Goal: Information Seeking & Learning: Learn about a topic

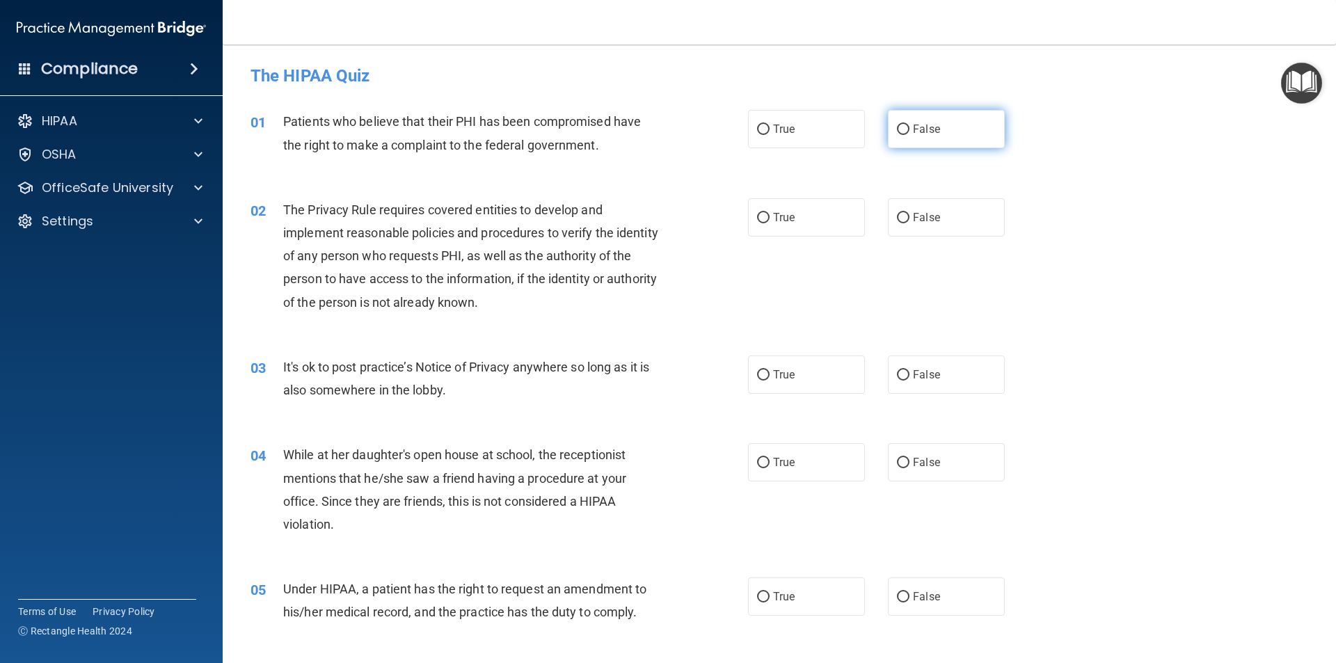
click at [897, 127] on input "False" at bounding box center [903, 130] width 13 height 10
radio input "true"
click at [762, 215] on input "True" at bounding box center [763, 218] width 13 height 10
radio input "true"
click at [904, 371] on label "False" at bounding box center [946, 374] width 117 height 38
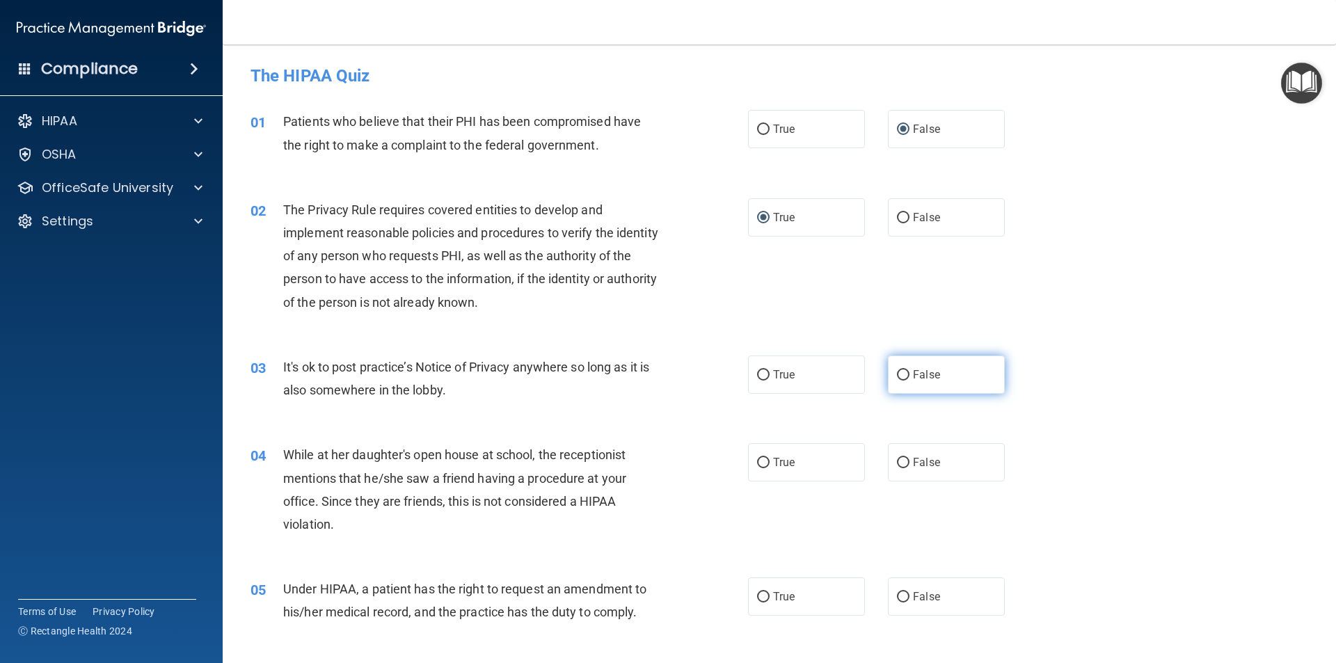
click at [904, 371] on input "False" at bounding box center [903, 375] width 13 height 10
radio input "true"
click at [758, 461] on input "True" at bounding box center [763, 463] width 13 height 10
radio input "true"
click at [760, 593] on input "True" at bounding box center [763, 597] width 13 height 10
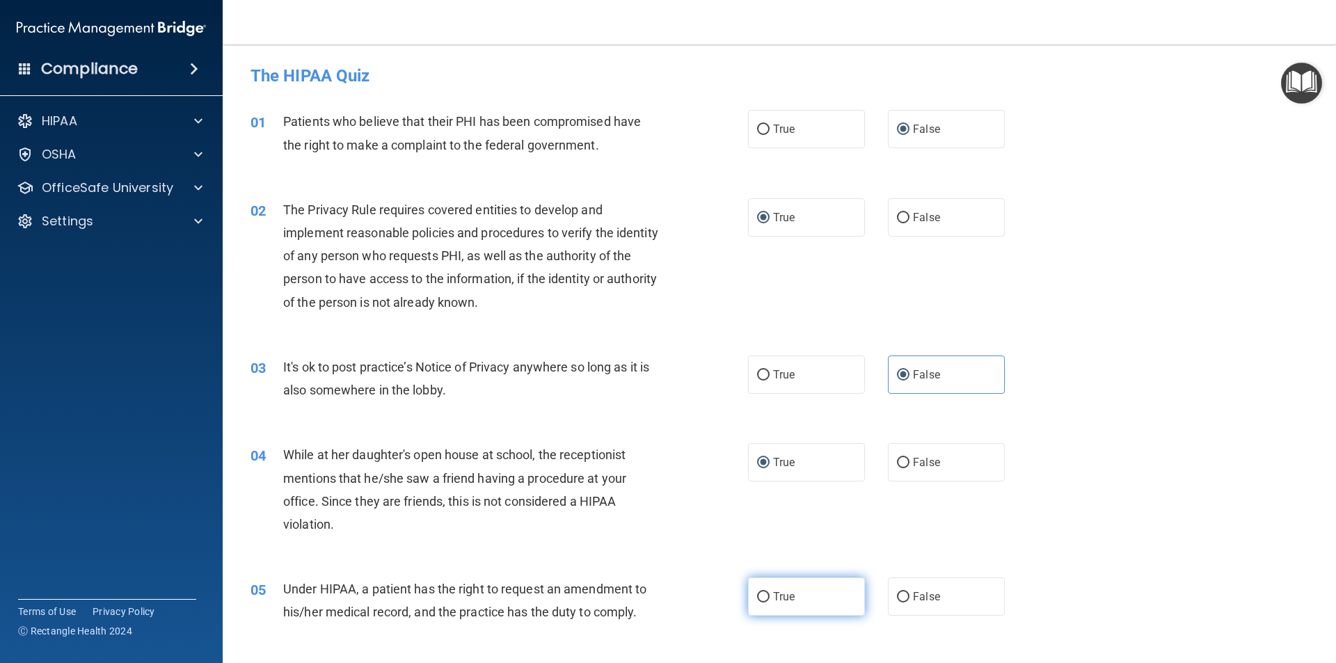
radio input "true"
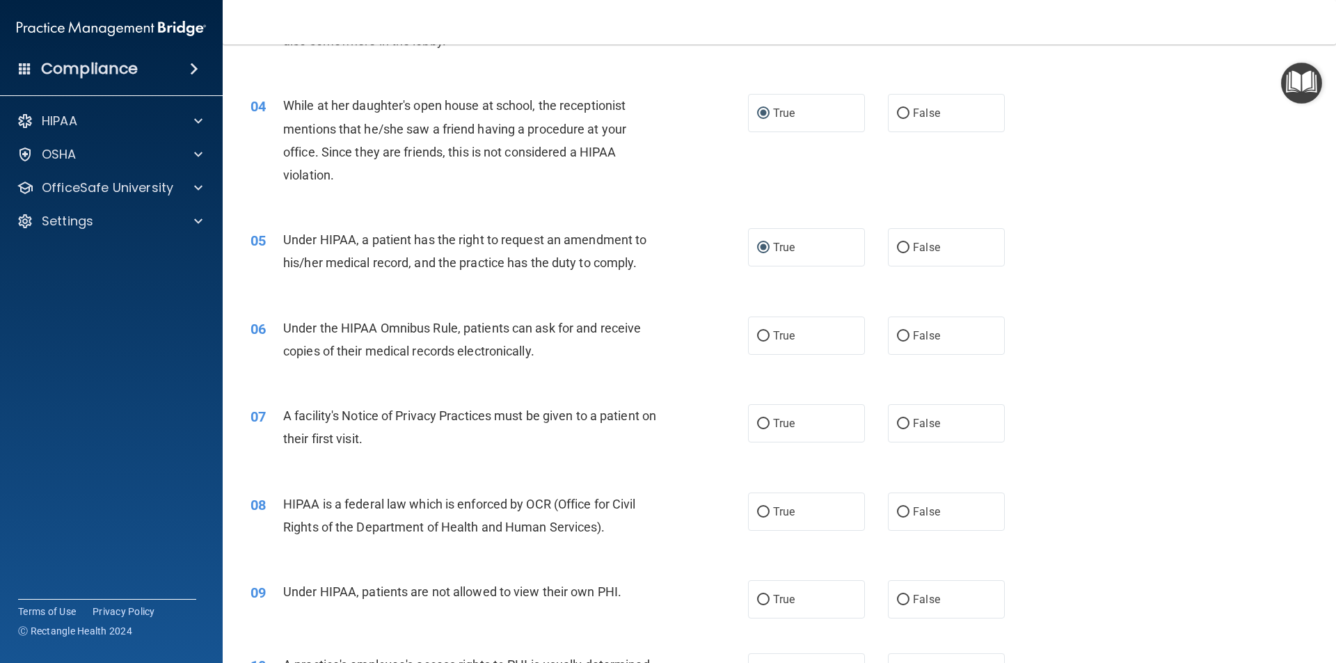
scroll to position [348, 0]
click at [897, 333] on input "False" at bounding box center [903, 338] width 13 height 10
radio input "true"
click at [757, 428] on input "True" at bounding box center [763, 425] width 13 height 10
radio input "true"
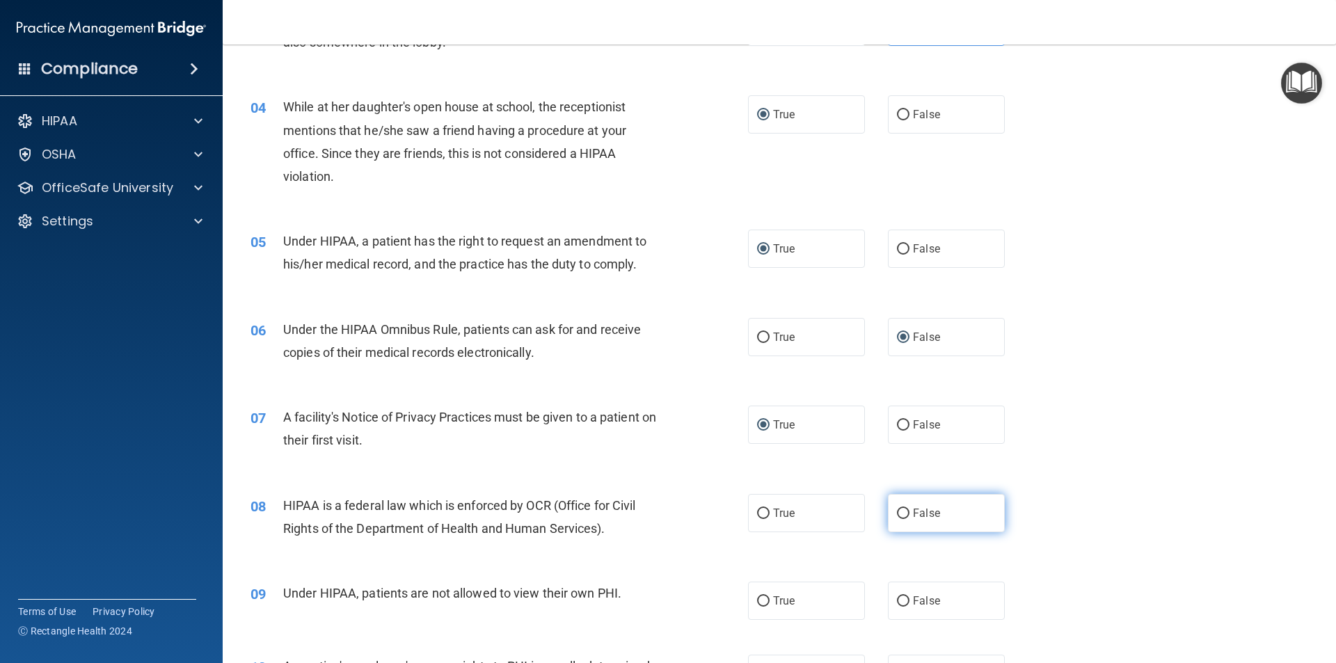
click at [900, 515] on input "False" at bounding box center [903, 514] width 13 height 10
radio input "true"
click at [902, 599] on input "False" at bounding box center [903, 601] width 13 height 10
radio input "true"
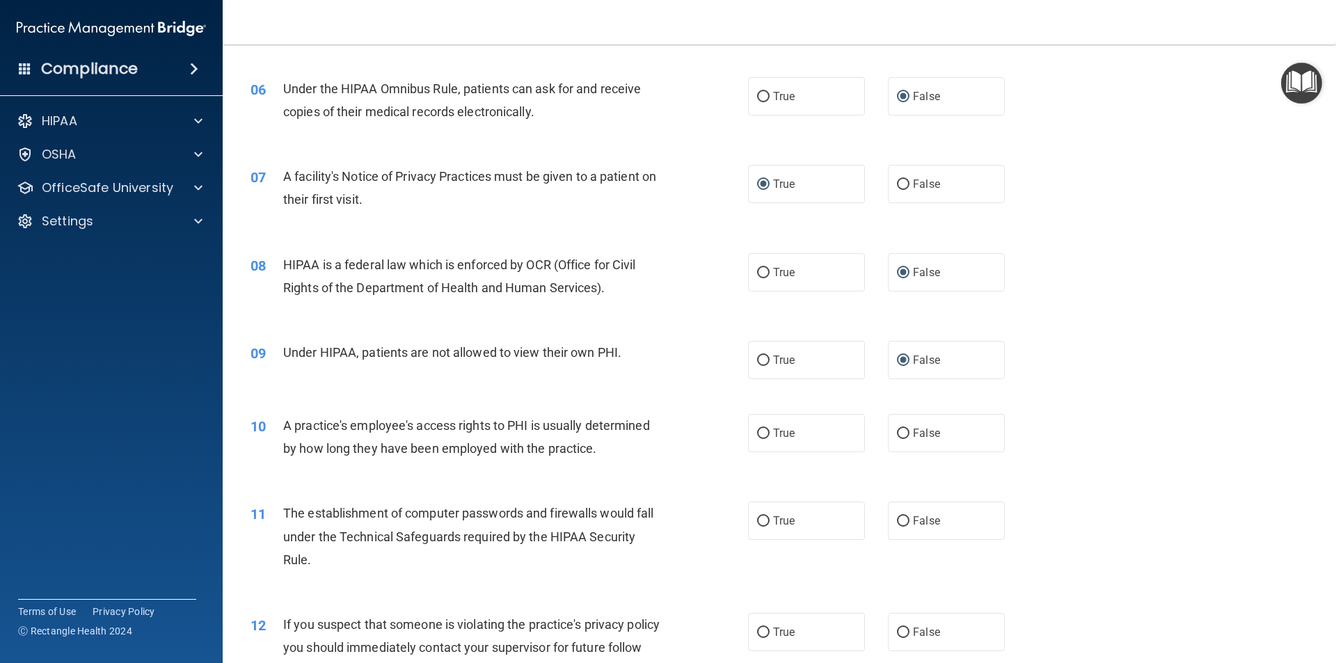
scroll to position [626, 0]
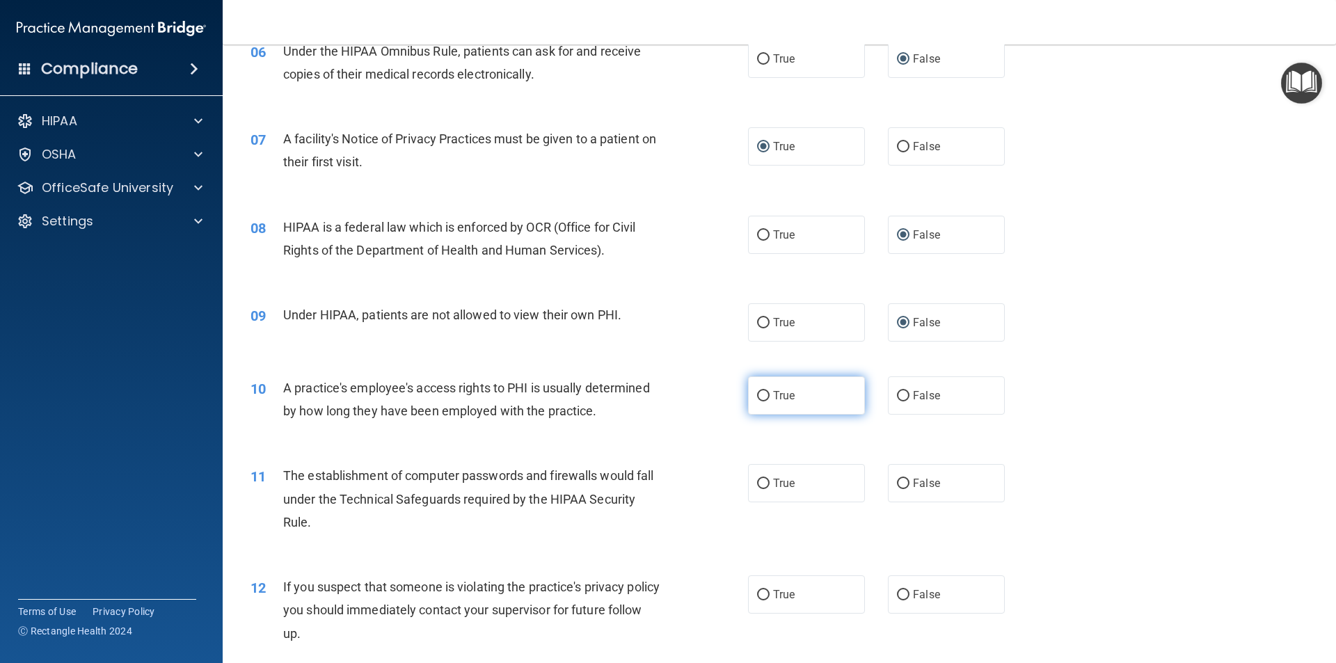
click at [758, 397] on input "True" at bounding box center [763, 396] width 13 height 10
radio input "true"
click at [897, 482] on input "False" at bounding box center [903, 484] width 13 height 10
radio input "true"
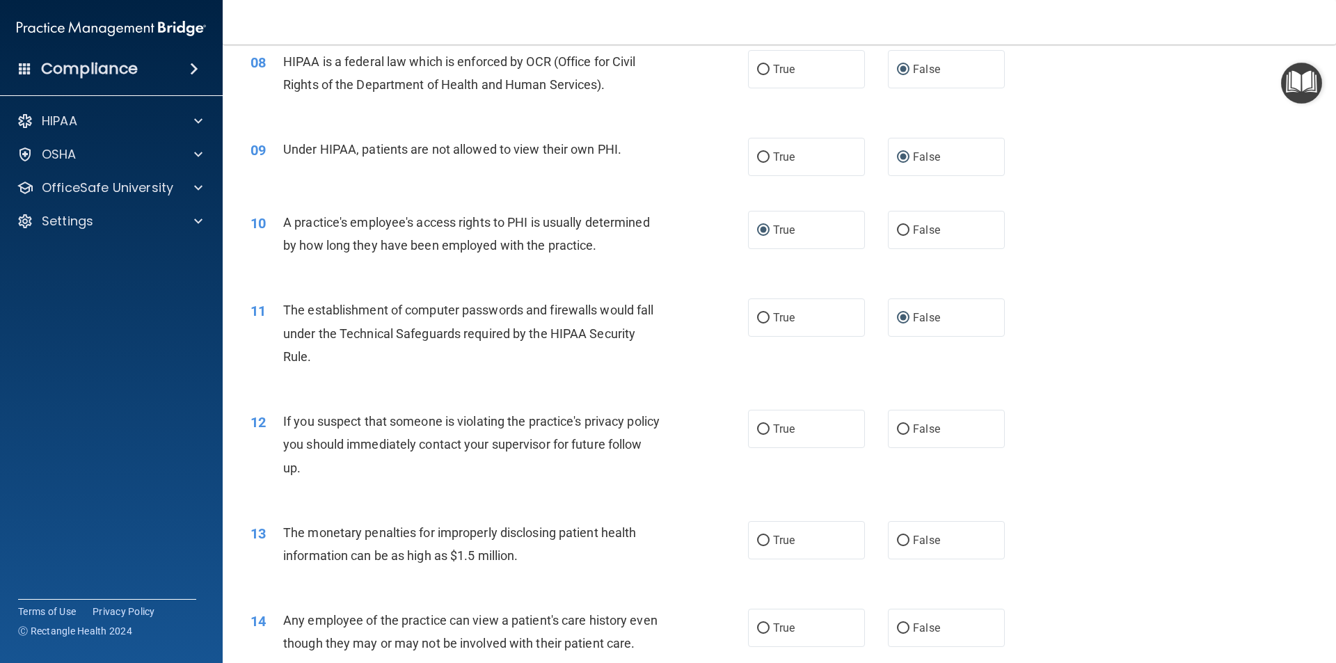
scroll to position [835, 0]
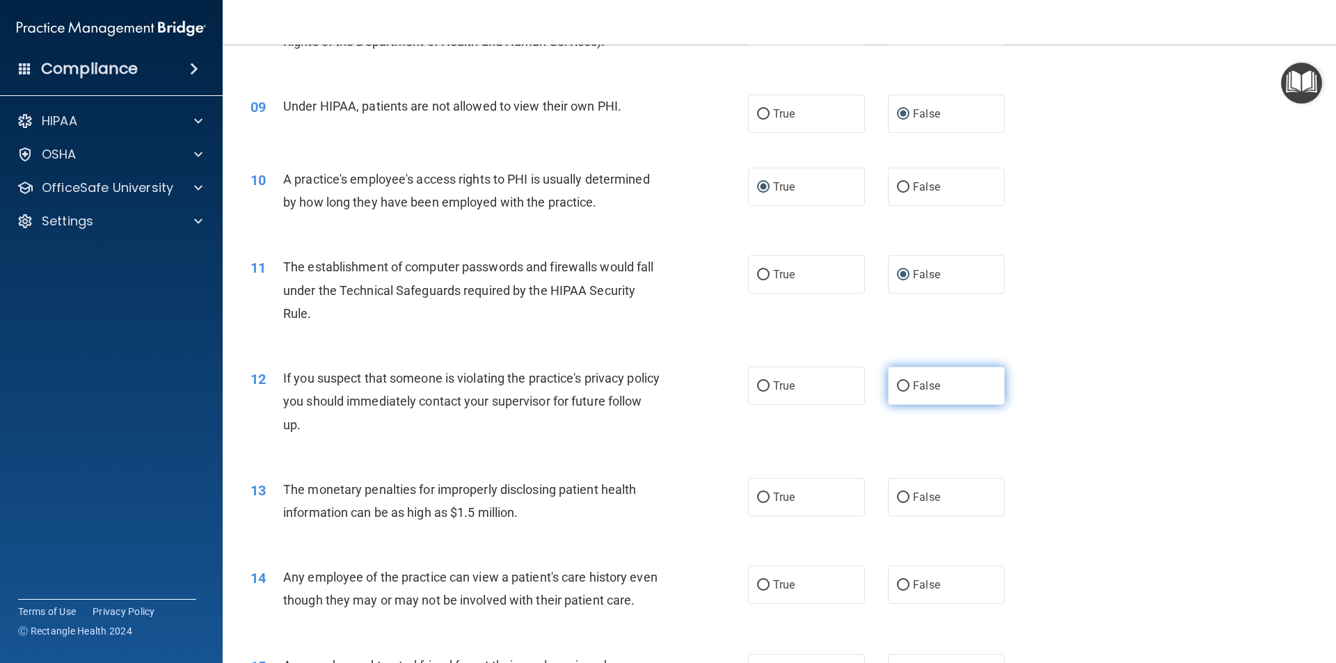
click at [897, 384] on input "False" at bounding box center [903, 386] width 13 height 10
radio input "true"
click at [762, 497] on input "True" at bounding box center [763, 498] width 13 height 10
radio input "true"
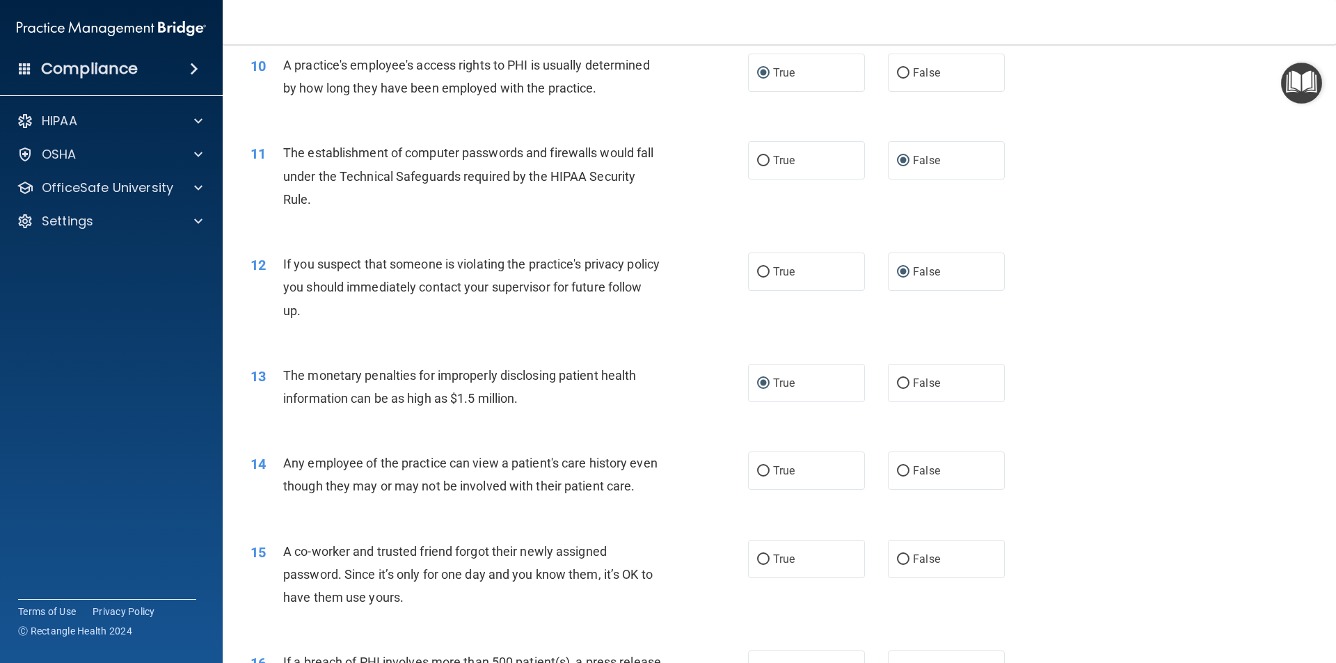
scroll to position [974, 0]
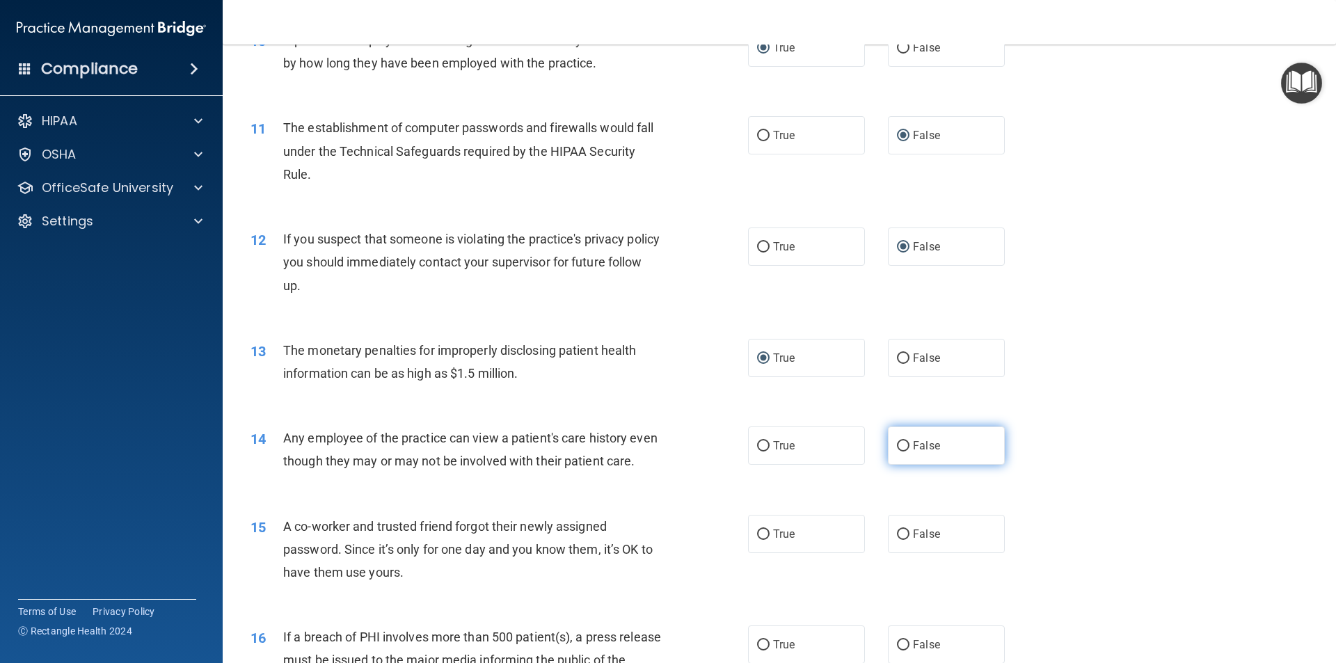
click at [897, 445] on input "False" at bounding box center [903, 446] width 13 height 10
radio input "true"
click at [897, 540] on input "False" at bounding box center [903, 534] width 13 height 10
radio input "true"
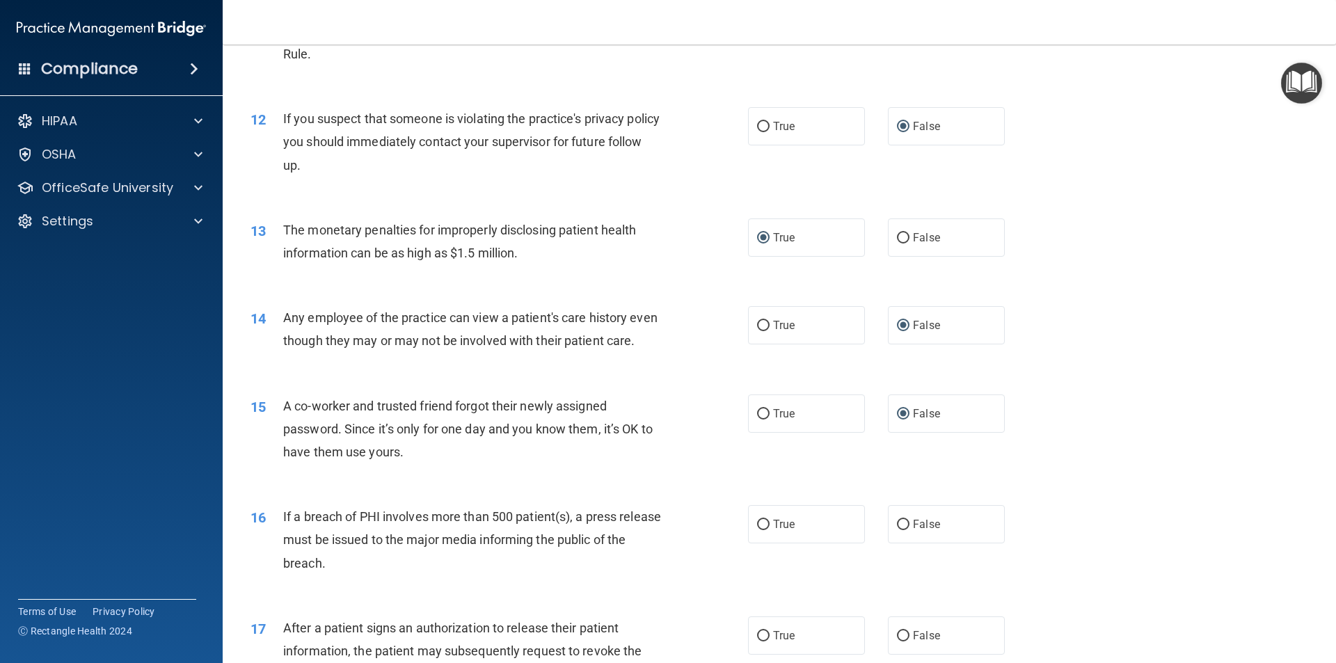
scroll to position [1113, 0]
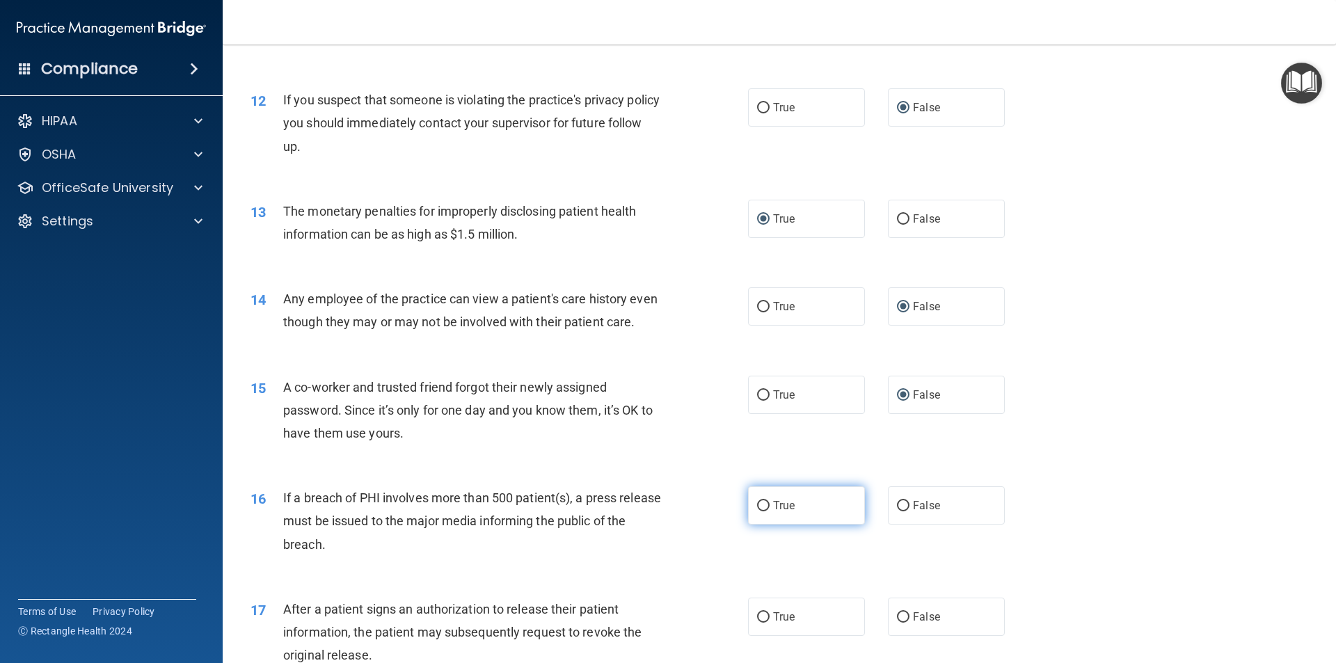
click at [757, 511] on input "True" at bounding box center [763, 506] width 13 height 10
radio input "true"
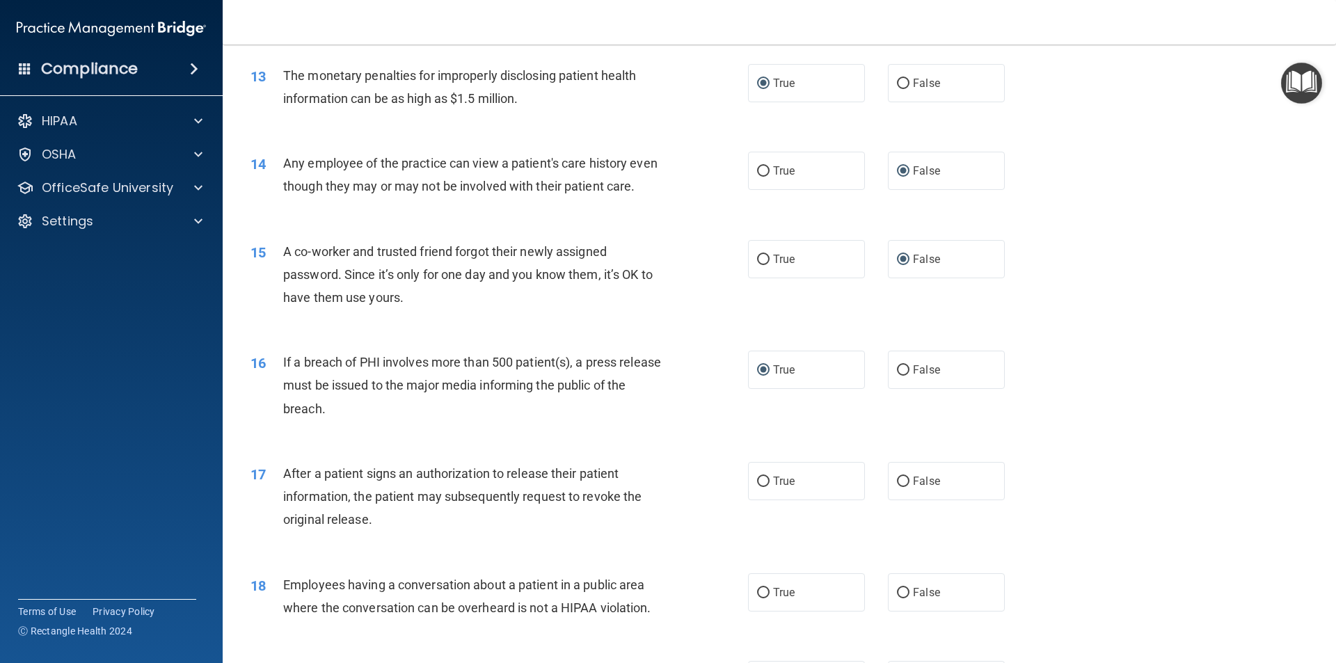
scroll to position [1252, 0]
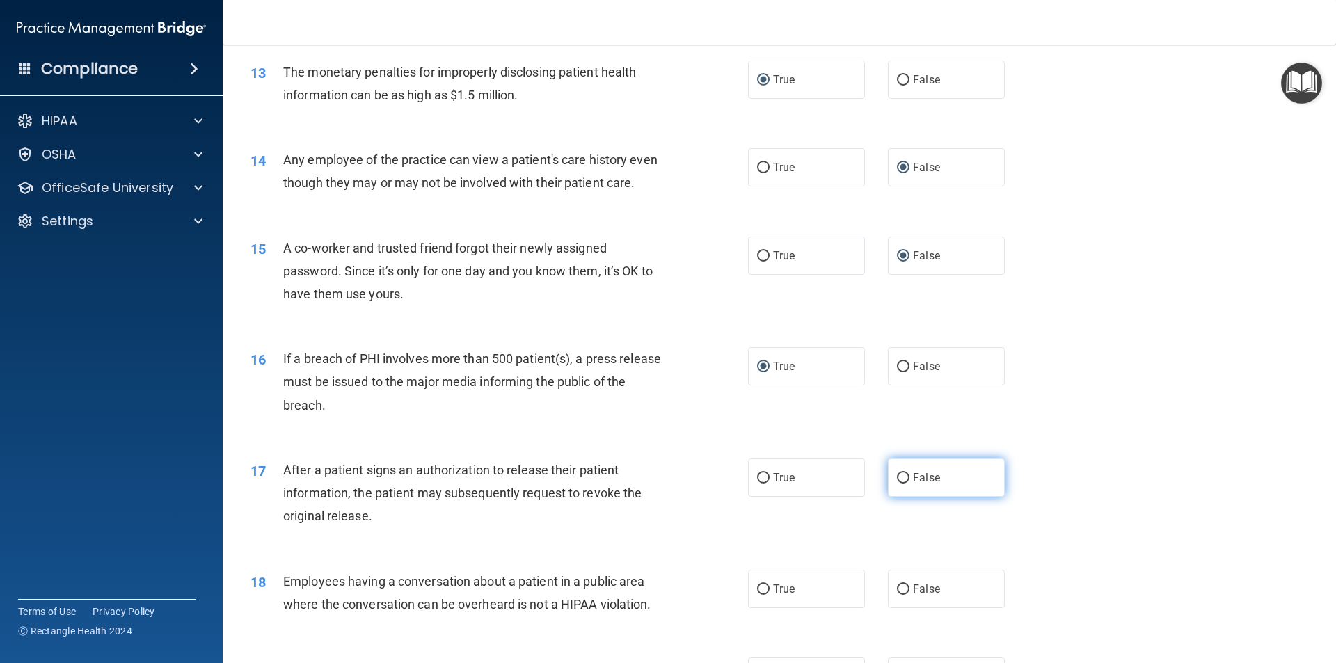
click at [893, 494] on label "False" at bounding box center [946, 477] width 117 height 38
click at [897, 483] on input "False" at bounding box center [903, 478] width 13 height 10
radio input "true"
click at [897, 595] on input "False" at bounding box center [903, 589] width 13 height 10
radio input "true"
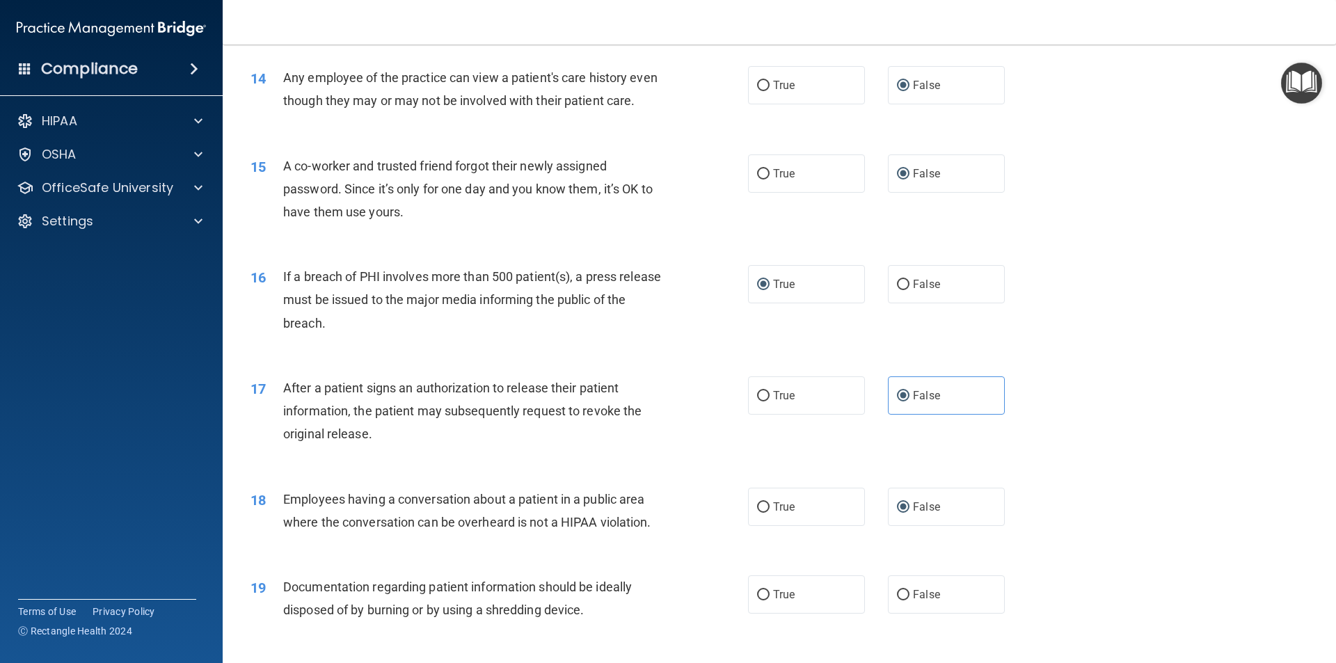
scroll to position [1530, 0]
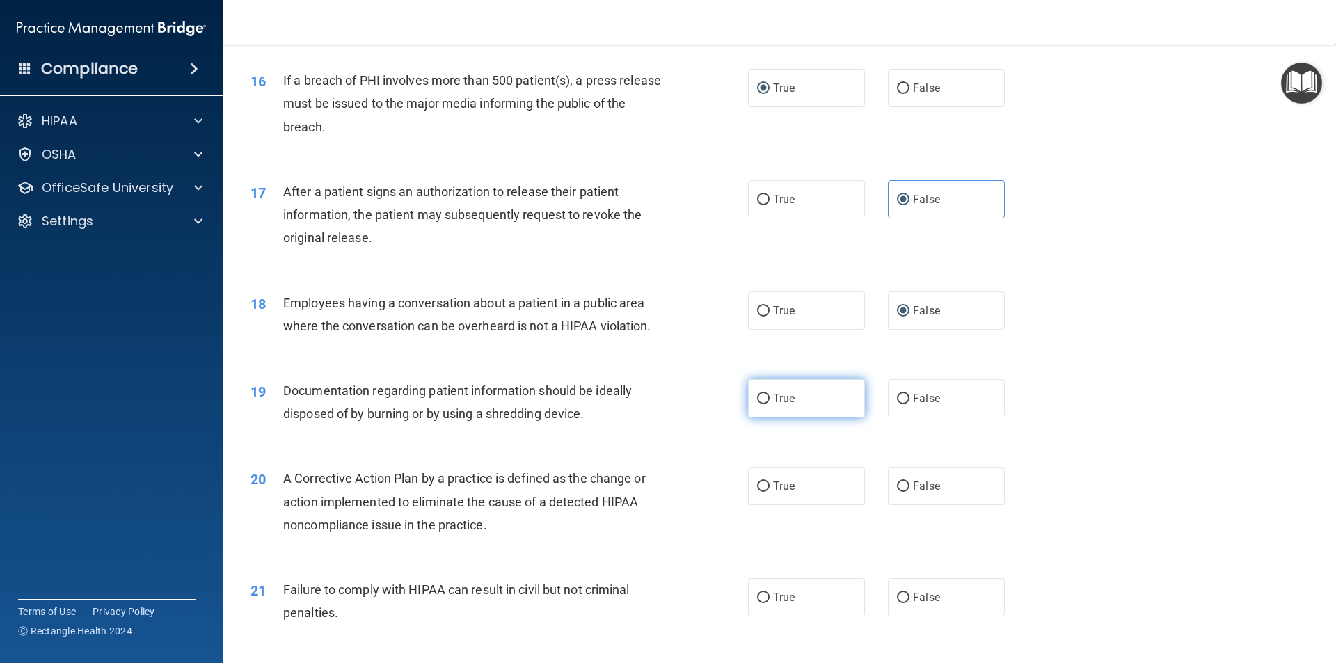
click at [758, 404] on input "True" at bounding box center [763, 399] width 13 height 10
radio input "true"
click at [897, 492] on input "False" at bounding box center [903, 486] width 13 height 10
radio input "true"
click at [762, 603] on input "True" at bounding box center [763, 598] width 13 height 10
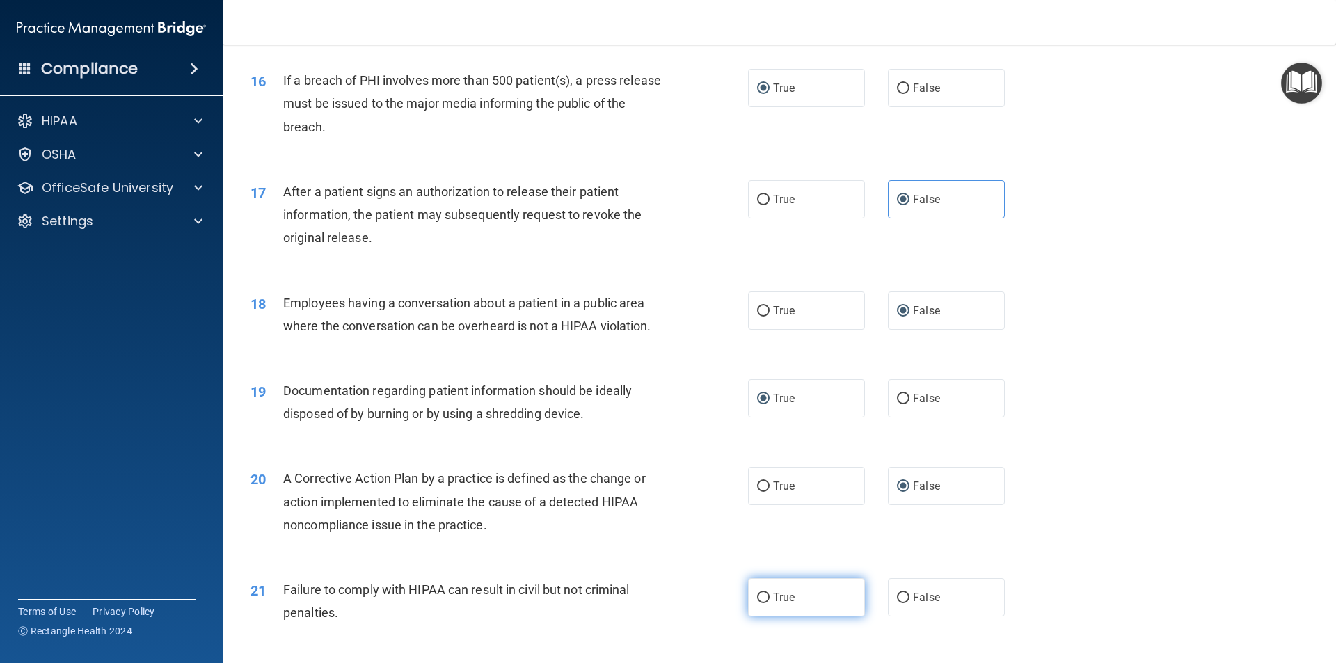
radio input "true"
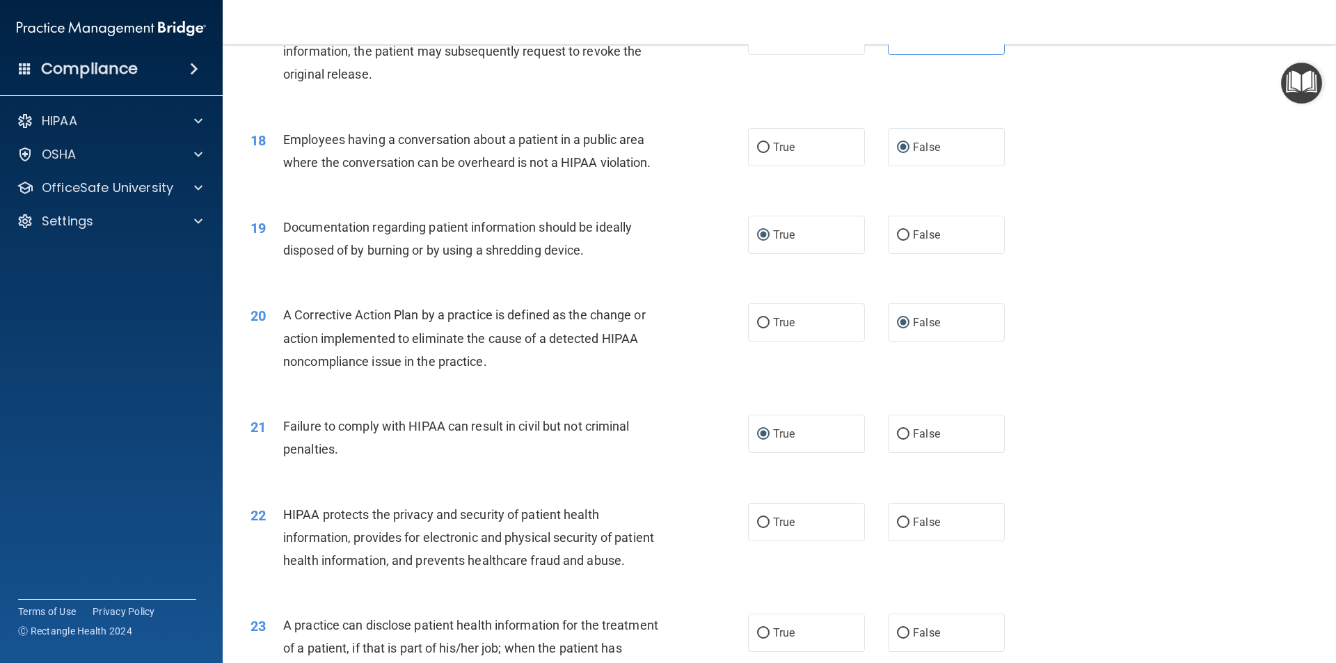
scroll to position [1809, 0]
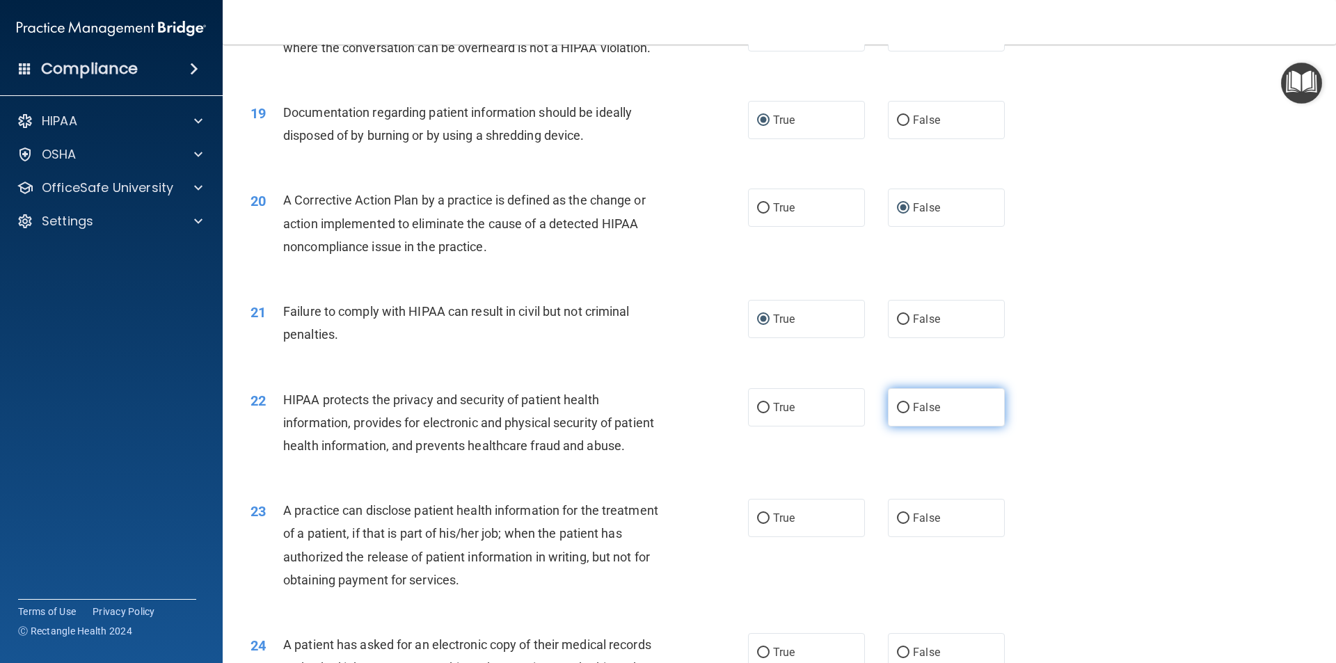
click at [897, 413] on input "False" at bounding box center [903, 408] width 13 height 10
radio input "true"
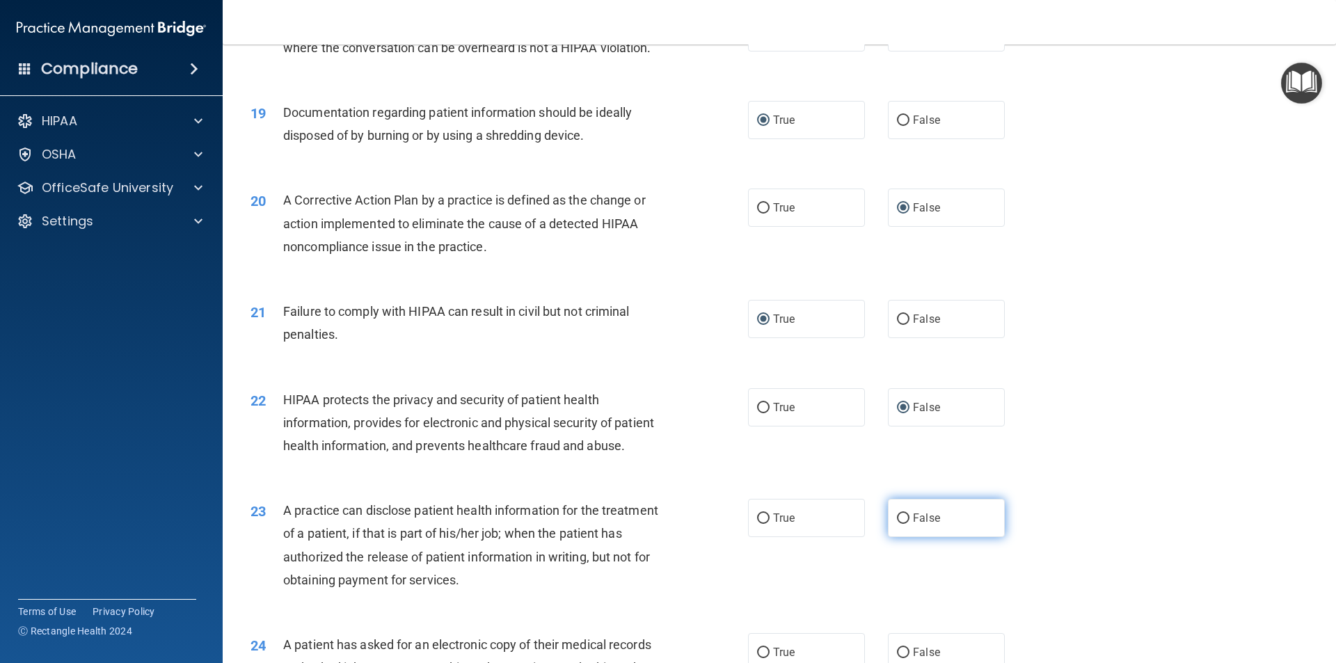
click at [897, 524] on input "False" at bounding box center [903, 518] width 13 height 10
radio input "true"
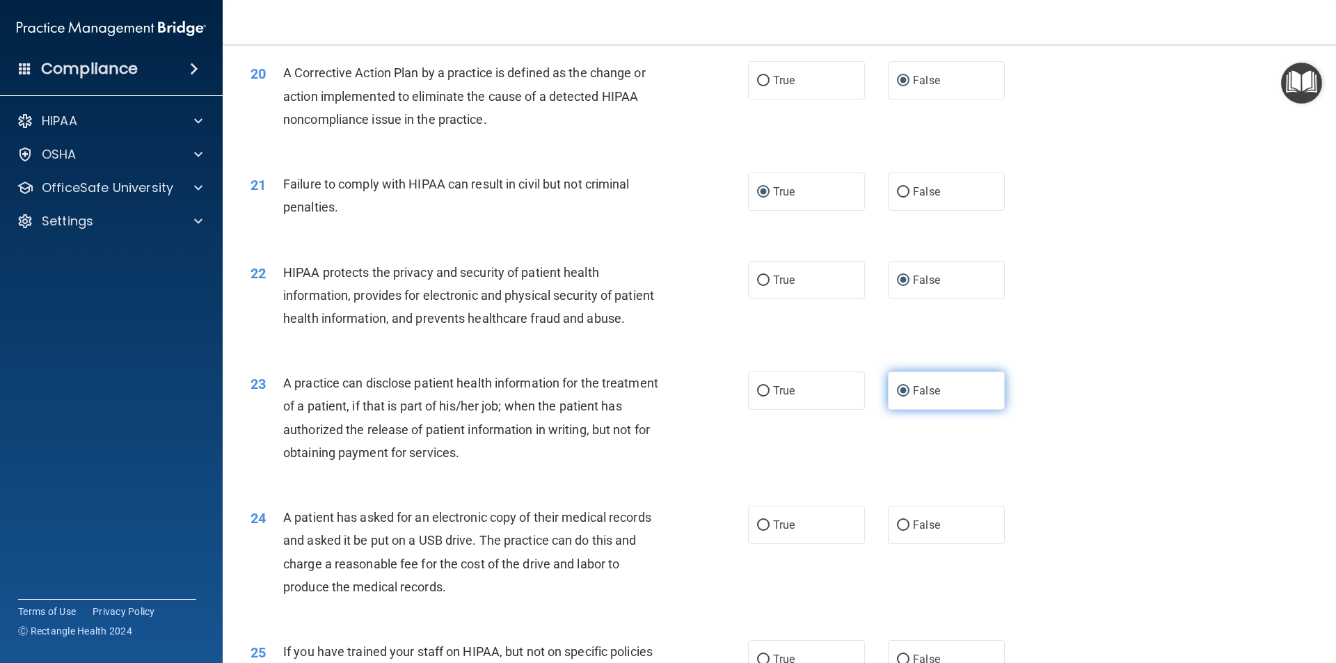
scroll to position [2017, 0]
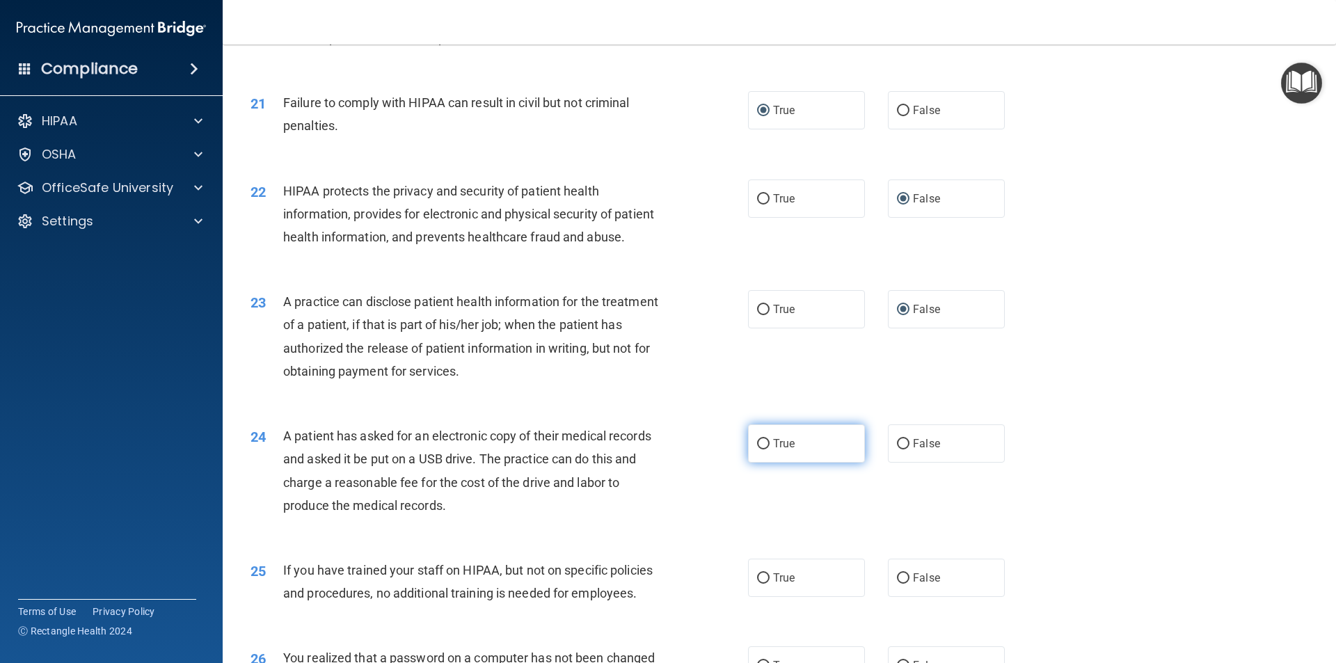
click at [758, 449] on input "True" at bounding box center [763, 444] width 13 height 10
radio input "true"
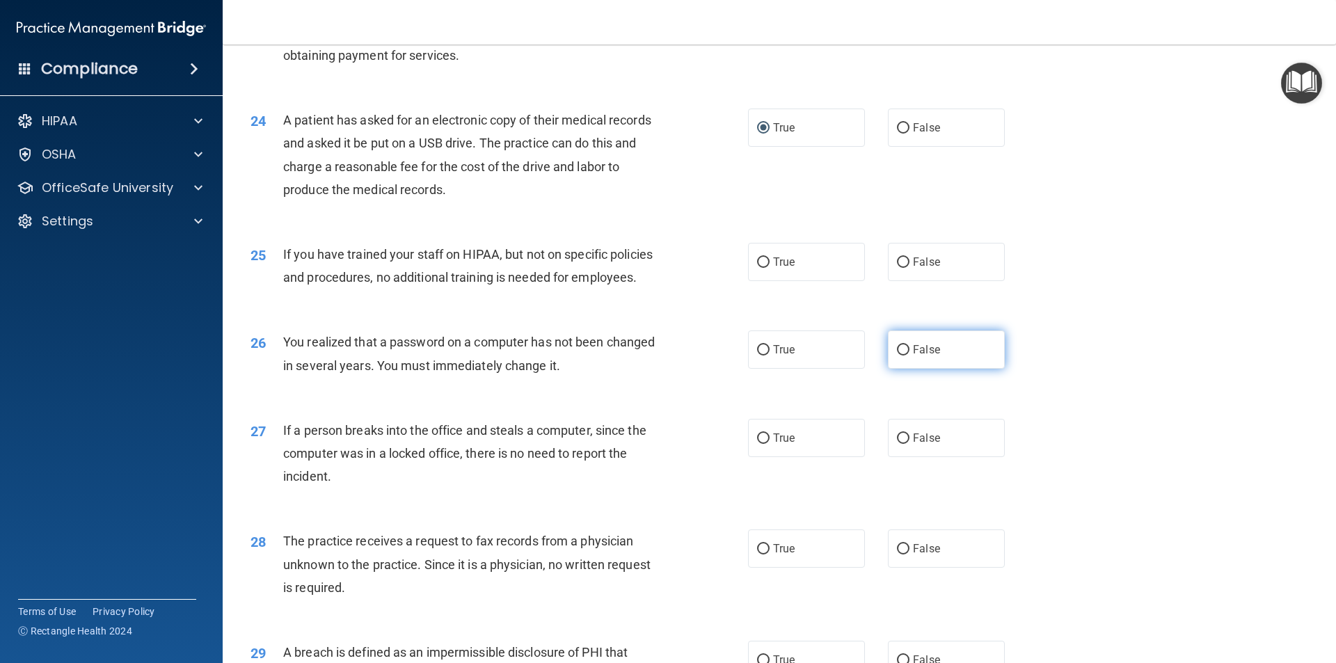
scroll to position [2365, 0]
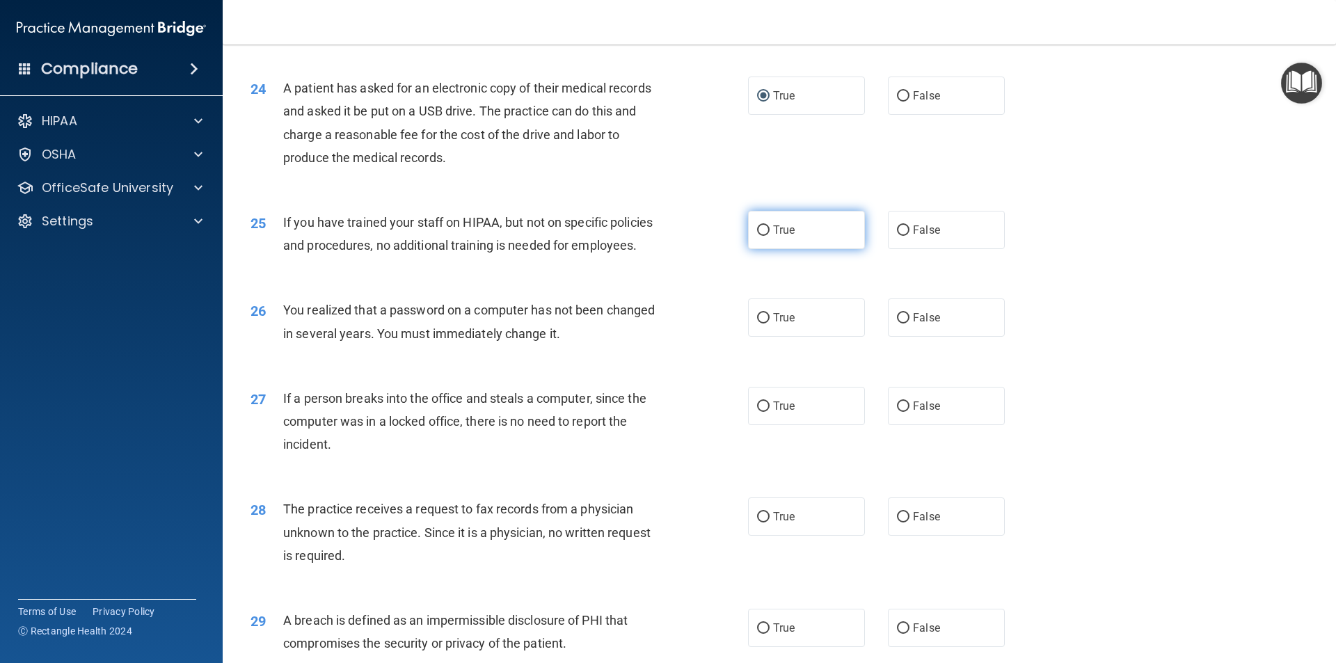
click at [760, 236] on input "True" at bounding box center [763, 230] width 13 height 10
radio input "true"
click at [757, 323] on input "True" at bounding box center [763, 318] width 13 height 10
radio input "true"
click at [897, 412] on input "False" at bounding box center [903, 406] width 13 height 10
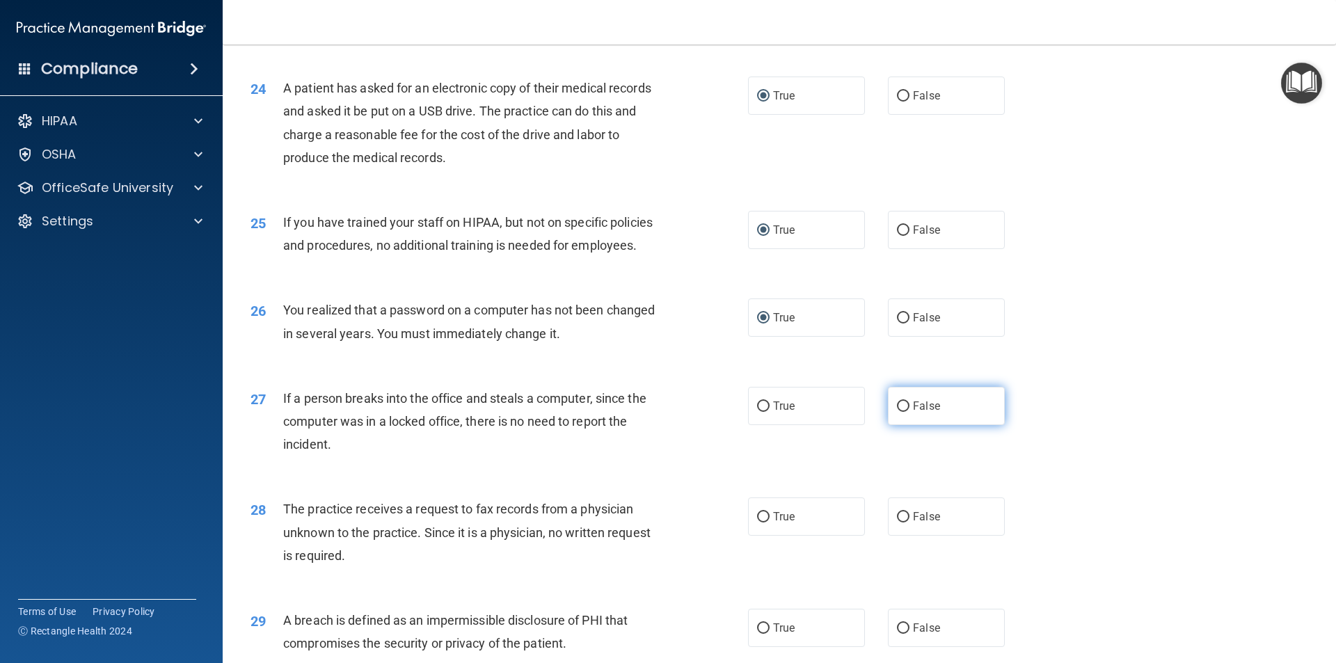
radio input "true"
drag, startPoint x: 897, startPoint y: 560, endPoint x: 902, endPoint y: 552, distance: 9.3
click at [897, 522] on input "False" at bounding box center [903, 517] width 13 height 10
radio input "true"
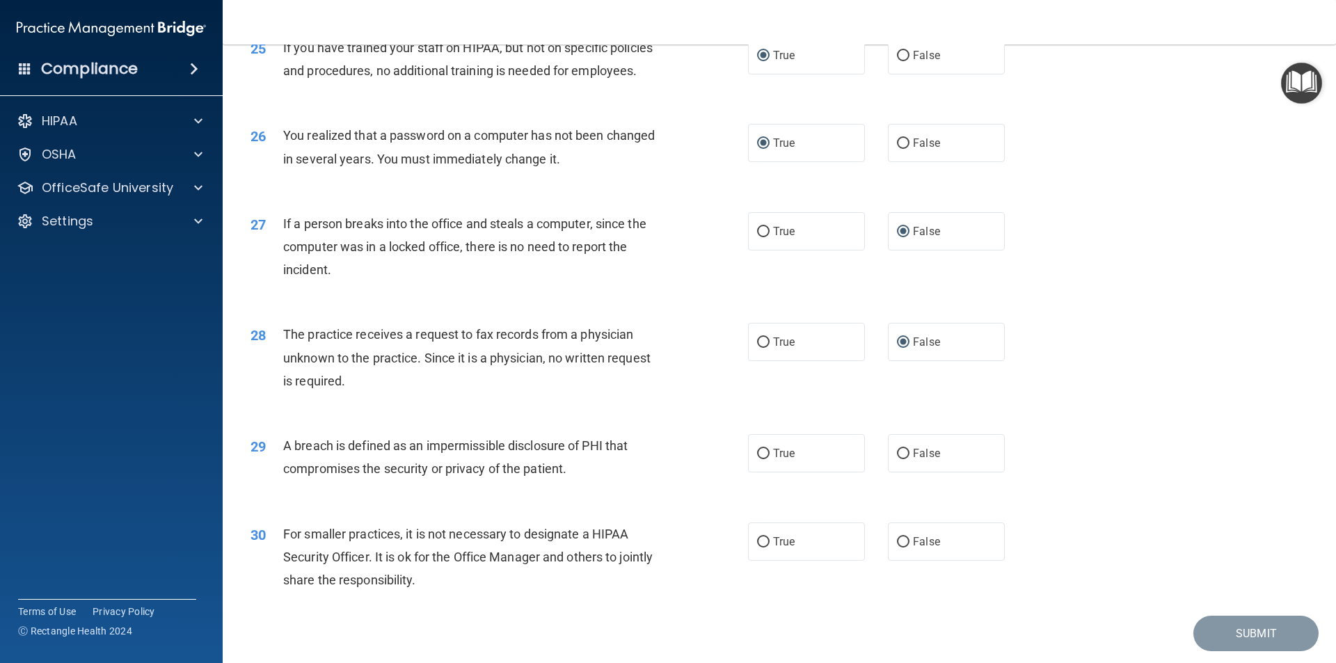
scroll to position [2574, 0]
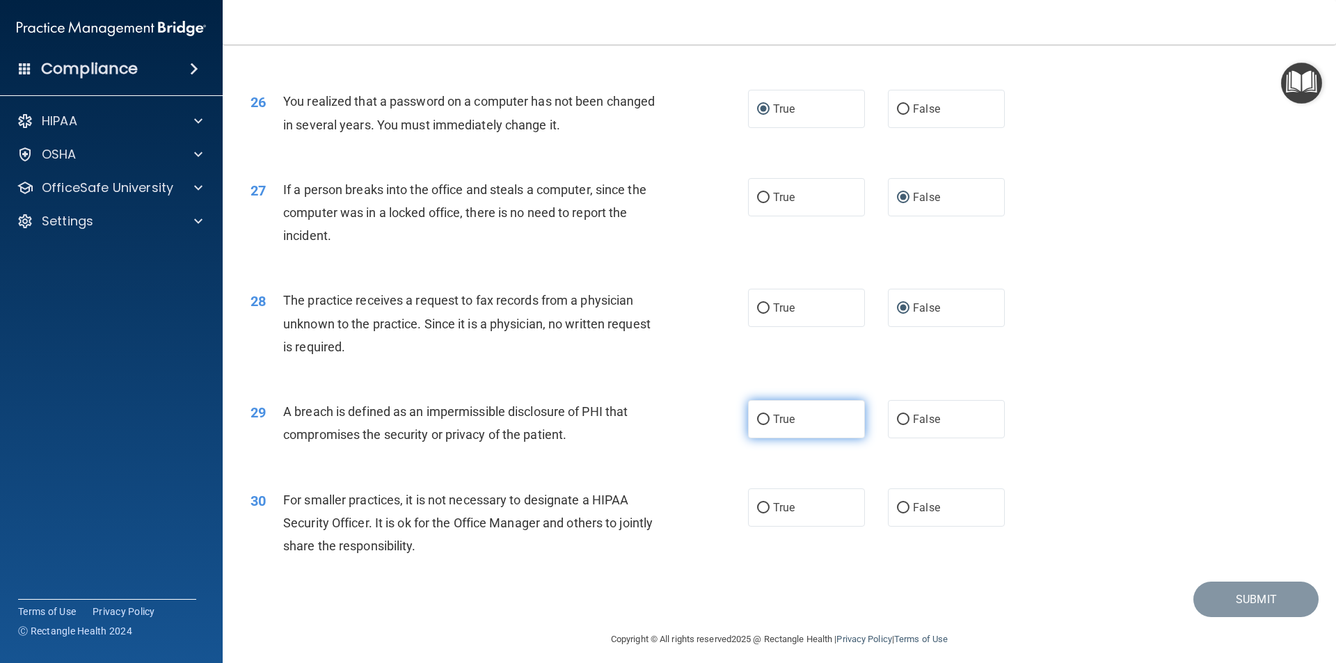
click at [757, 425] on input "True" at bounding box center [763, 420] width 13 height 10
radio input "true"
click at [899, 513] on input "False" at bounding box center [903, 508] width 13 height 10
radio input "true"
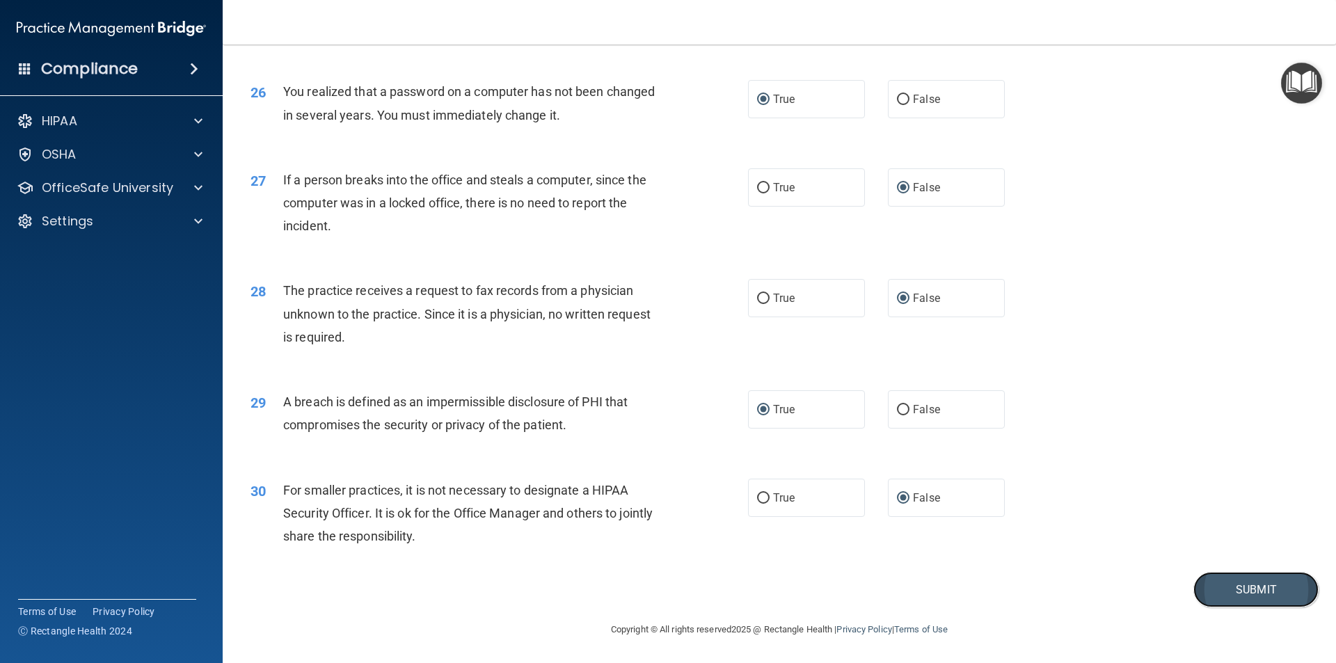
click at [1216, 593] on button "Submit" at bounding box center [1255, 589] width 125 height 35
click at [1231, 585] on button "Submit" at bounding box center [1255, 589] width 125 height 35
click at [1240, 588] on button "Submit" at bounding box center [1255, 589] width 125 height 35
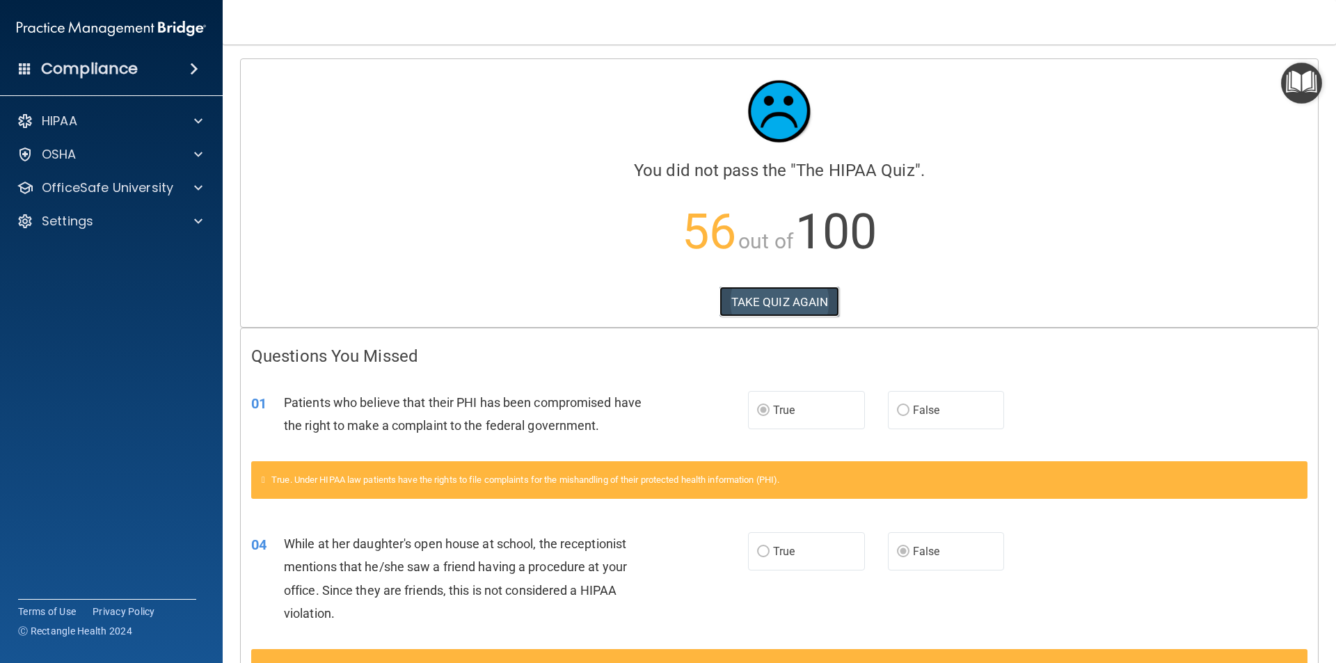
click at [776, 303] on button "TAKE QUIZ AGAIN" at bounding box center [779, 302] width 120 height 31
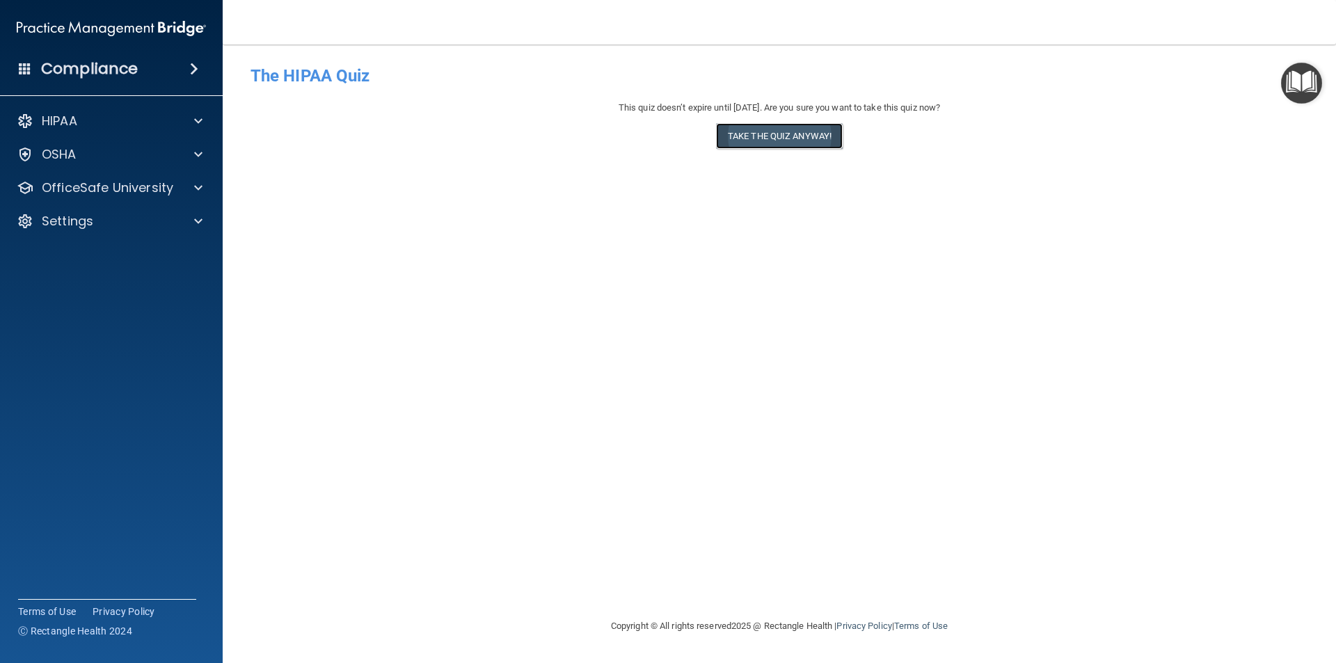
click at [774, 131] on button "Take the quiz anyway!" at bounding box center [779, 136] width 127 height 26
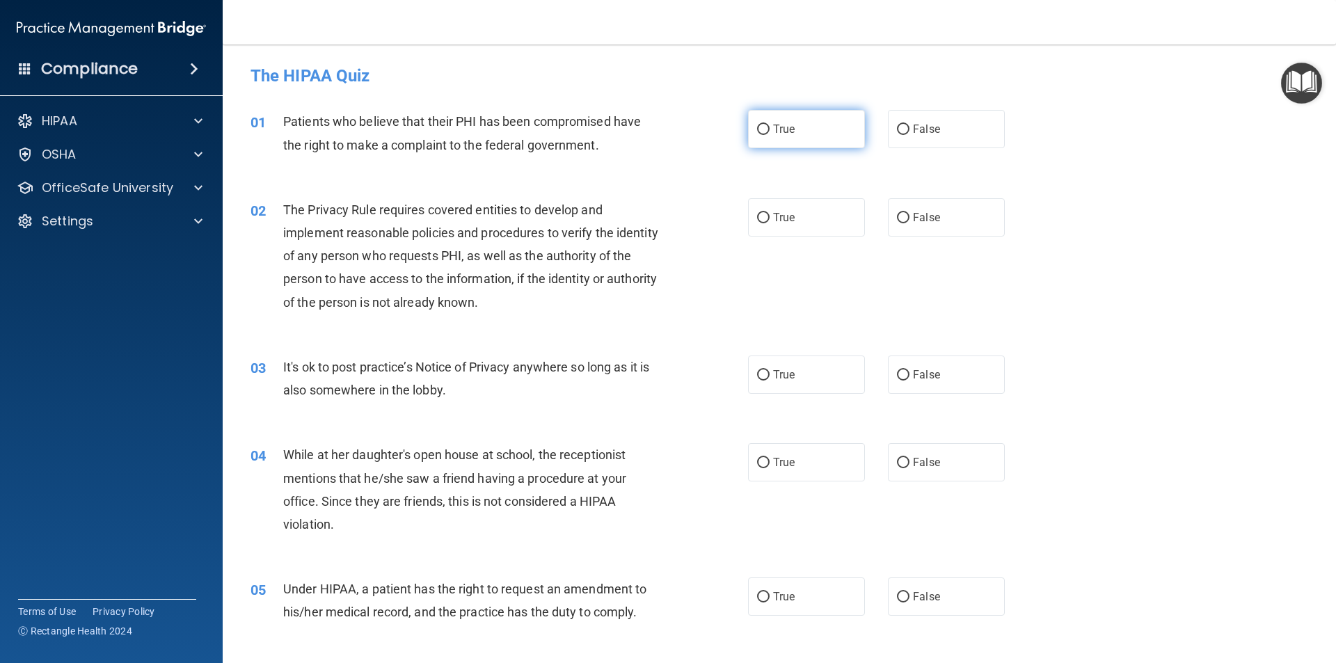
click at [757, 128] on input "True" at bounding box center [763, 130] width 13 height 10
radio input "true"
click at [759, 219] on input "True" at bounding box center [763, 218] width 13 height 10
radio input "true"
click at [913, 371] on span "False" at bounding box center [926, 374] width 27 height 13
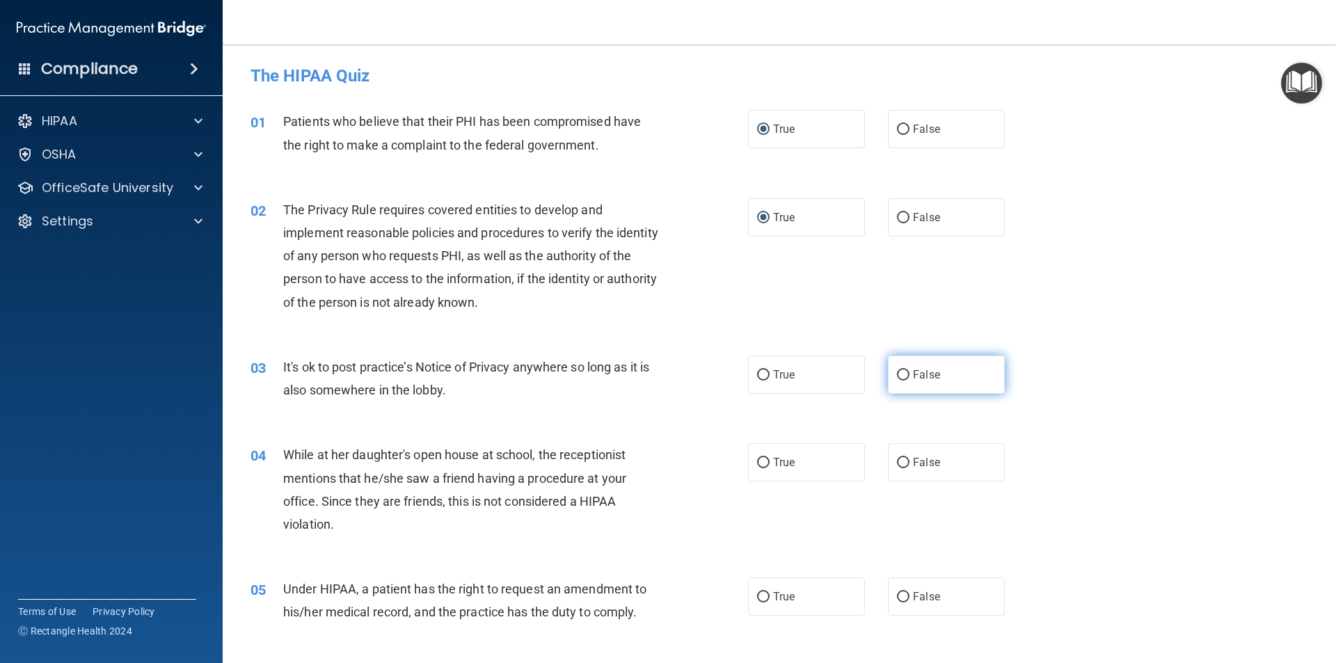
click at [909, 371] on input "False" at bounding box center [903, 375] width 13 height 10
radio input "true"
click at [902, 465] on input "False" at bounding box center [903, 463] width 13 height 10
radio input "true"
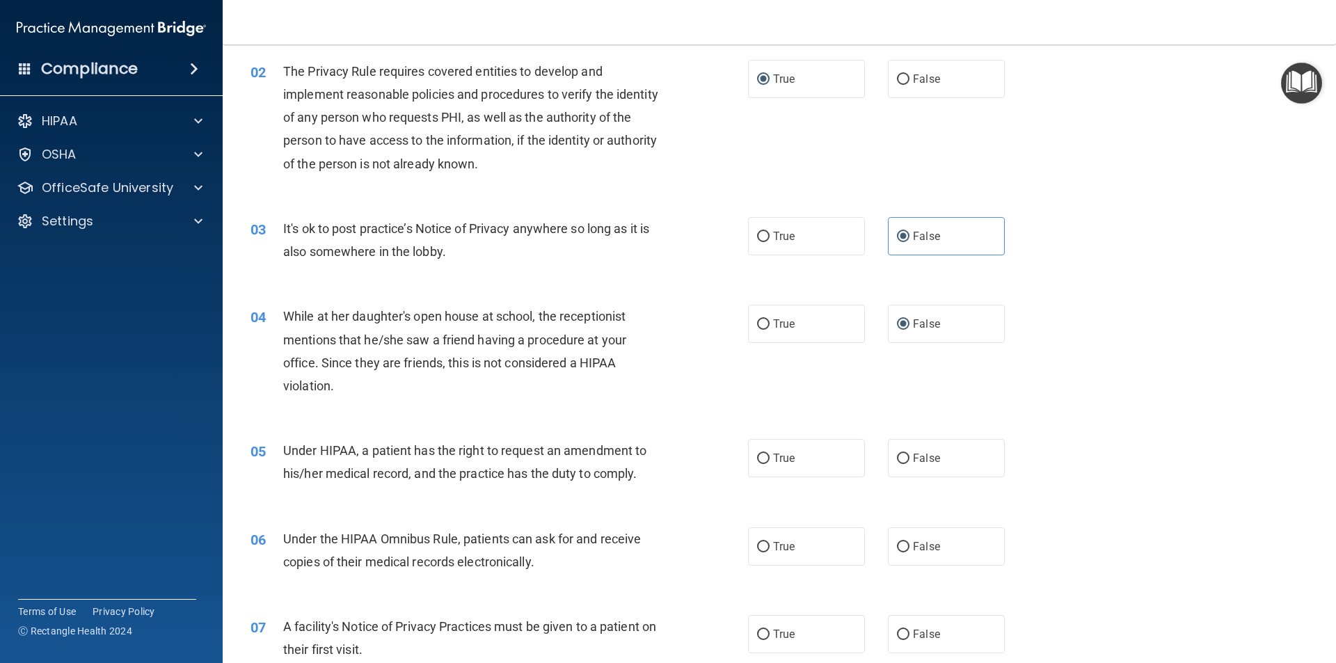
scroll to position [139, 0]
click at [897, 460] on input "False" at bounding box center [903, 458] width 13 height 10
radio input "true"
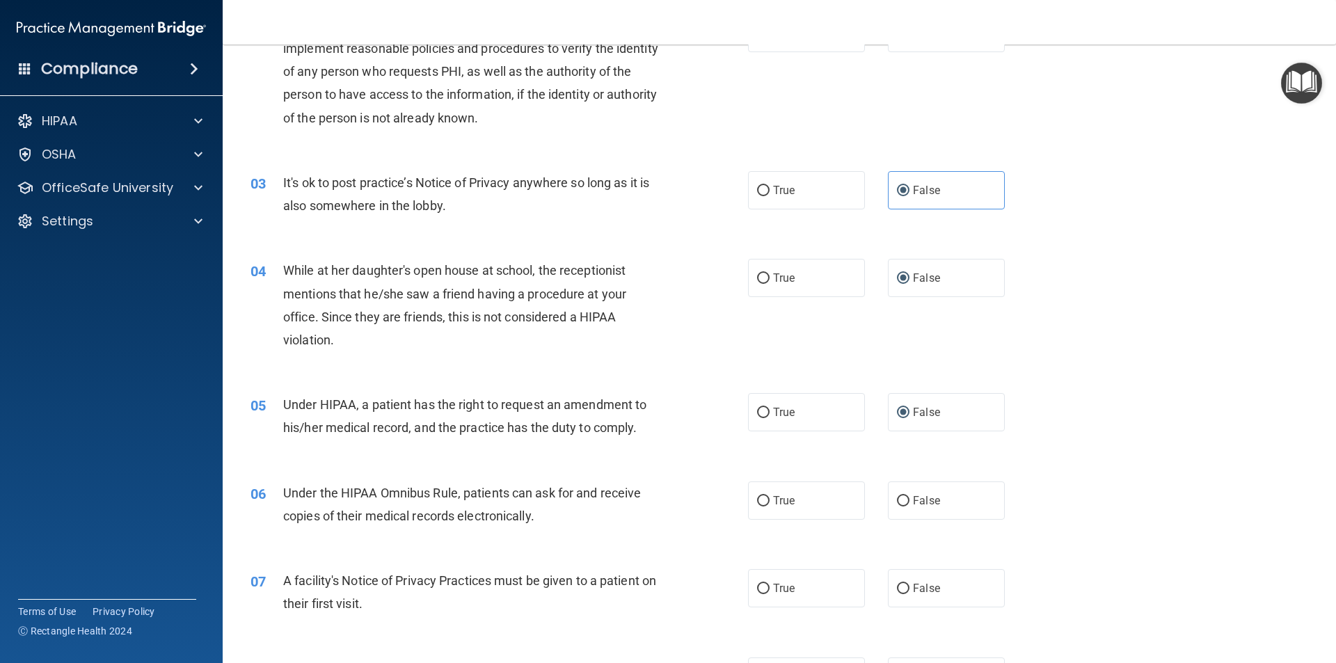
scroll to position [209, 0]
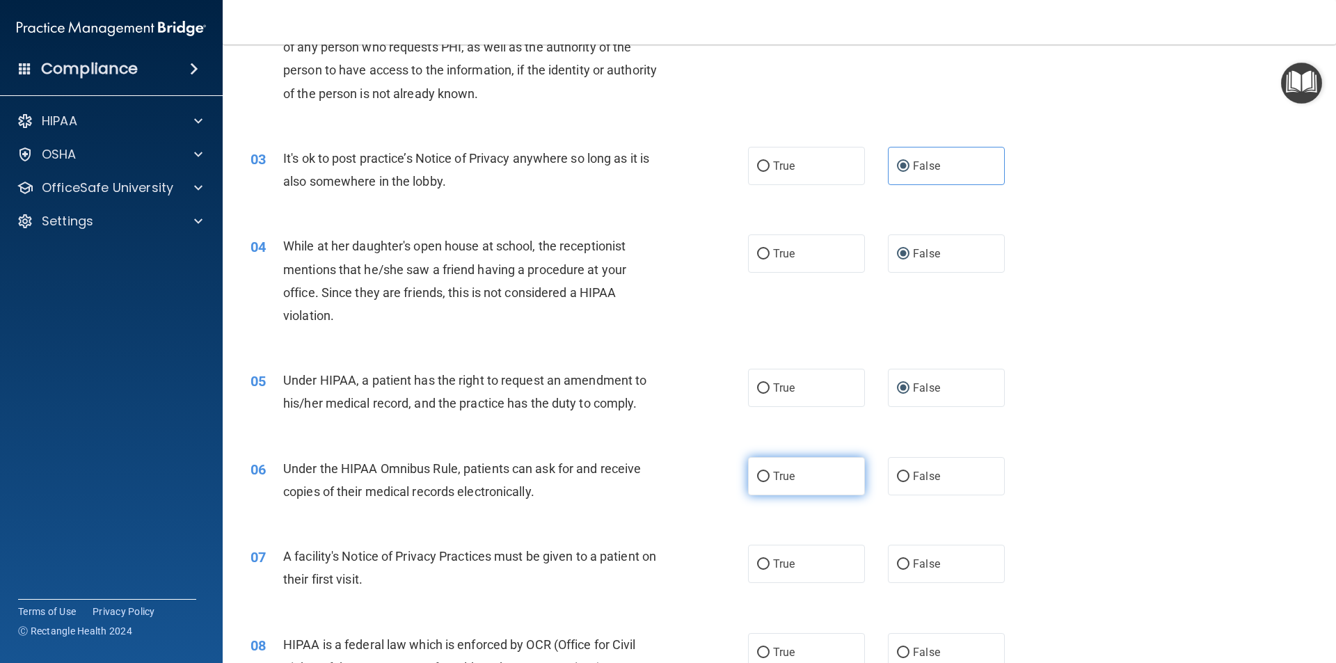
click at [757, 472] on input "True" at bounding box center [763, 477] width 13 height 10
radio input "true"
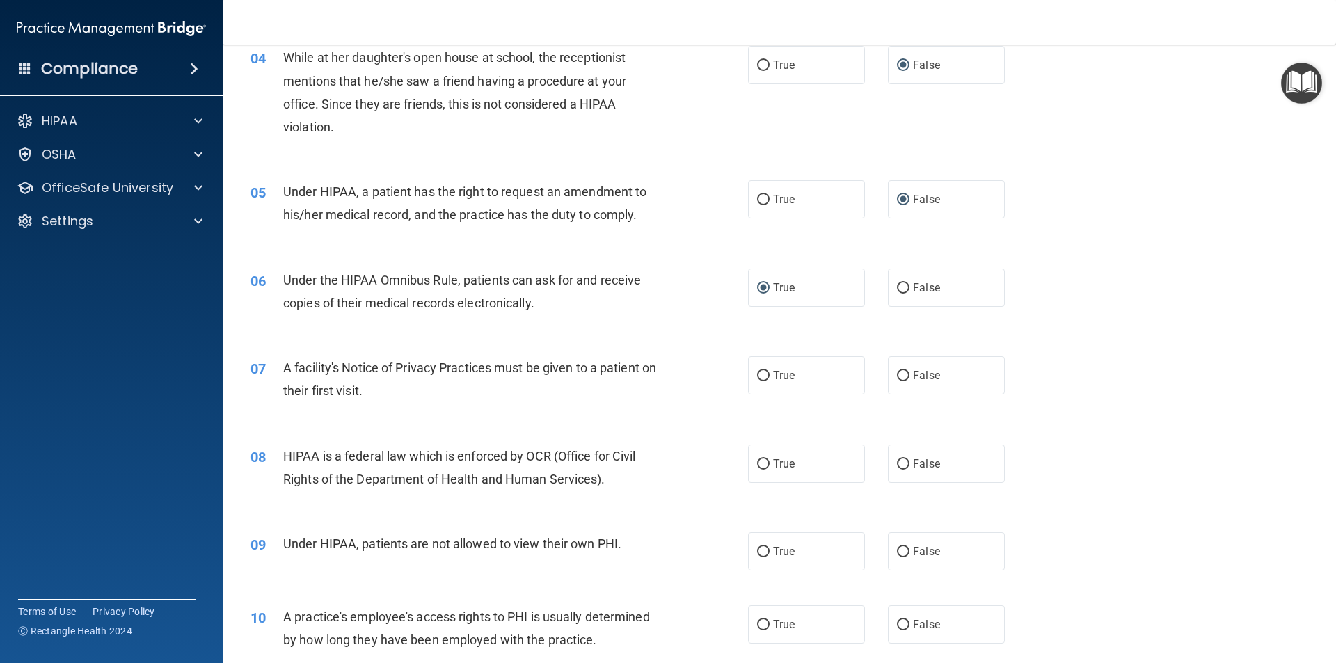
scroll to position [417, 0]
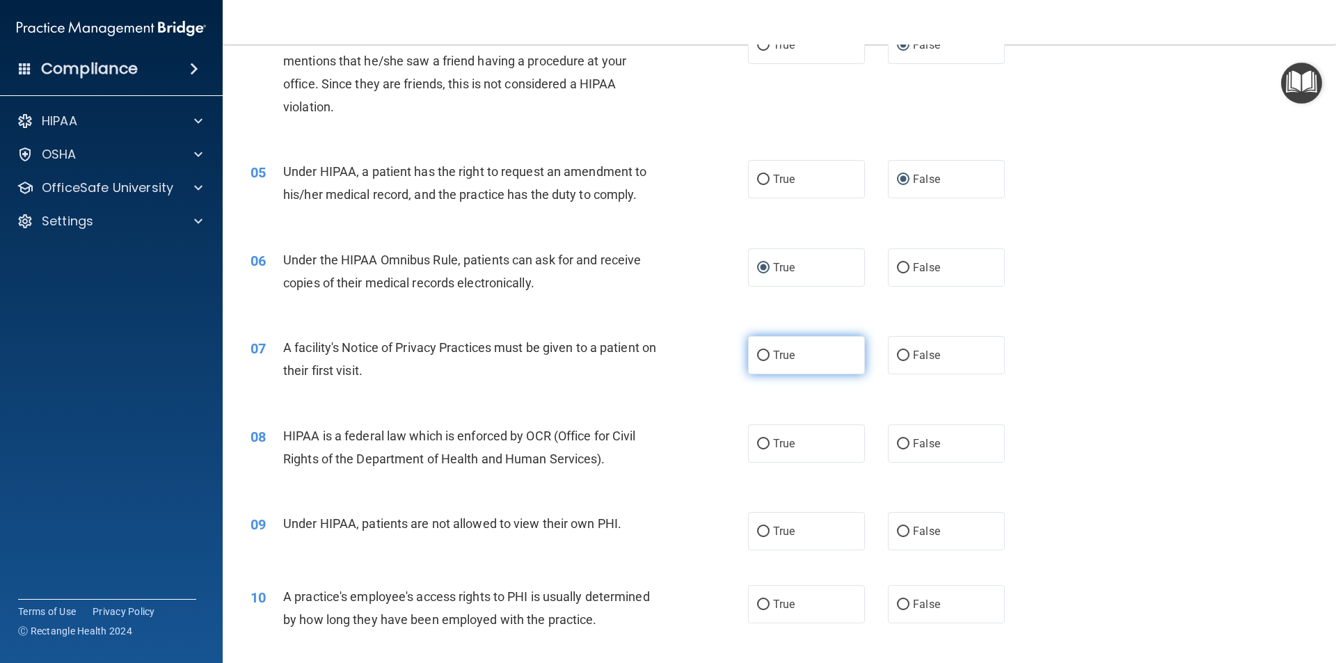
click at [757, 355] on input "True" at bounding box center [763, 356] width 13 height 10
radio input "true"
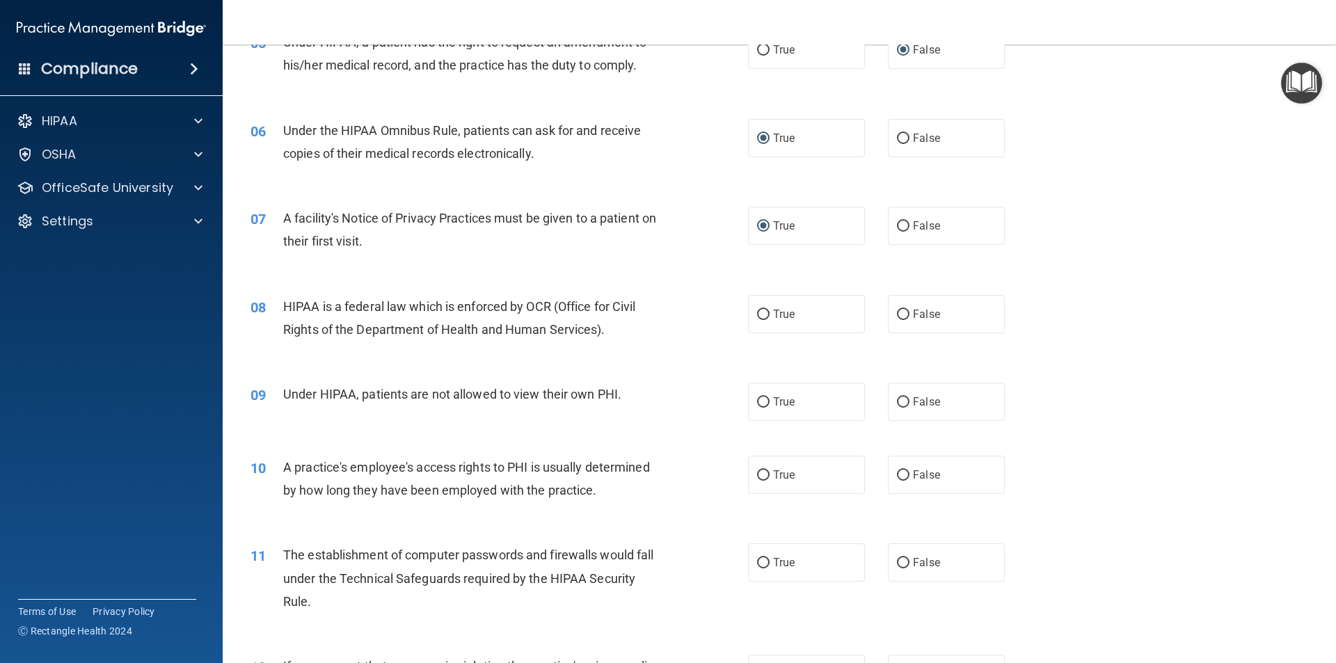
scroll to position [557, 0]
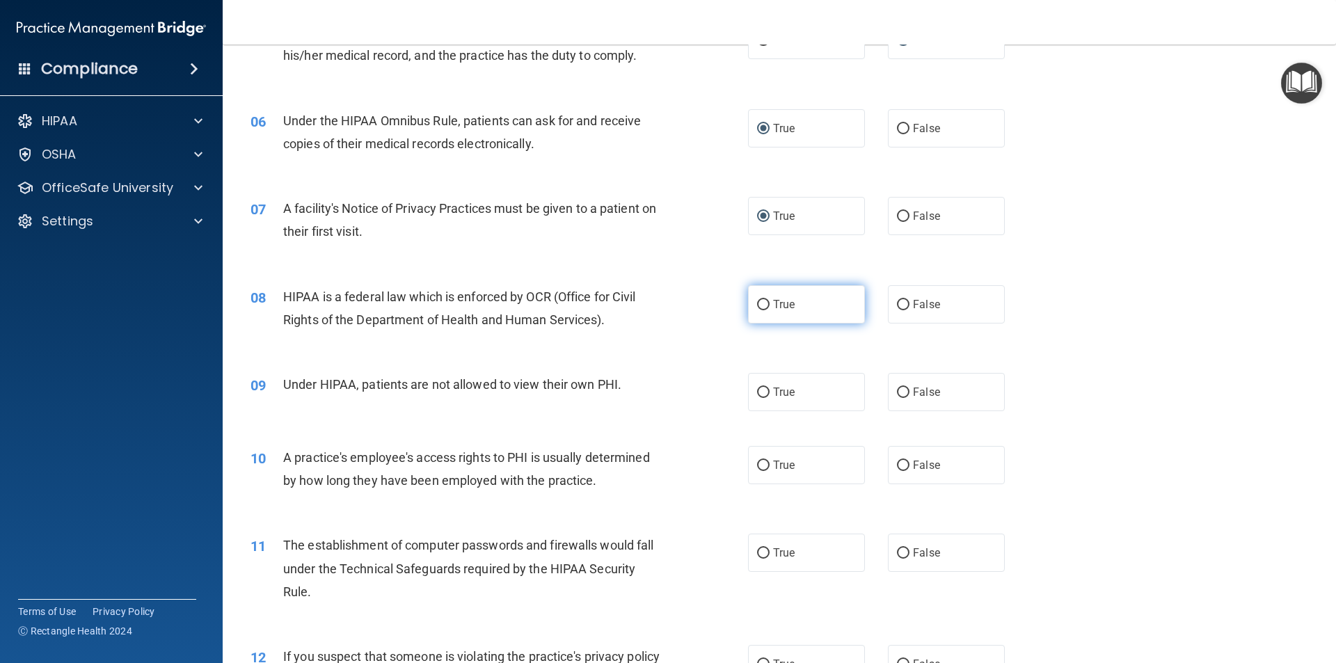
click at [760, 303] on input "True" at bounding box center [763, 305] width 13 height 10
radio input "true"
click at [900, 390] on input "False" at bounding box center [903, 392] width 13 height 10
radio input "true"
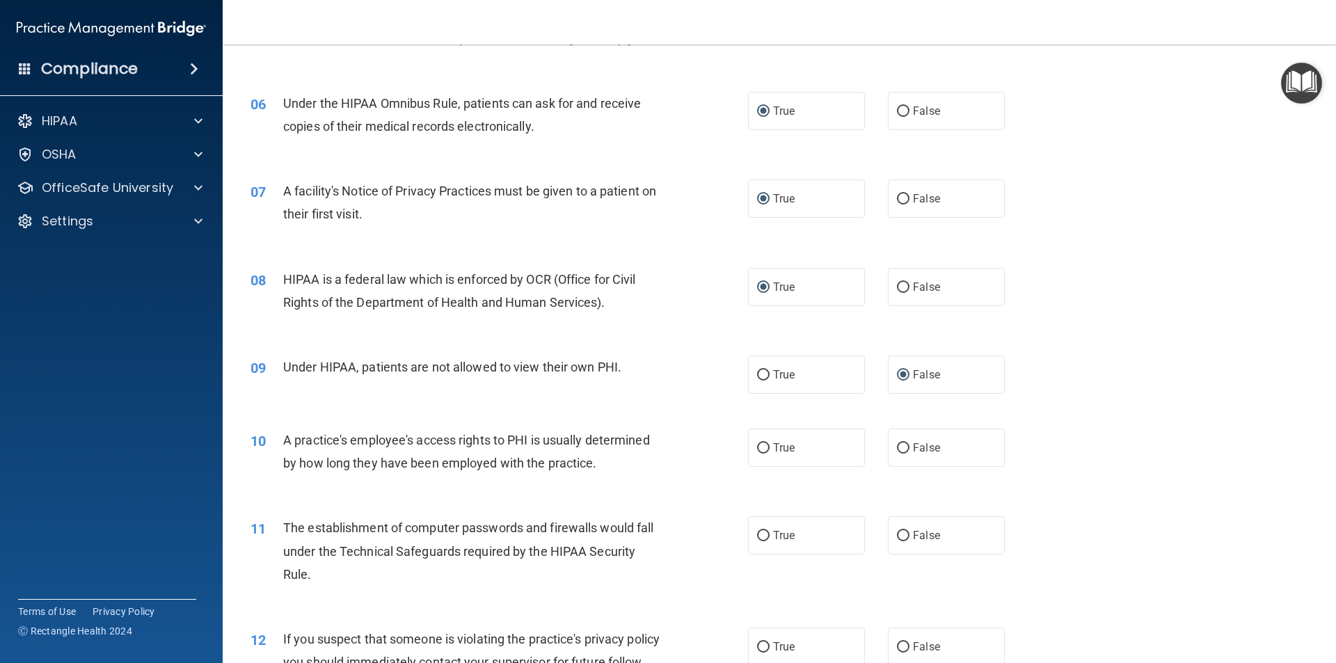
scroll to position [626, 0]
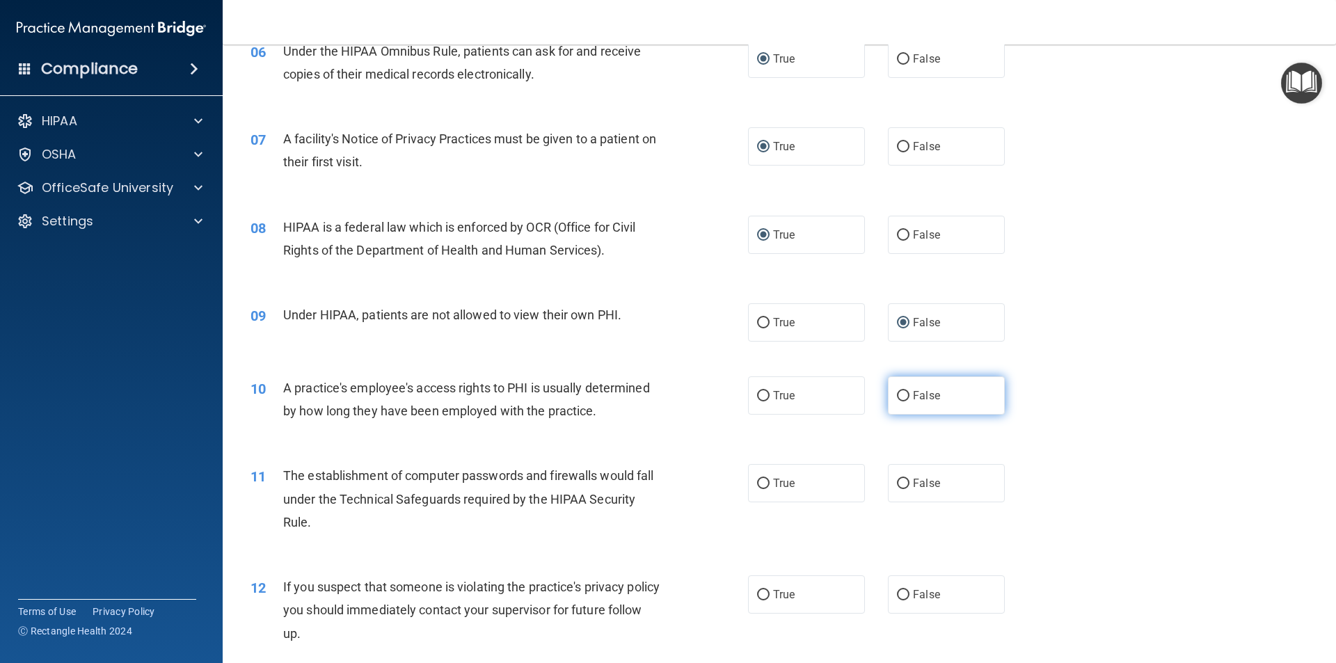
click at [900, 400] on input "False" at bounding box center [903, 396] width 13 height 10
radio input "true"
click at [757, 482] on input "True" at bounding box center [763, 484] width 13 height 10
radio input "true"
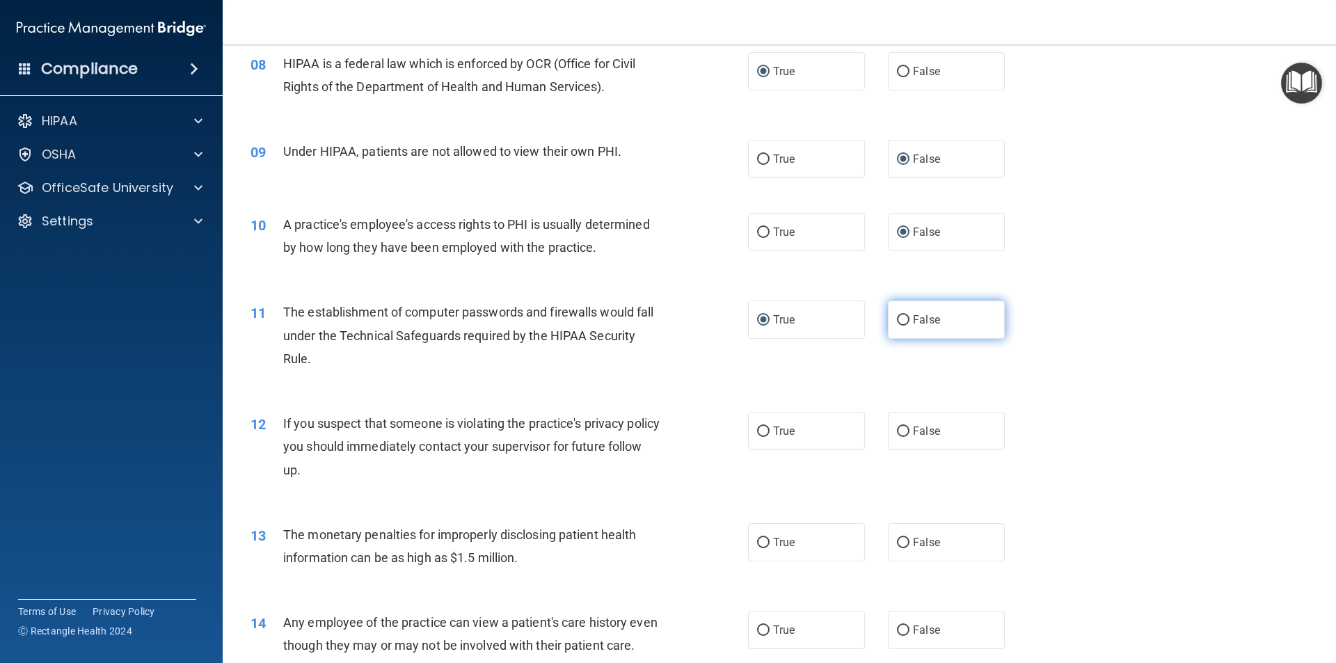
scroll to position [835, 0]
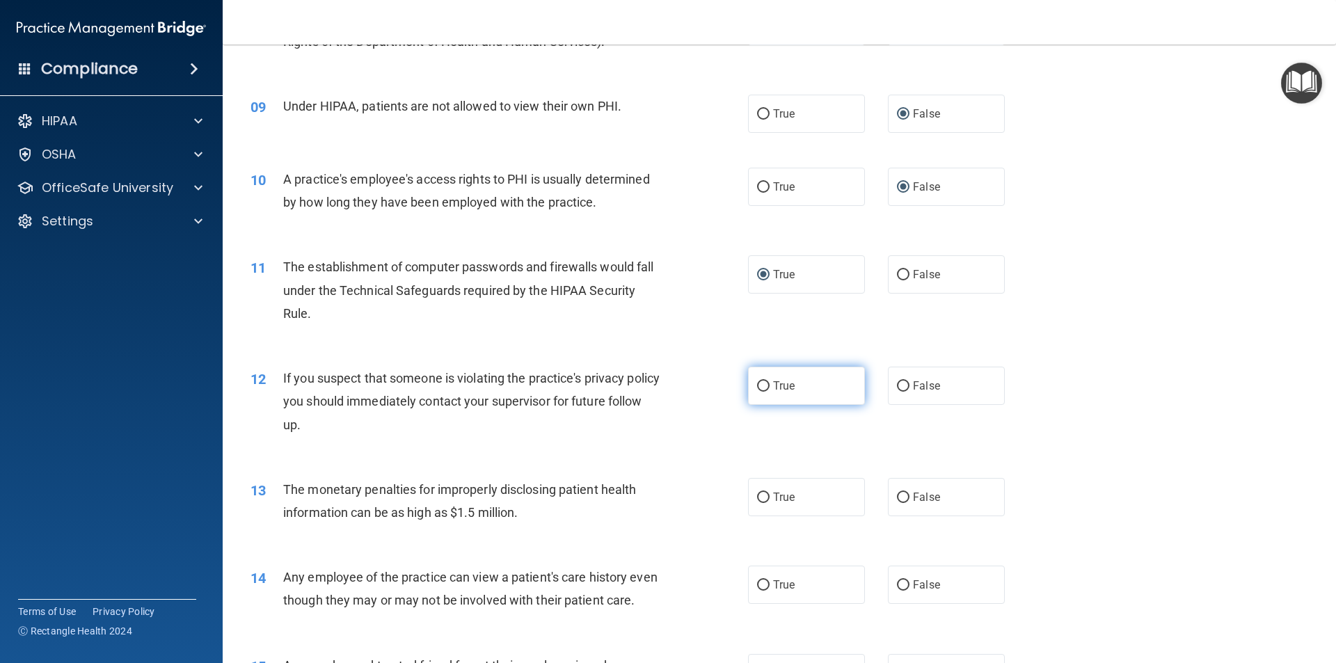
click at [757, 390] on input "True" at bounding box center [763, 386] width 13 height 10
radio input "true"
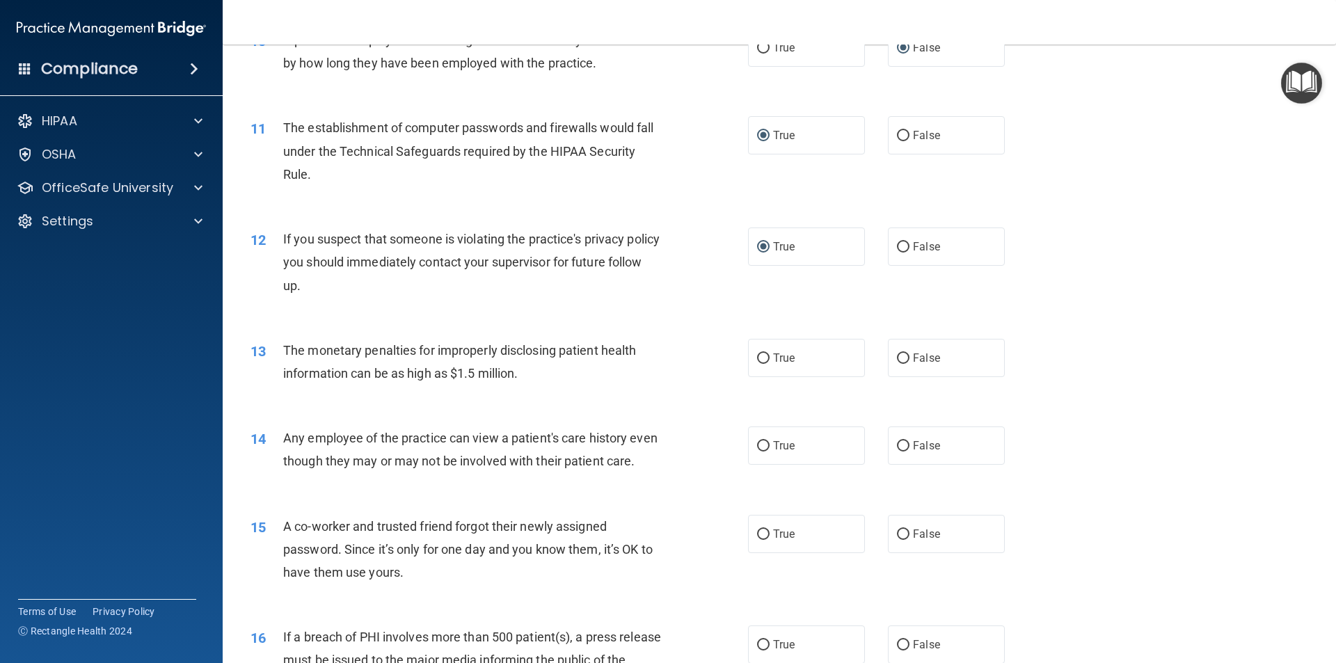
scroll to position [1044, 0]
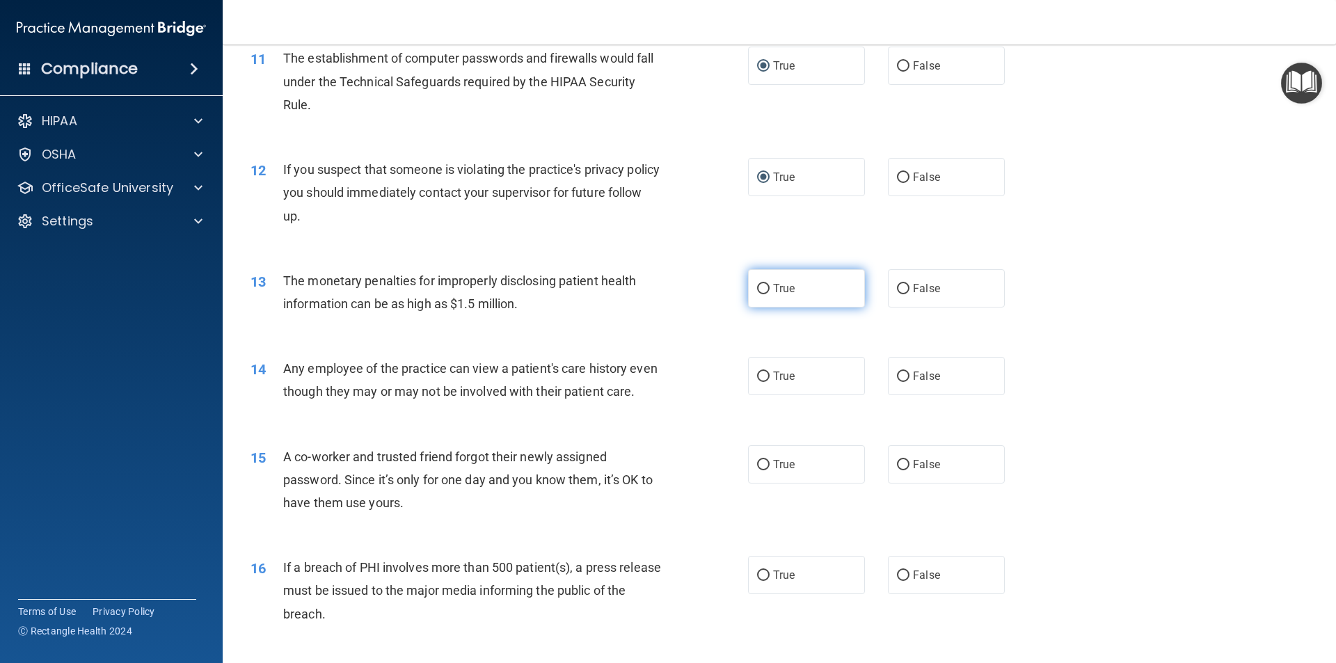
click at [760, 287] on input "True" at bounding box center [763, 289] width 13 height 10
radio input "true"
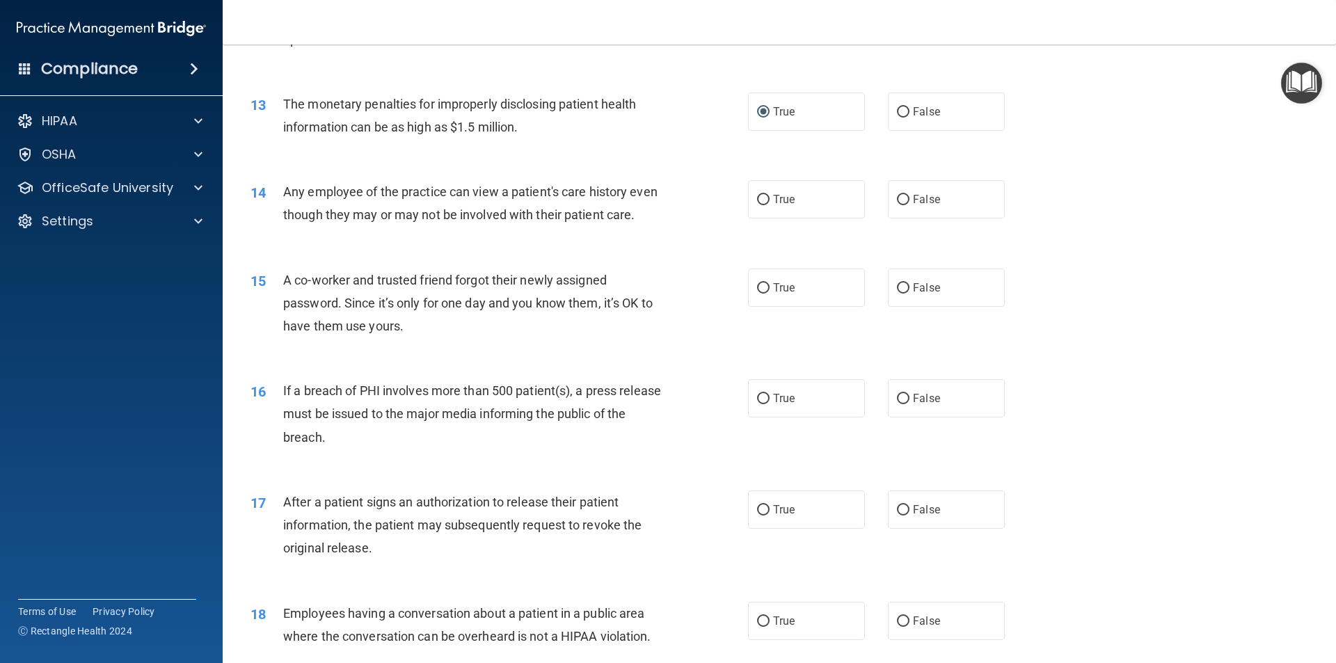
scroll to position [1252, 0]
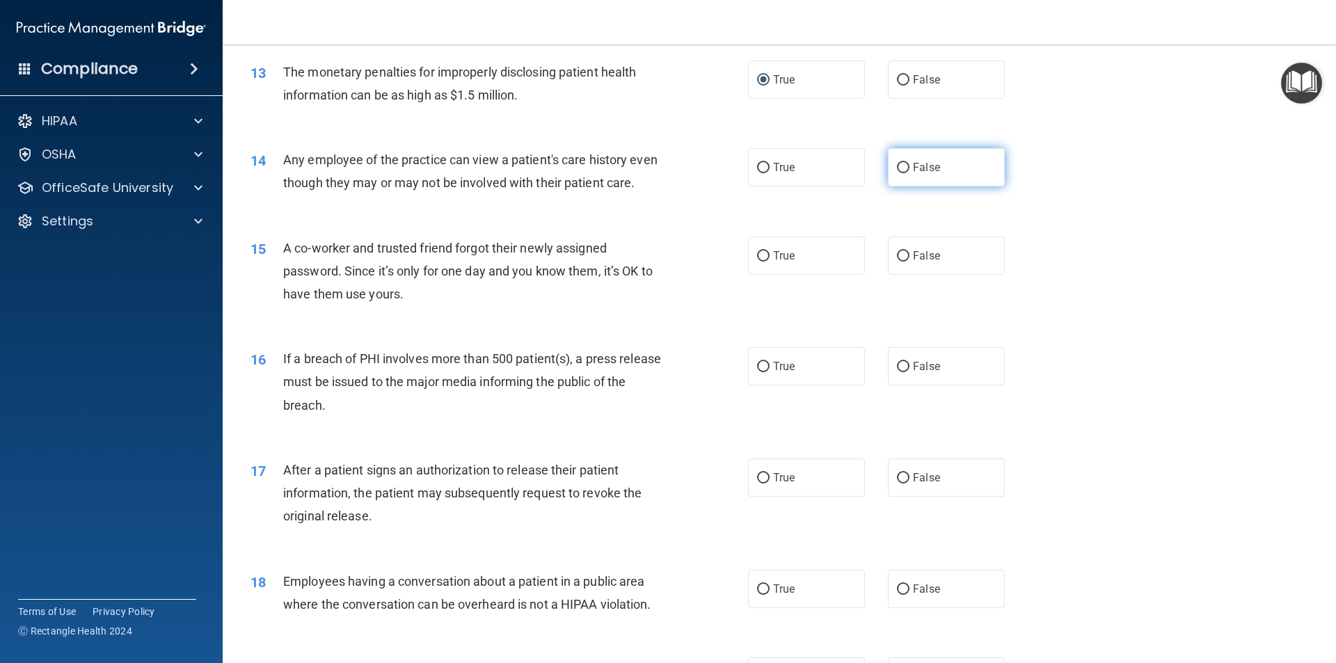
click at [897, 167] on input "False" at bounding box center [903, 168] width 13 height 10
radio input "true"
click at [897, 262] on input "False" at bounding box center [903, 256] width 13 height 10
radio input "true"
click at [758, 372] on input "True" at bounding box center [763, 367] width 13 height 10
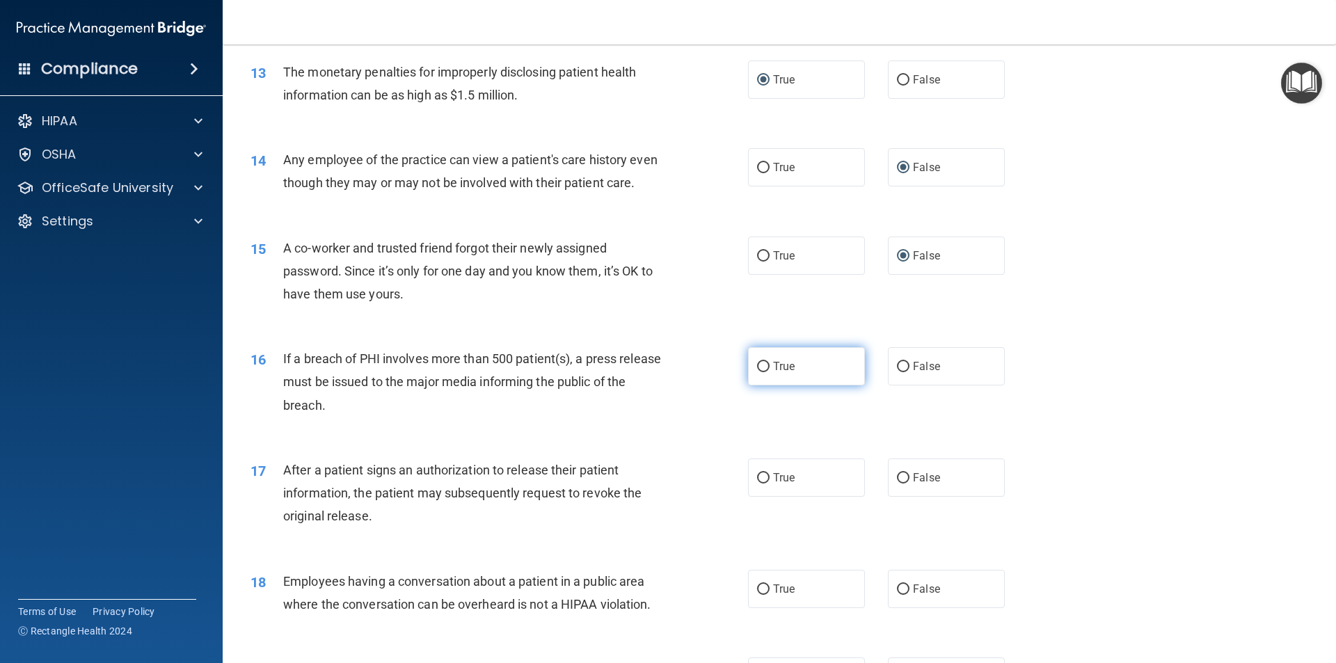
radio input "true"
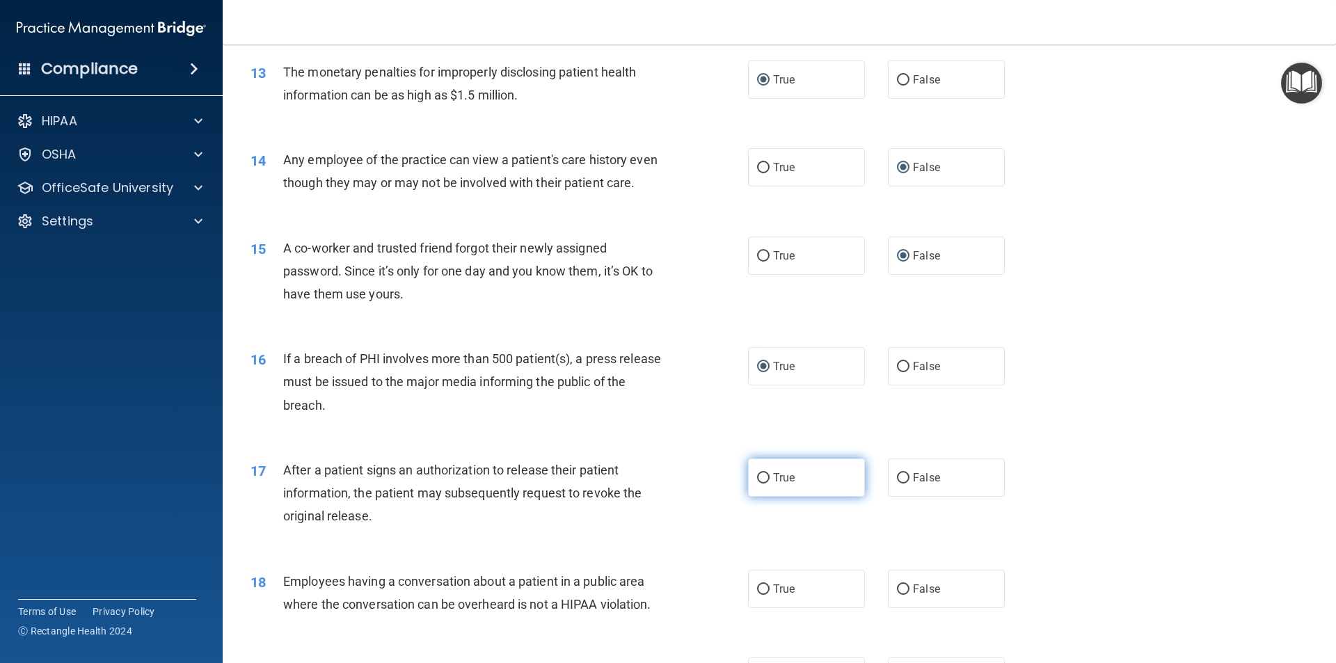
click at [758, 497] on label "True" at bounding box center [806, 477] width 117 height 38
click at [758, 483] on input "True" at bounding box center [763, 478] width 13 height 10
radio input "true"
drag, startPoint x: 897, startPoint y: 612, endPoint x: 989, endPoint y: 485, distance: 157.0
click at [897, 595] on input "False" at bounding box center [903, 589] width 13 height 10
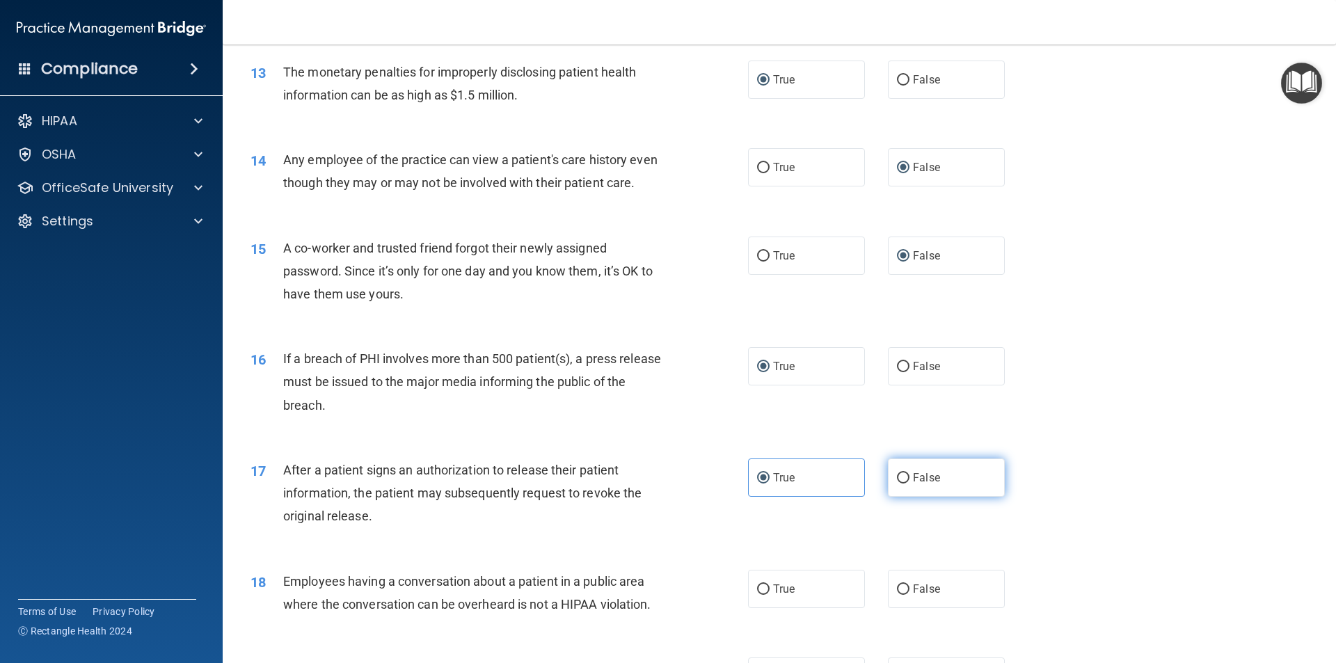
radio input "true"
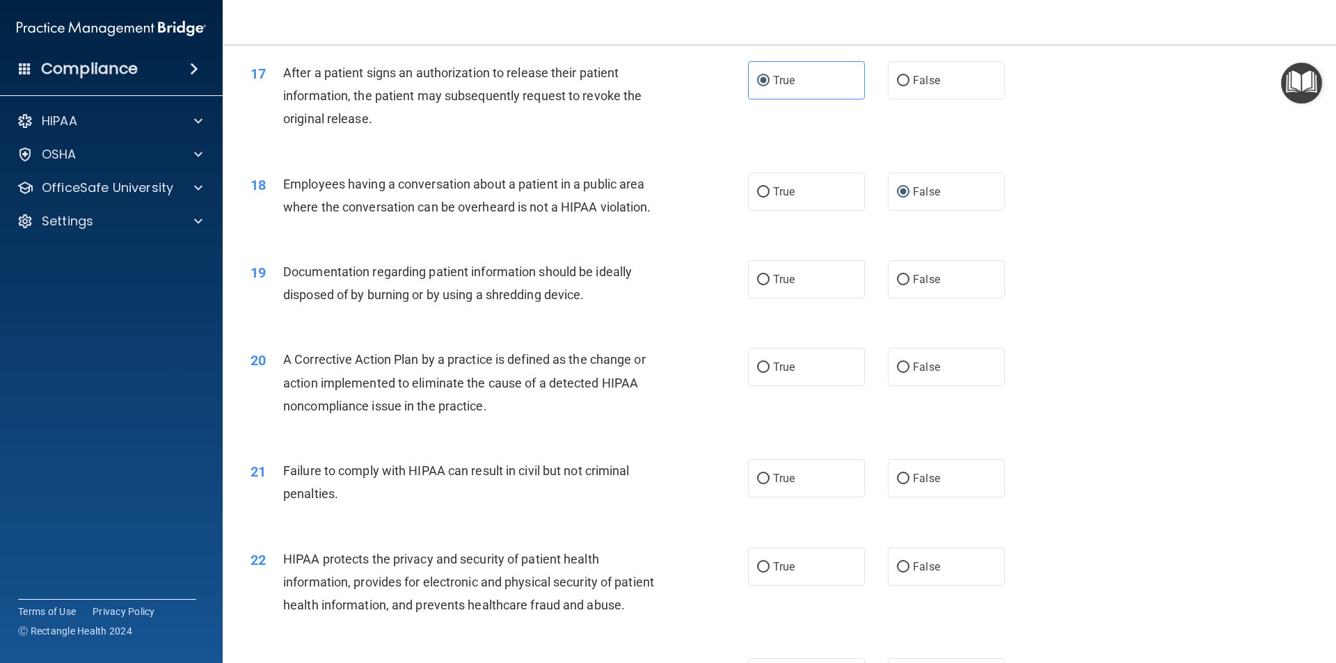
scroll to position [1670, 0]
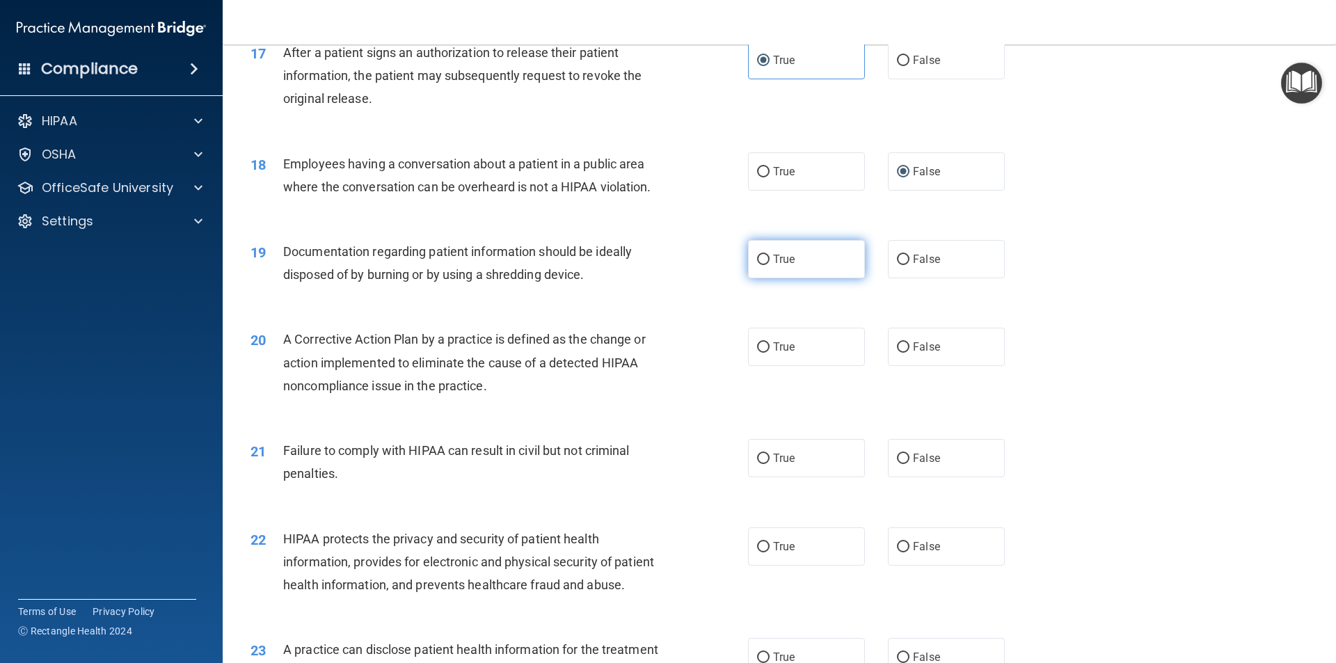
click at [752, 278] on label "True" at bounding box center [806, 259] width 117 height 38
click at [757, 265] on input "True" at bounding box center [763, 260] width 13 height 10
radio input "true"
click at [762, 353] on input "True" at bounding box center [763, 347] width 13 height 10
radio input "true"
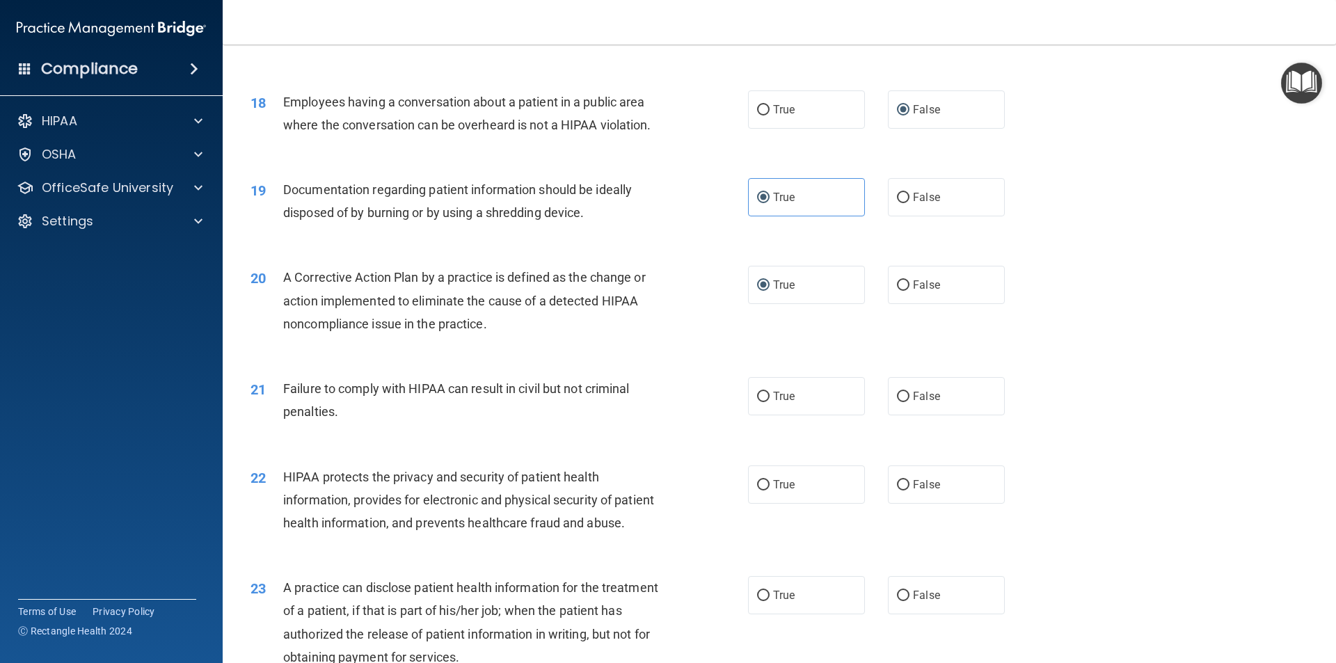
scroll to position [1809, 0]
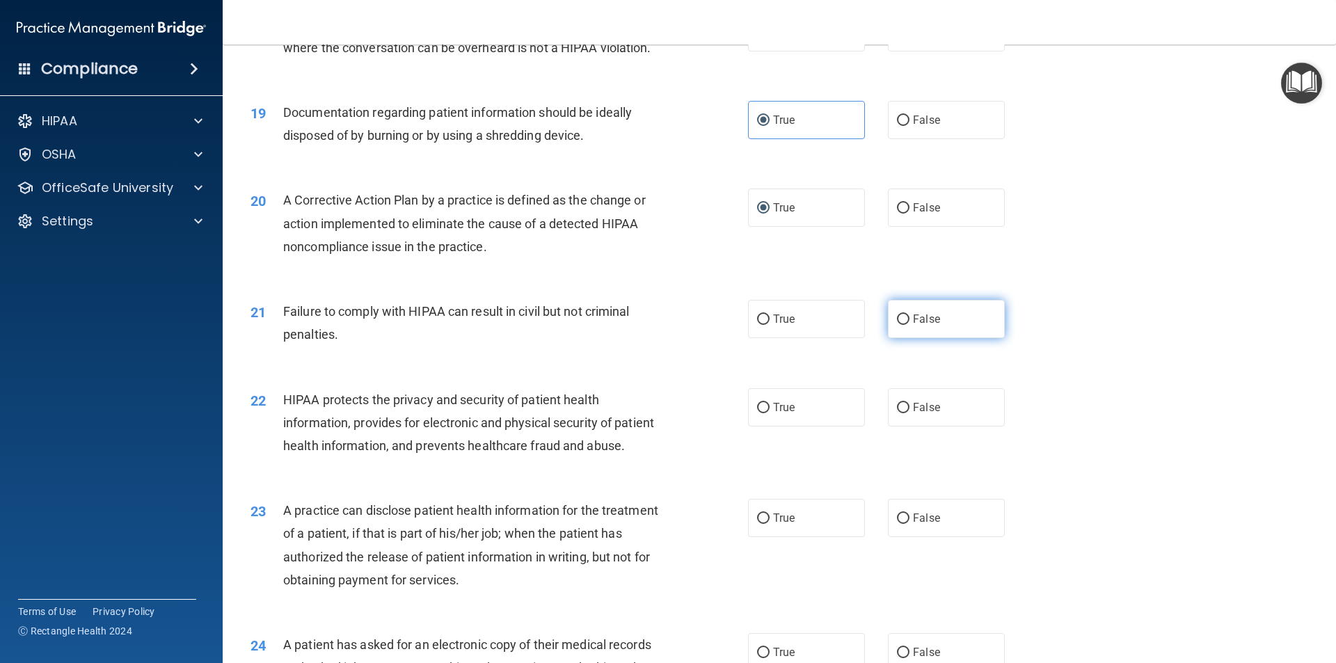
click at [898, 325] on input "False" at bounding box center [903, 319] width 13 height 10
radio input "true"
click at [760, 413] on input "True" at bounding box center [763, 408] width 13 height 10
radio input "true"
click at [897, 524] on input "False" at bounding box center [903, 518] width 13 height 10
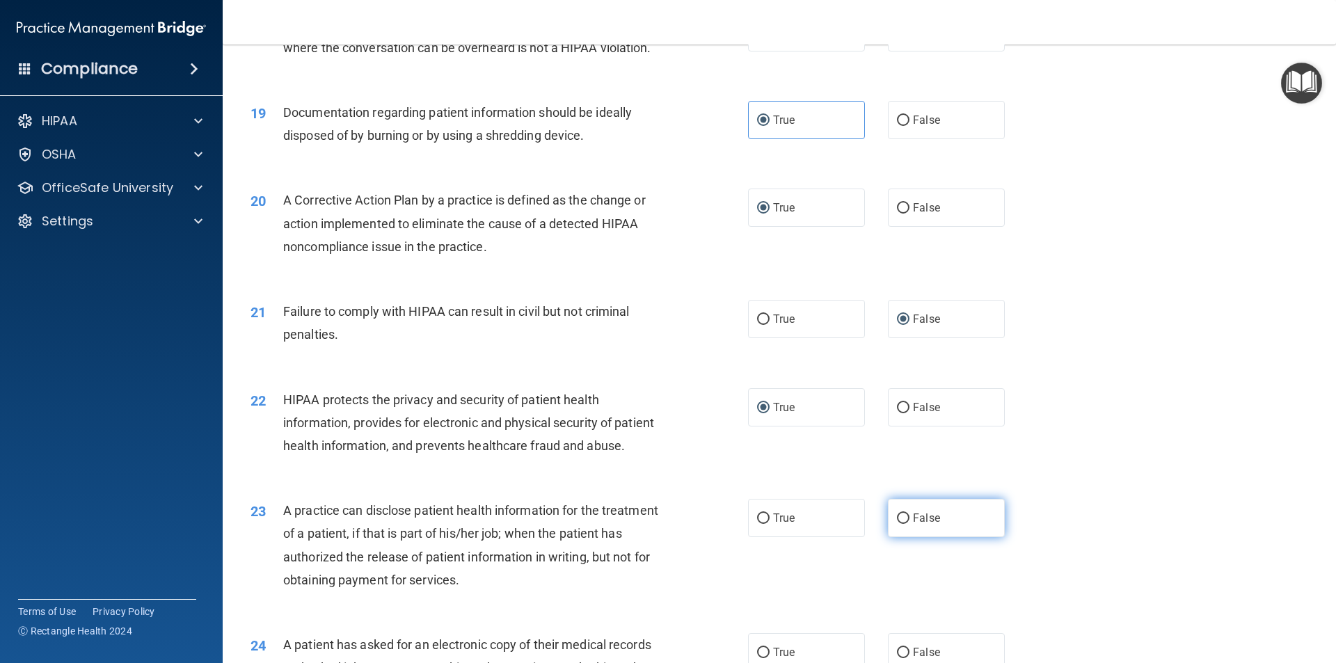
radio input "true"
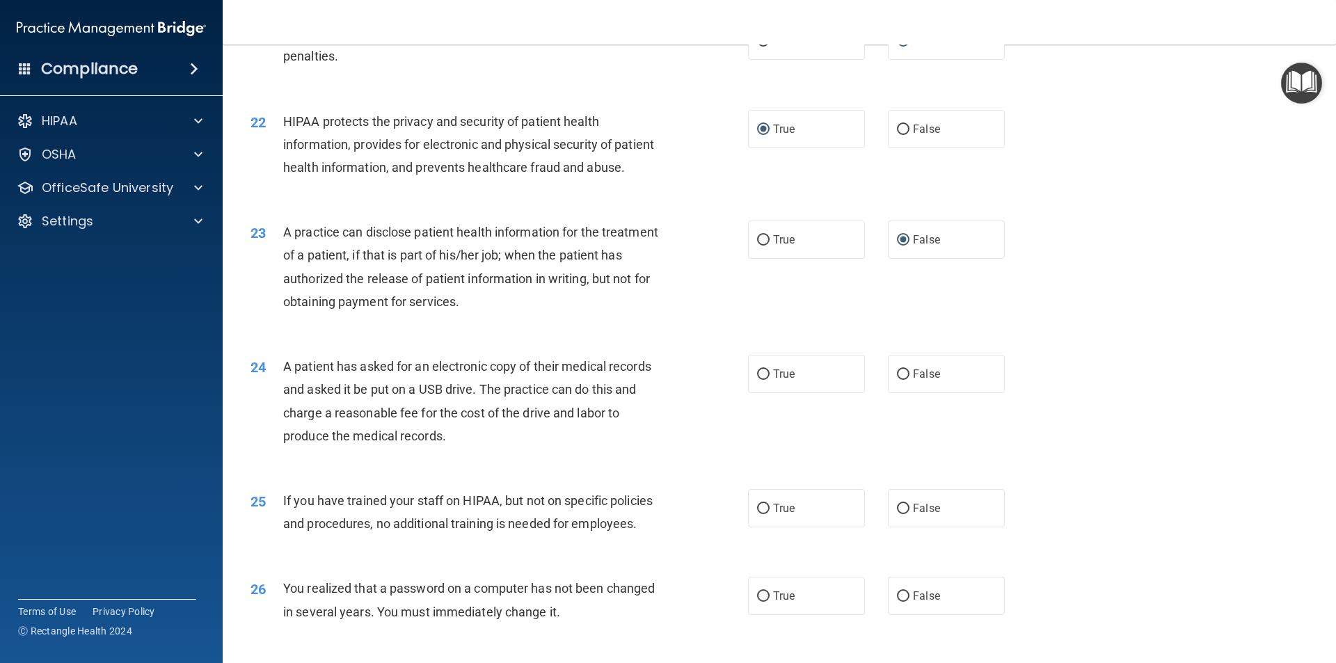
scroll to position [2157, 0]
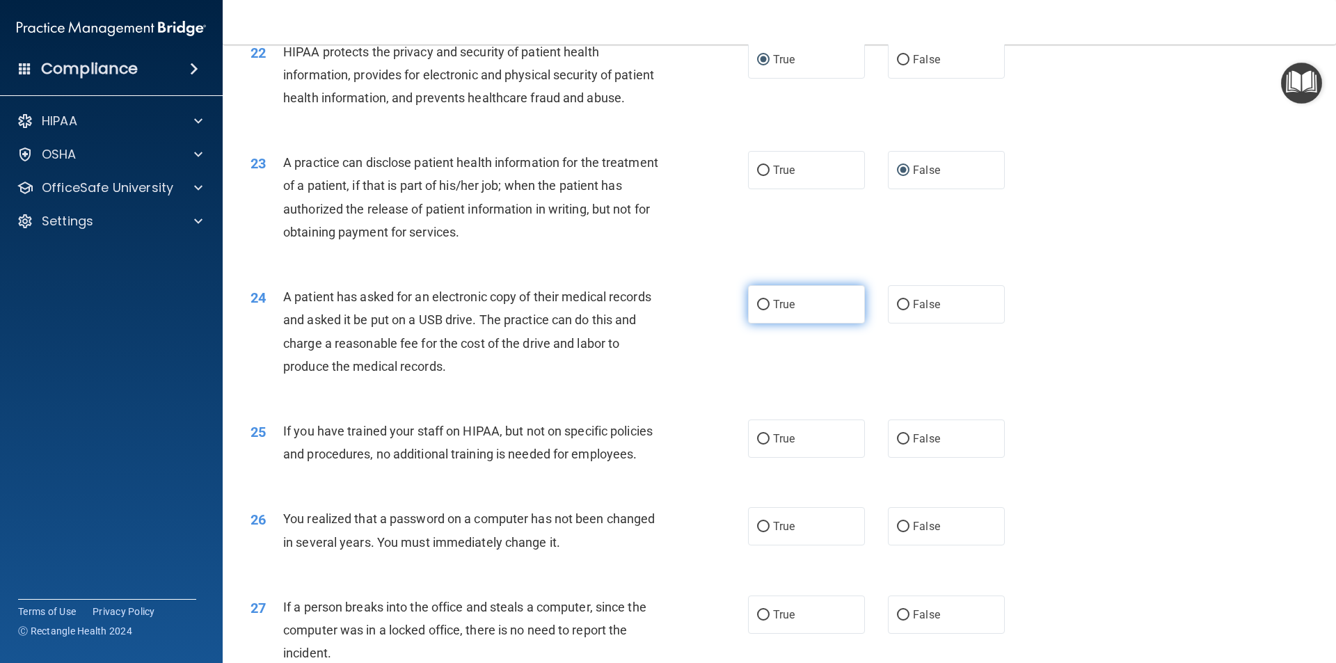
click at [759, 310] on input "True" at bounding box center [763, 305] width 13 height 10
radio input "true"
click at [900, 445] on input "False" at bounding box center [903, 439] width 13 height 10
radio input "true"
click at [761, 532] on input "True" at bounding box center [763, 527] width 13 height 10
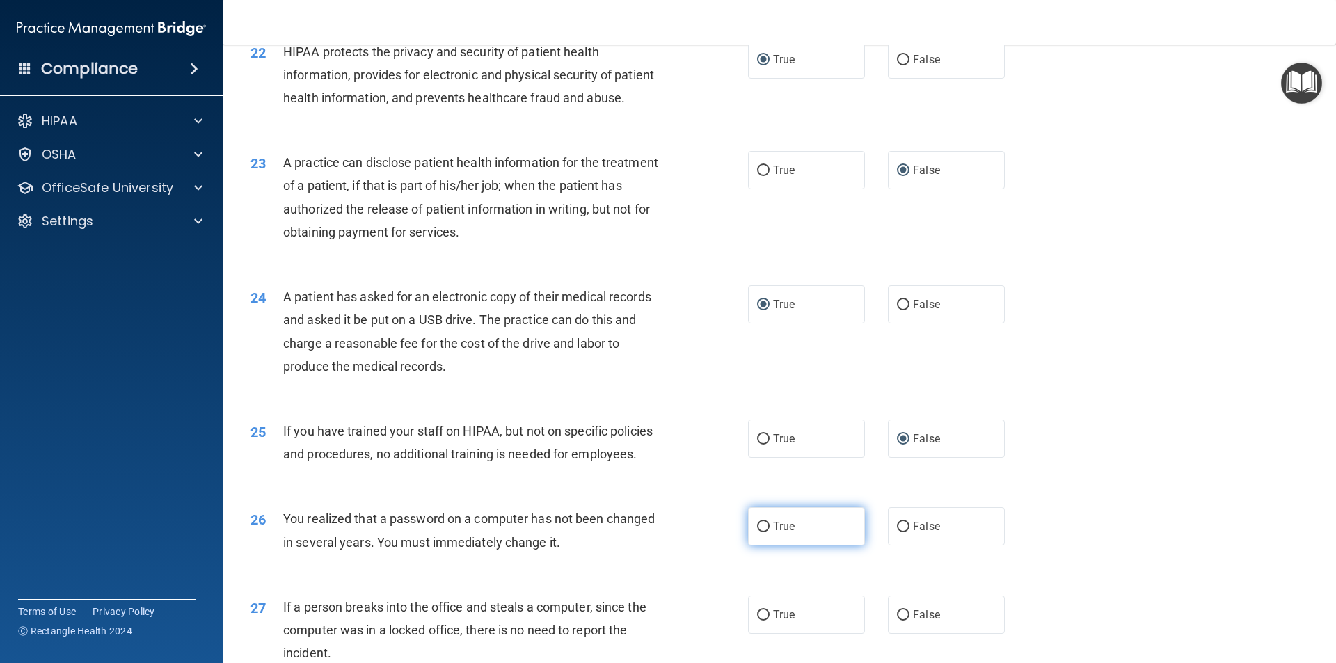
radio input "true"
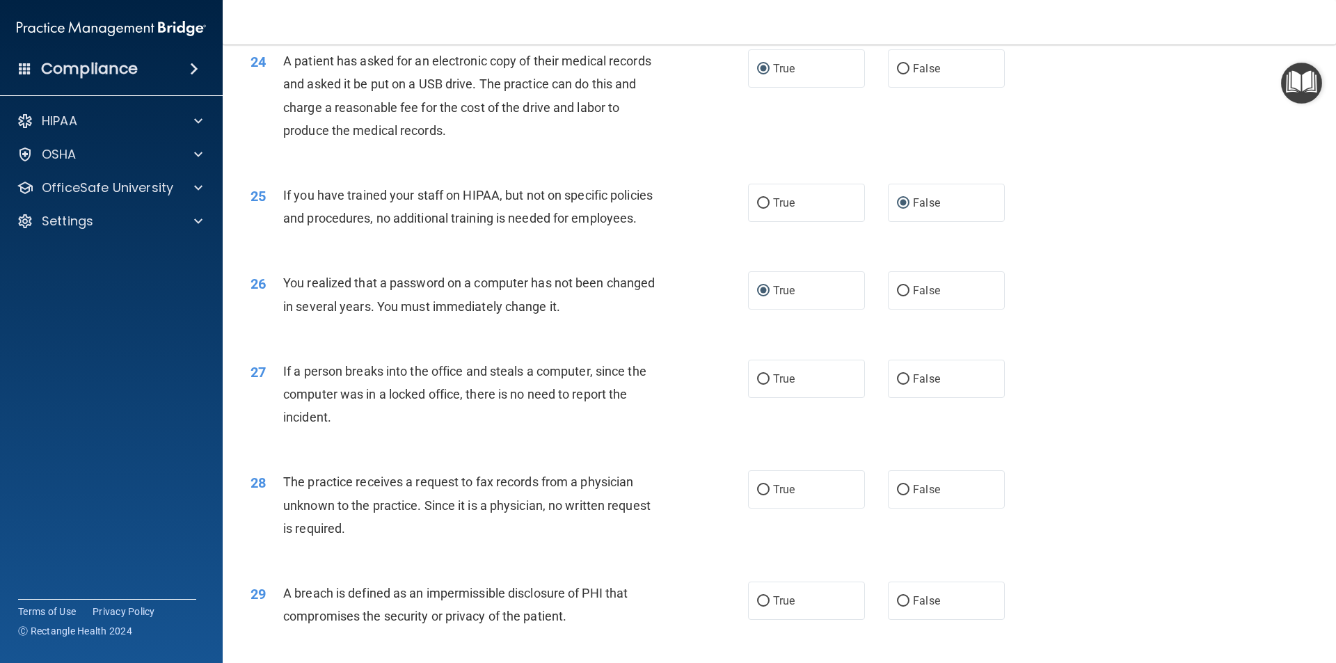
scroll to position [2435, 0]
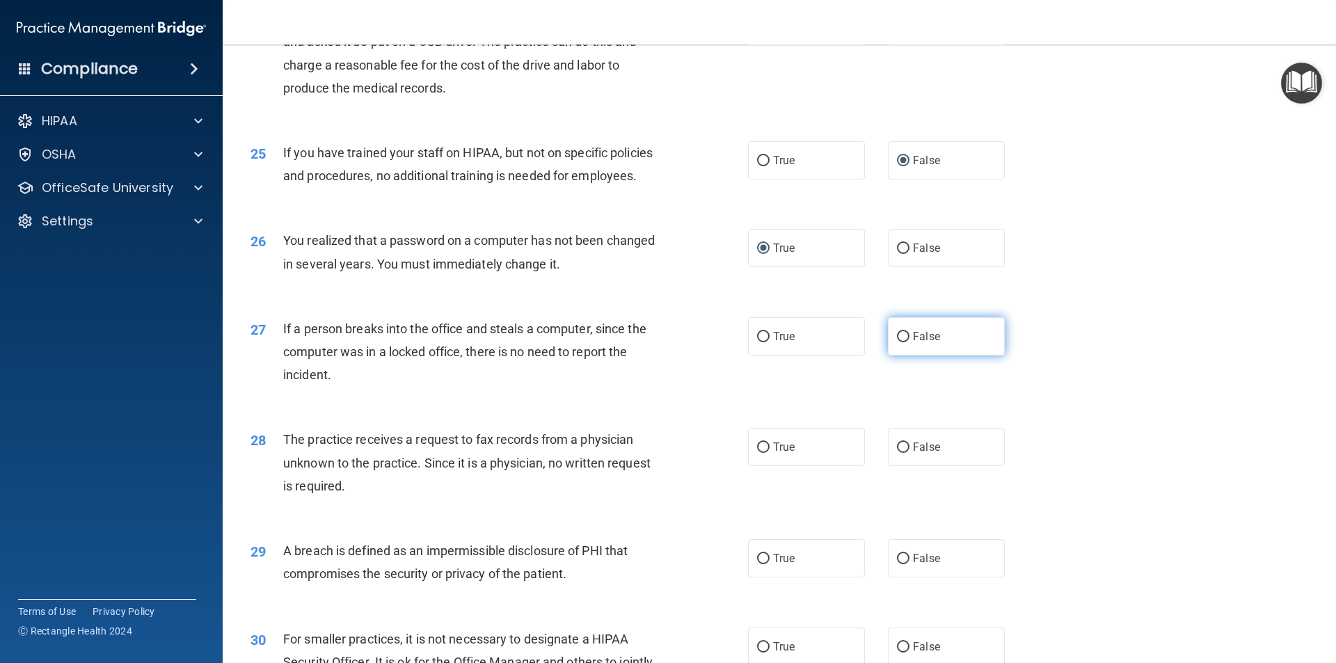
click at [897, 342] on input "False" at bounding box center [903, 337] width 13 height 10
radio input "true"
click at [897, 453] on input "False" at bounding box center [903, 447] width 13 height 10
radio input "true"
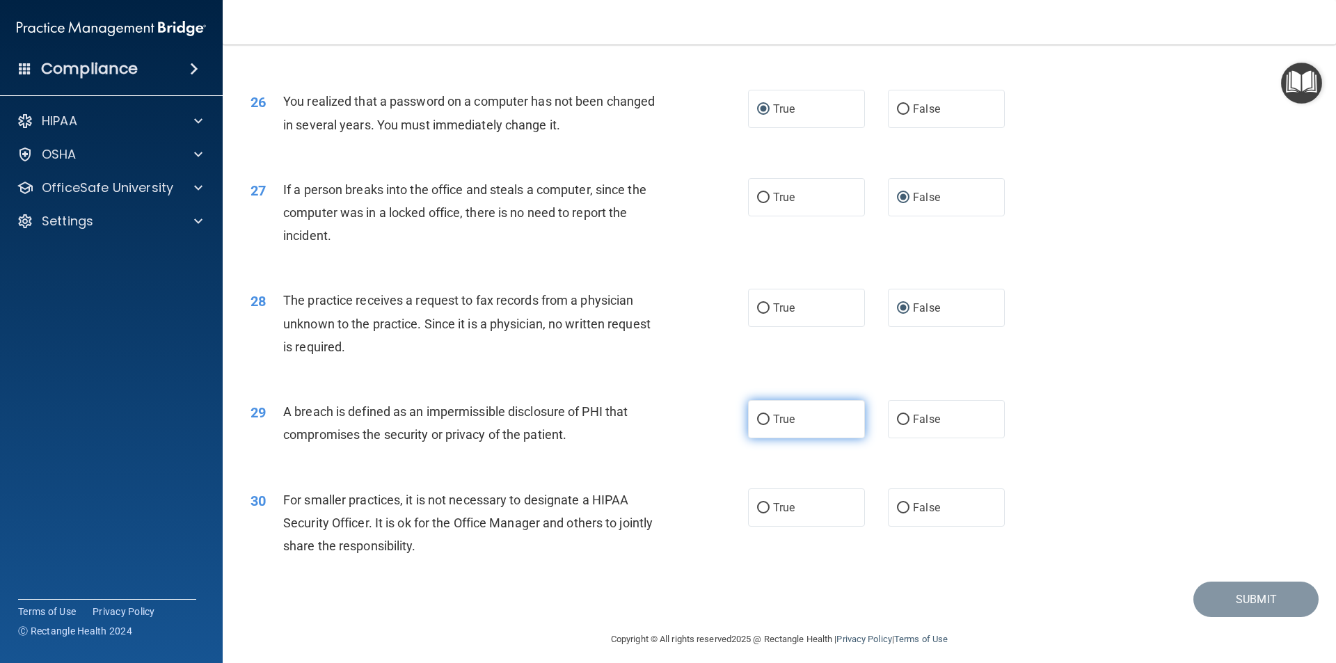
click at [759, 425] on input "True" at bounding box center [763, 420] width 13 height 10
radio input "true"
click at [897, 513] on input "False" at bounding box center [903, 508] width 13 height 10
radio input "true"
click at [1229, 617] on button "Submit" at bounding box center [1255, 599] width 125 height 35
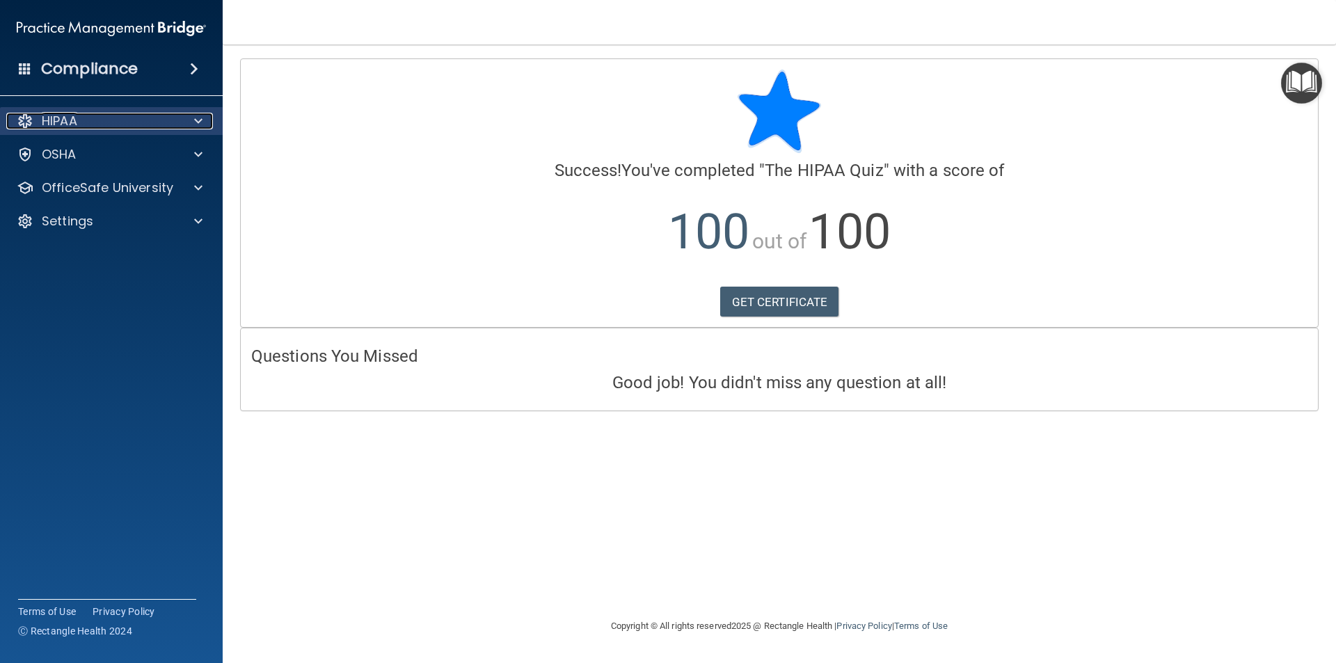
click at [200, 115] on span at bounding box center [198, 121] width 8 height 17
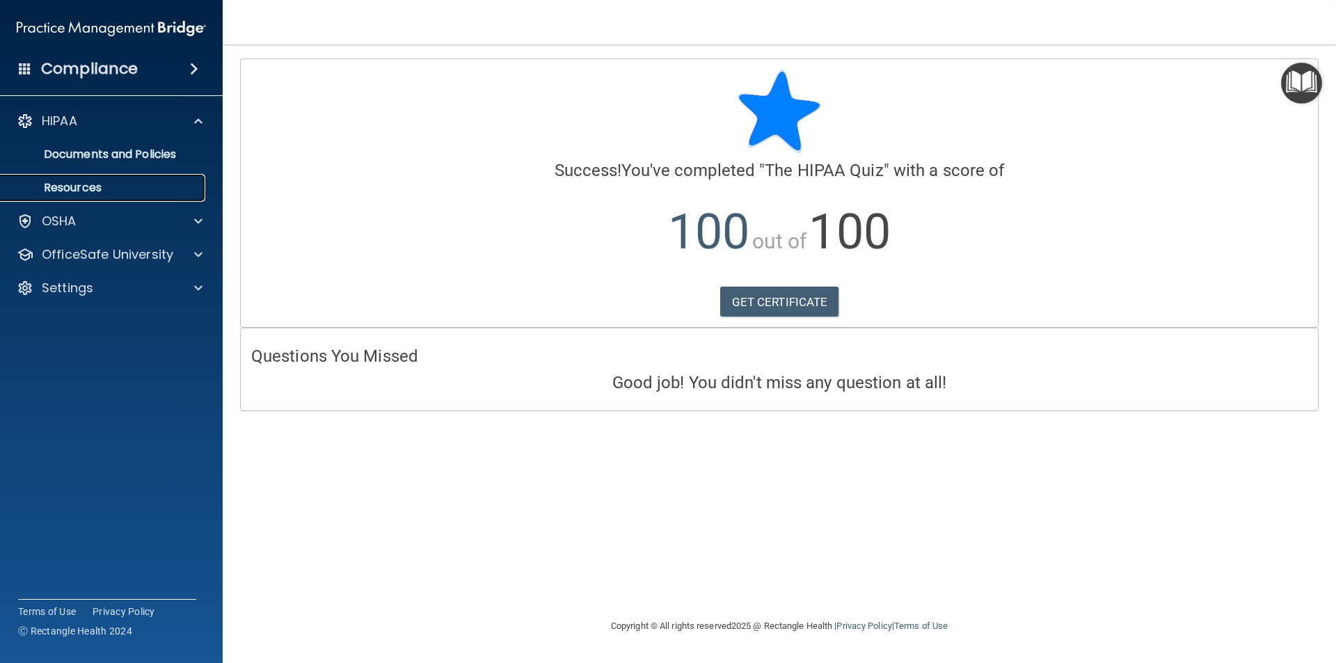
click at [101, 184] on p "Resources" at bounding box center [104, 188] width 190 height 14
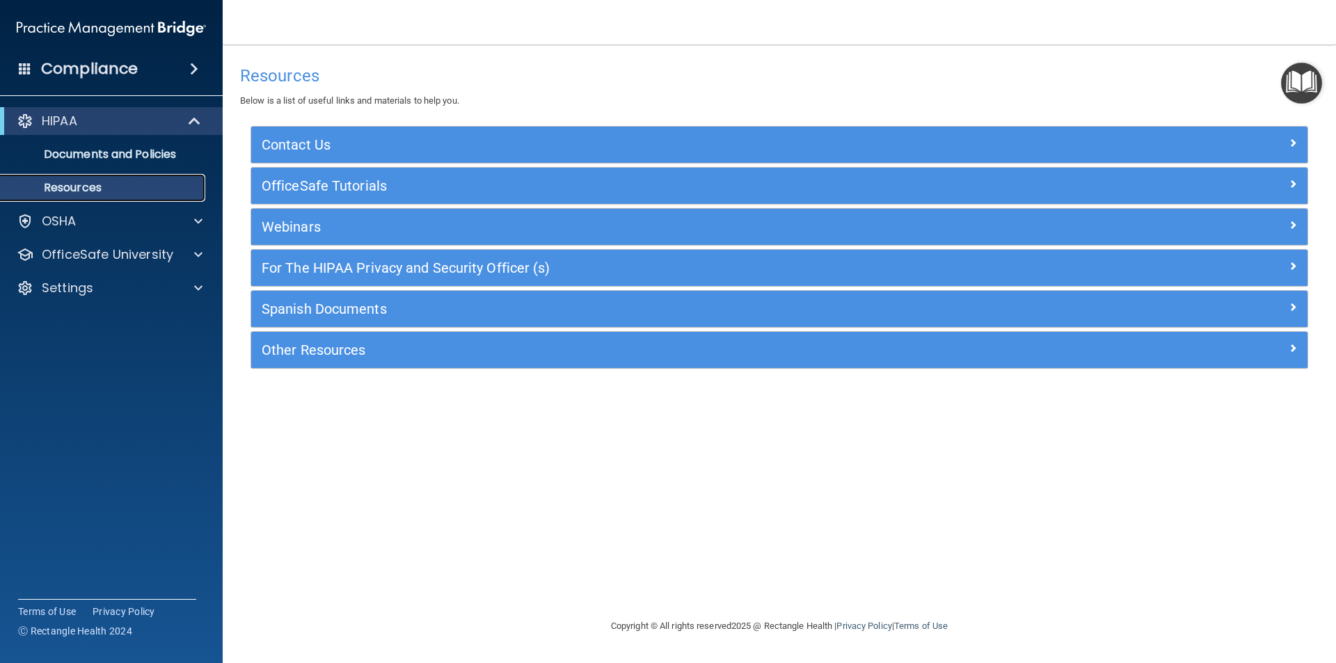
click at [98, 185] on p "Resources" at bounding box center [104, 188] width 190 height 14
click at [97, 182] on p "Resources" at bounding box center [104, 188] width 190 height 14
click at [101, 148] on p "Documents and Policies" at bounding box center [104, 154] width 190 height 14
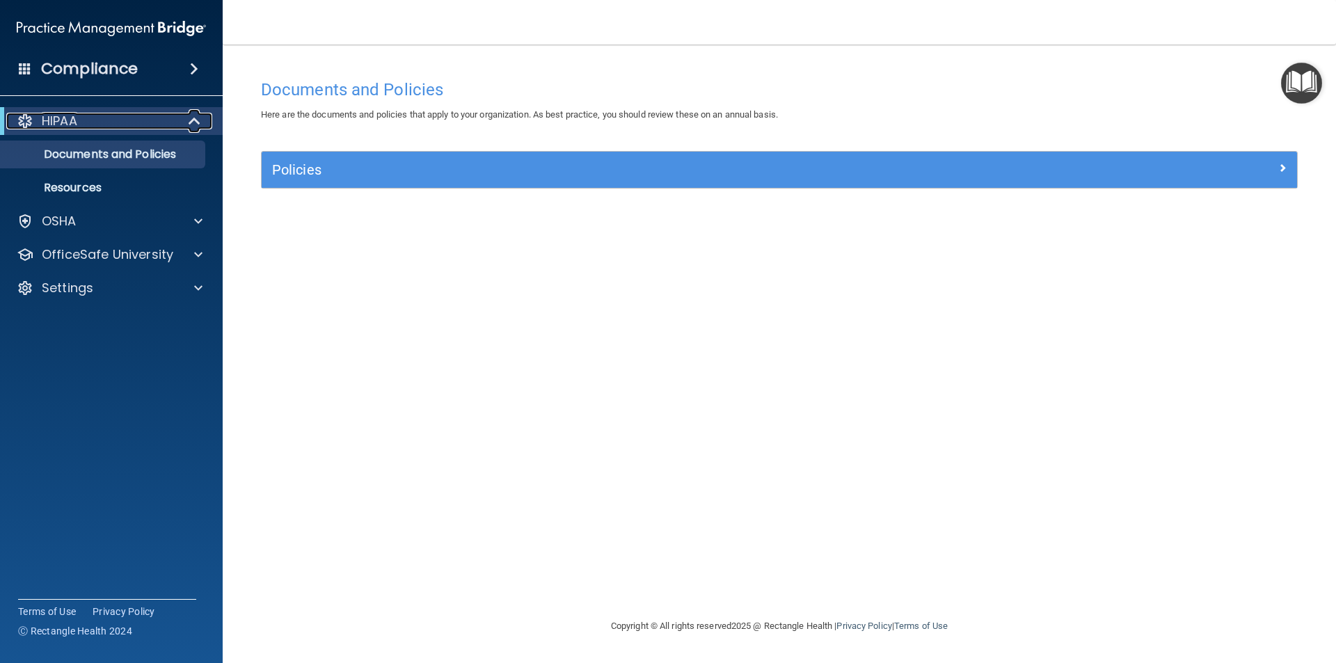
click at [184, 119] on div at bounding box center [195, 121] width 34 height 17
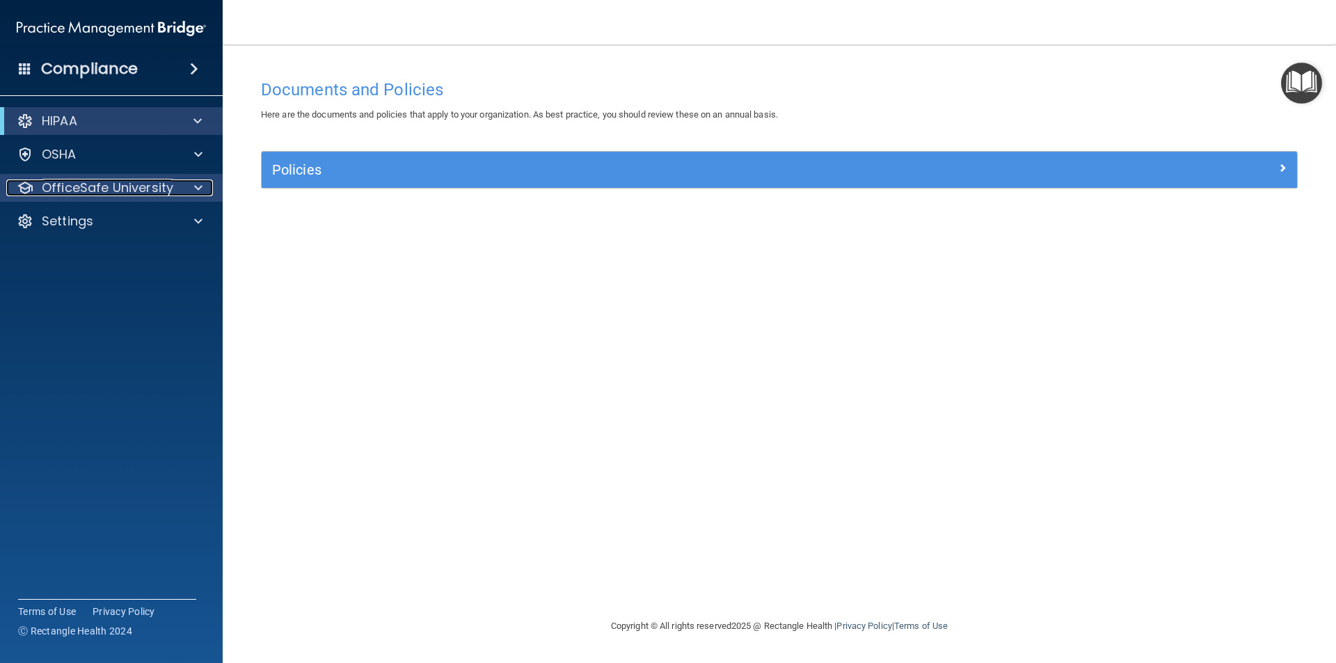
click at [126, 182] on p "OfficeSafe University" at bounding box center [107, 187] width 131 height 17
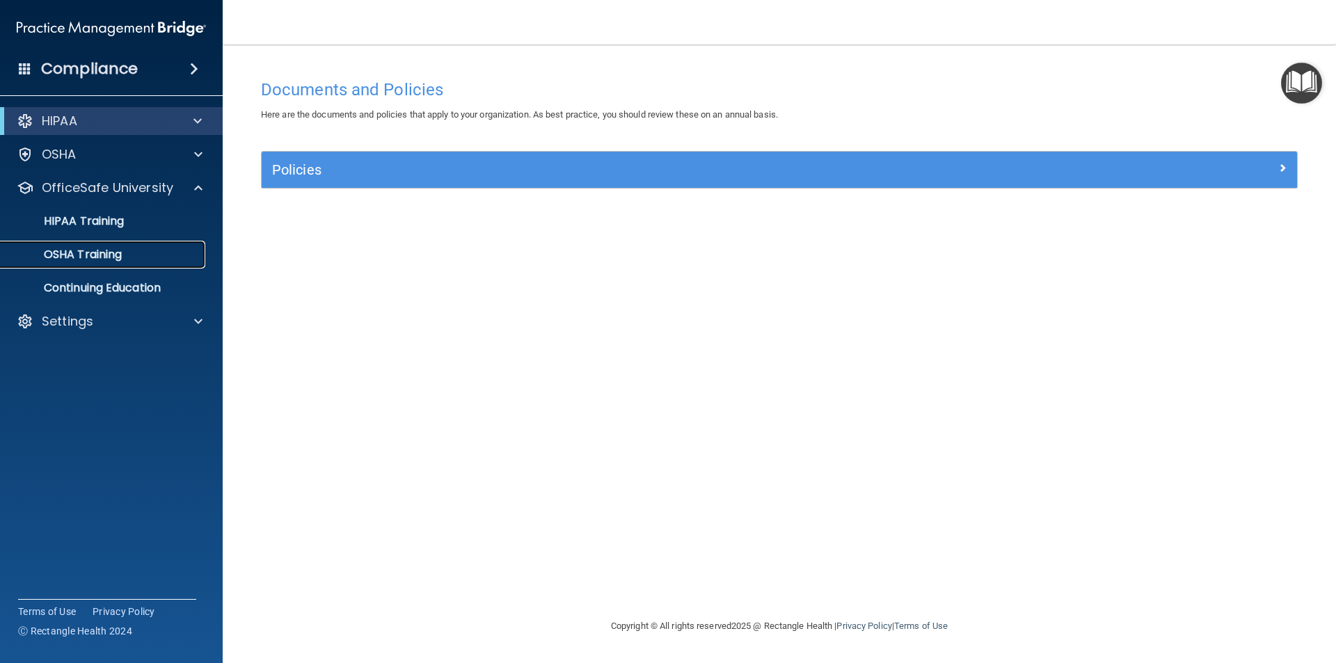
click at [104, 253] on p "OSHA Training" at bounding box center [65, 255] width 113 height 14
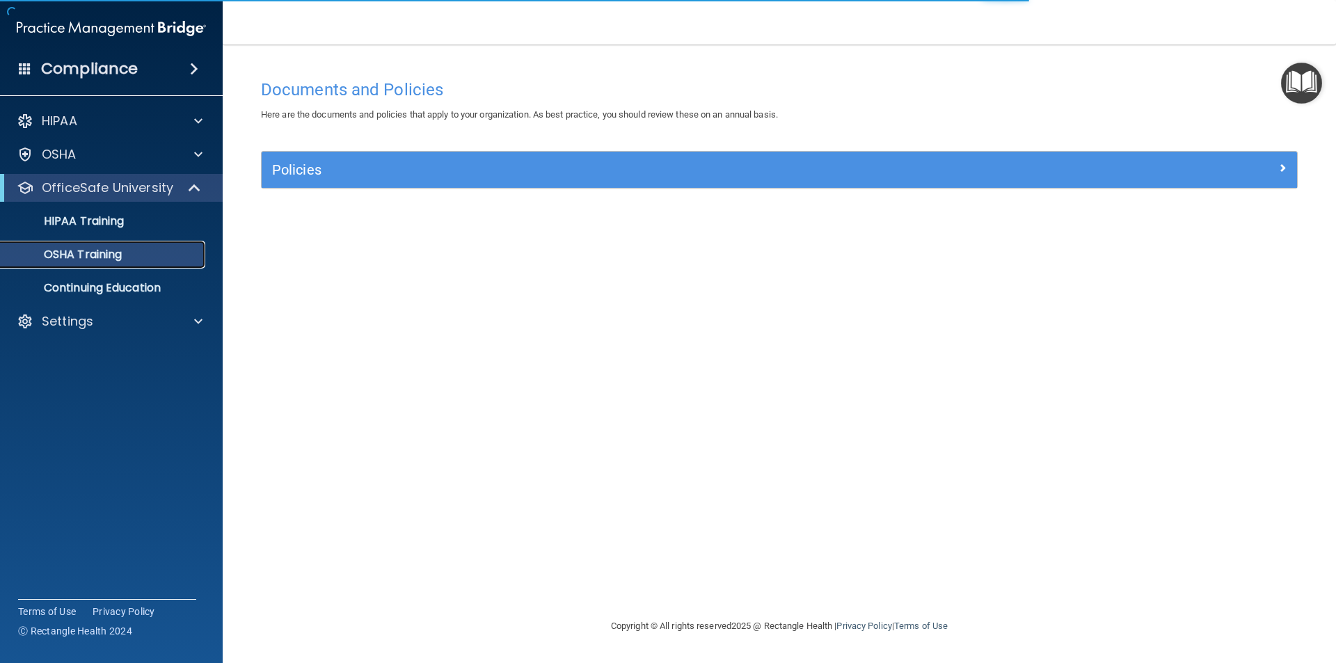
click at [104, 252] on p "OSHA Training" at bounding box center [65, 255] width 113 height 14
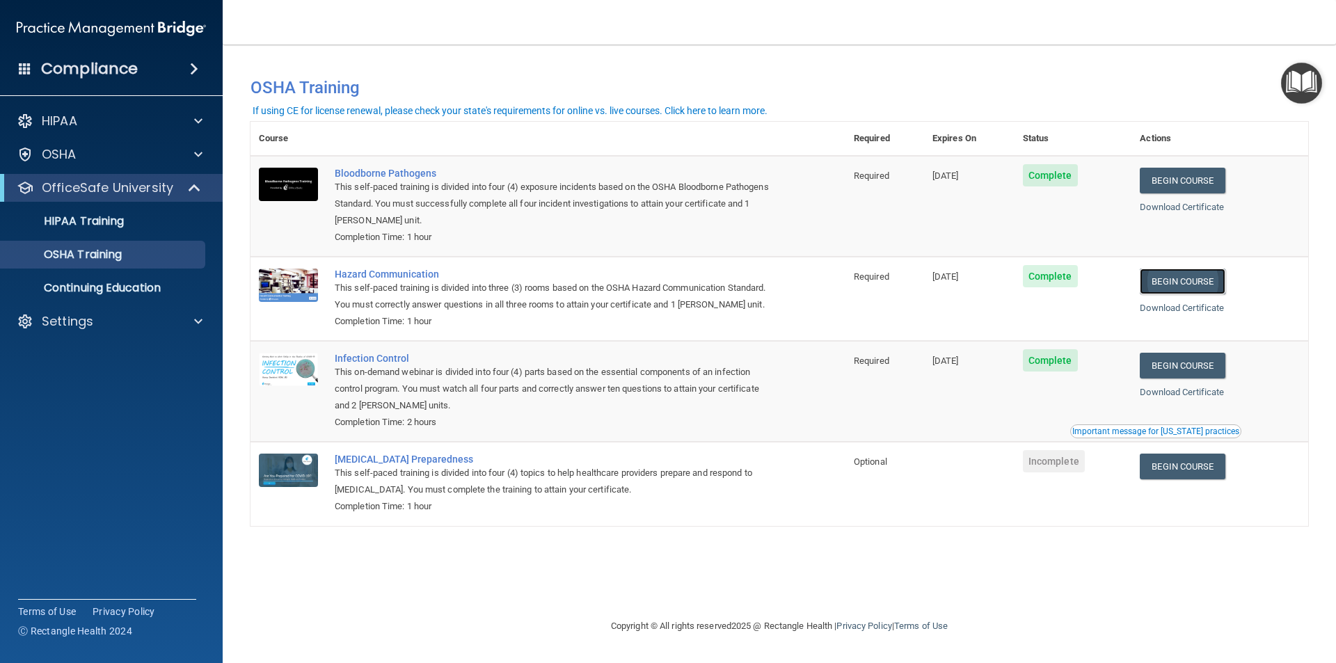
click at [1203, 282] on link "Begin Course" at bounding box center [1182, 282] width 85 height 26
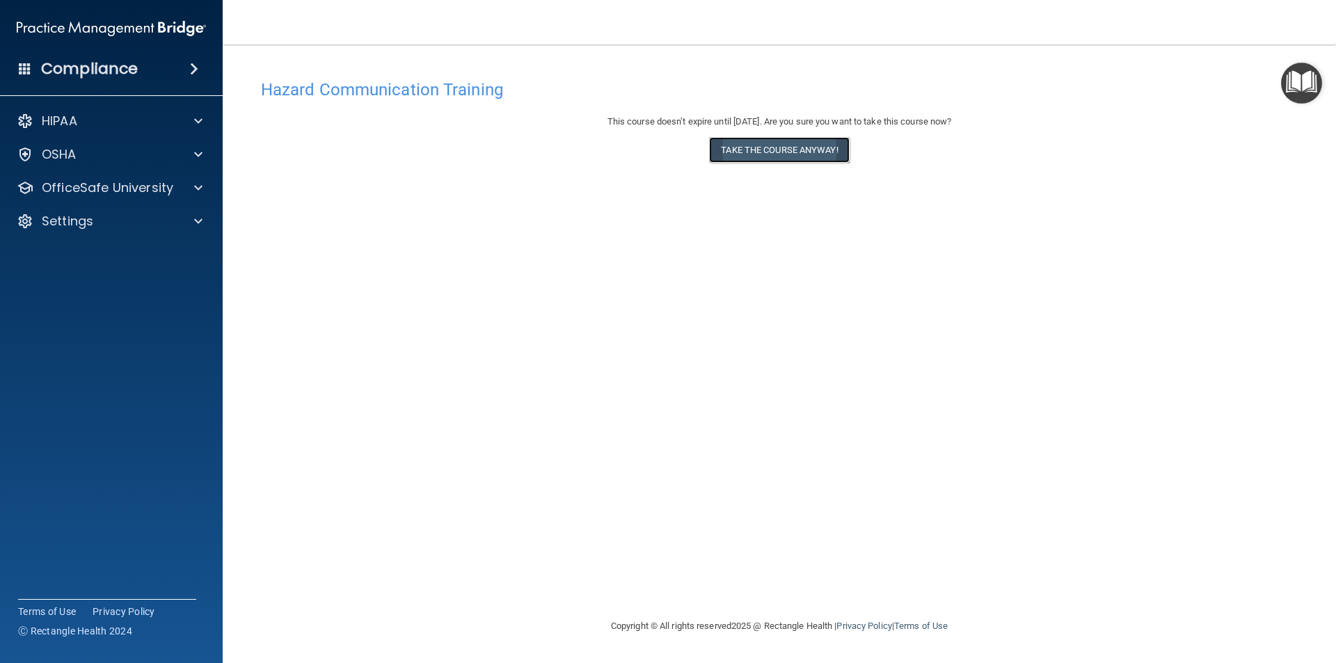
click at [782, 152] on button "Take the course anyway!" at bounding box center [779, 150] width 140 height 26
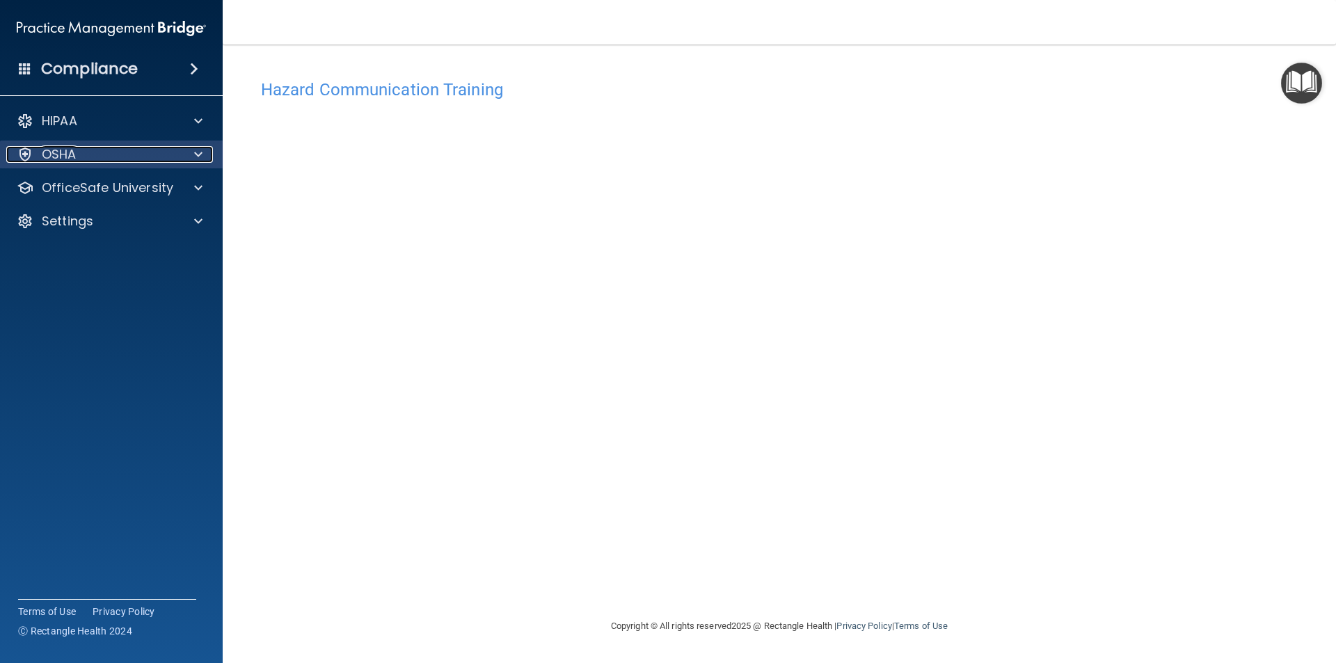
click at [120, 150] on div "OSHA" at bounding box center [92, 154] width 173 height 17
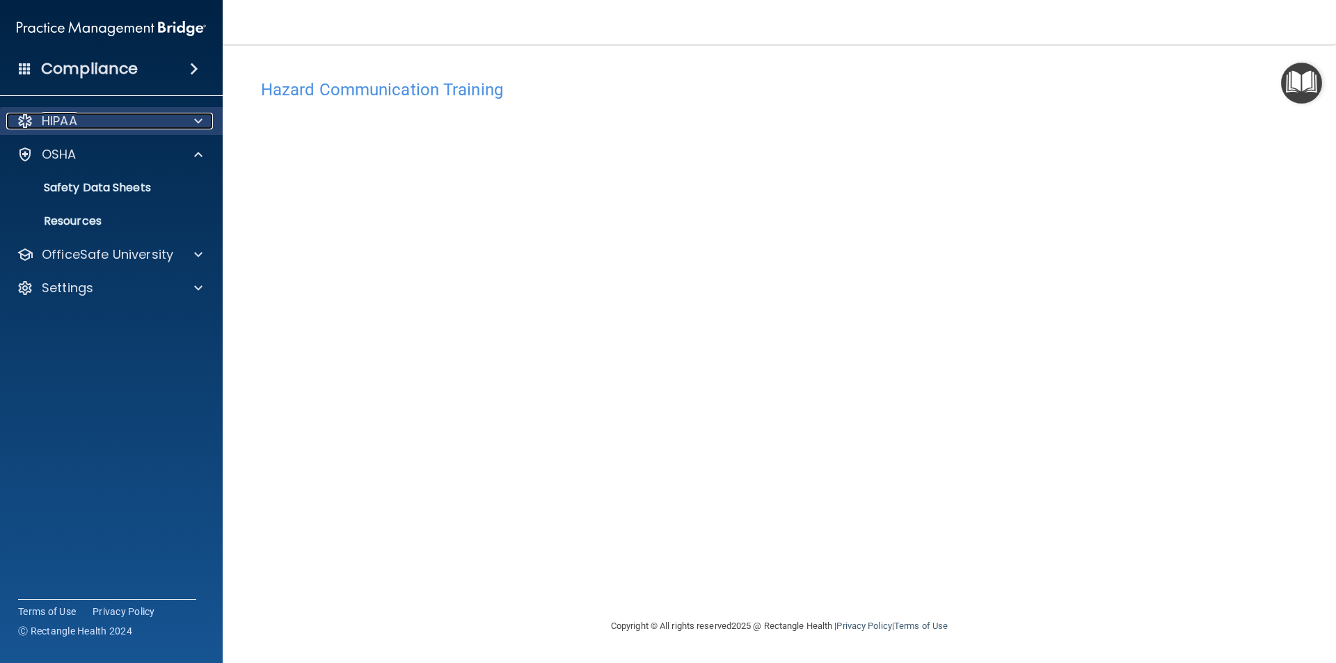
click at [118, 114] on div "HIPAA" at bounding box center [92, 121] width 173 height 17
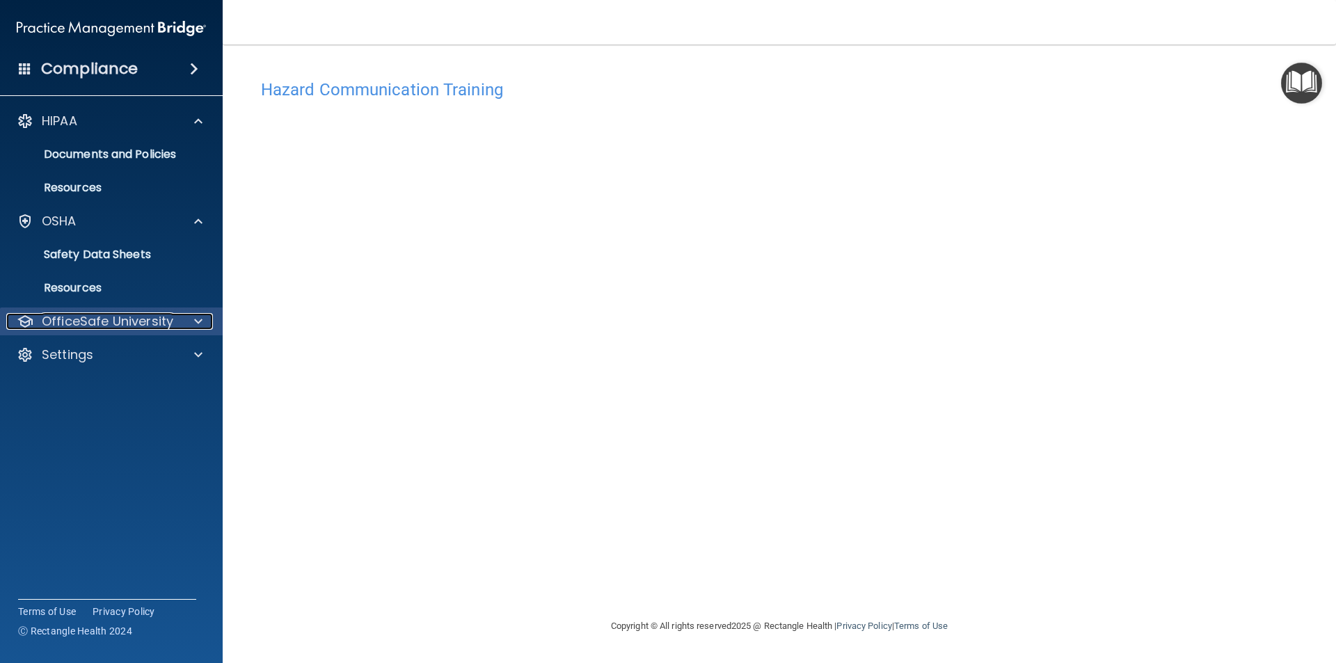
click at [88, 322] on p "OfficeSafe University" at bounding box center [107, 321] width 131 height 17
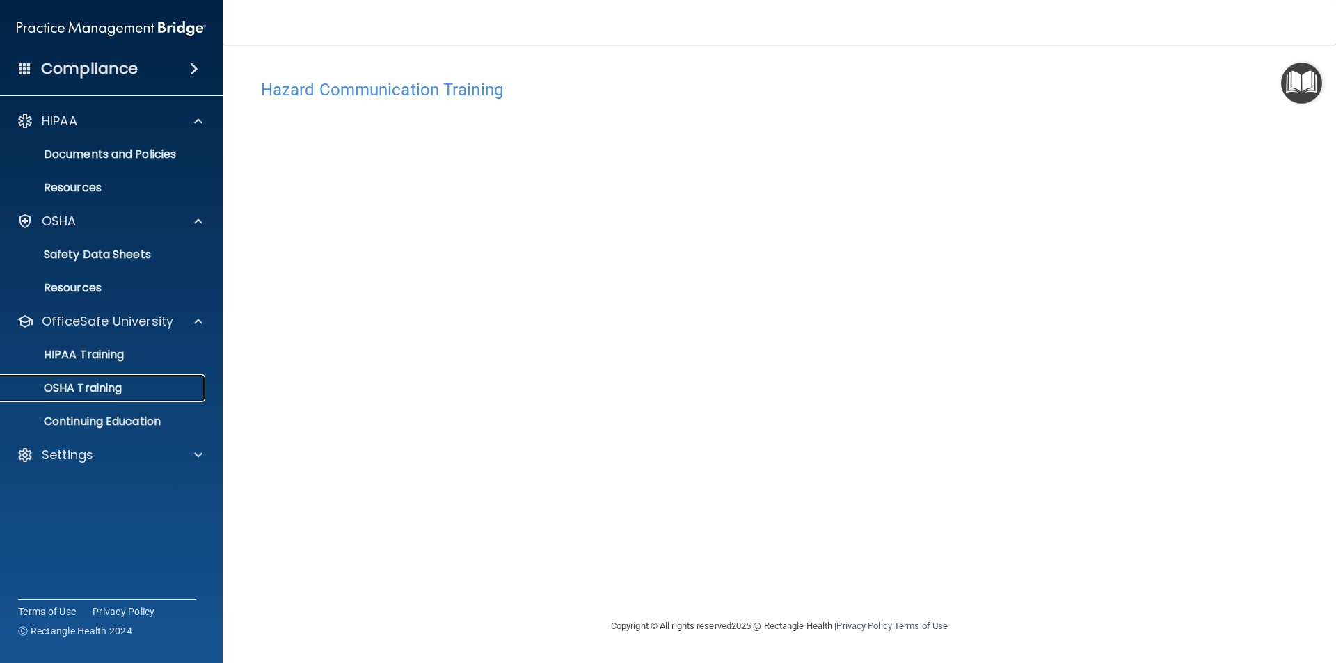
click at [82, 377] on link "OSHA Training" at bounding box center [95, 388] width 219 height 28
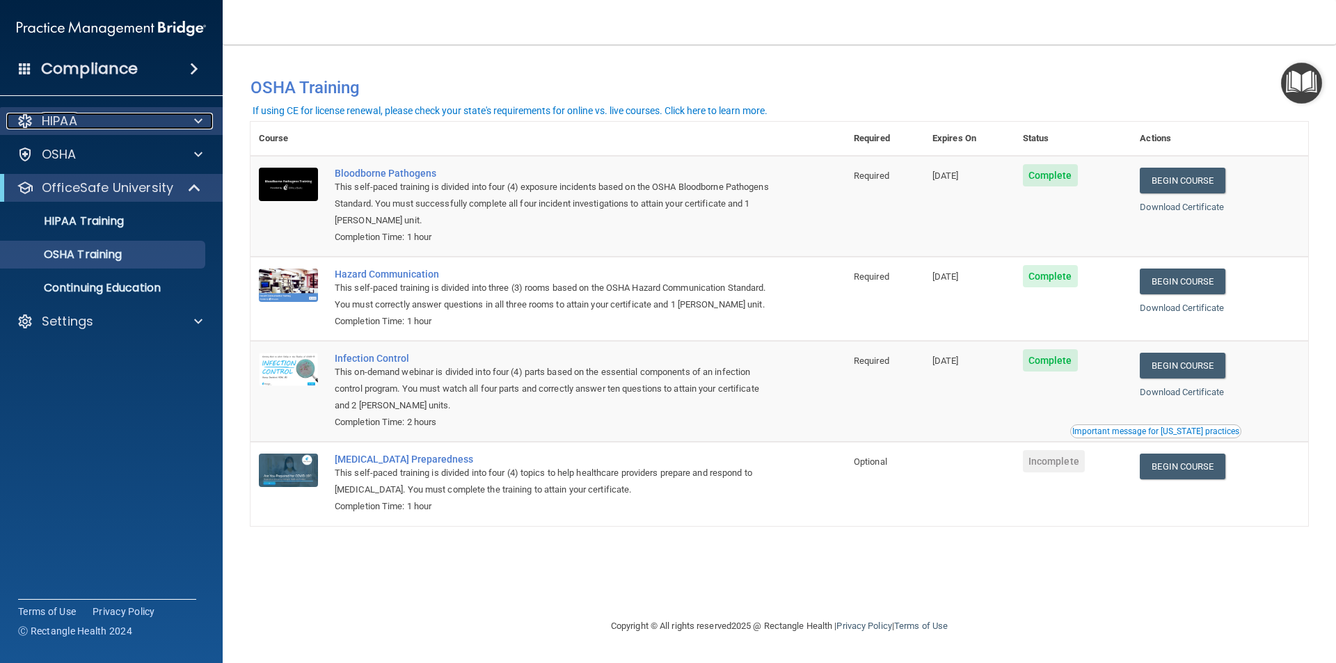
click at [123, 117] on div "HIPAA" at bounding box center [92, 121] width 173 height 17
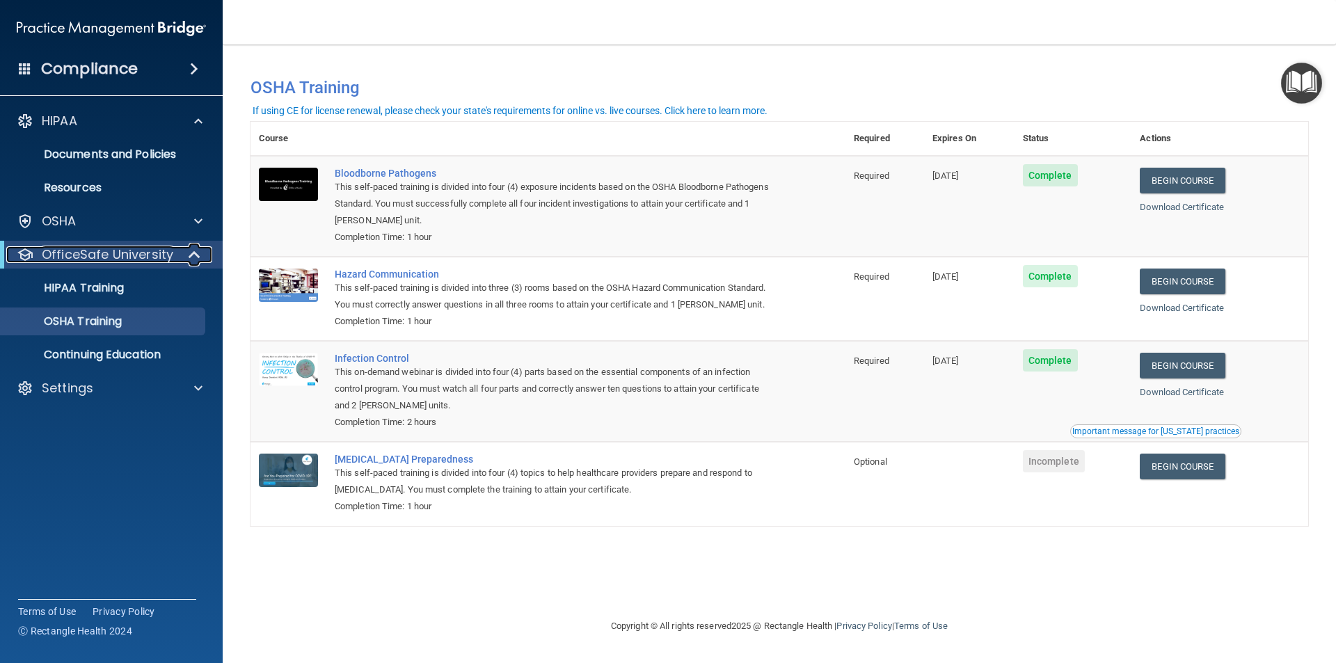
click at [106, 255] on p "OfficeSafe University" at bounding box center [107, 254] width 131 height 17
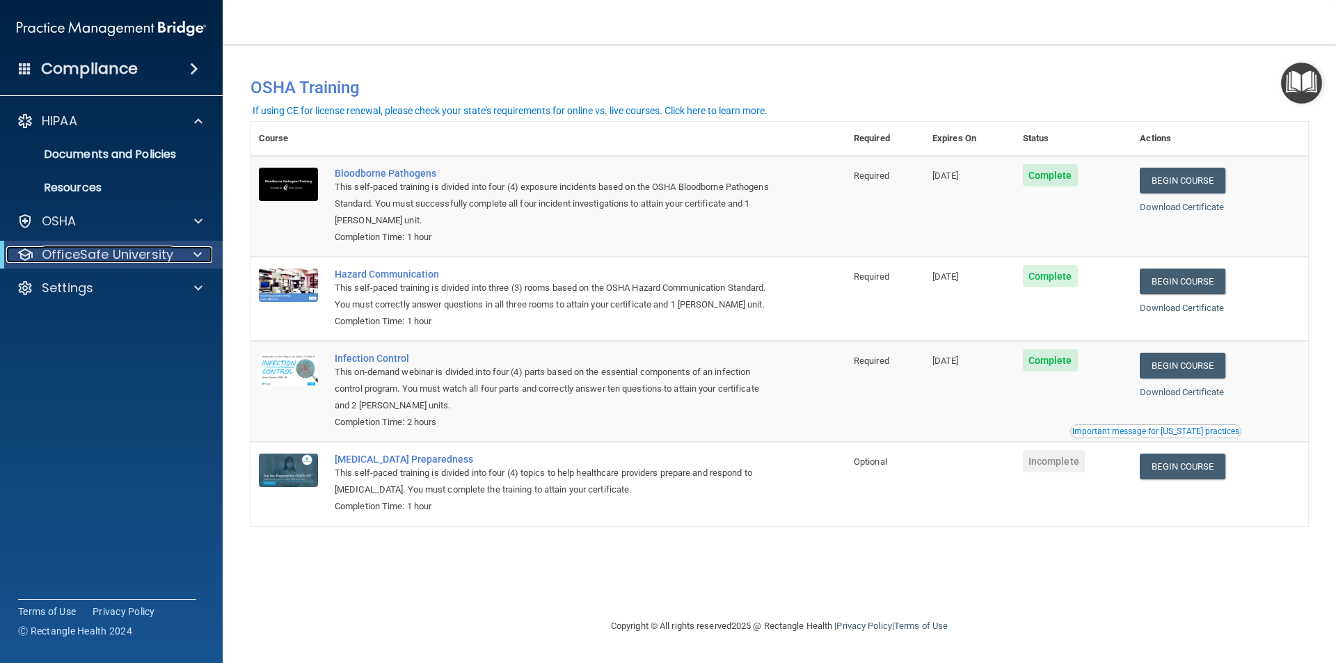
click at [109, 250] on p "OfficeSafe University" at bounding box center [107, 254] width 131 height 17
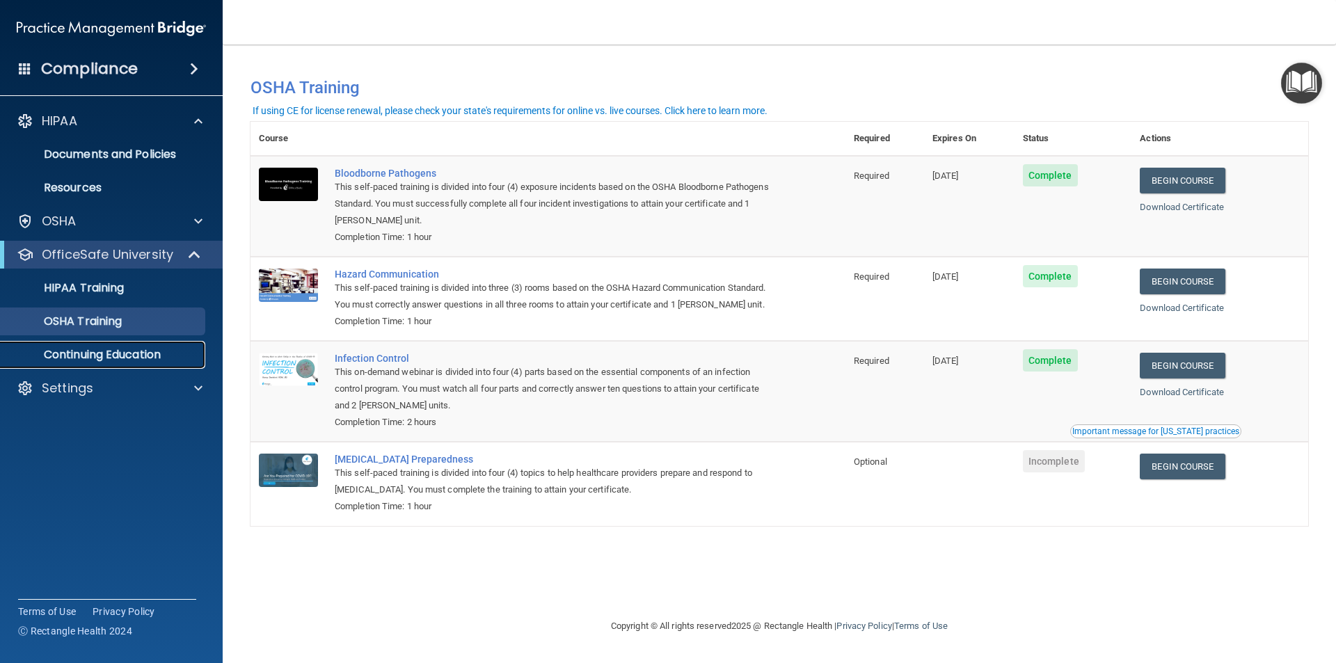
click at [129, 356] on p "Continuing Education" at bounding box center [104, 355] width 190 height 14
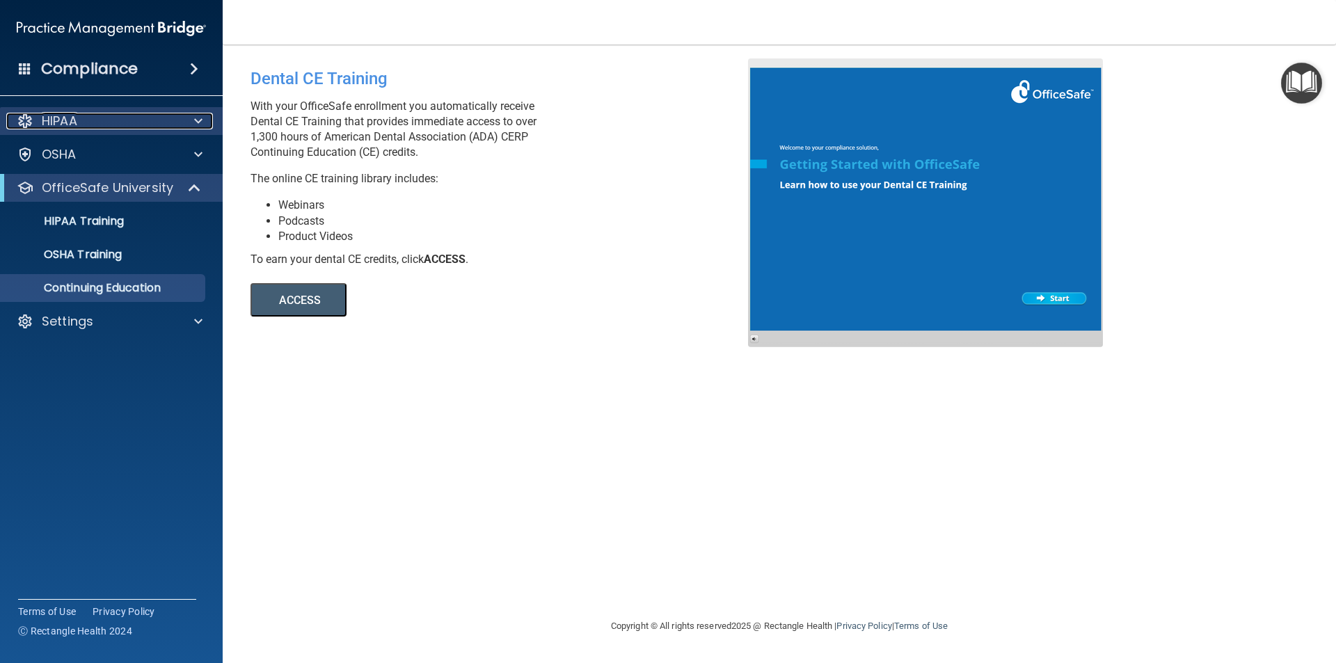
click at [149, 114] on div "HIPAA" at bounding box center [92, 121] width 173 height 17
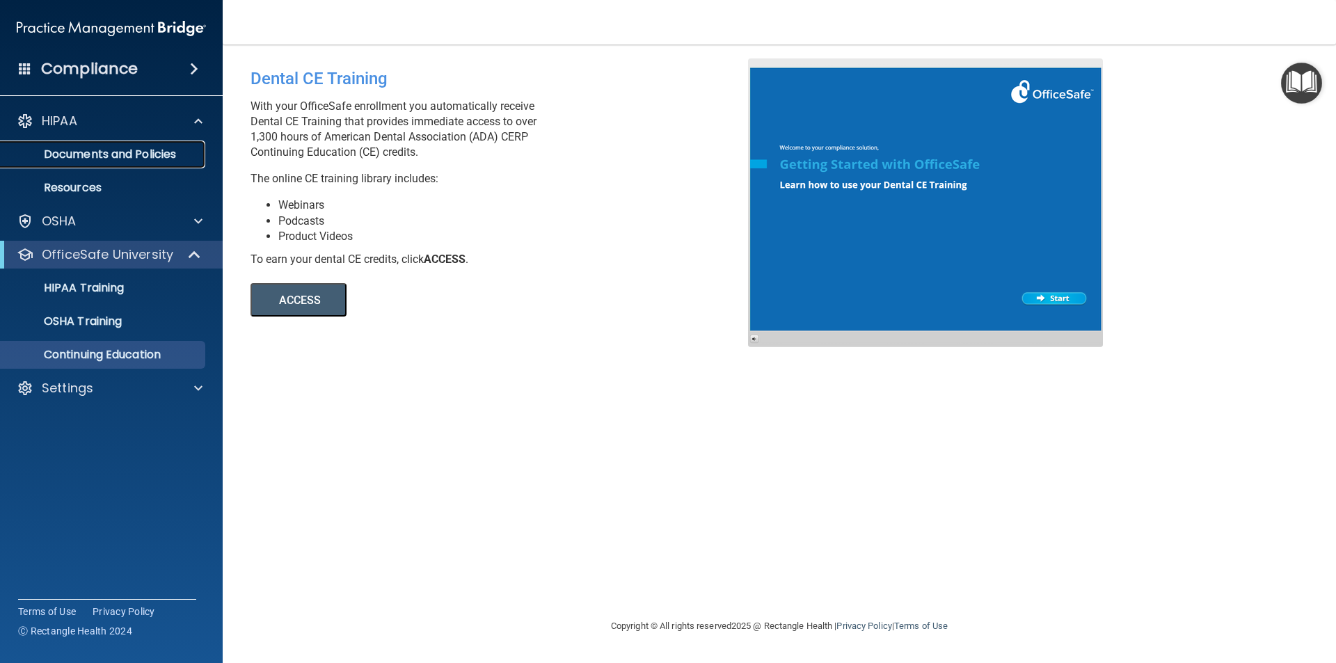
click at [143, 152] on p "Documents and Policies" at bounding box center [104, 154] width 190 height 14
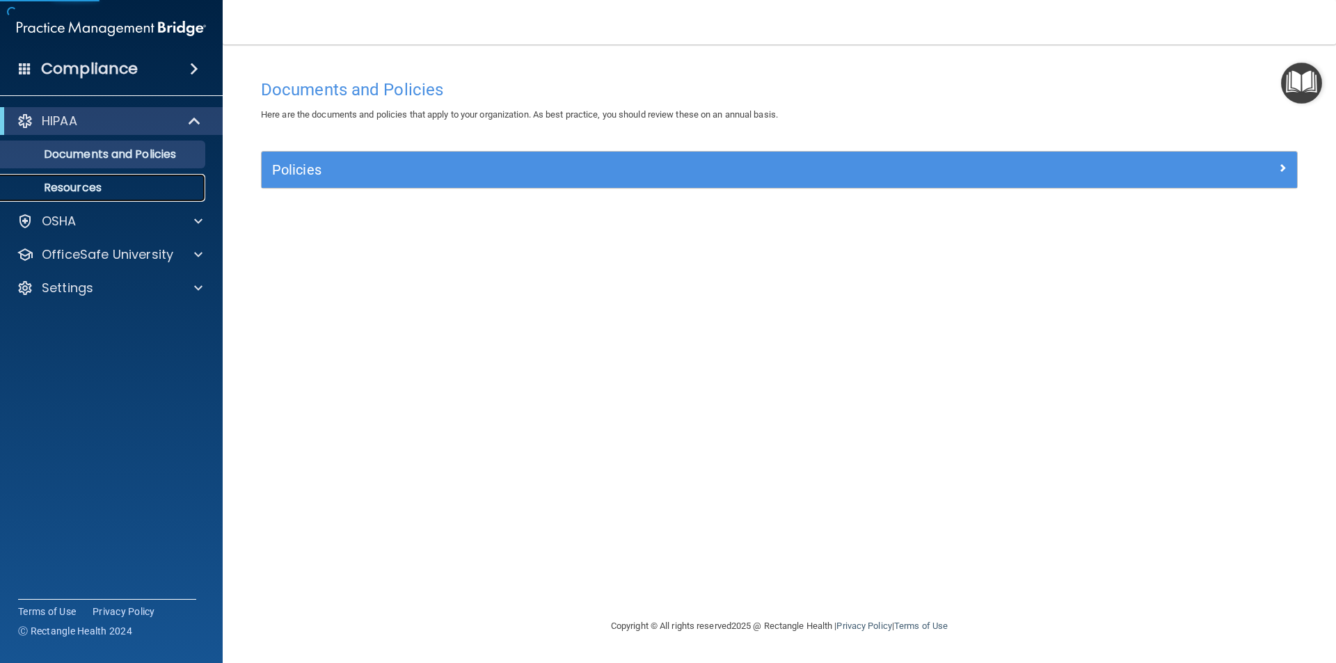
click at [118, 184] on p "Resources" at bounding box center [104, 188] width 190 height 14
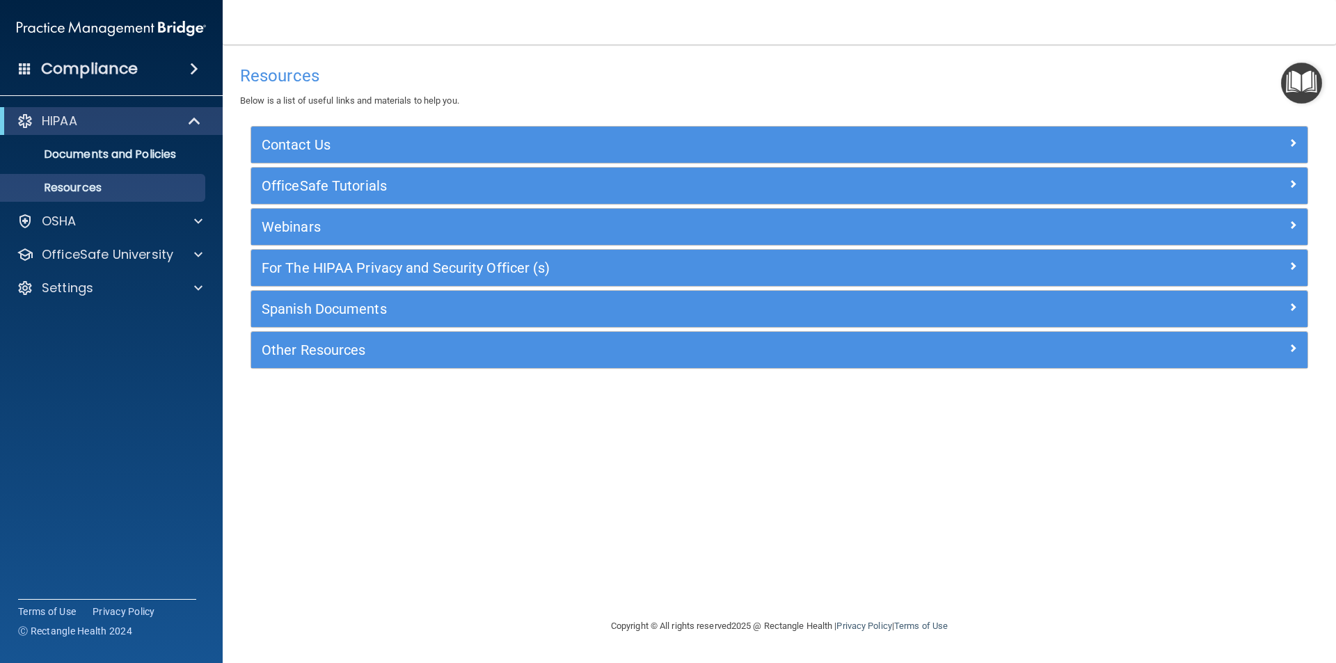
click at [123, 106] on div "HIPAA Documents and Policies Report an Incident Business Associates Emergency P…" at bounding box center [111, 207] width 223 height 211
click at [191, 63] on span at bounding box center [194, 69] width 8 height 17
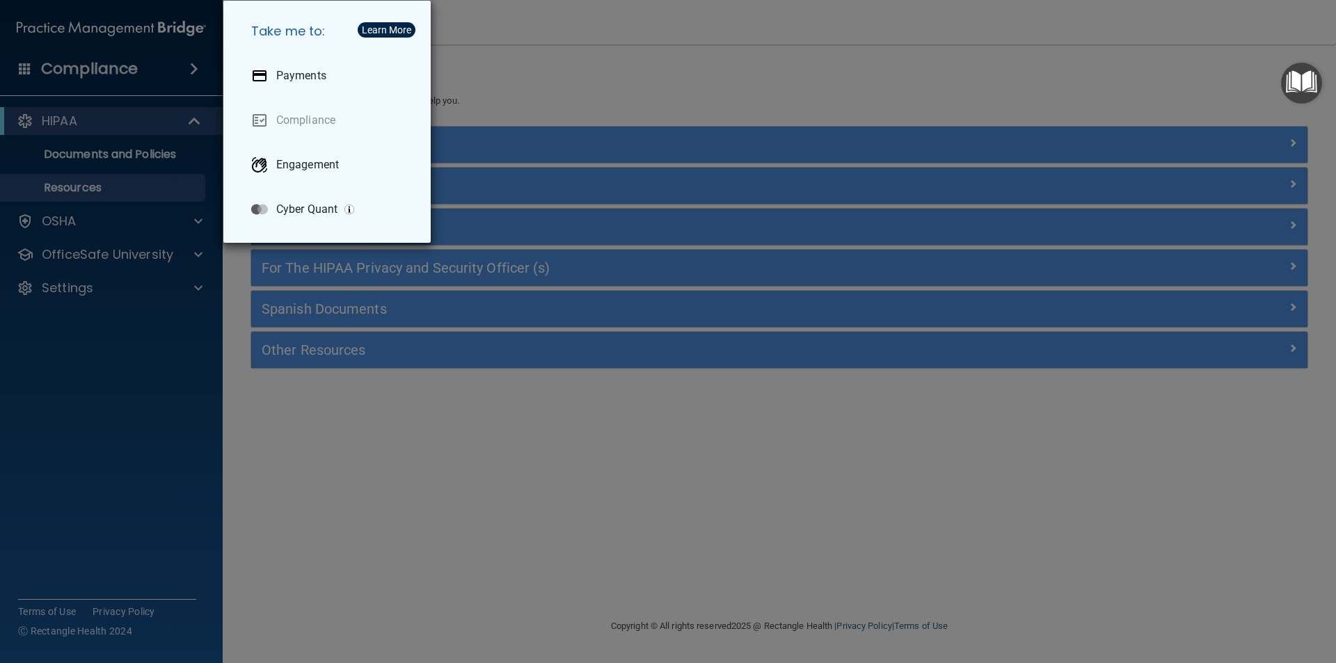
click at [148, 69] on div "Take me to: Payments Compliance Engagement Cyber Quant" at bounding box center [668, 331] width 1336 height 663
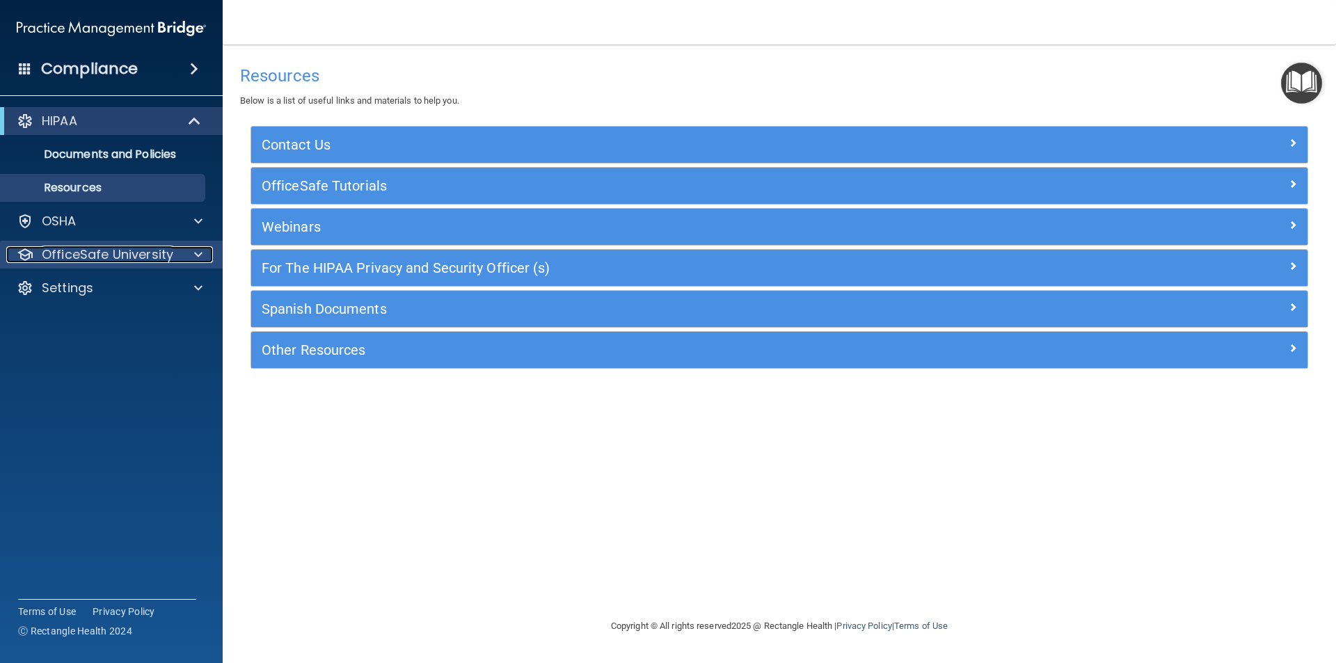
click at [121, 253] on p "OfficeSafe University" at bounding box center [107, 254] width 131 height 17
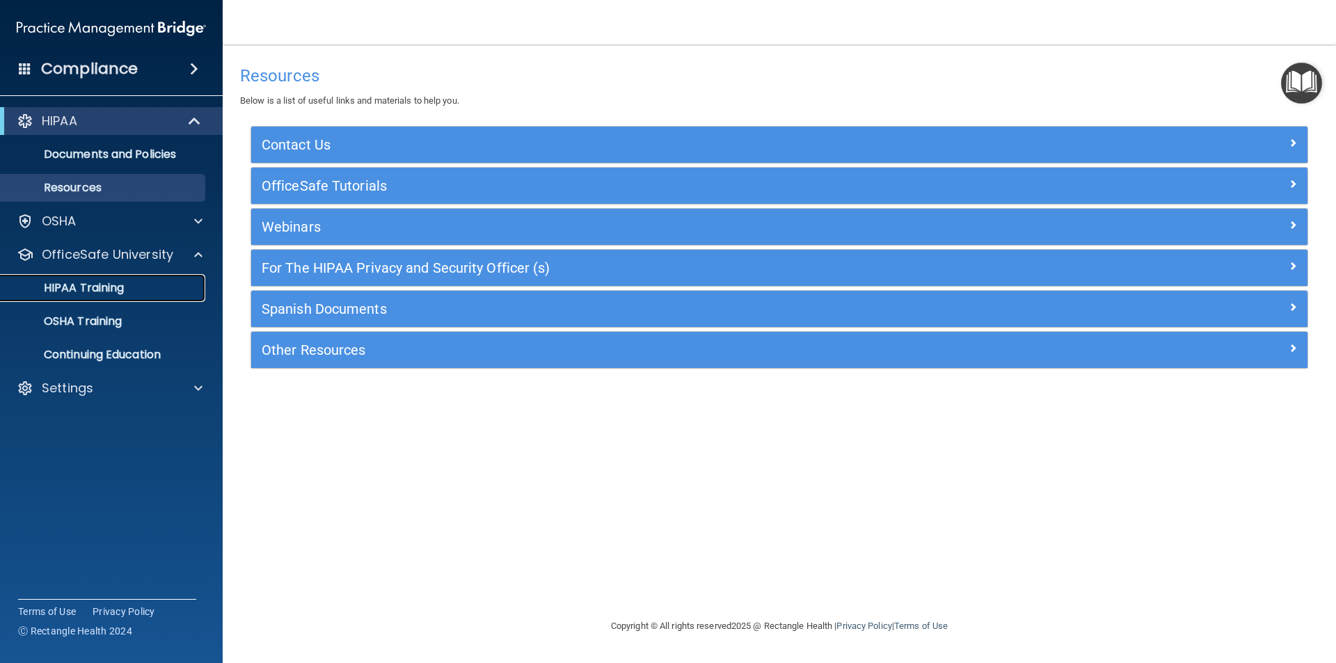
click at [118, 283] on p "HIPAA Training" at bounding box center [66, 288] width 115 height 14
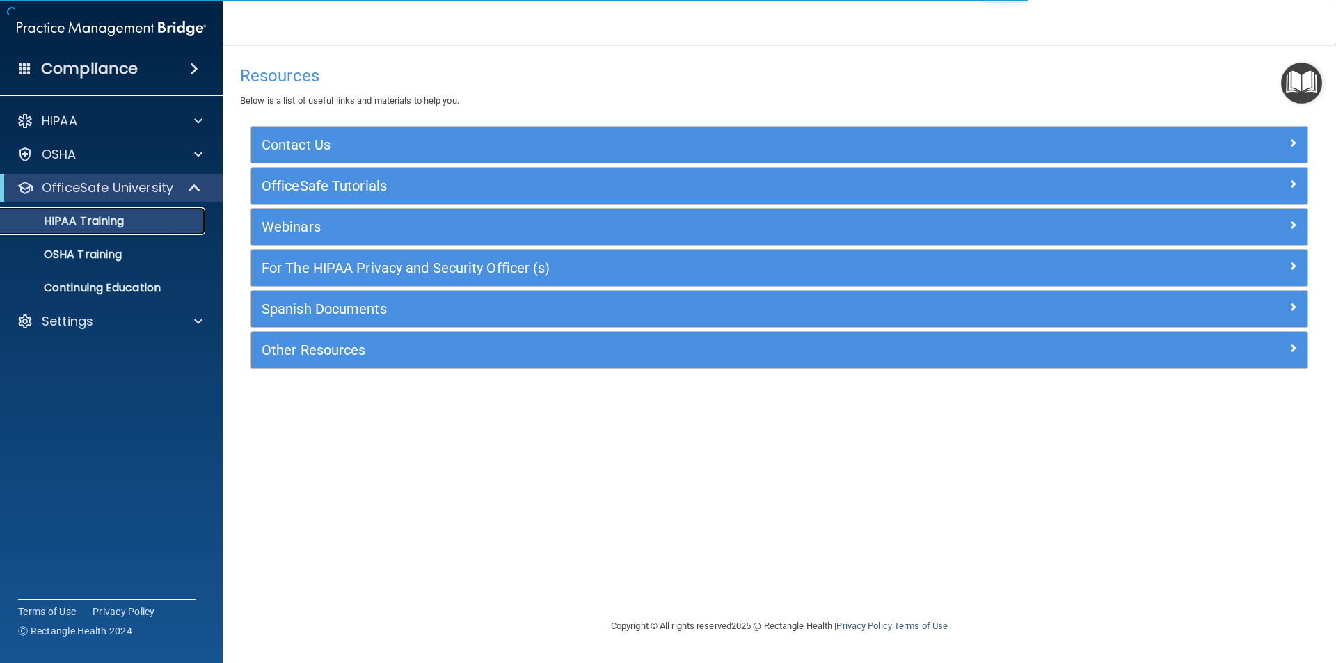
click at [143, 213] on link "HIPAA Training" at bounding box center [95, 221] width 219 height 28
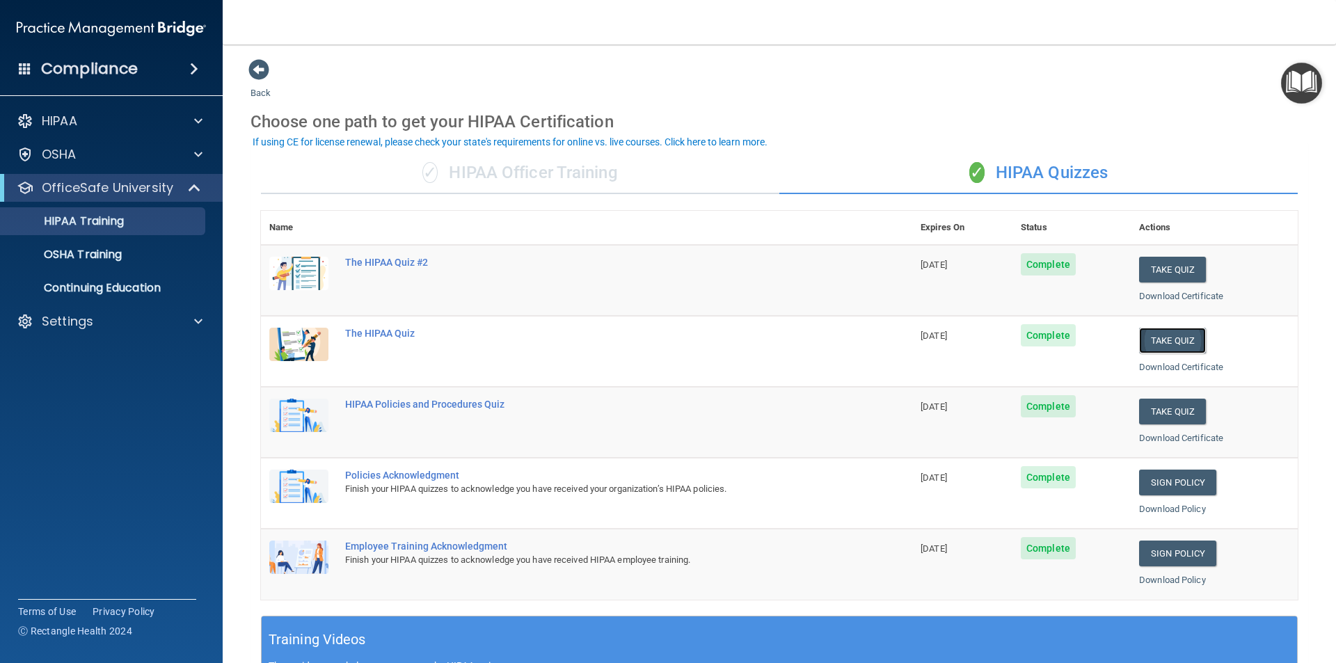
click at [1166, 343] on button "Take Quiz" at bounding box center [1172, 341] width 67 height 26
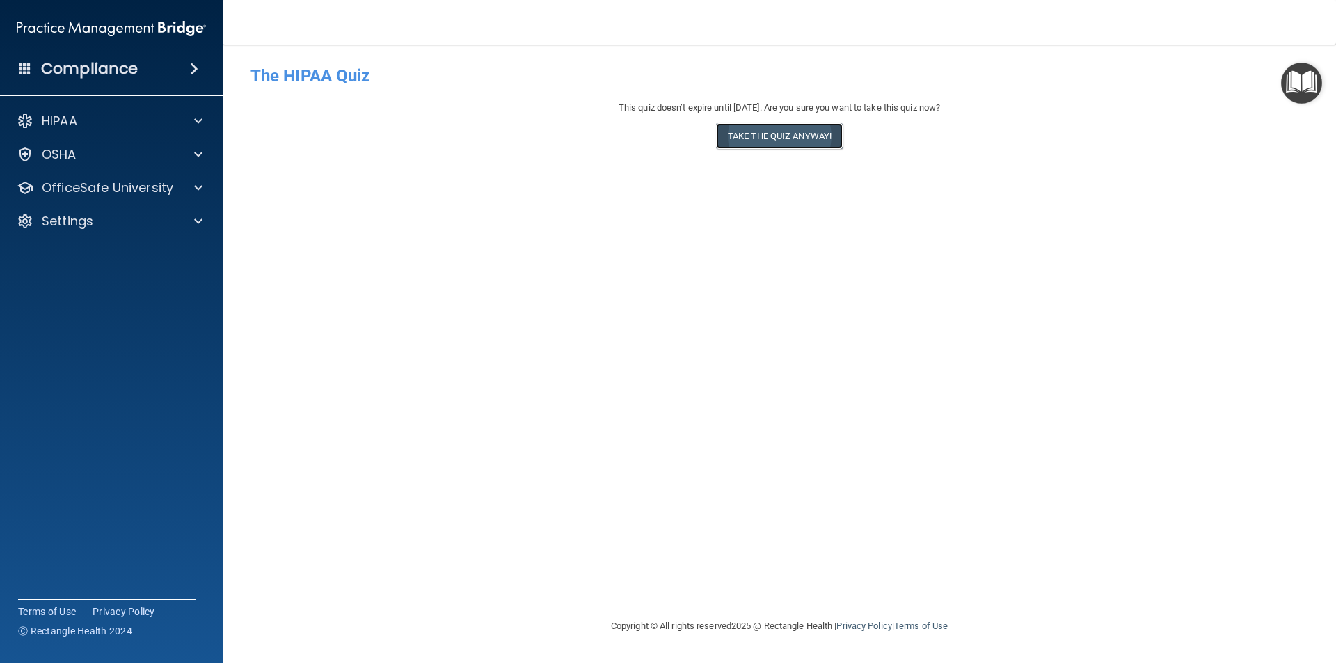
click at [773, 134] on button "Take the quiz anyway!" at bounding box center [779, 136] width 127 height 26
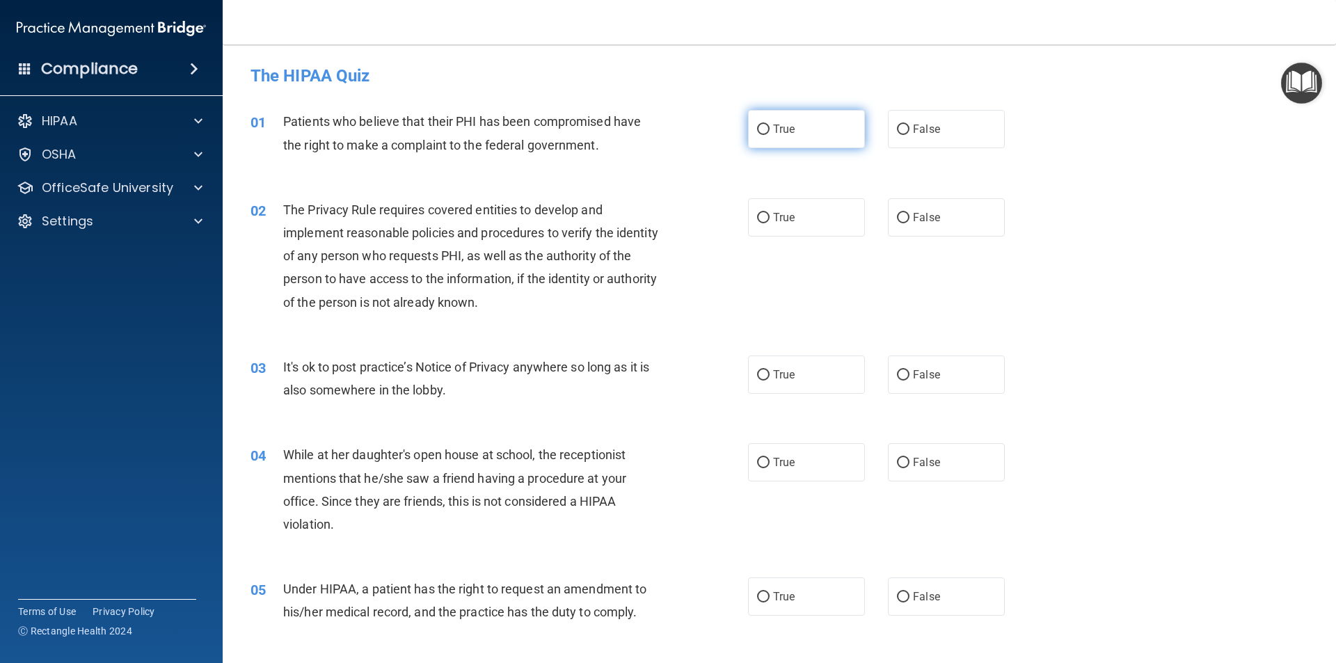
click at [760, 129] on input "True" at bounding box center [763, 130] width 13 height 10
radio input "true"
click at [757, 214] on input "True" at bounding box center [763, 218] width 13 height 10
radio input "true"
click at [897, 376] on input "False" at bounding box center [903, 375] width 13 height 10
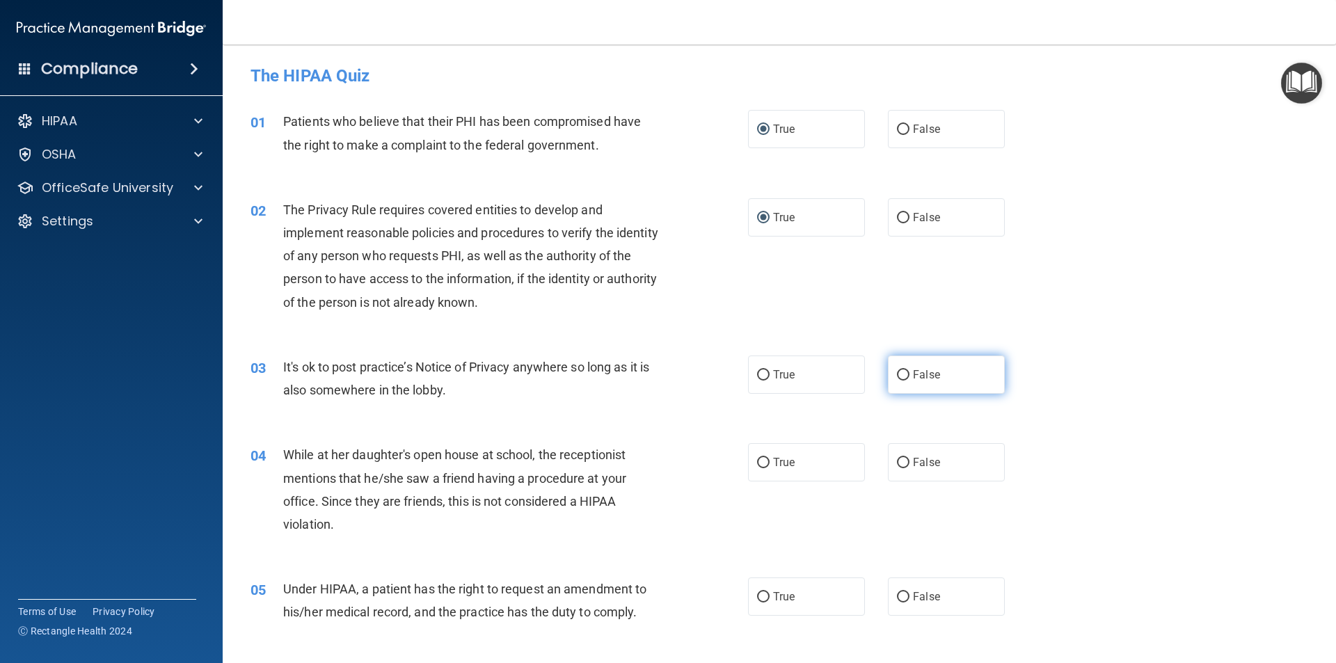
radio input "true"
click at [758, 464] on input "True" at bounding box center [763, 463] width 13 height 10
radio input "true"
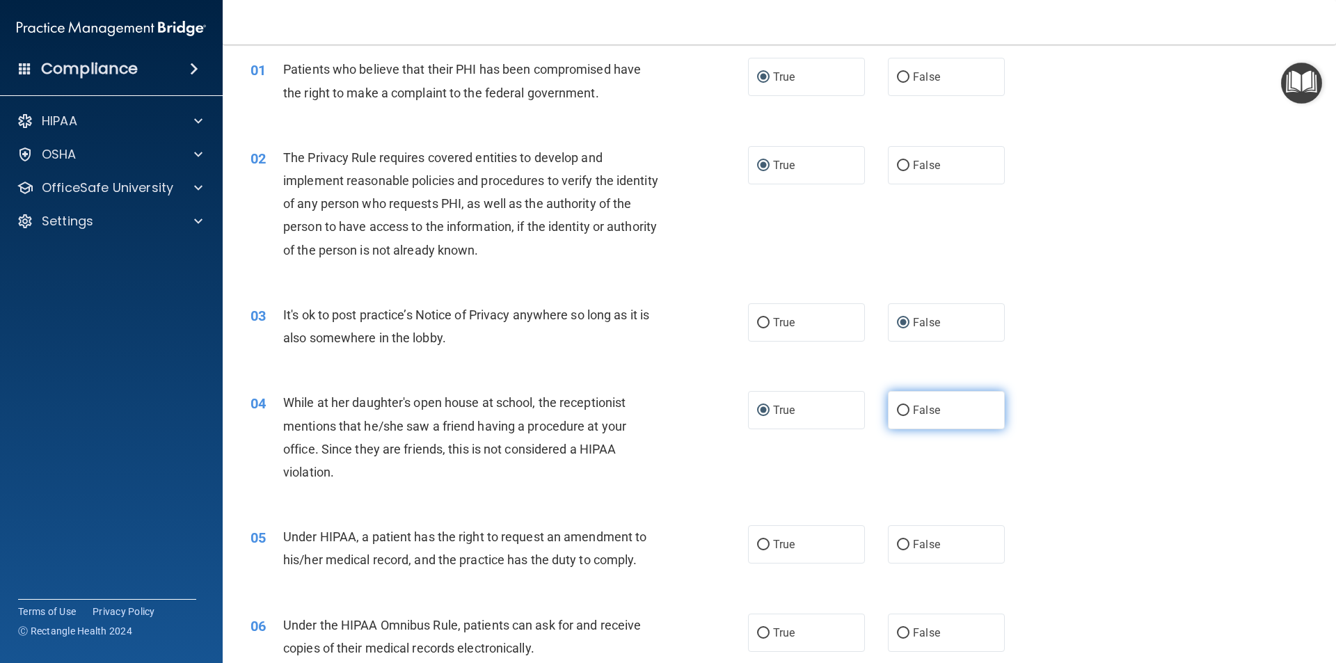
scroll to position [139, 0]
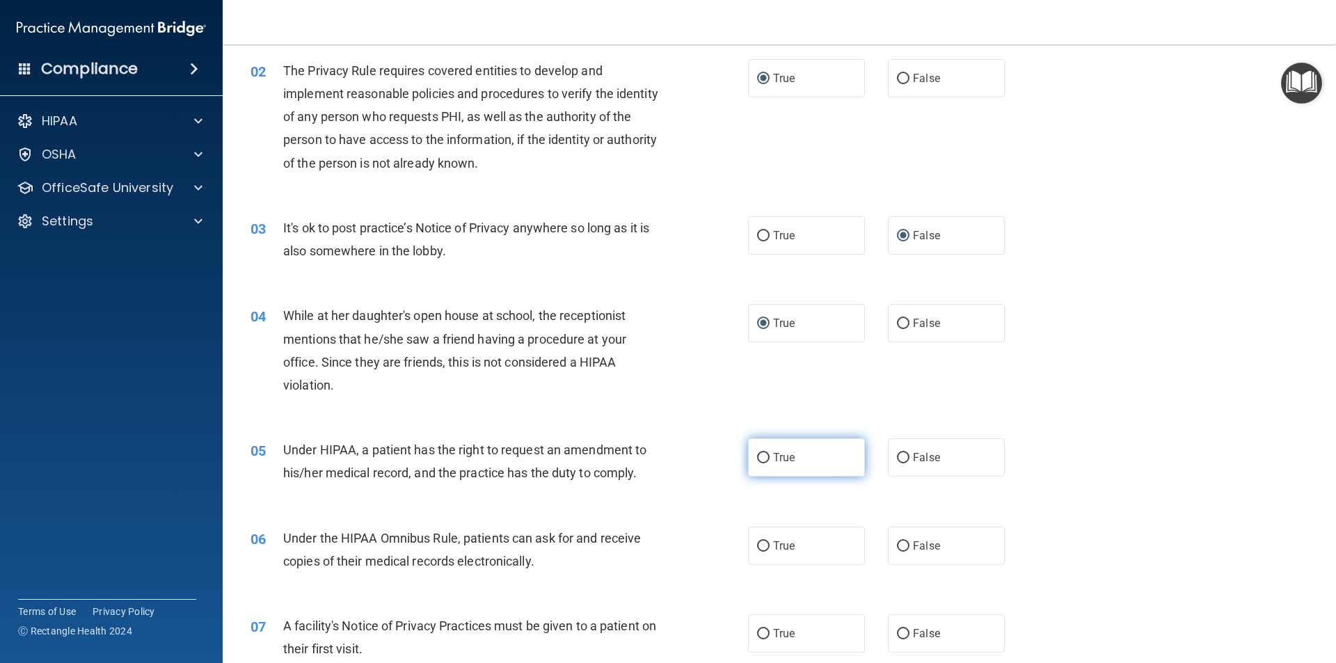
click at [763, 454] on input "True" at bounding box center [763, 458] width 13 height 10
radio input "true"
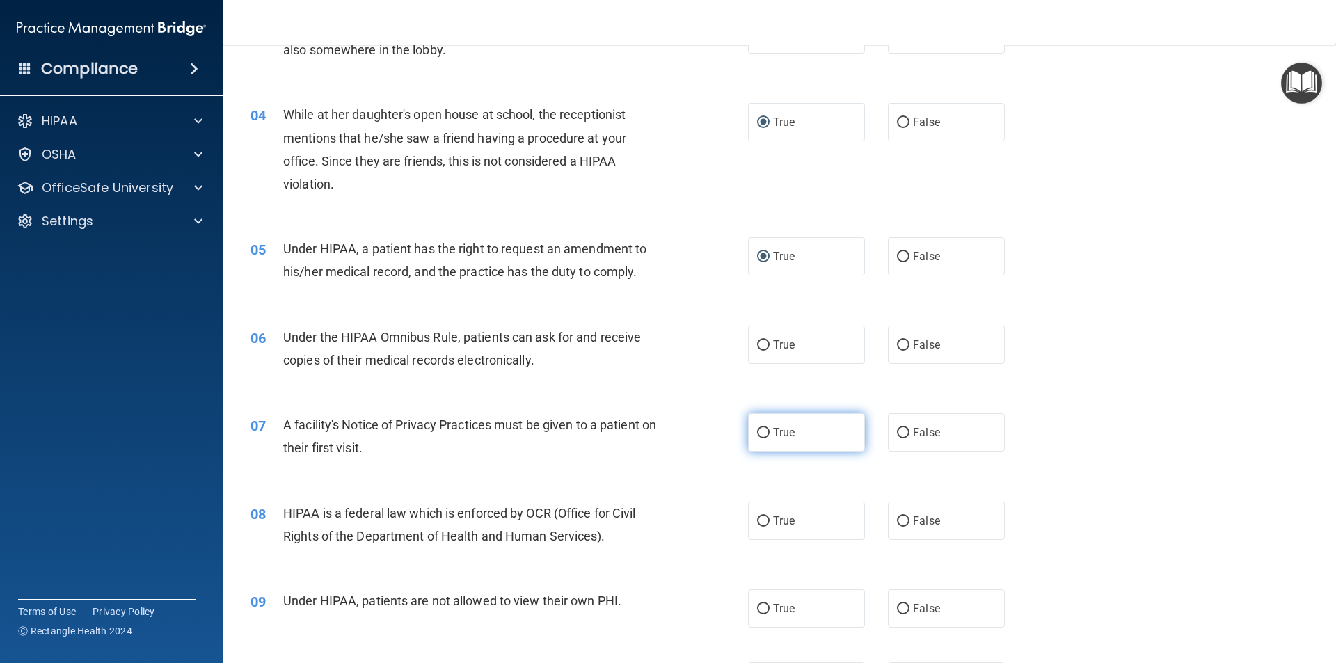
scroll to position [348, 0]
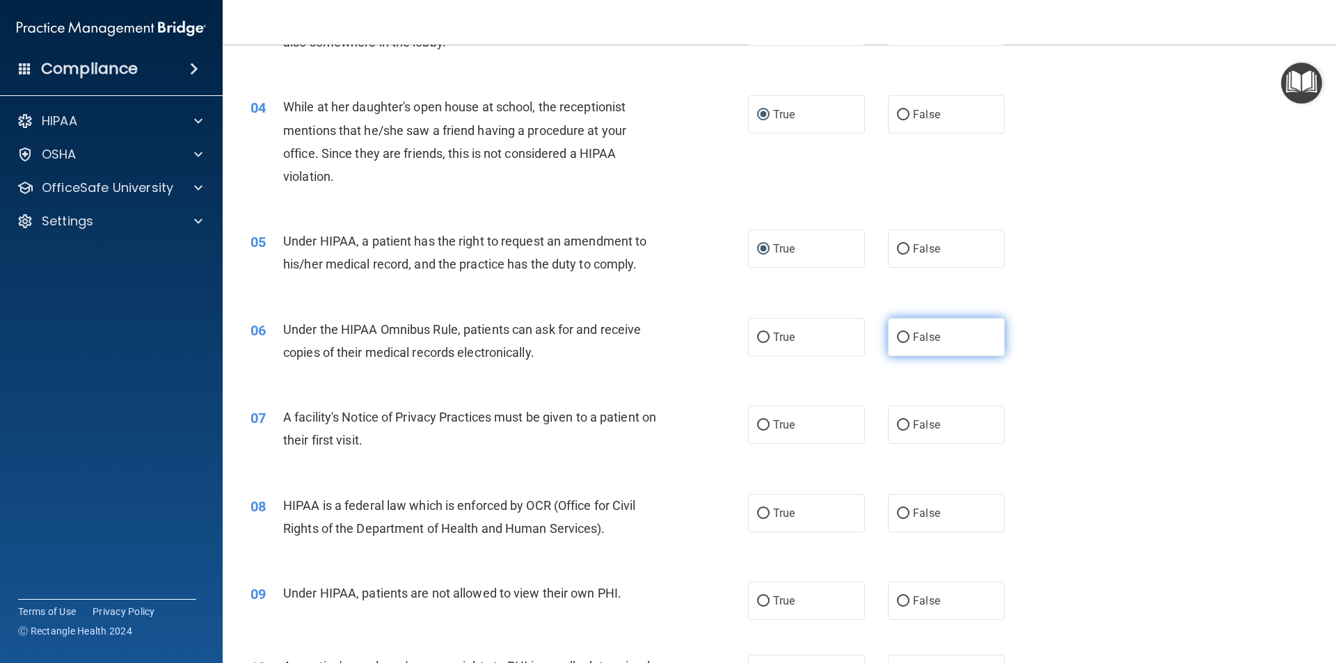
click at [899, 333] on input "False" at bounding box center [903, 338] width 13 height 10
radio input "true"
click at [897, 427] on input "False" at bounding box center [903, 425] width 13 height 10
radio input "true"
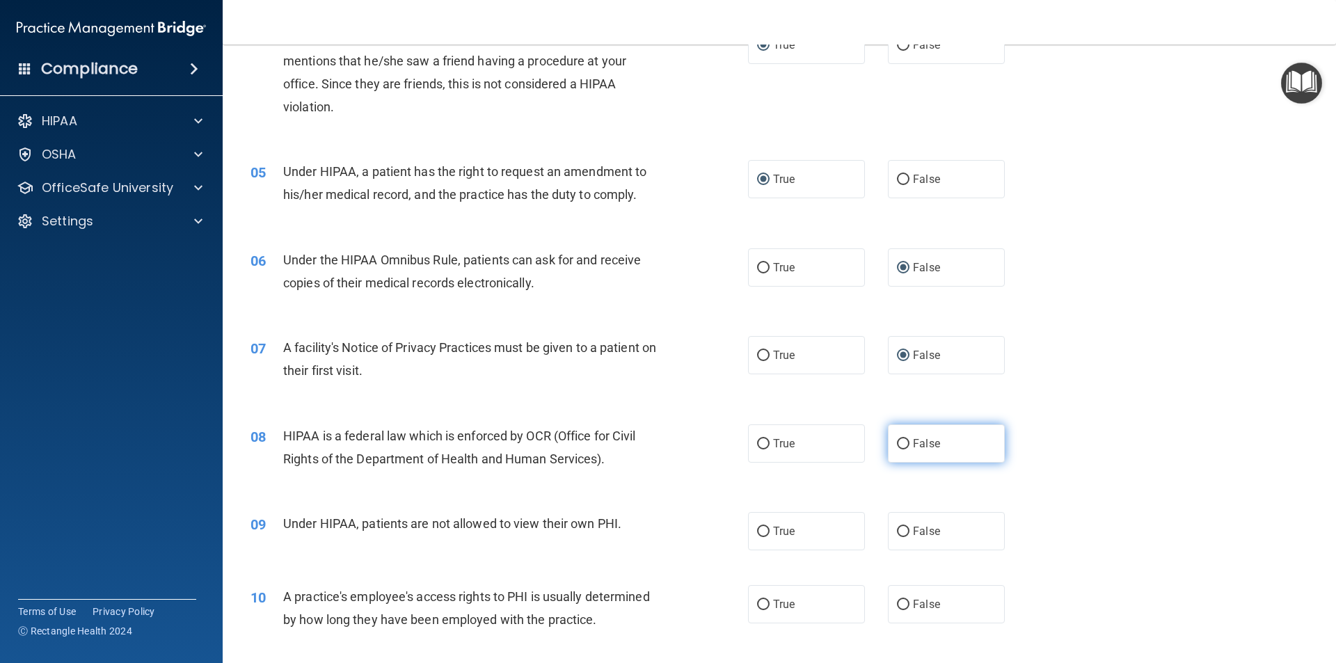
click at [900, 445] on input "False" at bounding box center [903, 444] width 13 height 10
radio input "true"
click at [897, 534] on input "False" at bounding box center [903, 532] width 13 height 10
radio input "true"
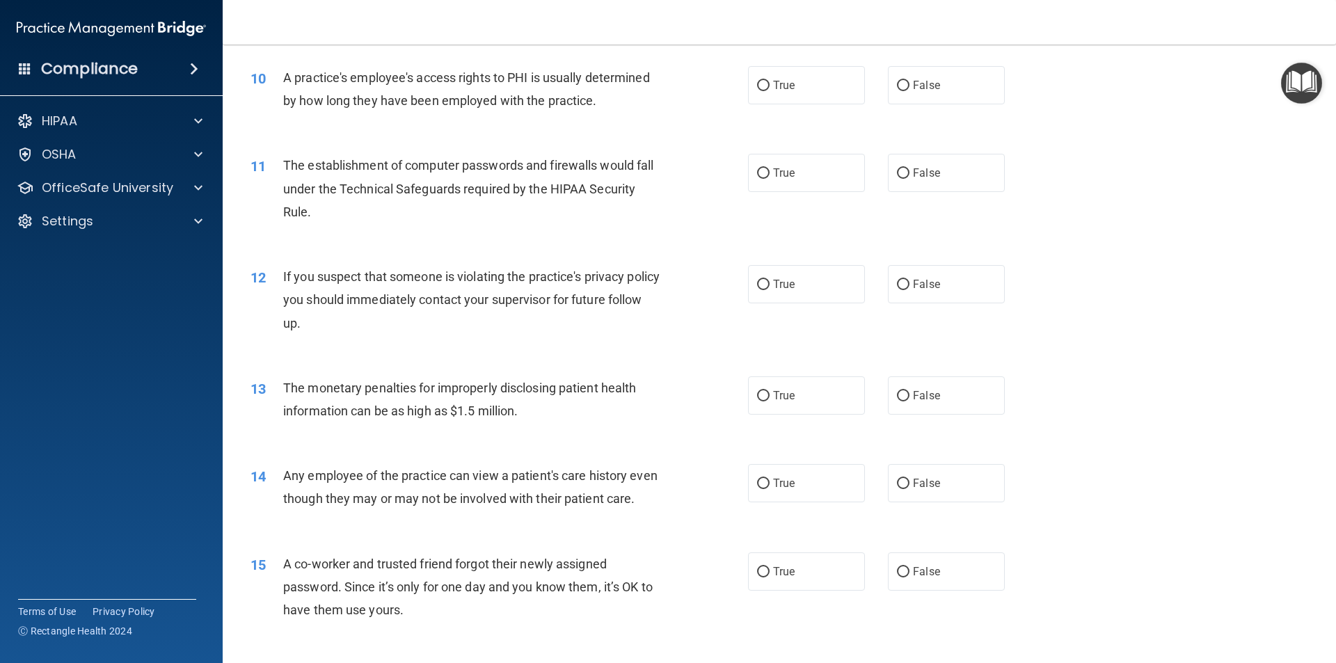
scroll to position [904, 0]
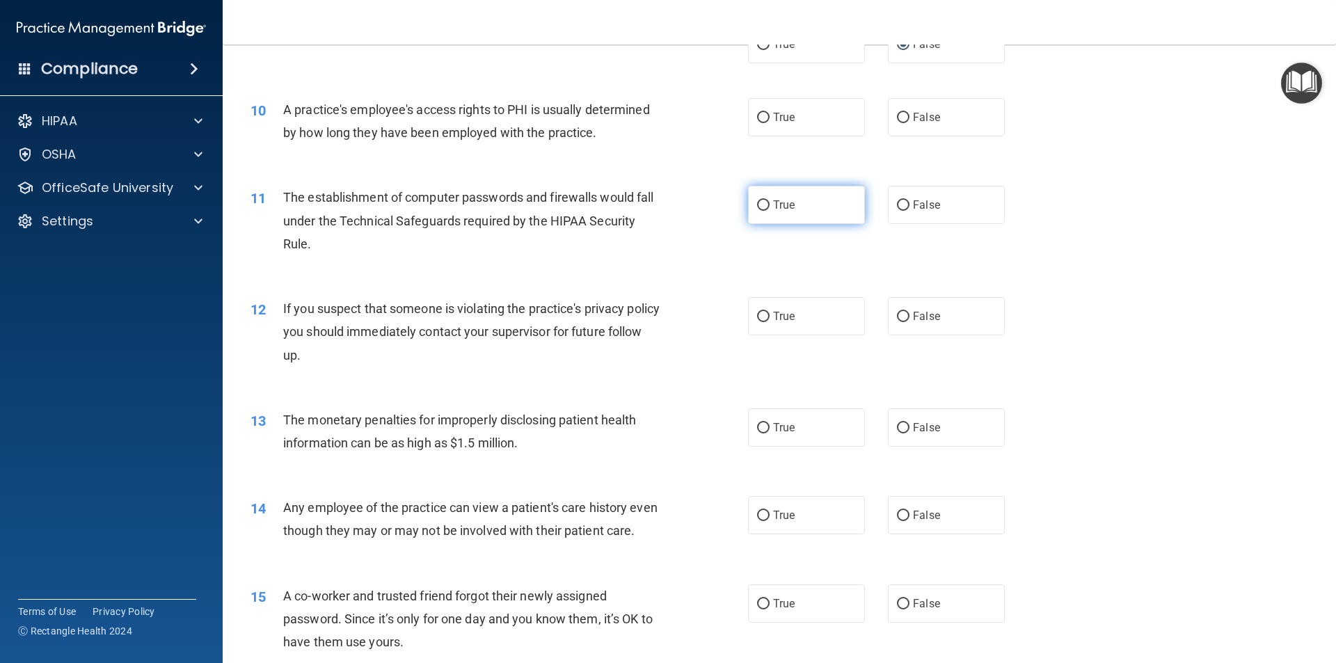
click at [760, 208] on input "True" at bounding box center [763, 205] width 13 height 10
radio input "true"
click at [762, 317] on input "True" at bounding box center [763, 317] width 13 height 10
radio input "true"
click at [757, 115] on input "True" at bounding box center [763, 118] width 13 height 10
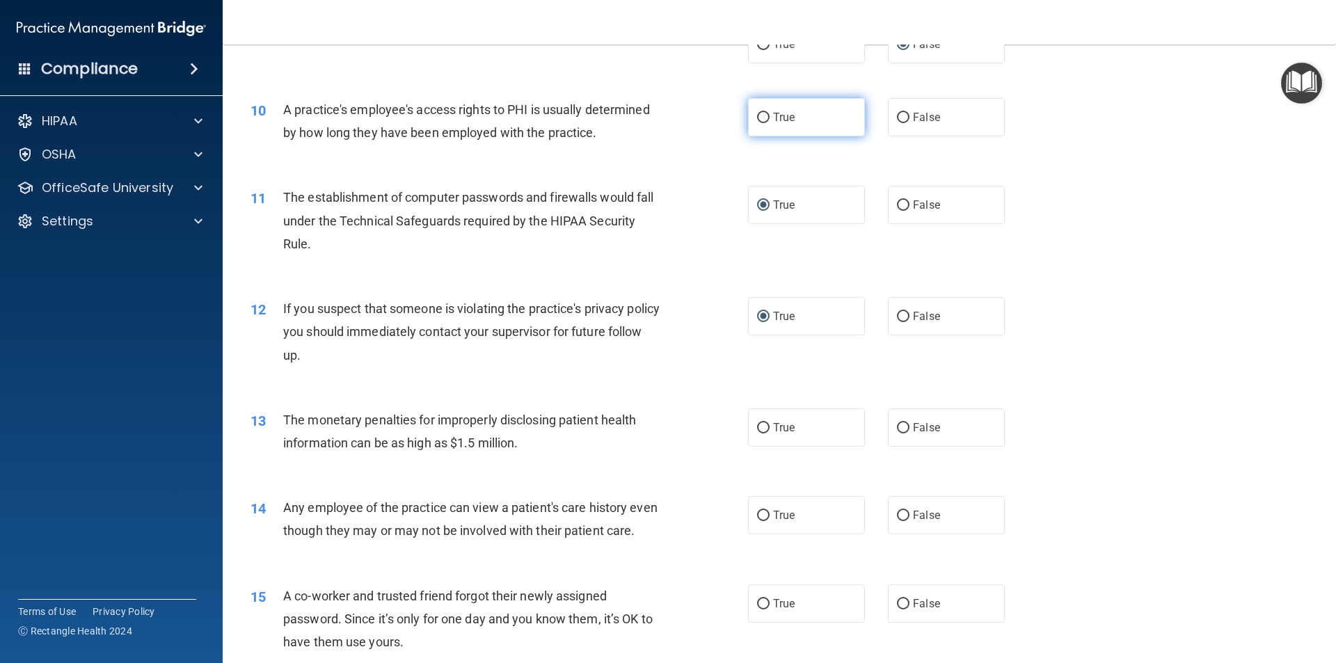
radio input "true"
click at [897, 432] on input "False" at bounding box center [903, 428] width 13 height 10
radio input "true"
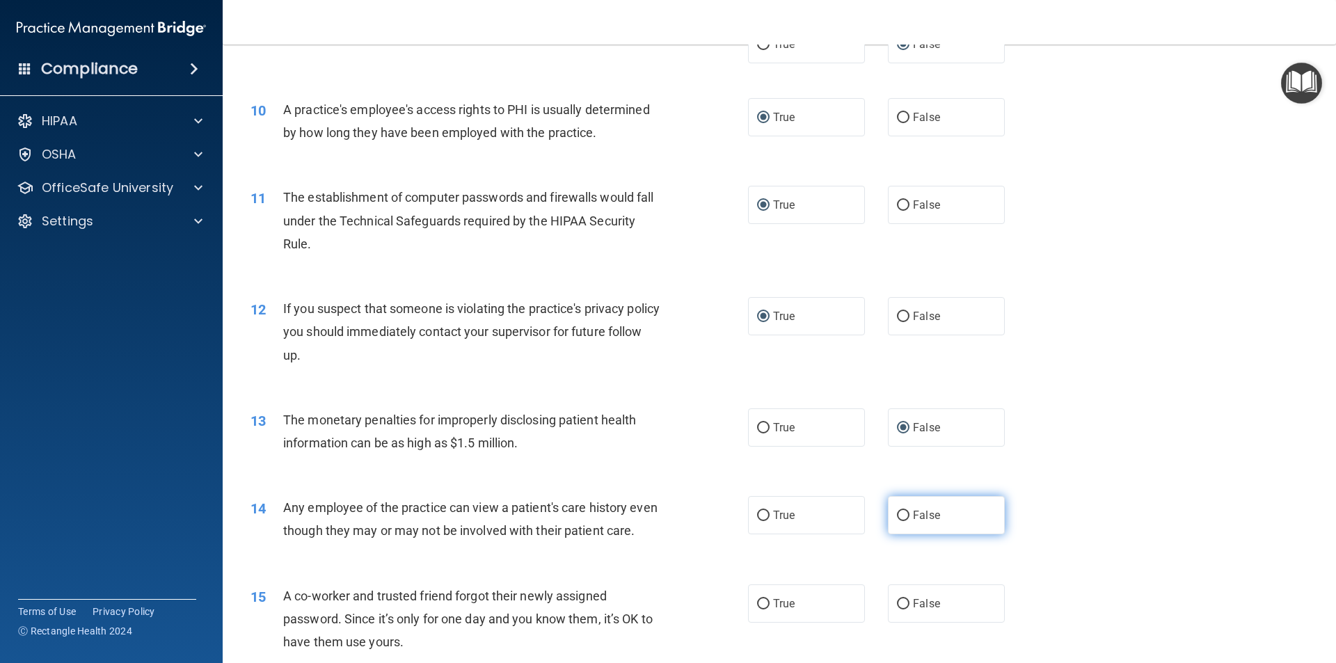
click at [897, 518] on input "False" at bounding box center [903, 516] width 13 height 10
radio input "true"
click at [748, 623] on label "True" at bounding box center [806, 603] width 117 height 38
click at [757, 609] on input "True" at bounding box center [763, 604] width 13 height 10
radio input "true"
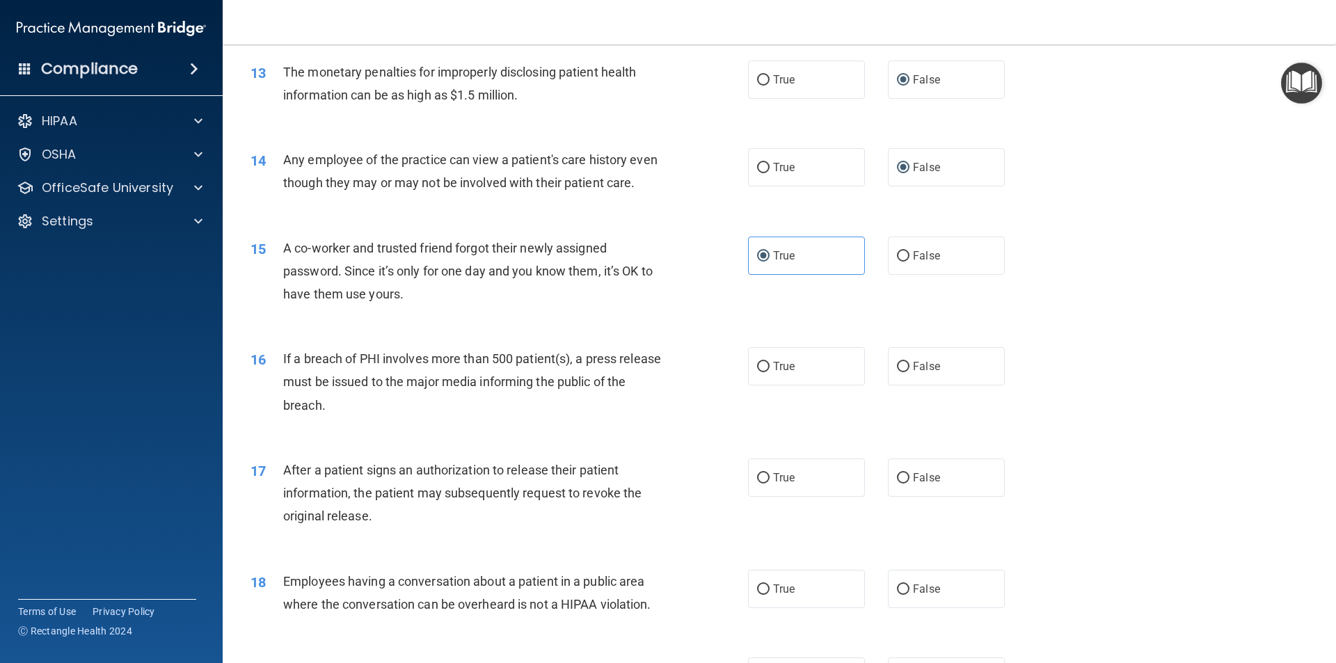
scroll to position [1322, 0]
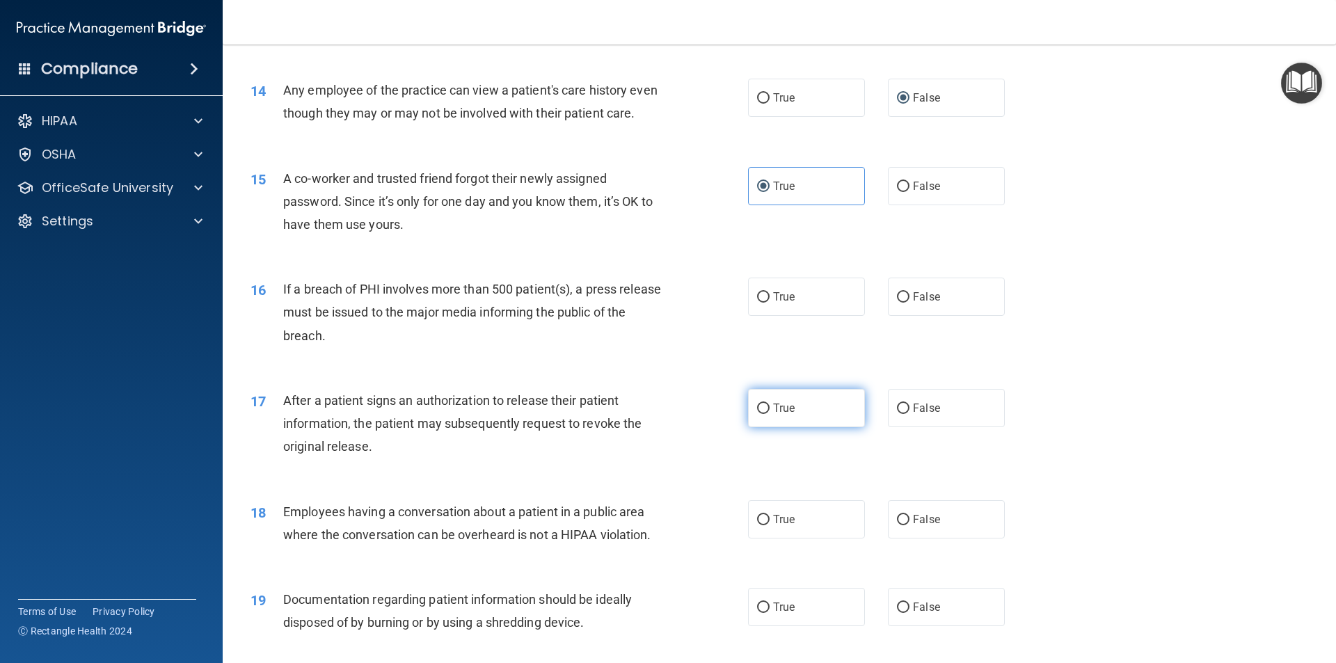
click at [760, 414] on input "True" at bounding box center [763, 408] width 13 height 10
radio input "true"
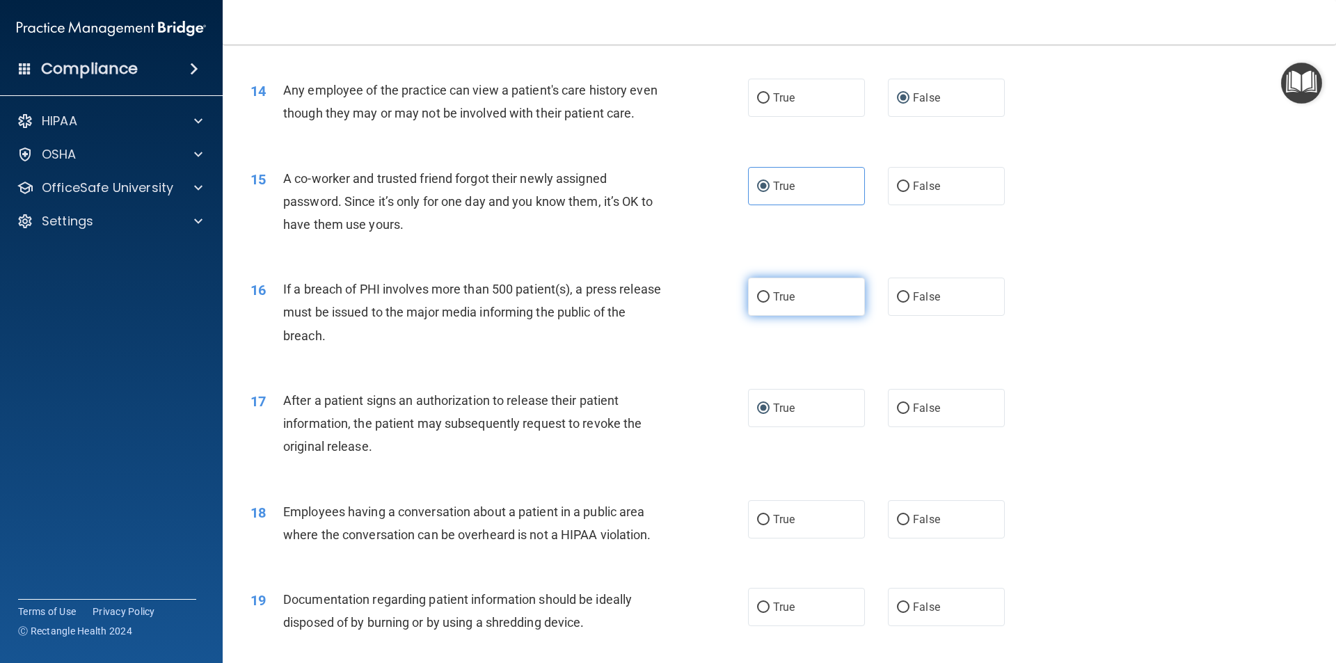
click at [760, 303] on input "True" at bounding box center [763, 297] width 13 height 10
radio input "true"
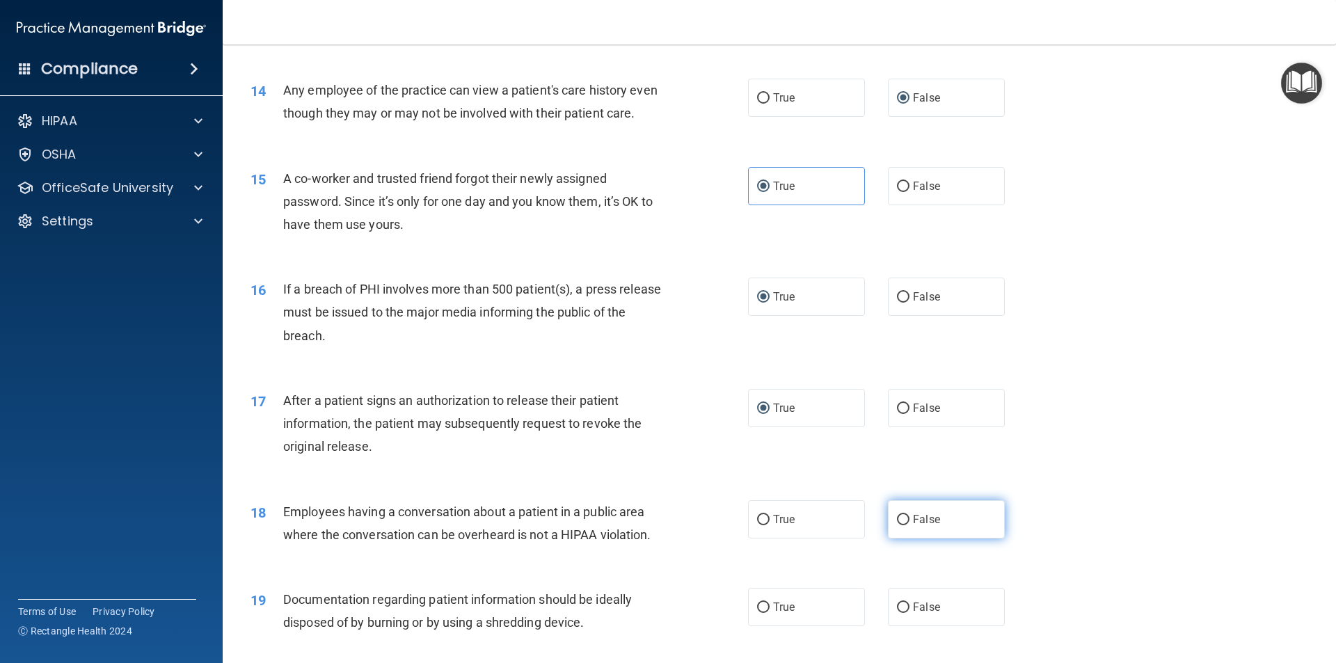
click at [900, 525] on input "False" at bounding box center [903, 520] width 13 height 10
radio input "true"
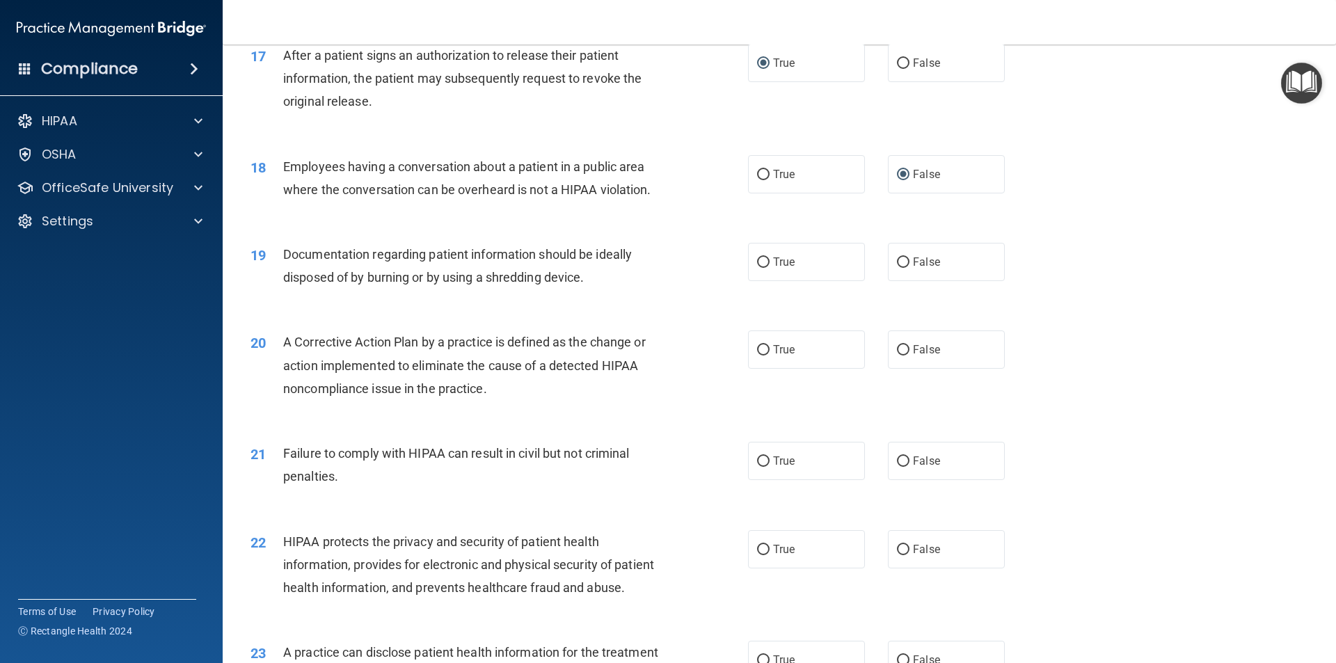
scroll to position [1670, 0]
click at [897, 265] on input "False" at bounding box center [903, 260] width 13 height 10
radio input "true"
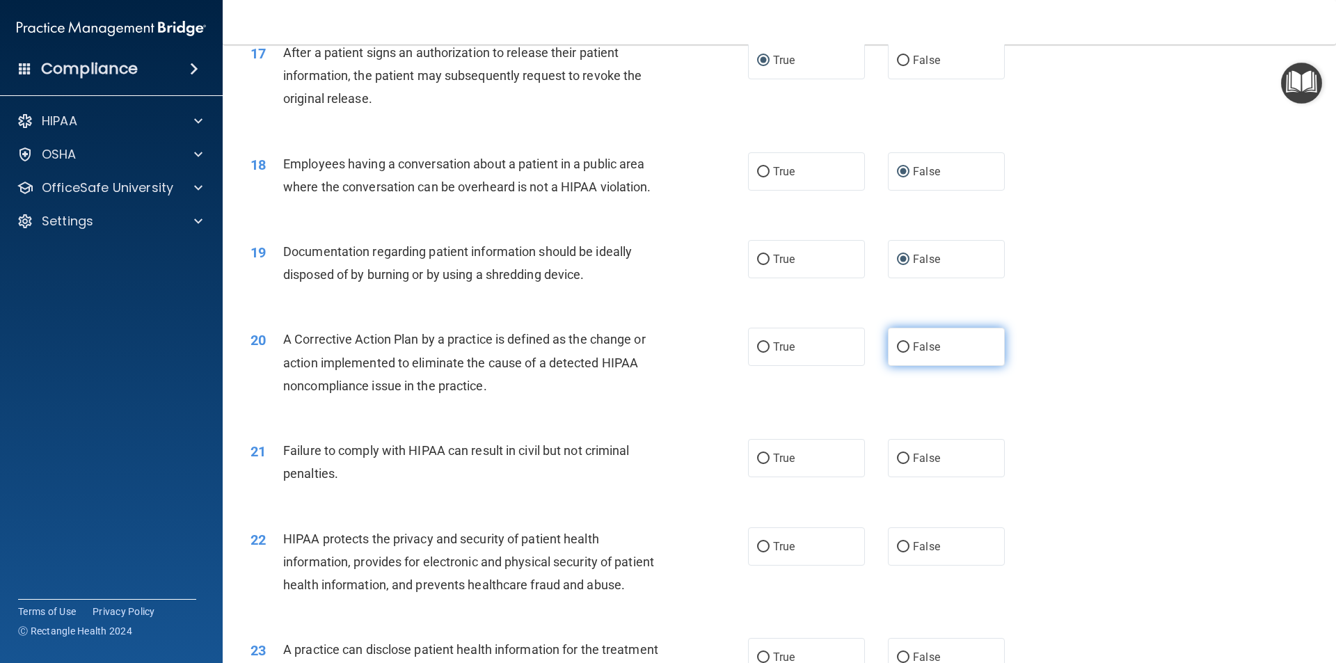
click at [900, 353] on input "False" at bounding box center [903, 347] width 13 height 10
radio input "true"
click at [760, 464] on input "True" at bounding box center [763, 459] width 13 height 10
radio input "true"
click at [757, 552] on input "True" at bounding box center [763, 547] width 13 height 10
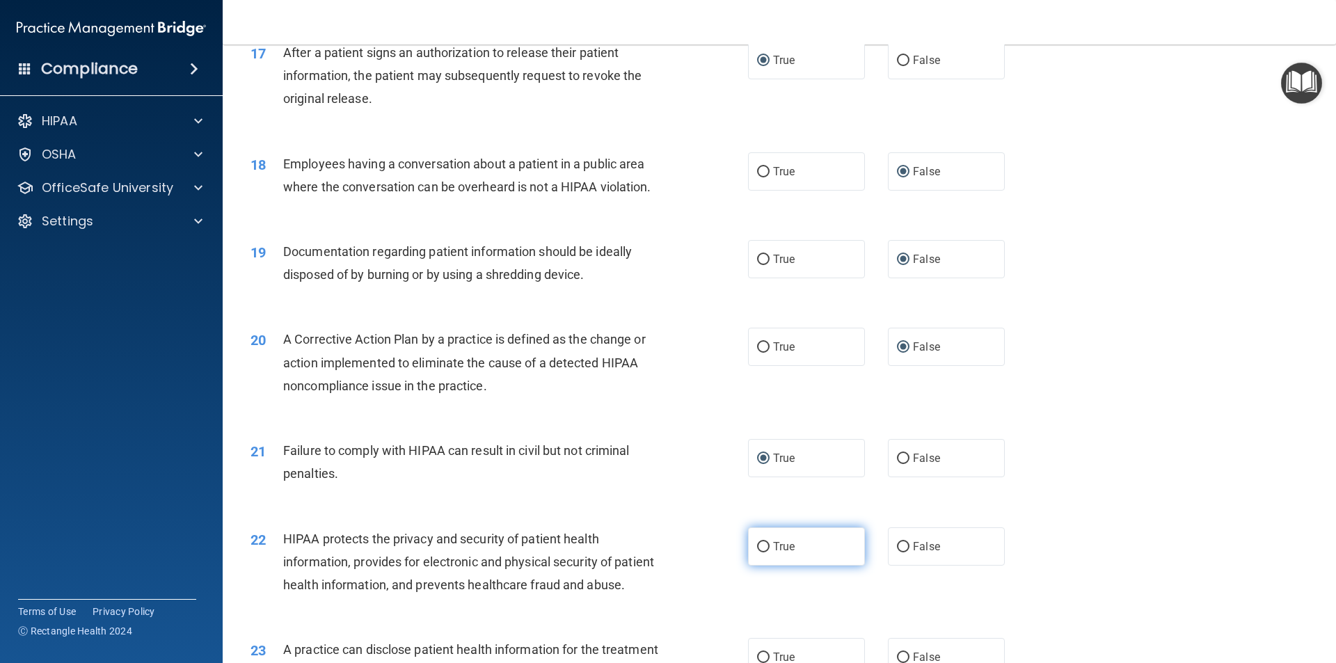
radio input "true"
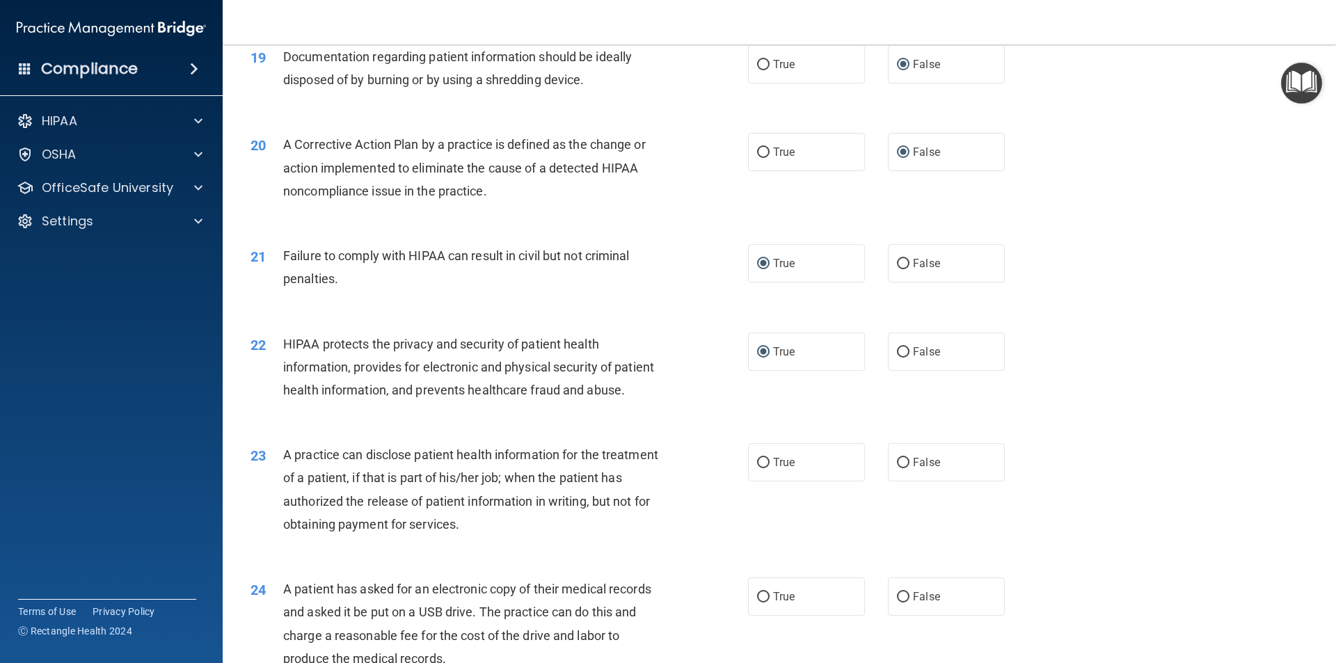
scroll to position [1878, 0]
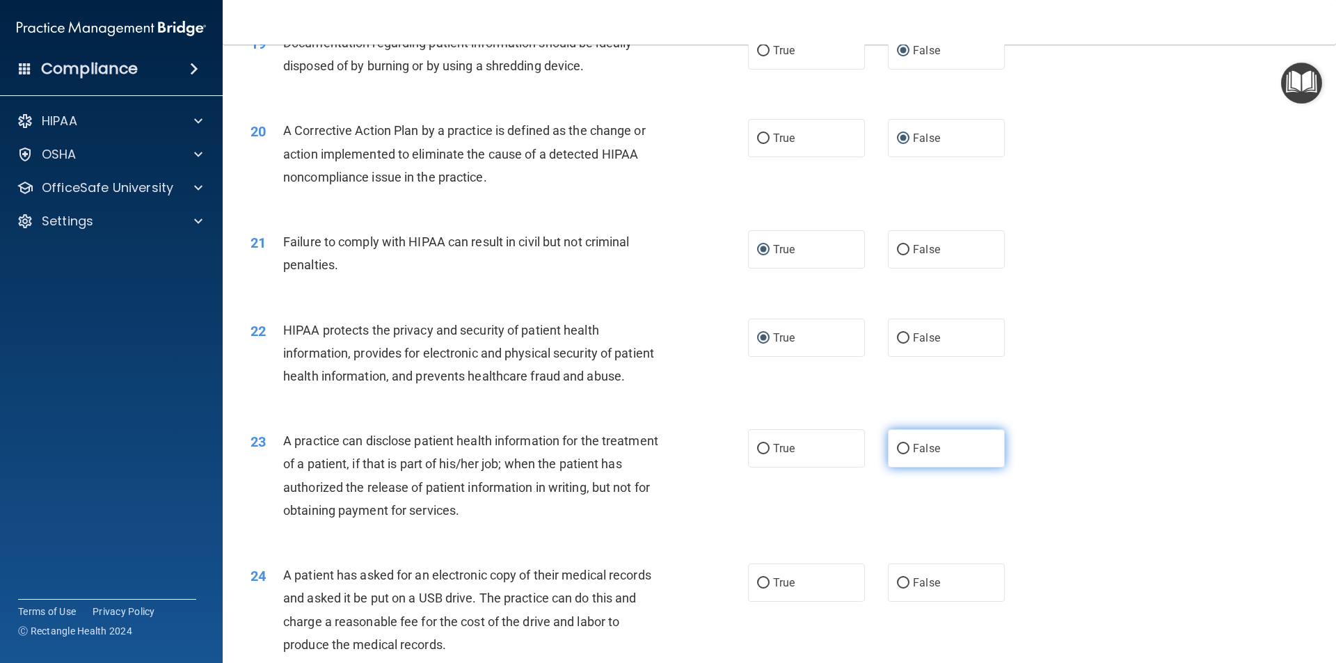
click at [897, 454] on input "False" at bounding box center [903, 449] width 13 height 10
radio input "true"
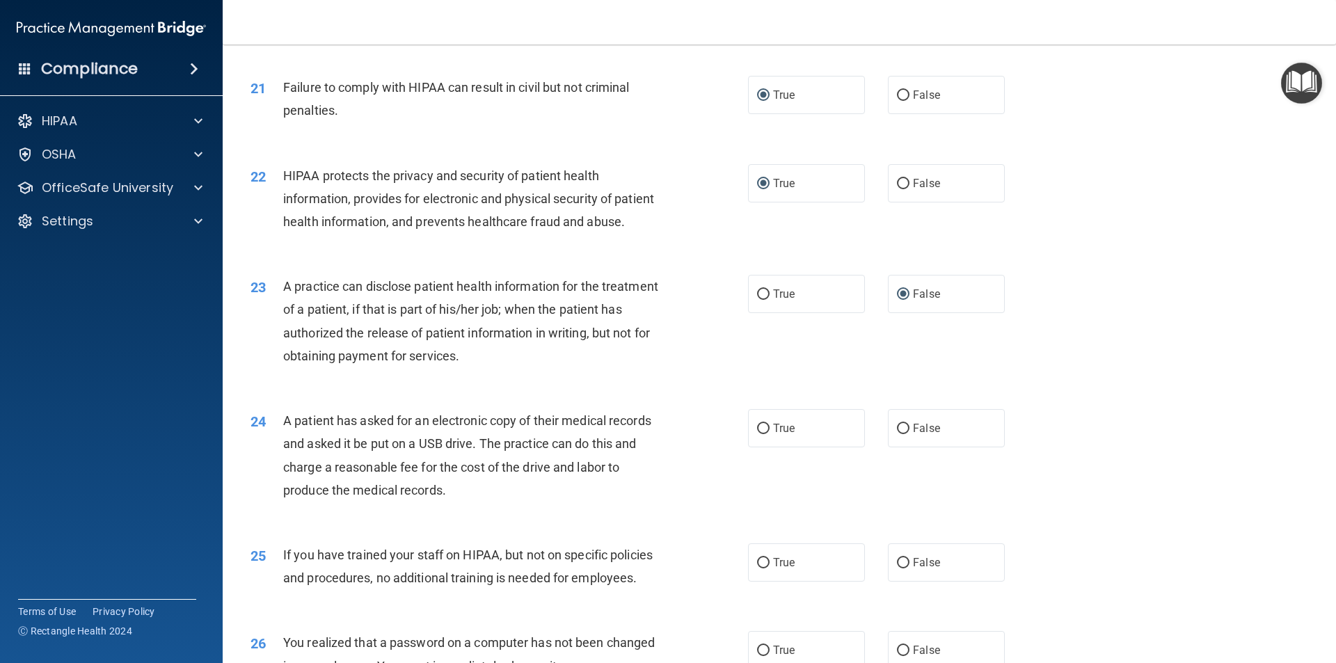
scroll to position [2087, 0]
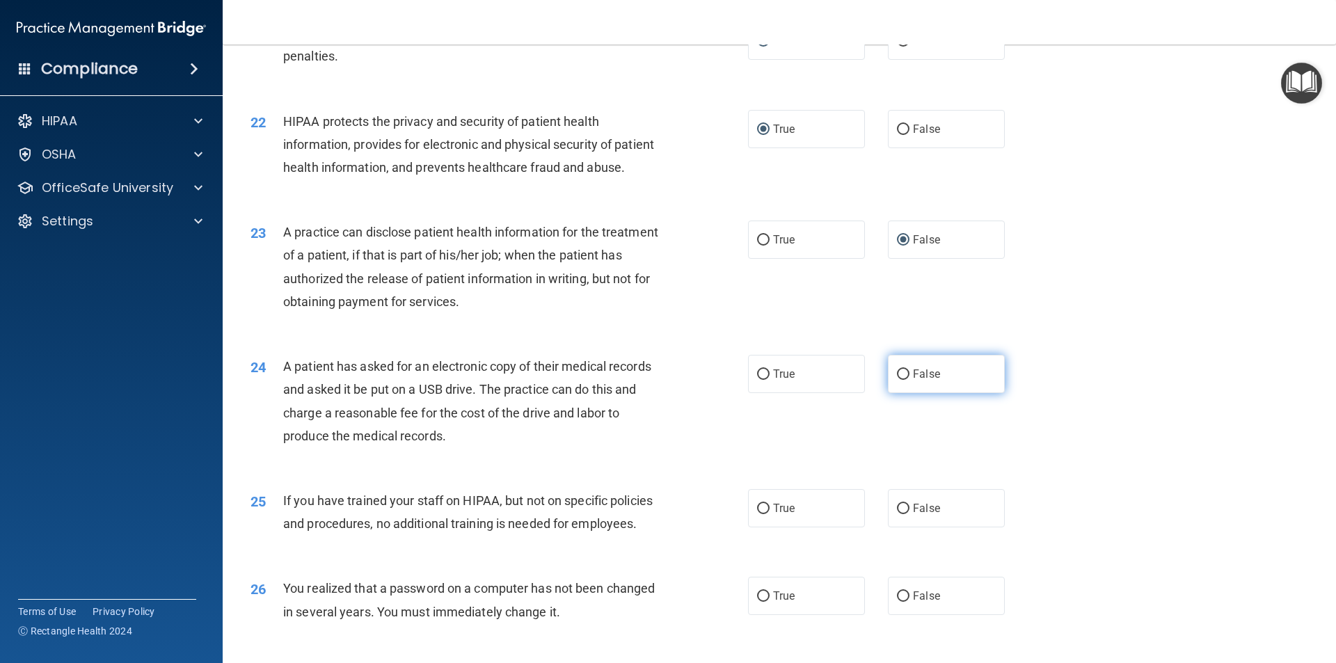
click at [897, 380] on input "False" at bounding box center [903, 374] width 13 height 10
radio input "true"
click at [897, 514] on input "False" at bounding box center [903, 509] width 13 height 10
radio input "true"
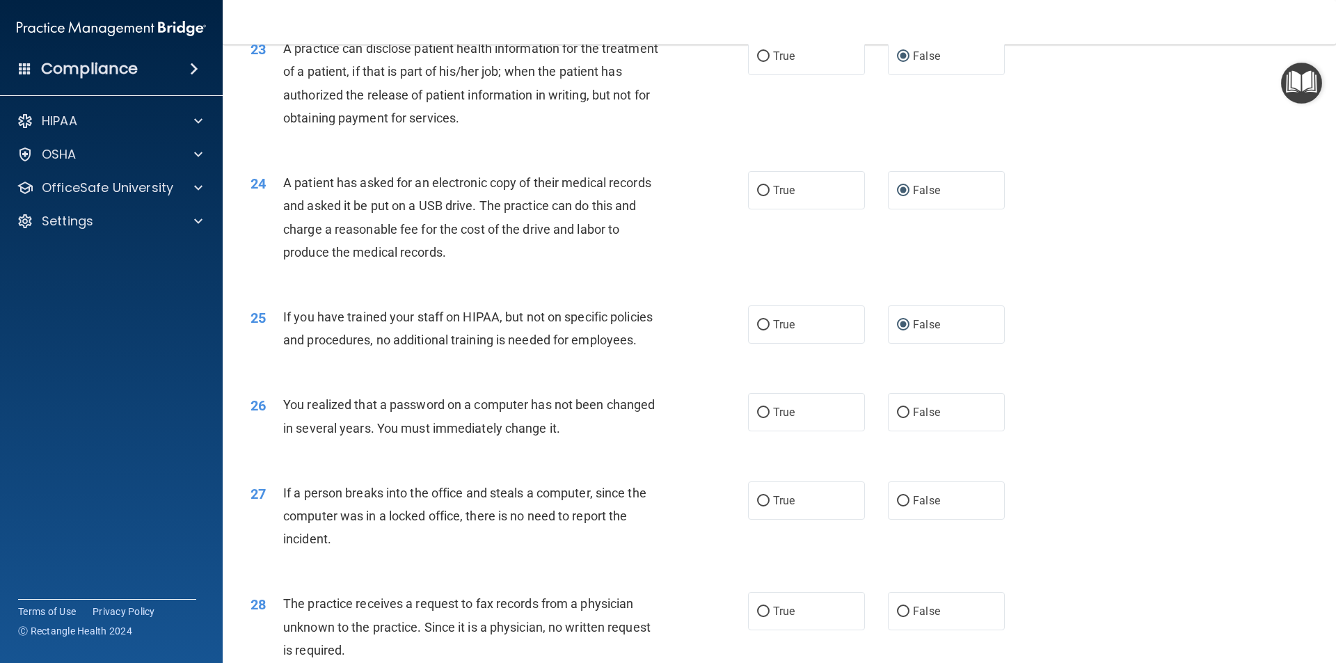
scroll to position [2296, 0]
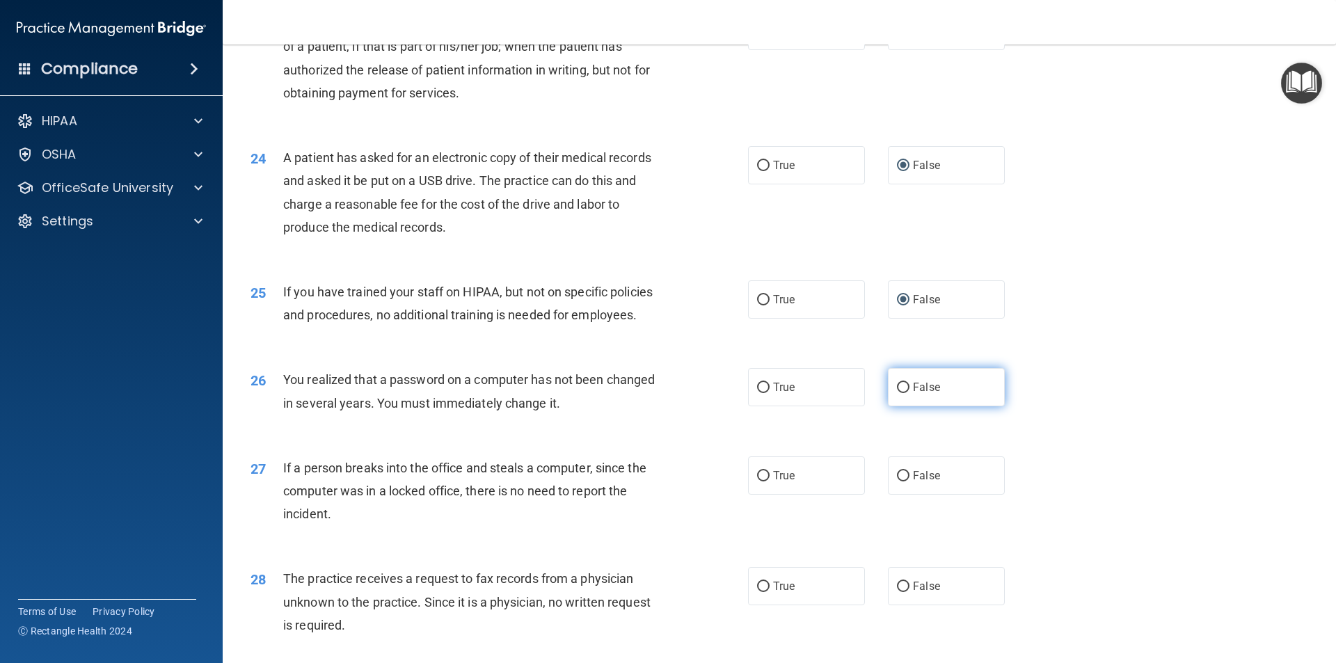
click at [897, 393] on input "False" at bounding box center [903, 388] width 13 height 10
radio input "true"
click at [900, 481] on input "False" at bounding box center [903, 476] width 13 height 10
radio input "true"
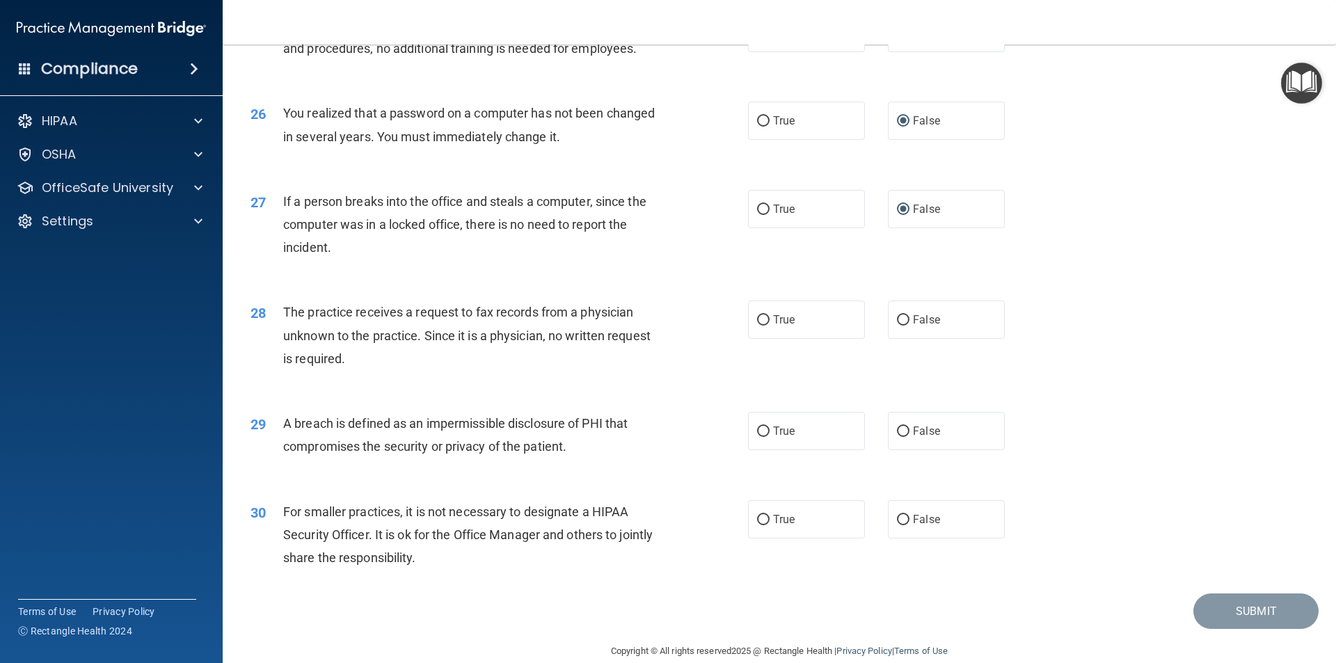
scroll to position [2574, 0]
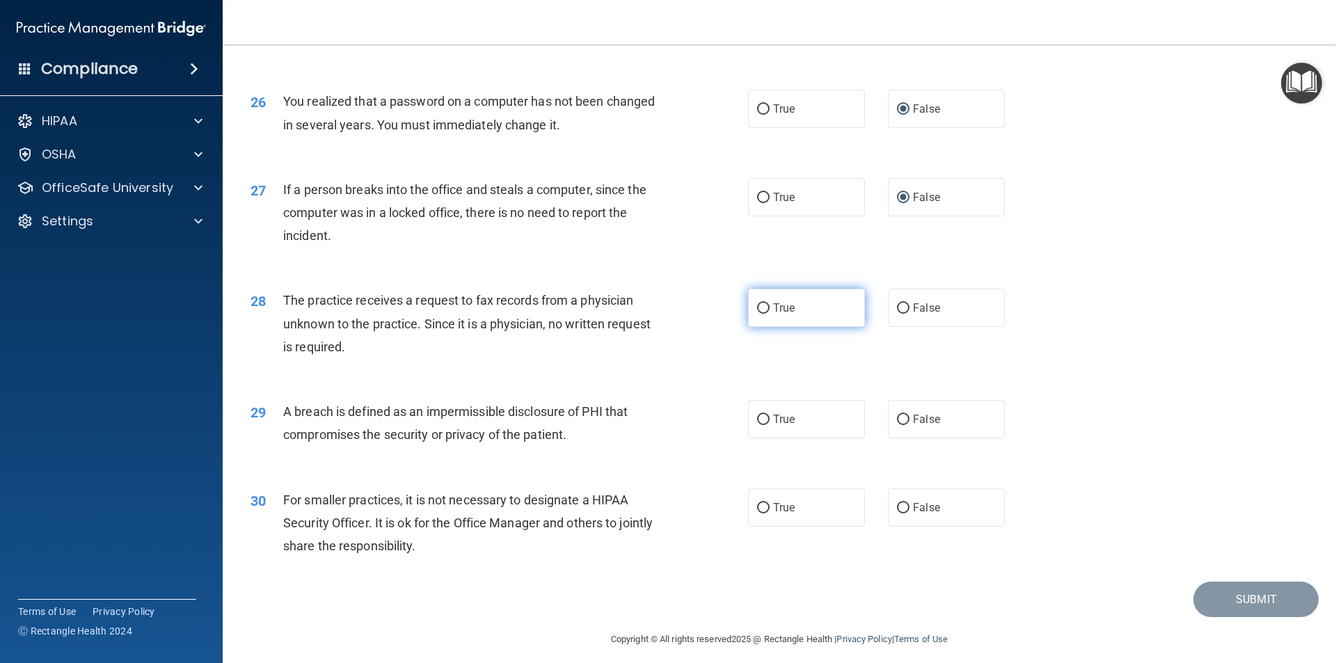
click at [761, 314] on input "True" at bounding box center [763, 308] width 13 height 10
radio input "true"
click at [762, 425] on input "True" at bounding box center [763, 420] width 13 height 10
radio input "true"
click at [758, 513] on input "True" at bounding box center [763, 508] width 13 height 10
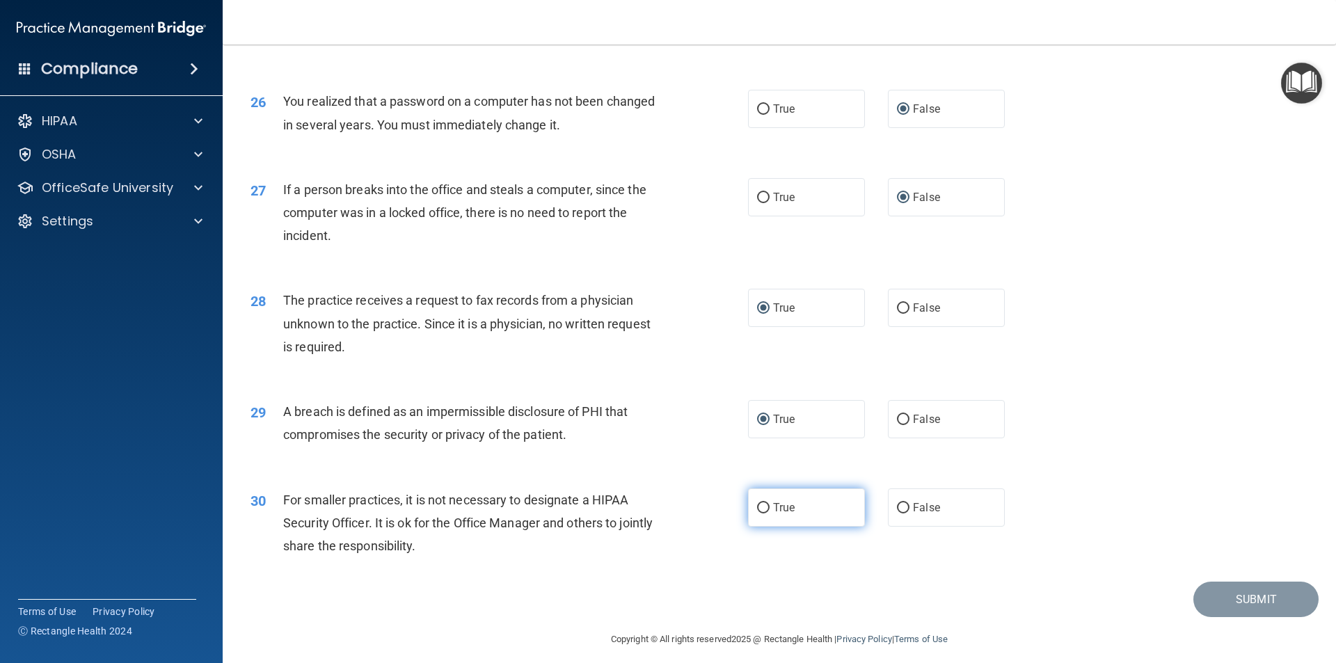
radio input "true"
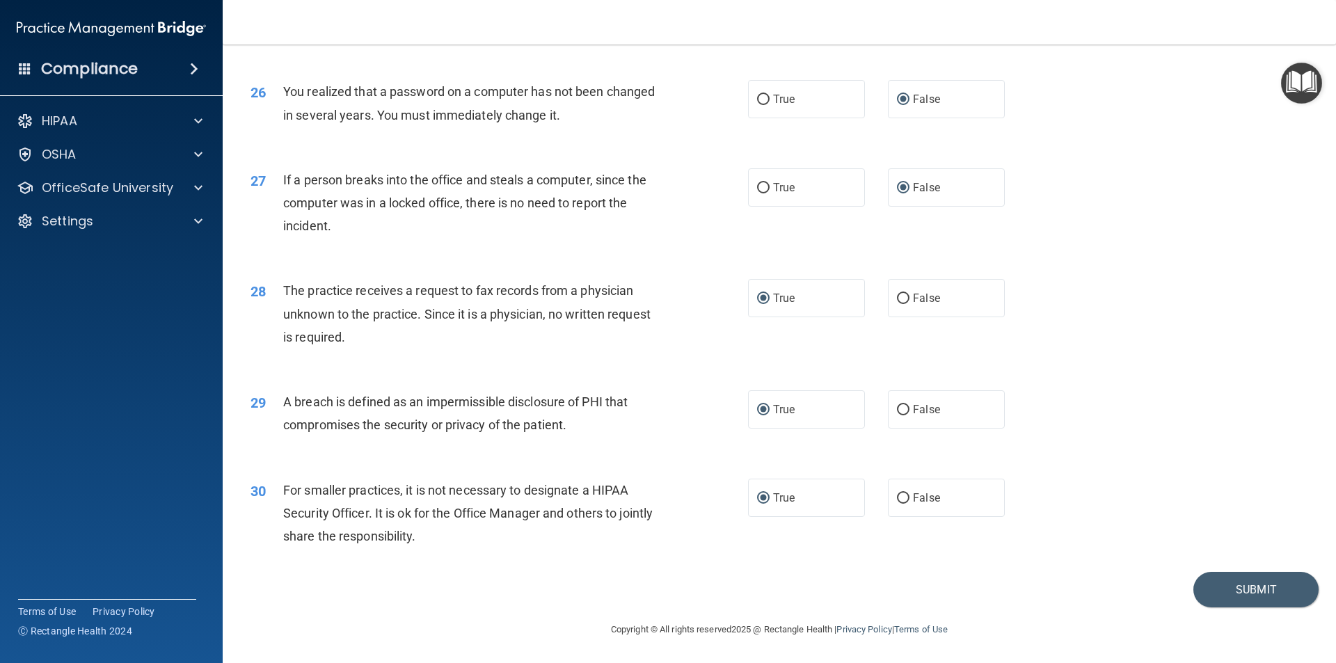
scroll to position [2630, 0]
click at [1216, 584] on button "Submit" at bounding box center [1255, 589] width 125 height 35
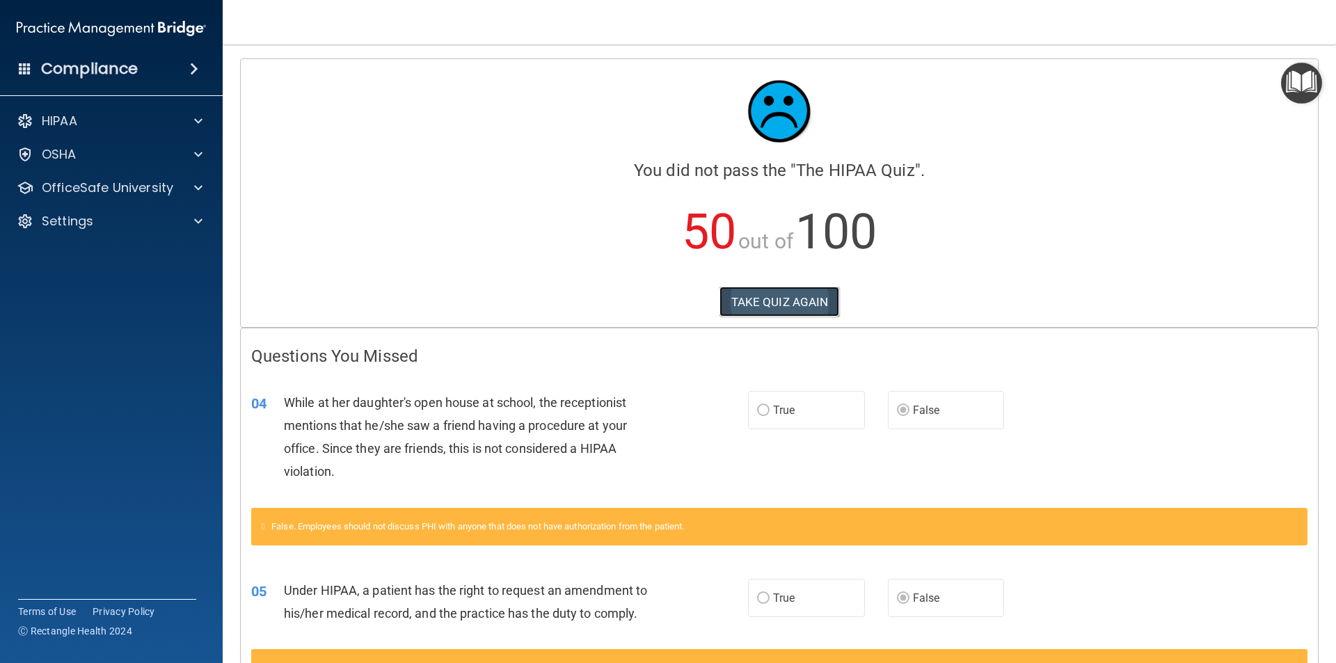
click at [767, 294] on button "TAKE QUIZ AGAIN" at bounding box center [779, 302] width 120 height 31
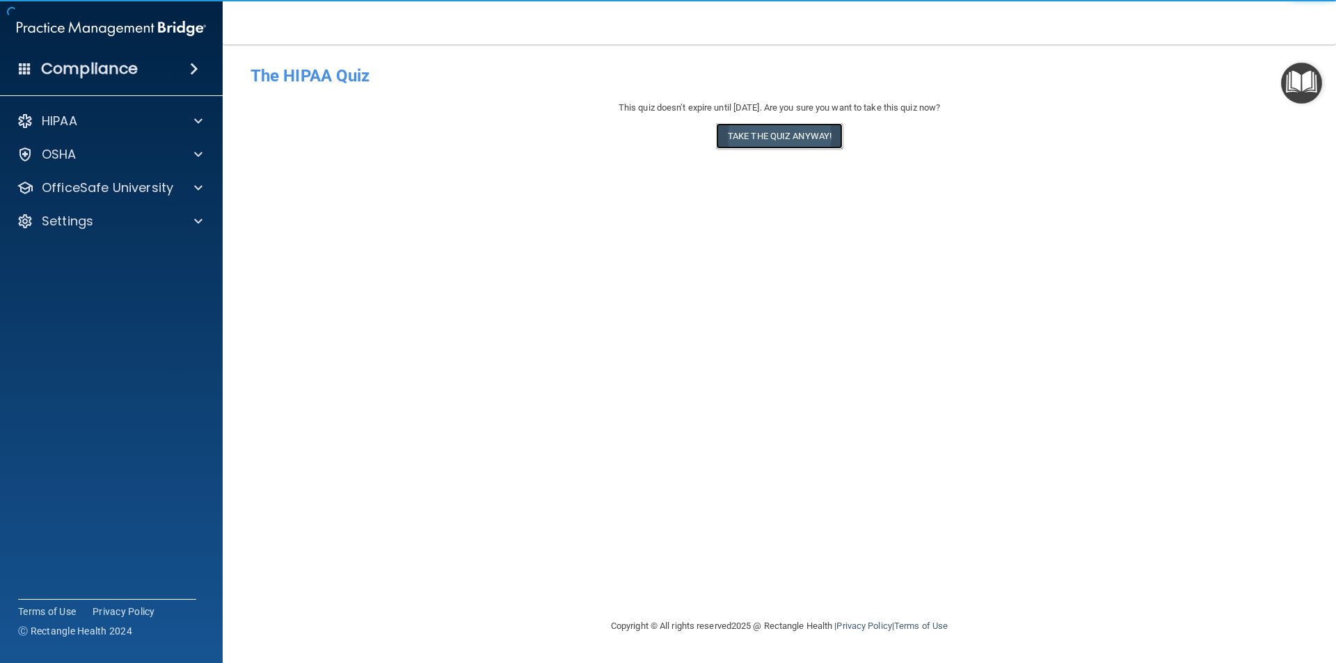
click at [770, 134] on button "Take the quiz anyway!" at bounding box center [779, 136] width 127 height 26
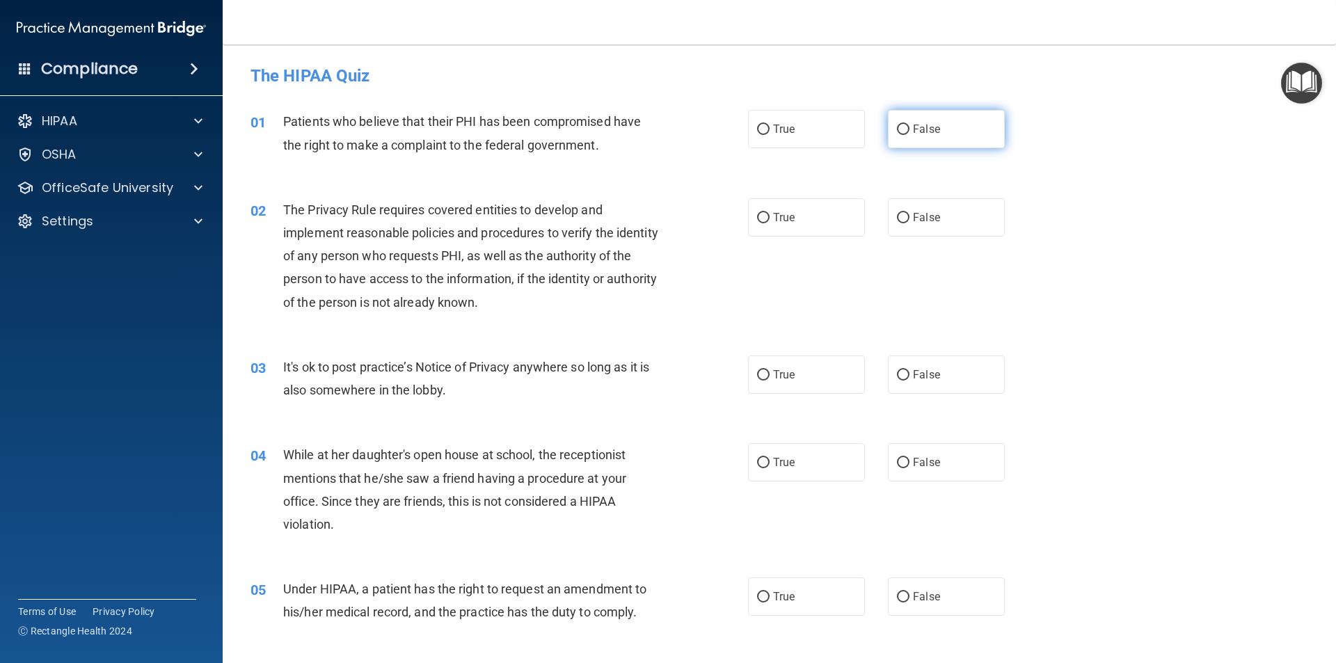
click at [897, 129] on input "False" at bounding box center [903, 130] width 13 height 10
radio input "true"
click at [758, 218] on input "True" at bounding box center [763, 218] width 13 height 10
radio input "true"
click at [897, 371] on input "False" at bounding box center [903, 375] width 13 height 10
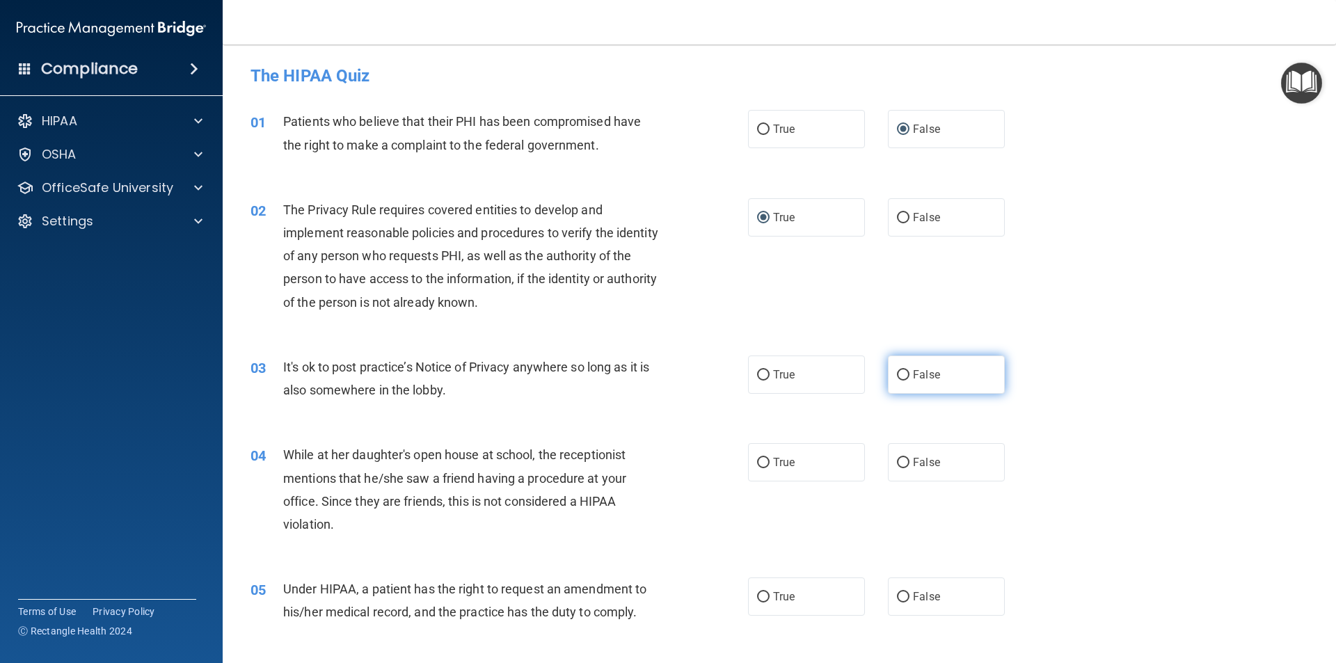
radio input "true"
click at [900, 461] on input "False" at bounding box center [903, 463] width 13 height 10
radio input "true"
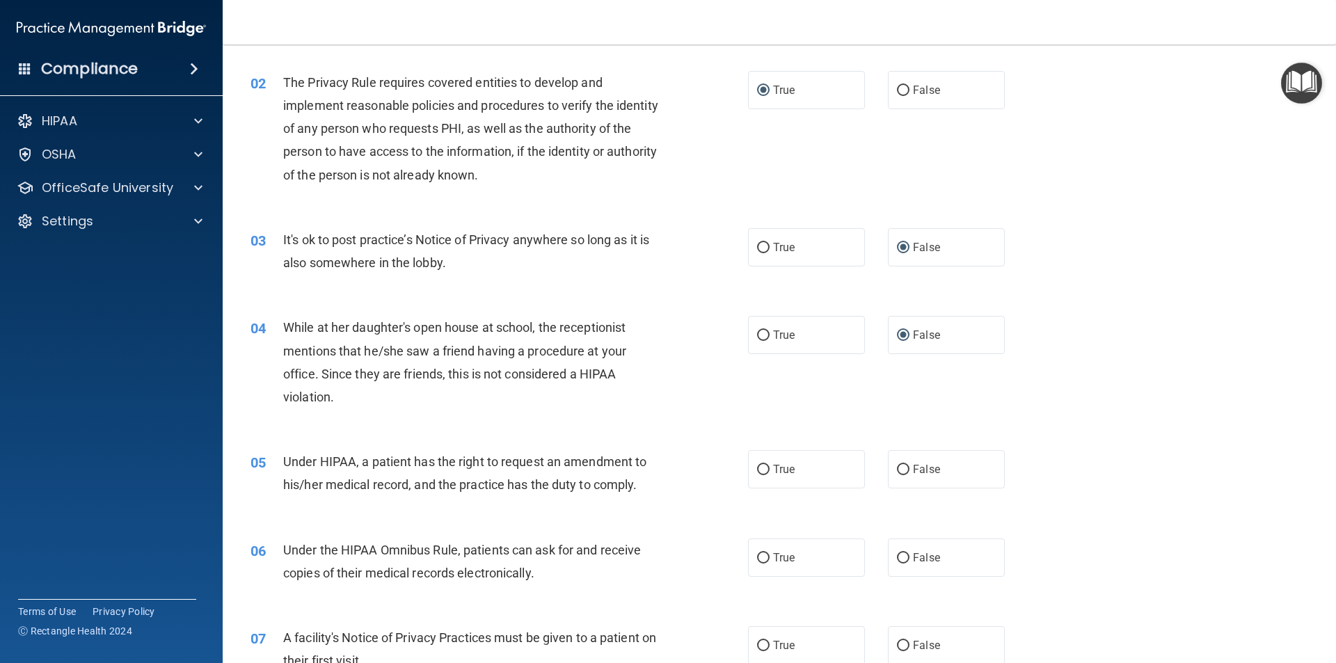
scroll to position [139, 0]
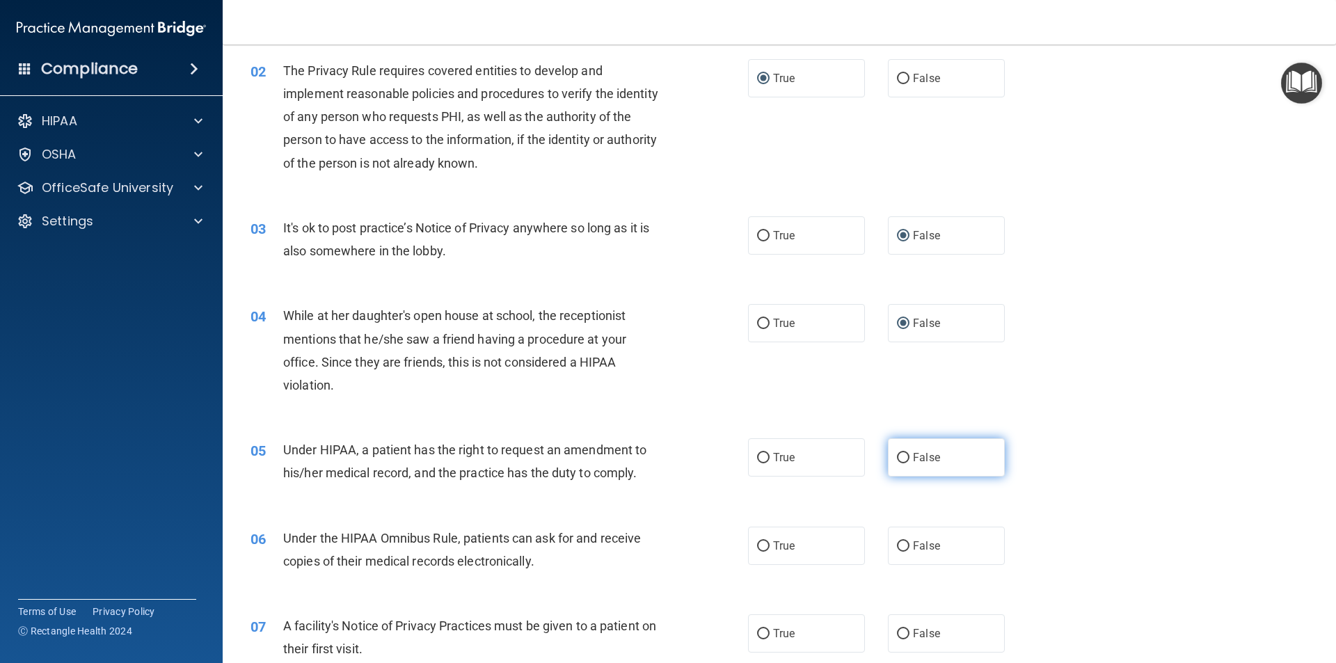
click at [897, 456] on input "False" at bounding box center [903, 458] width 13 height 10
radio input "true"
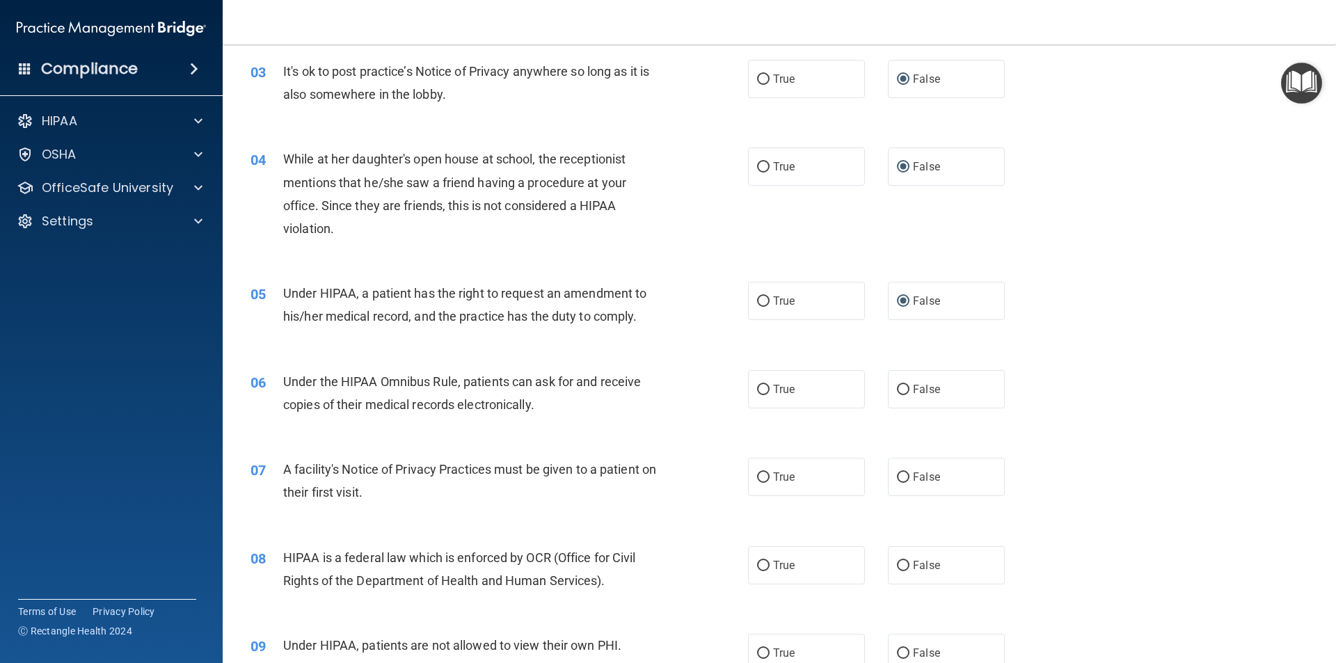
scroll to position [348, 0]
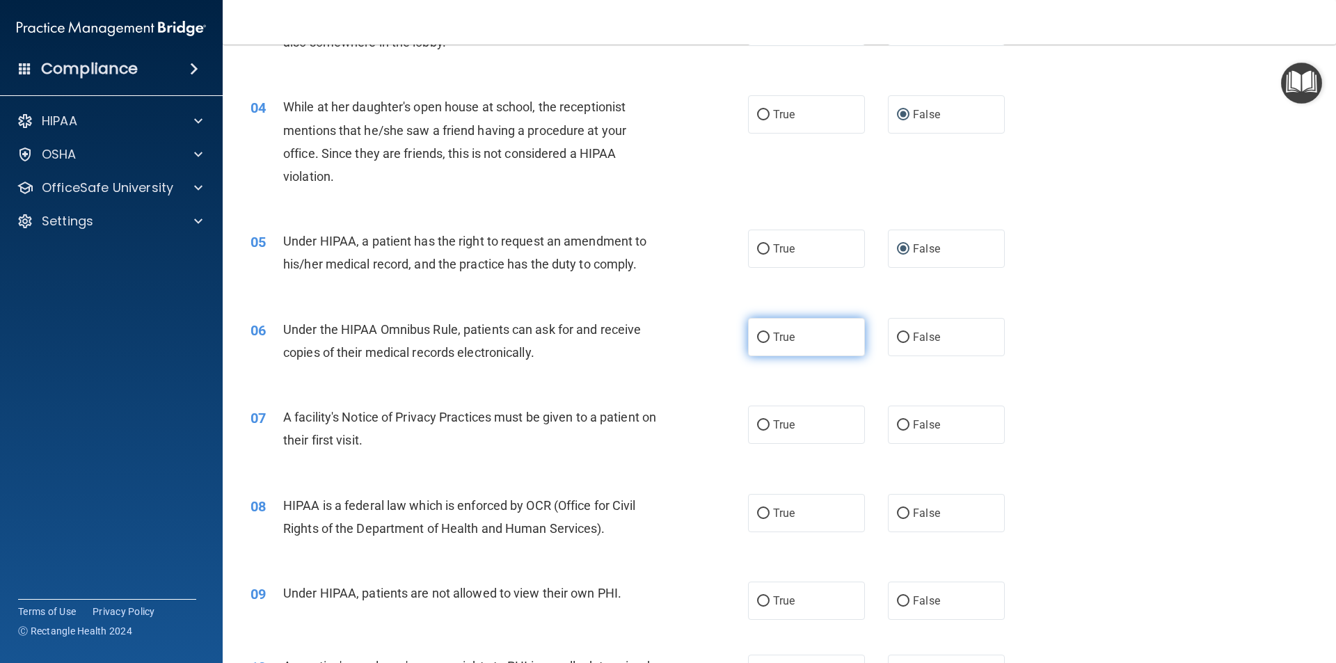
click at [757, 335] on input "True" at bounding box center [763, 338] width 13 height 10
radio input "true"
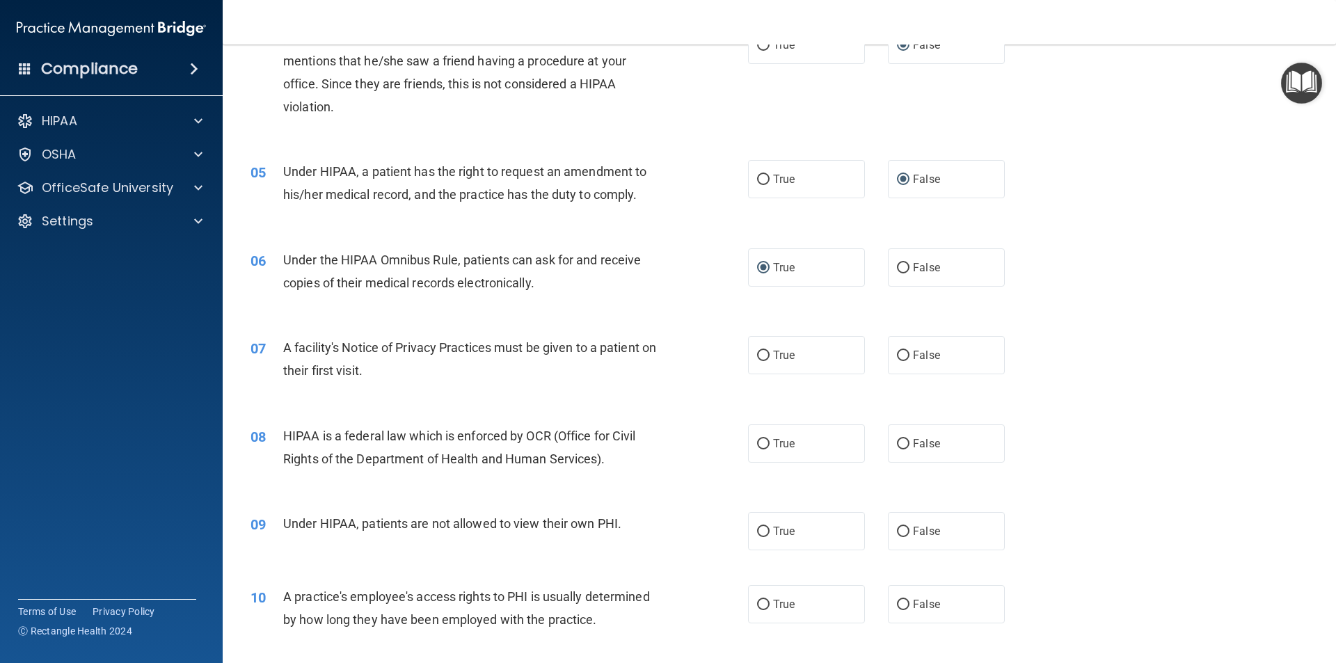
scroll to position [487, 0]
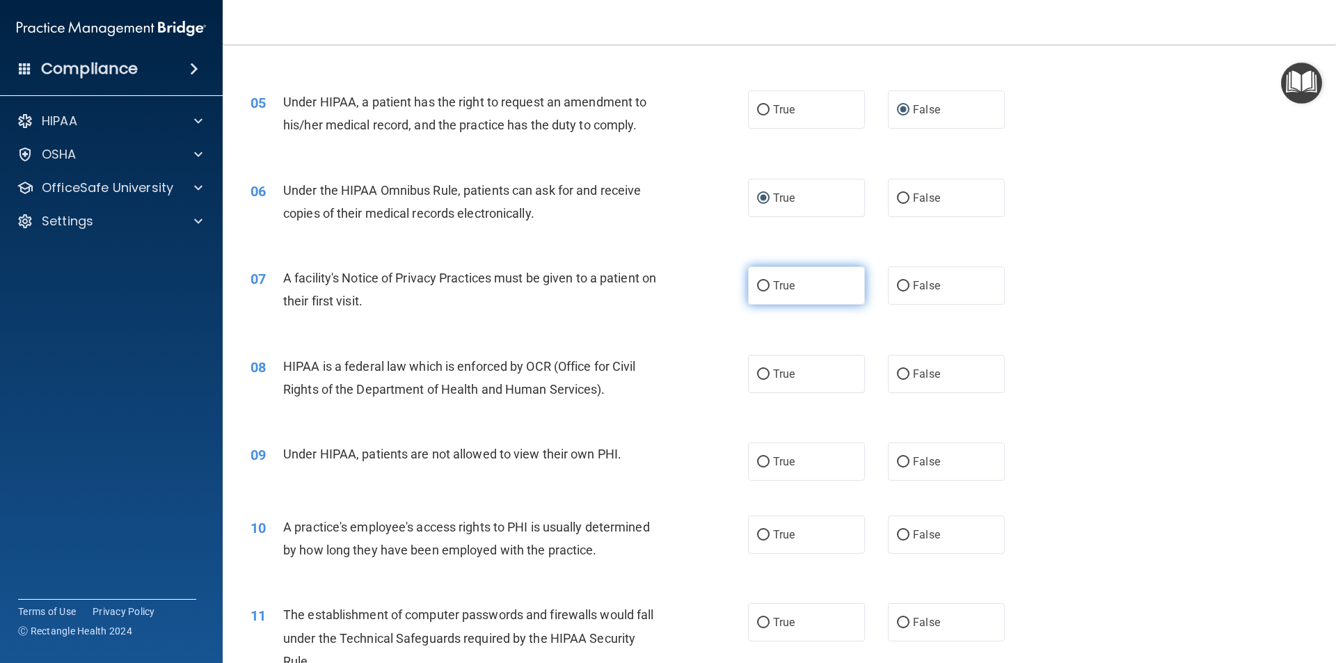
click at [760, 283] on input "True" at bounding box center [763, 286] width 13 height 10
radio input "true"
click at [760, 371] on input "True" at bounding box center [763, 374] width 13 height 10
radio input "true"
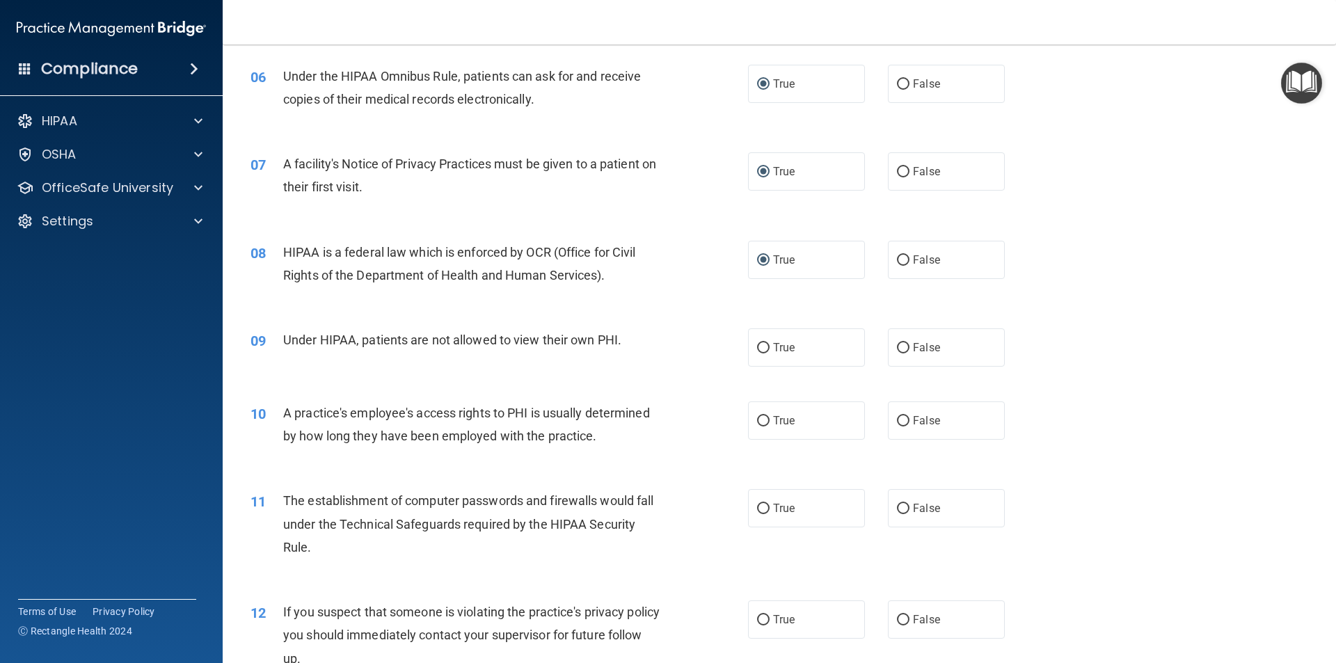
scroll to position [626, 0]
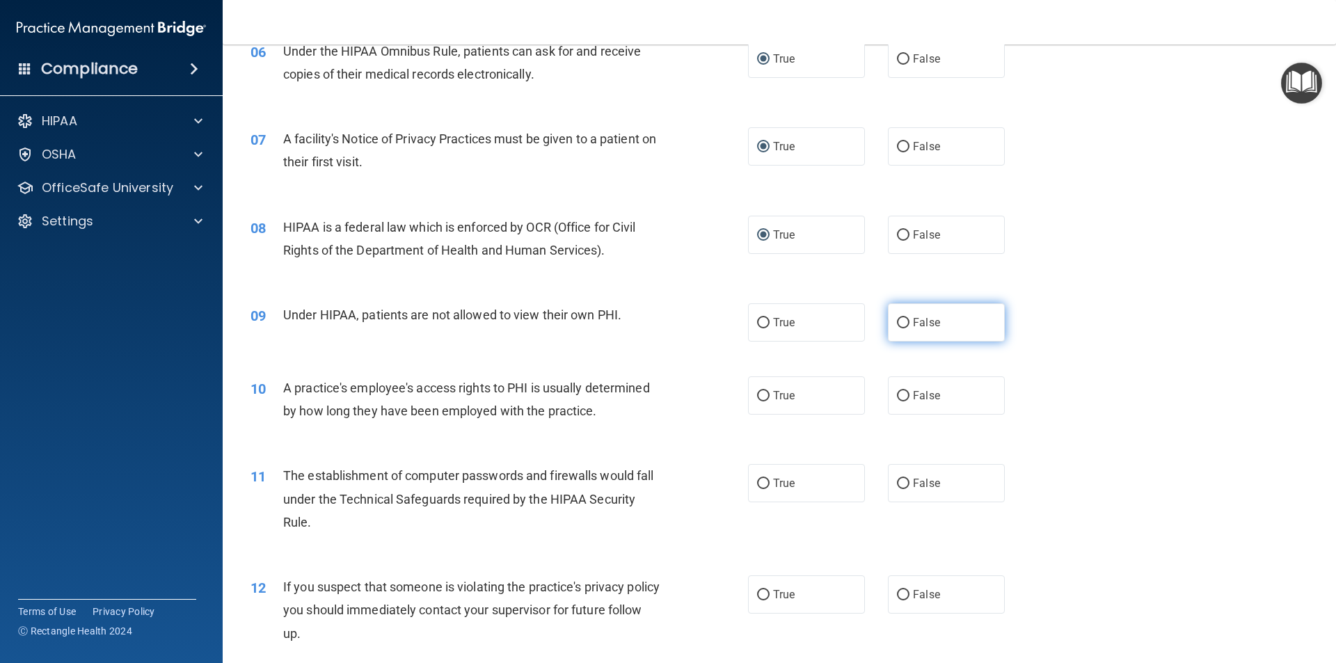
click at [897, 323] on input "False" at bounding box center [903, 323] width 13 height 10
radio input "true"
click at [897, 392] on input "False" at bounding box center [903, 396] width 13 height 10
radio input "true"
click at [758, 481] on input "True" at bounding box center [763, 484] width 13 height 10
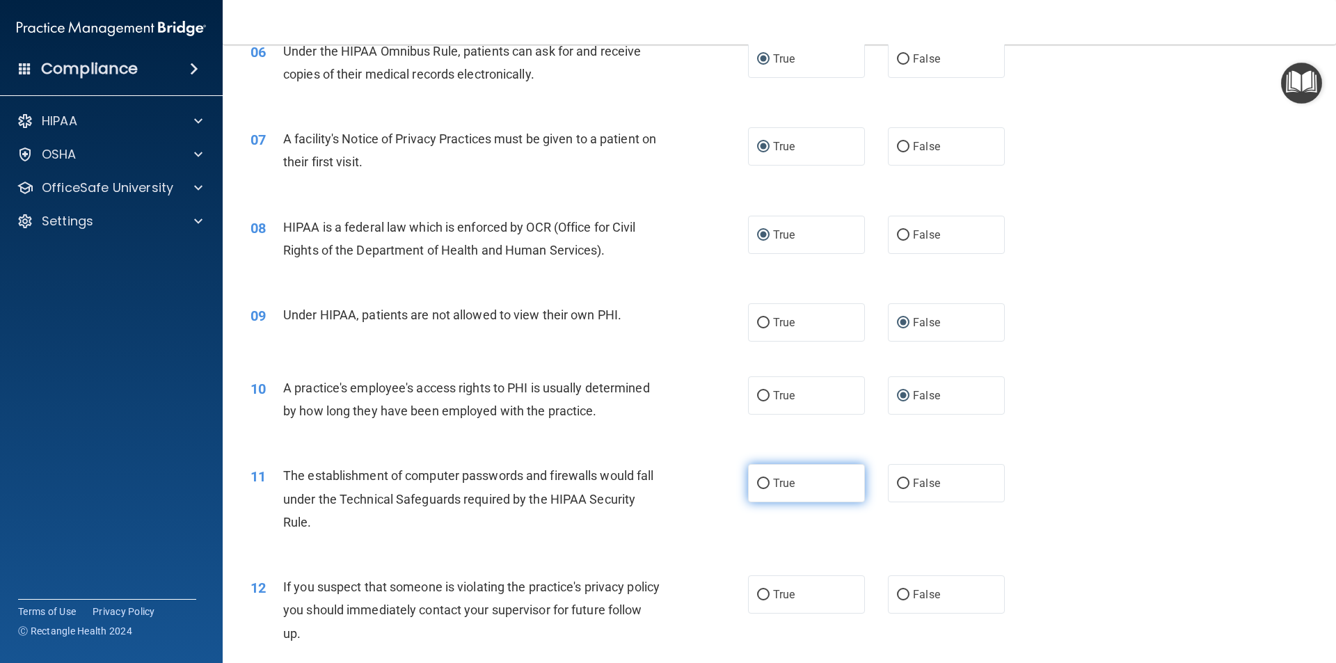
radio input "true"
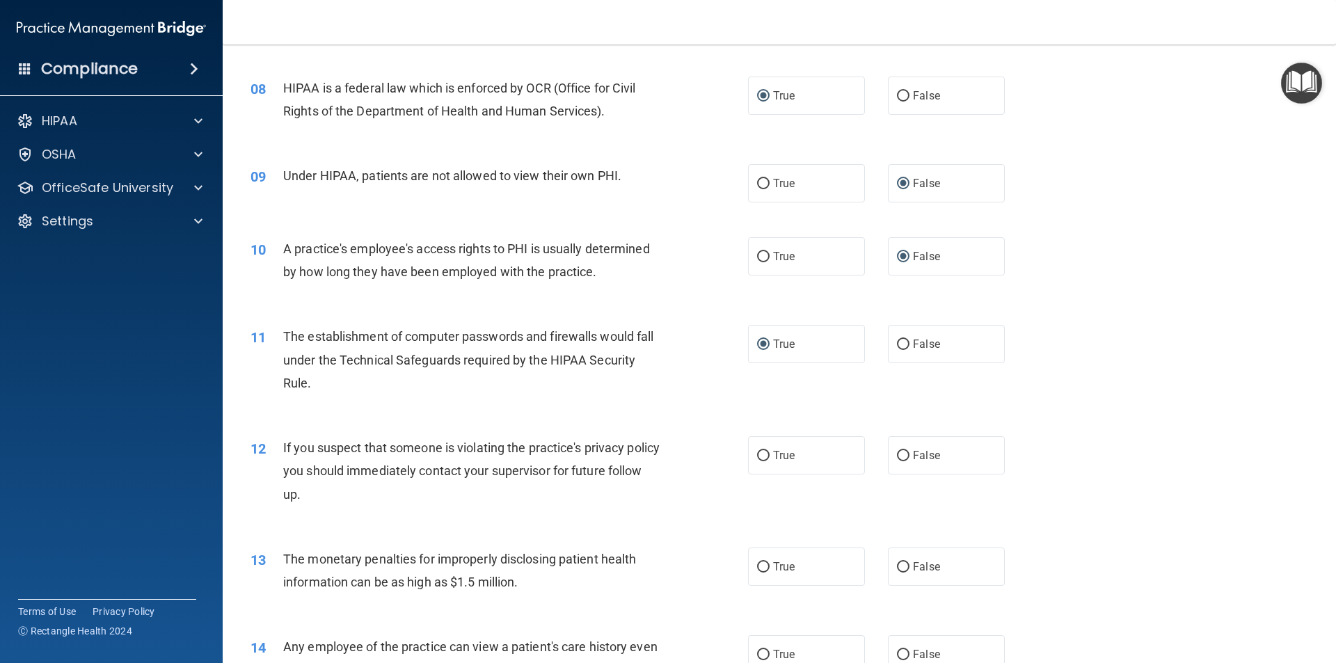
scroll to position [835, 0]
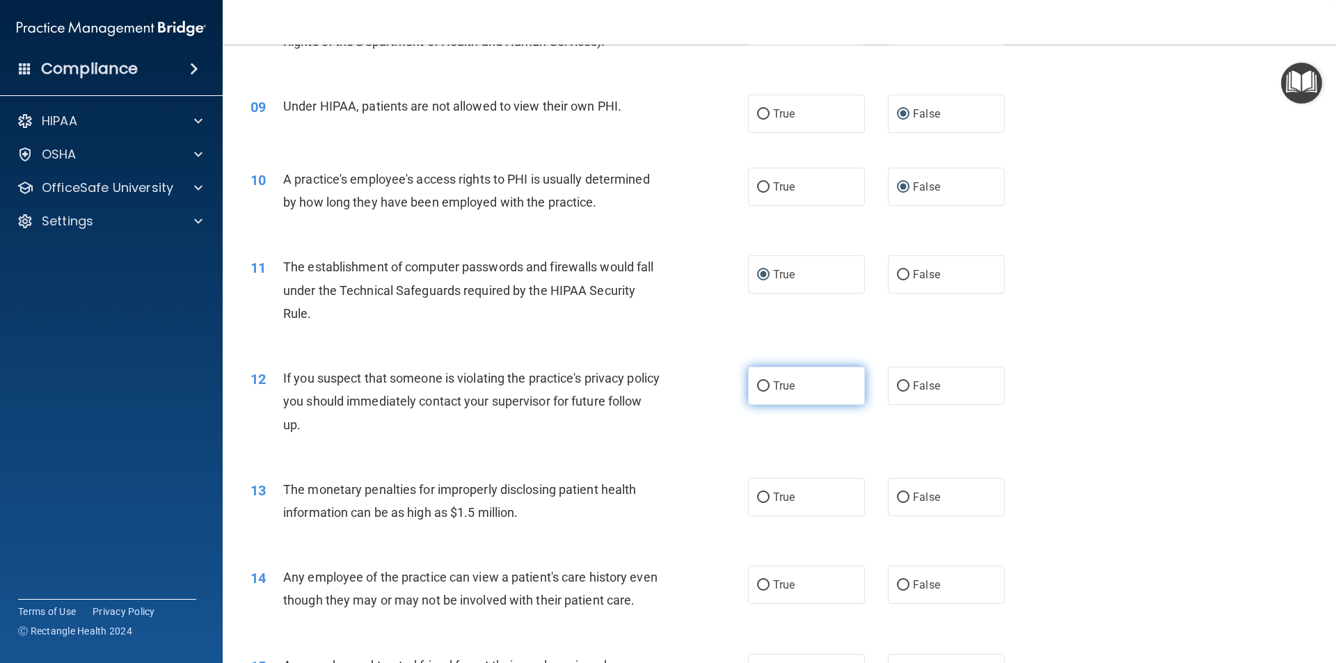
click at [760, 387] on input "True" at bounding box center [763, 386] width 13 height 10
radio input "true"
click at [762, 495] on input "True" at bounding box center [763, 498] width 13 height 10
radio input "true"
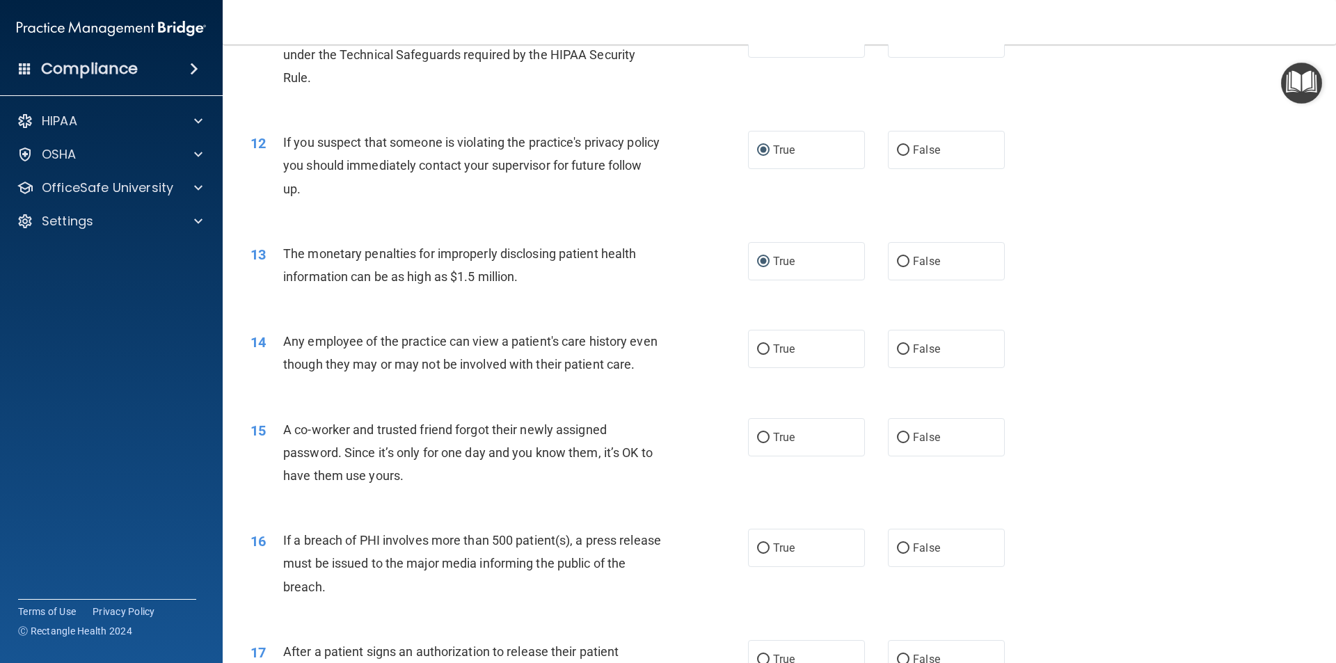
scroll to position [1113, 0]
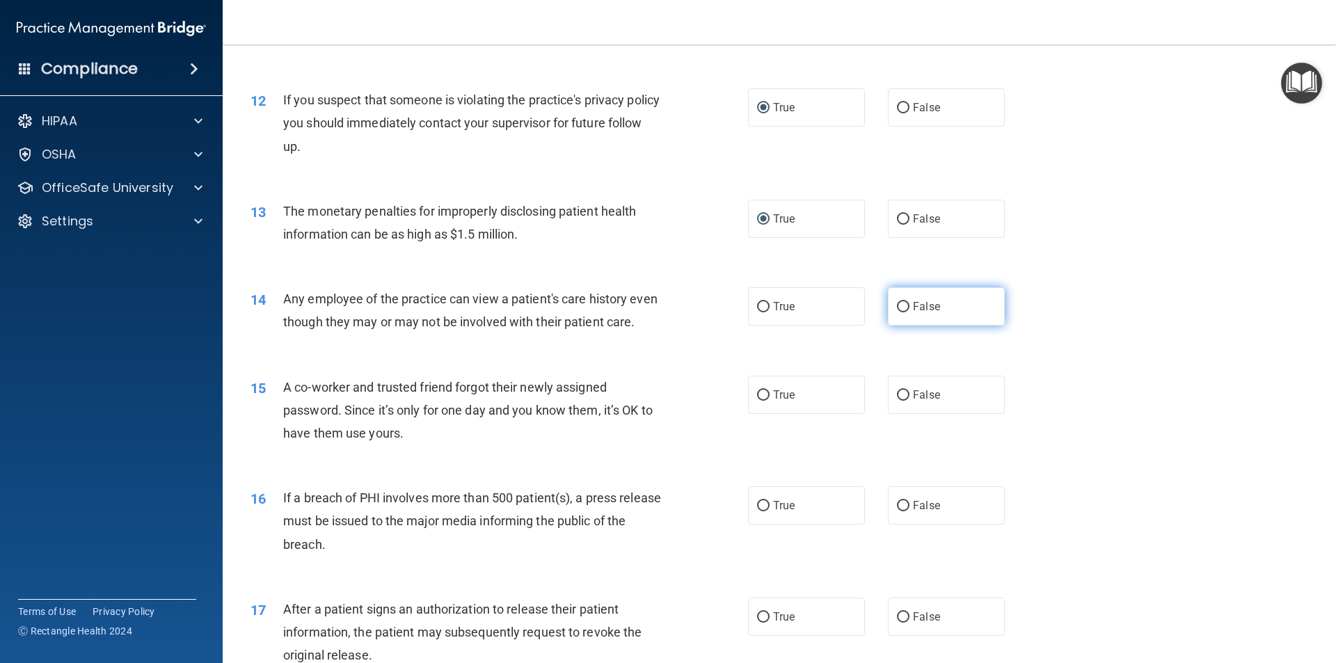
click at [904, 309] on label "False" at bounding box center [946, 306] width 117 height 38
click at [904, 309] on input "False" at bounding box center [903, 307] width 13 height 10
radio input "true"
click at [898, 401] on input "False" at bounding box center [903, 395] width 13 height 10
radio input "true"
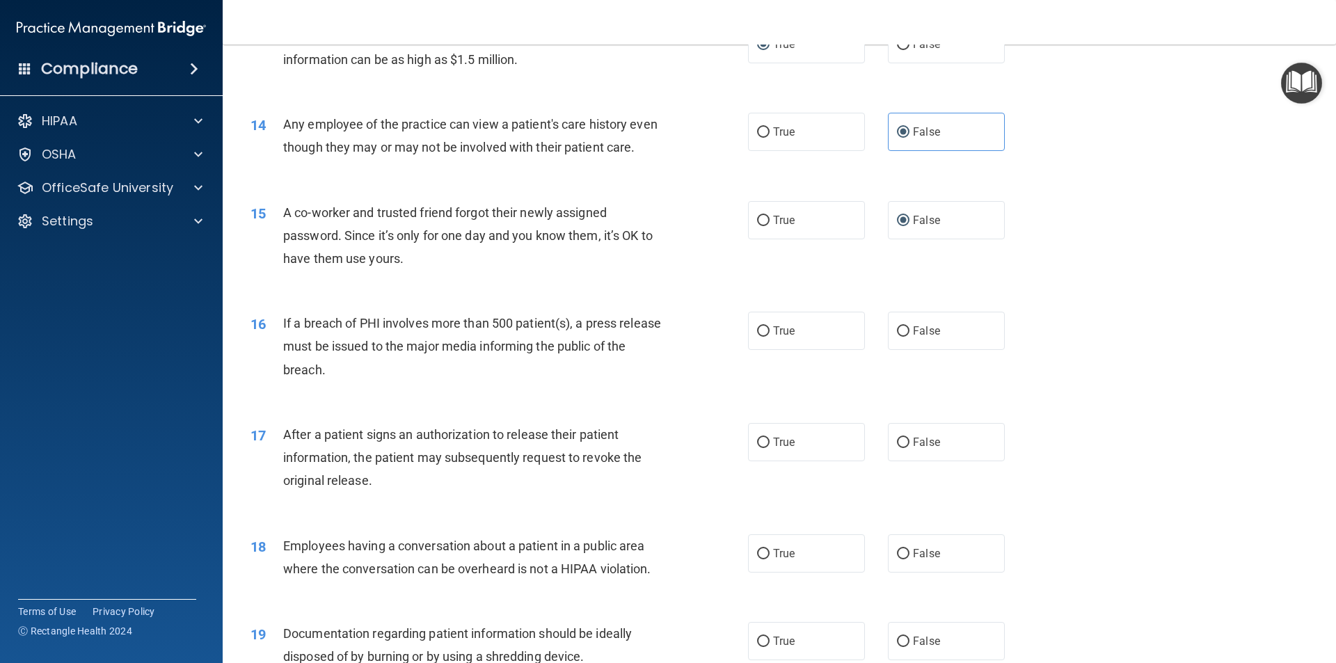
scroll to position [1322, 0]
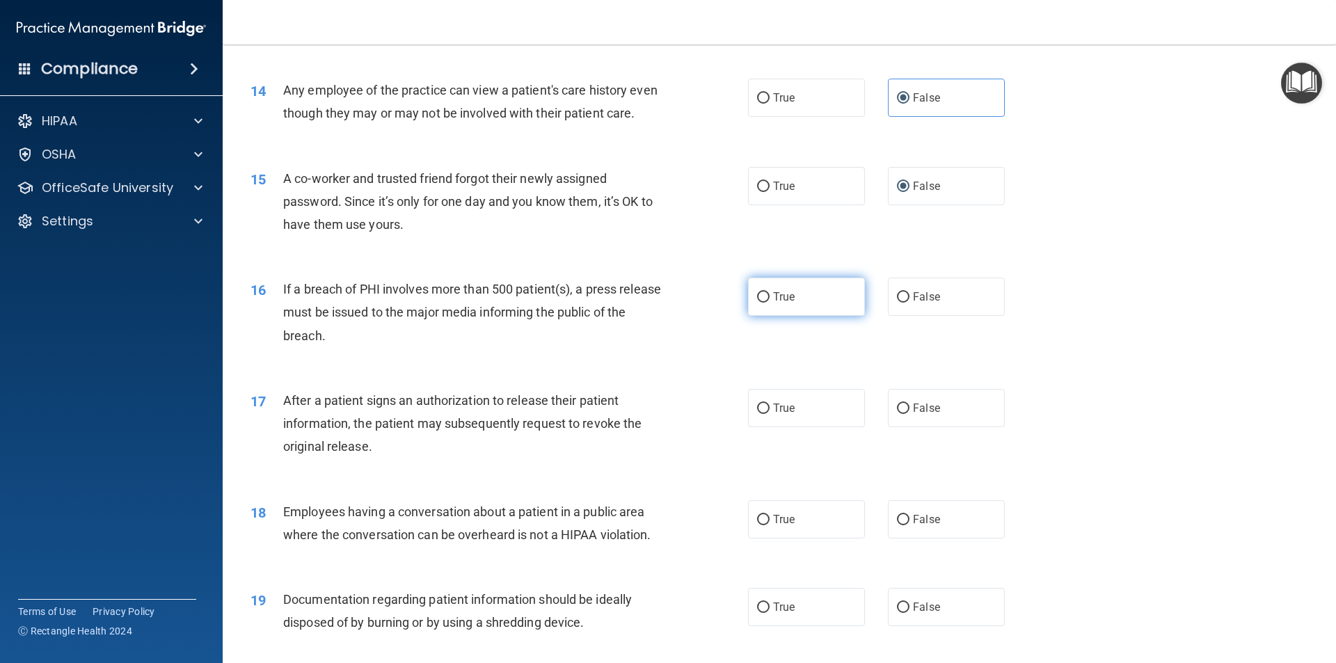
click at [758, 303] on input "True" at bounding box center [763, 297] width 13 height 10
radio input "true"
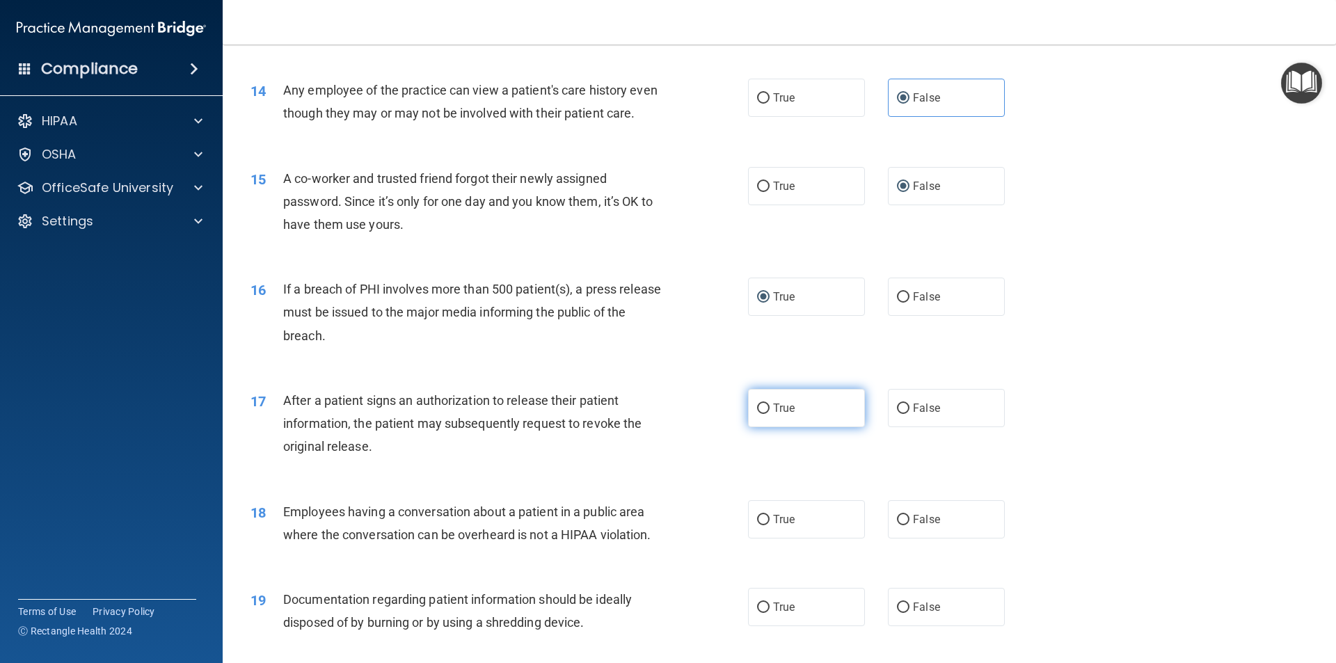
click at [758, 414] on input "True" at bounding box center [763, 408] width 13 height 10
radio input "true"
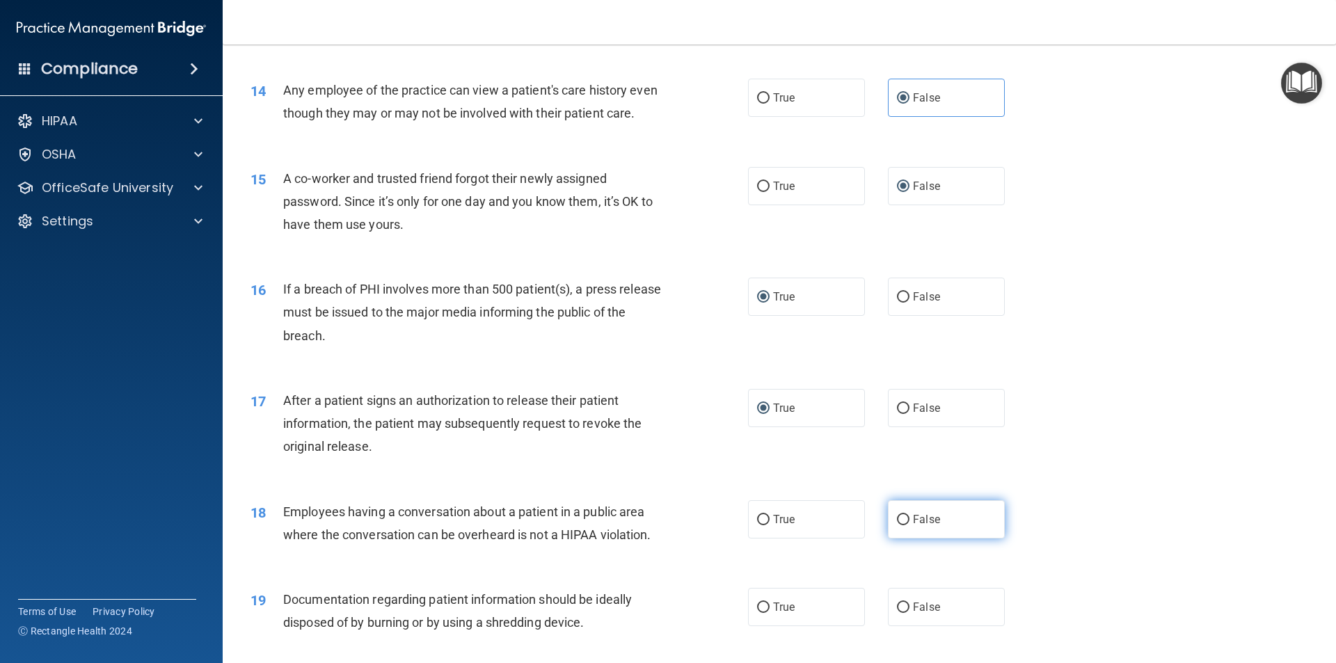
click at [899, 525] on input "False" at bounding box center [903, 520] width 13 height 10
radio input "true"
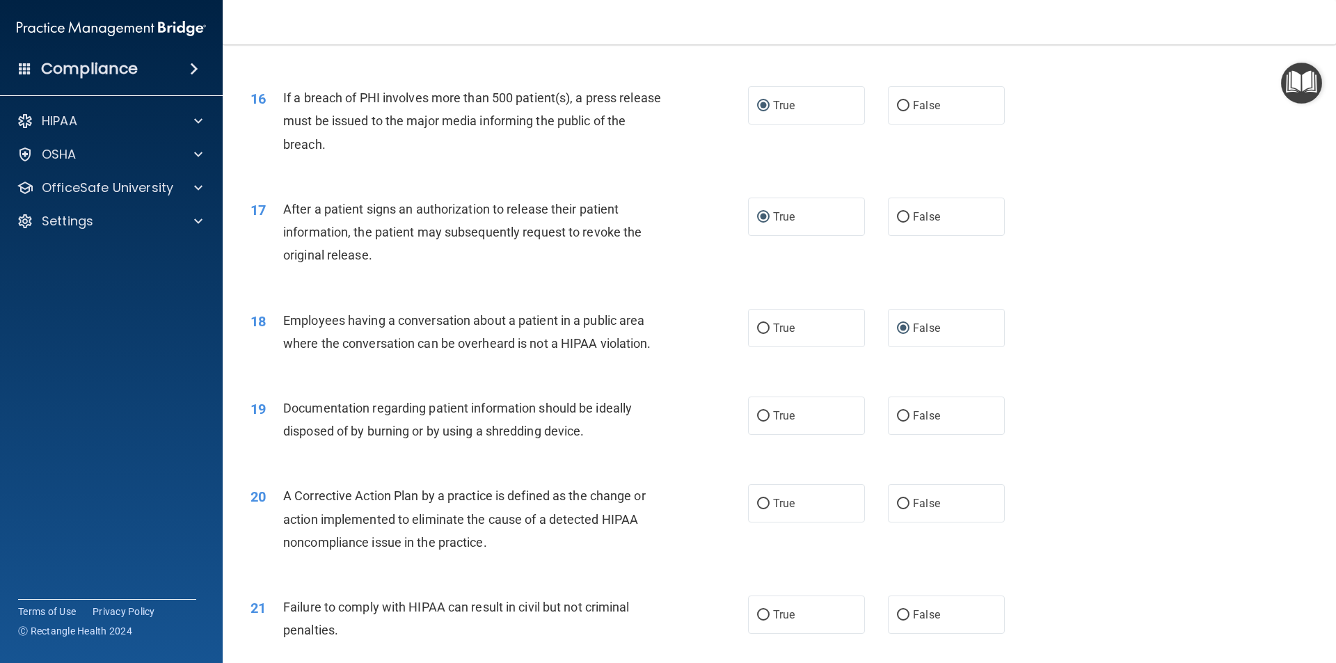
scroll to position [1530, 0]
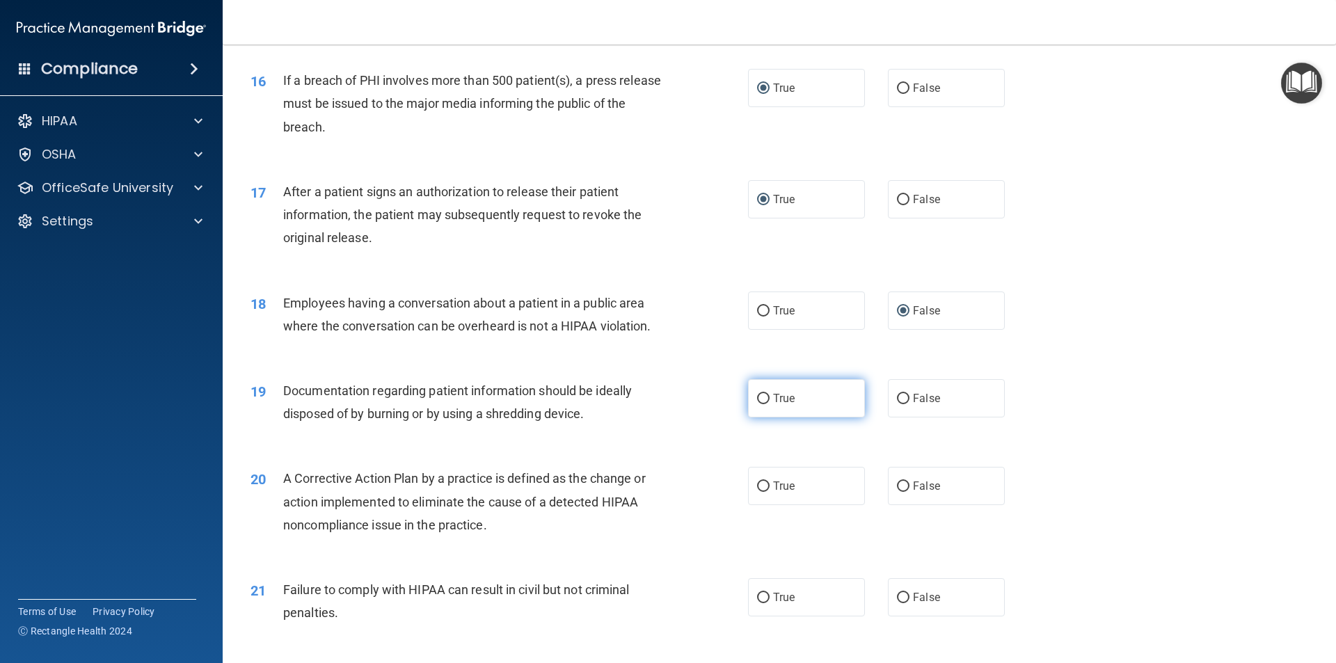
click at [759, 404] on input "True" at bounding box center [763, 399] width 13 height 10
radio input "true"
click at [758, 492] on input "True" at bounding box center [763, 486] width 13 height 10
radio input "true"
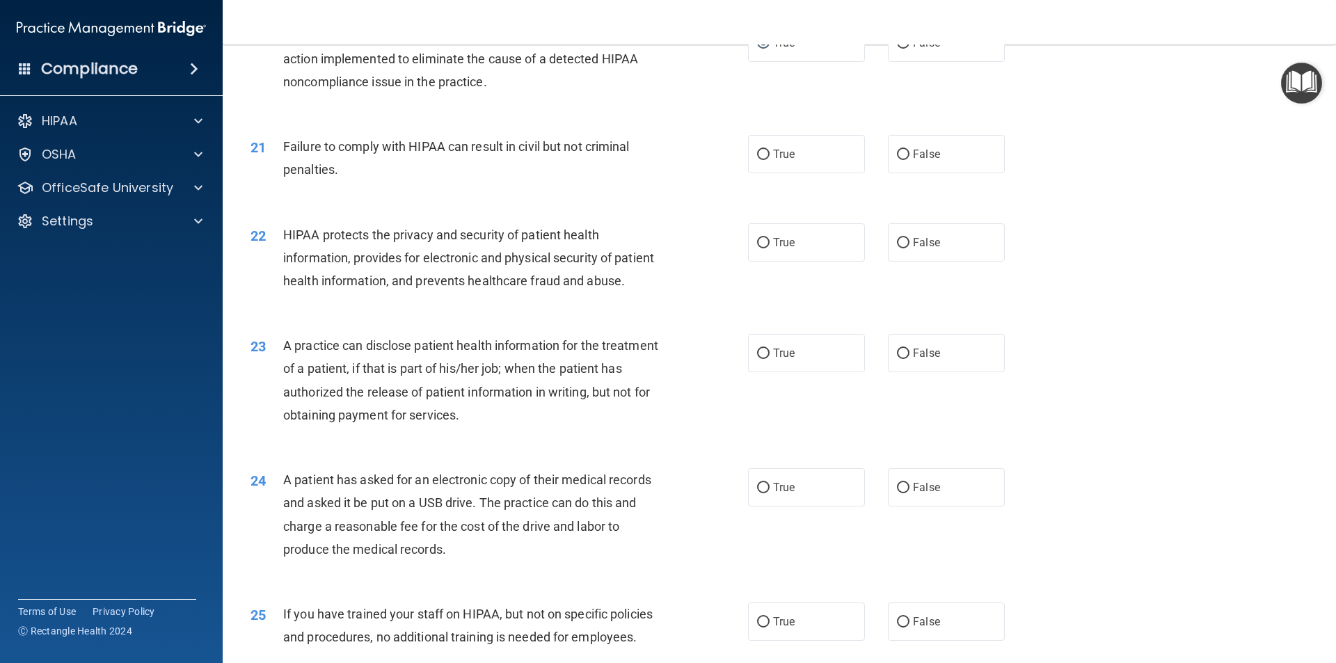
scroll to position [2017, 0]
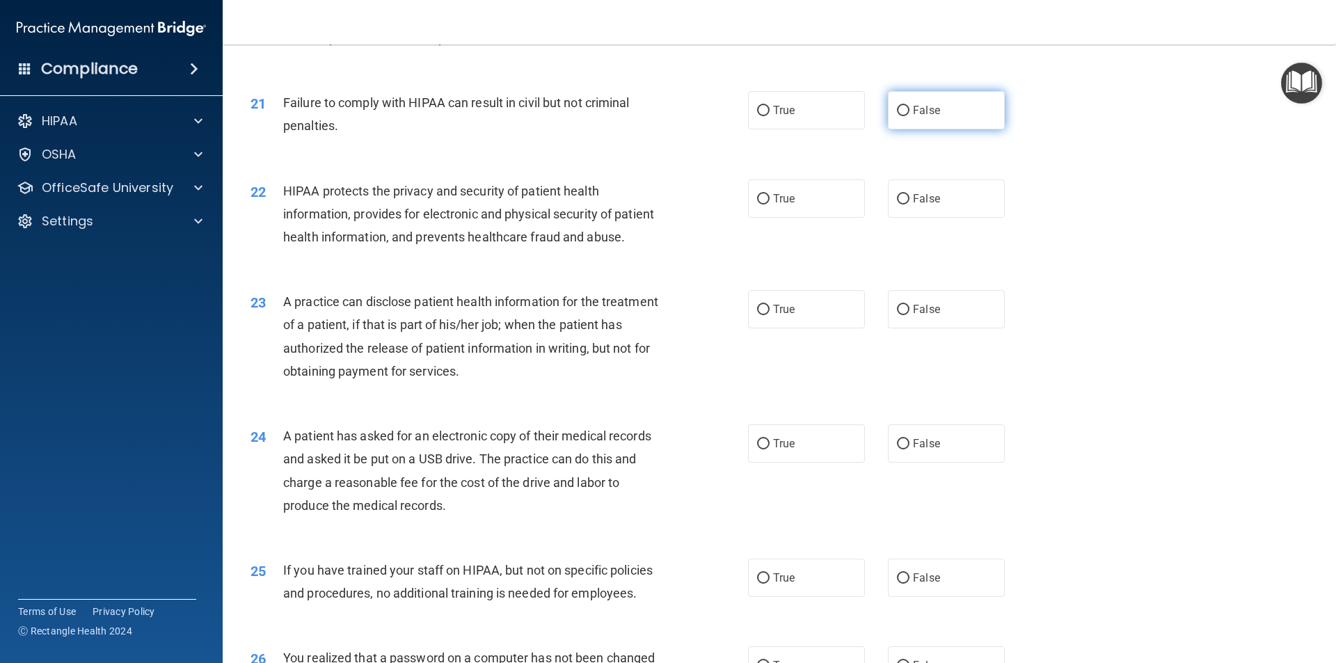
click at [898, 116] on input "False" at bounding box center [903, 111] width 13 height 10
radio input "true"
click at [758, 205] on input "True" at bounding box center [763, 199] width 13 height 10
radio input "true"
click at [899, 315] on input "False" at bounding box center [903, 310] width 13 height 10
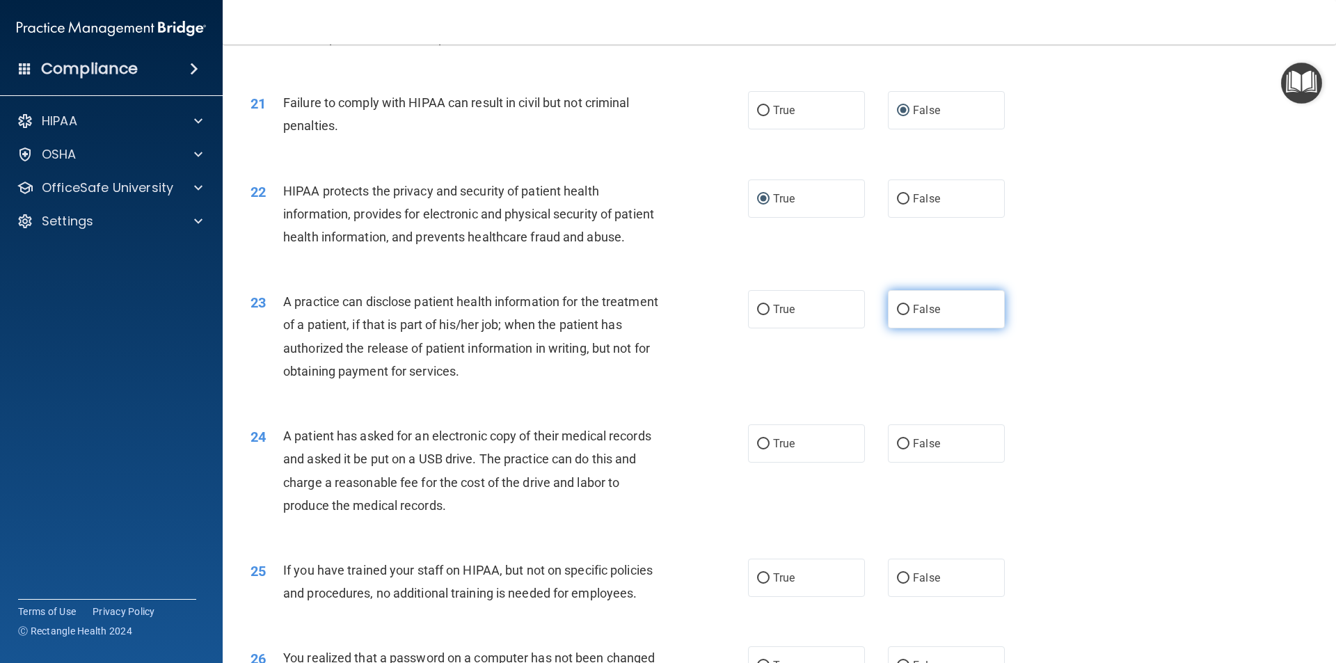
radio input "true"
click at [758, 449] on input "True" at bounding box center [763, 444] width 13 height 10
radio input "true"
click at [897, 584] on input "False" at bounding box center [903, 578] width 13 height 10
radio input "true"
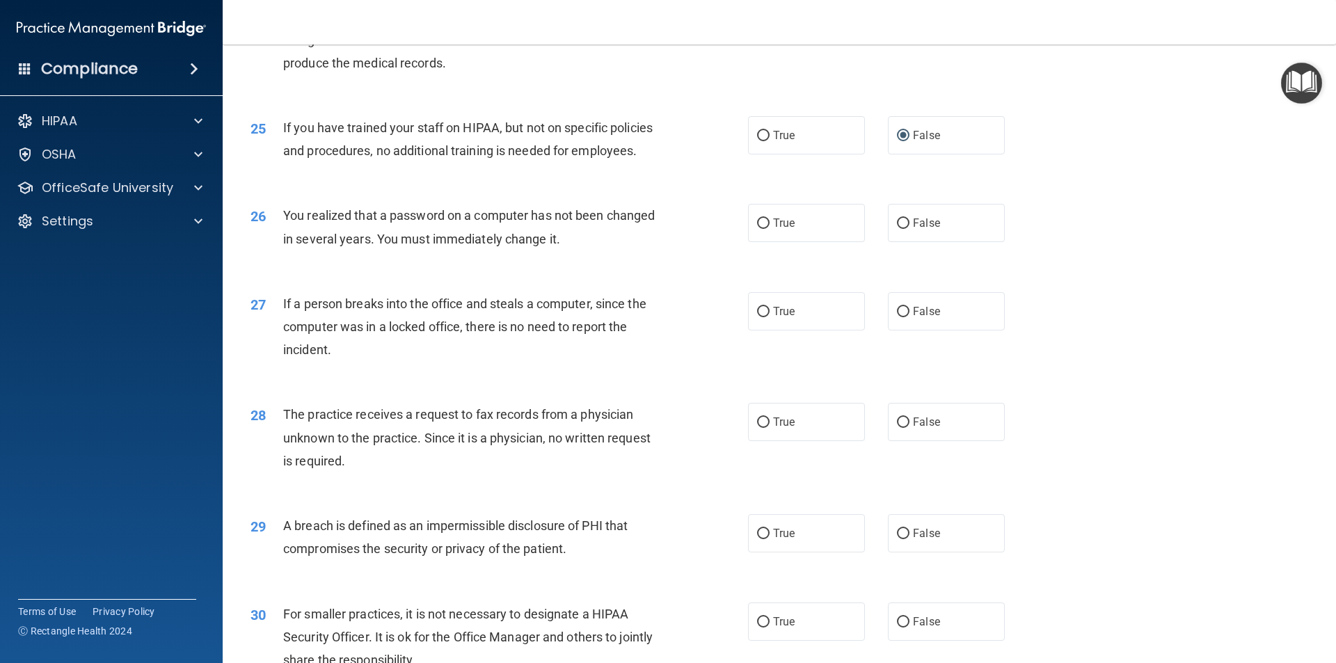
scroll to position [2504, 0]
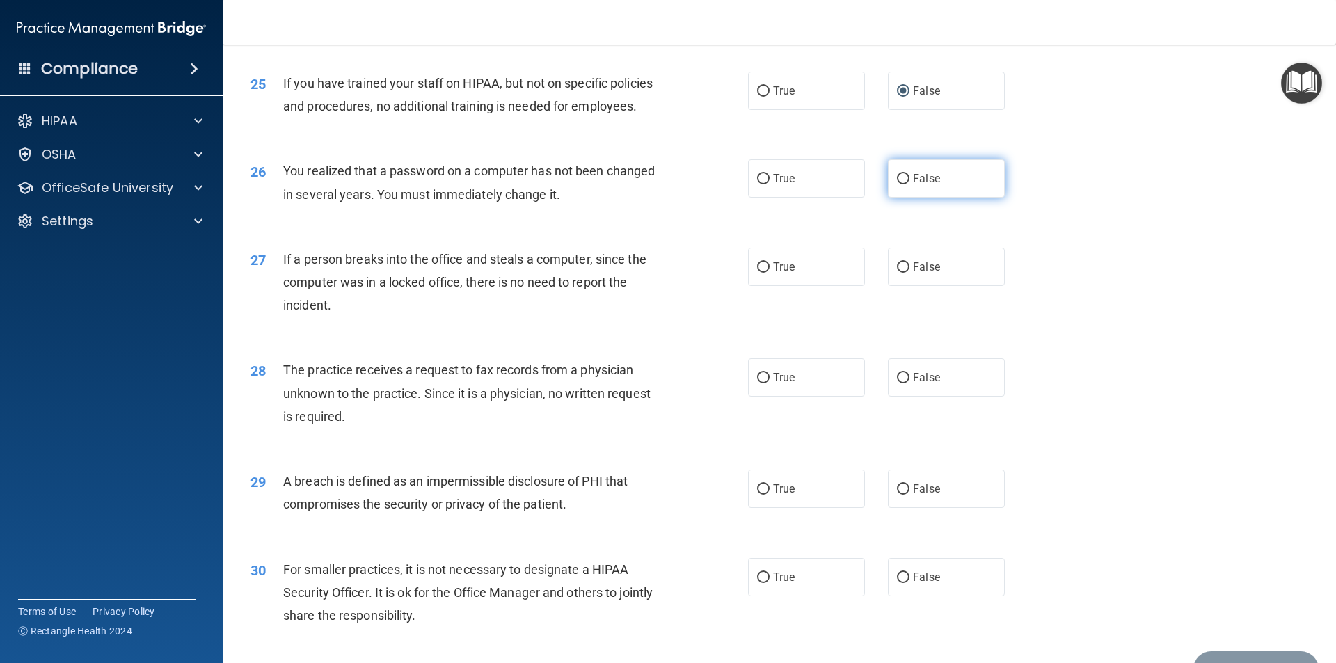
click at [901, 184] on input "False" at bounding box center [903, 179] width 13 height 10
radio input "true"
click at [898, 273] on input "False" at bounding box center [903, 267] width 13 height 10
radio input "true"
click at [897, 383] on input "False" at bounding box center [903, 378] width 13 height 10
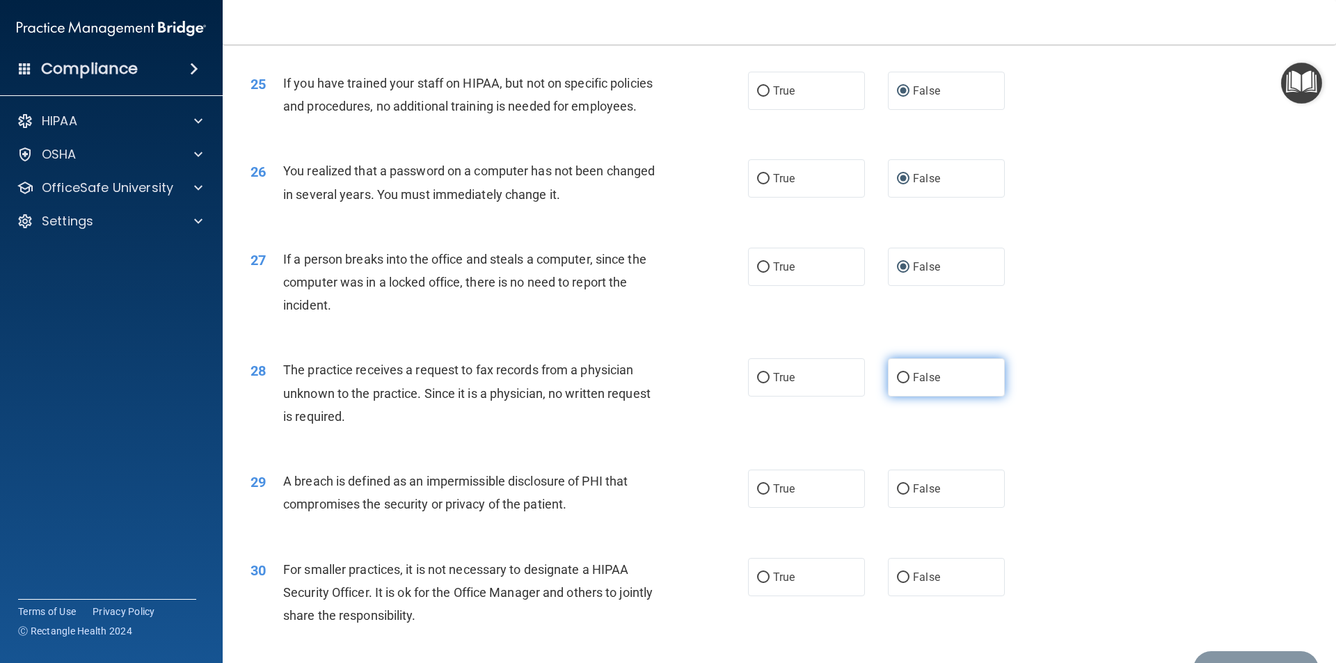
radio input "true"
click at [760, 495] on input "True" at bounding box center [763, 489] width 13 height 10
radio input "true"
click at [897, 583] on input "False" at bounding box center [903, 578] width 13 height 10
radio input "true"
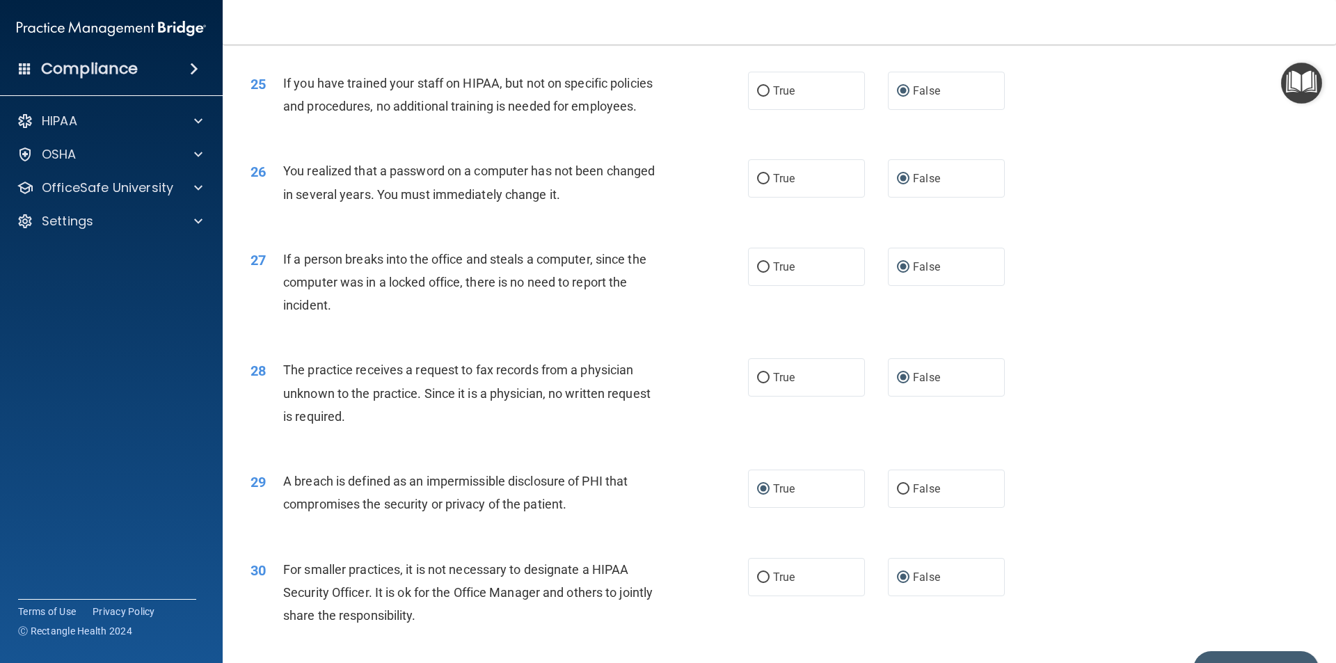
scroll to position [2630, 0]
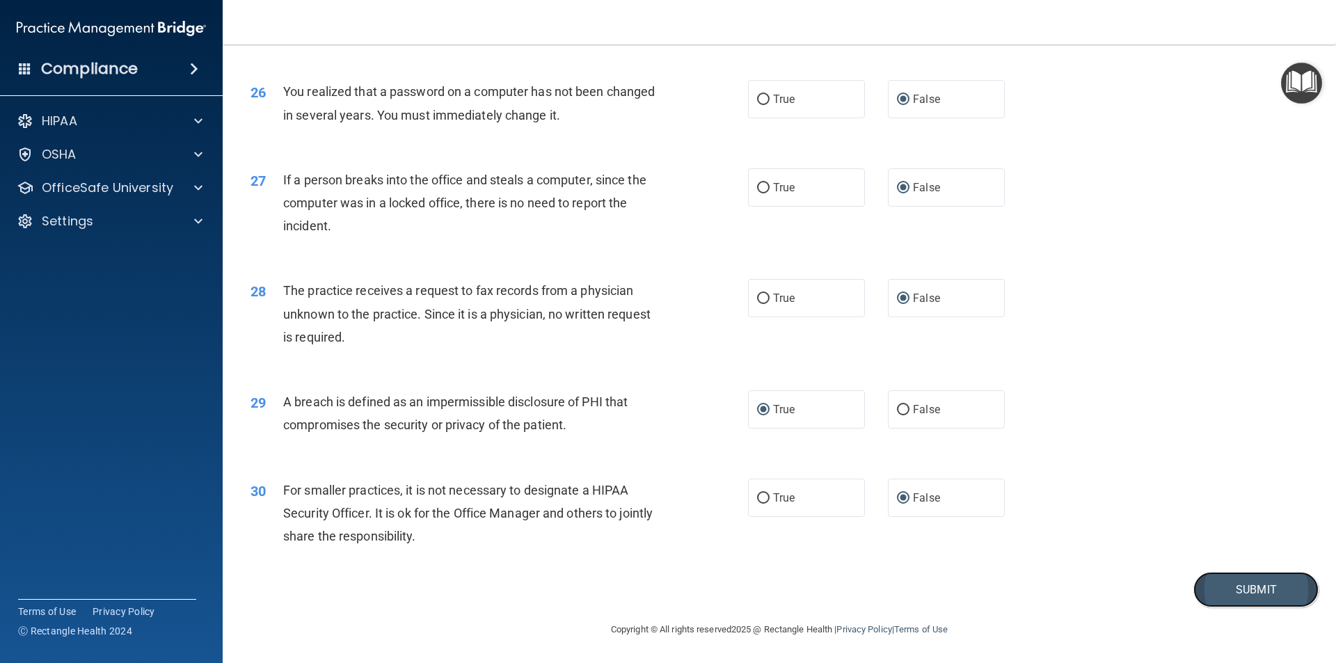
click at [1209, 599] on button "Submit" at bounding box center [1255, 589] width 125 height 35
click at [1229, 583] on button "Submit" at bounding box center [1255, 589] width 125 height 35
click at [1229, 582] on button "Submit" at bounding box center [1255, 589] width 125 height 35
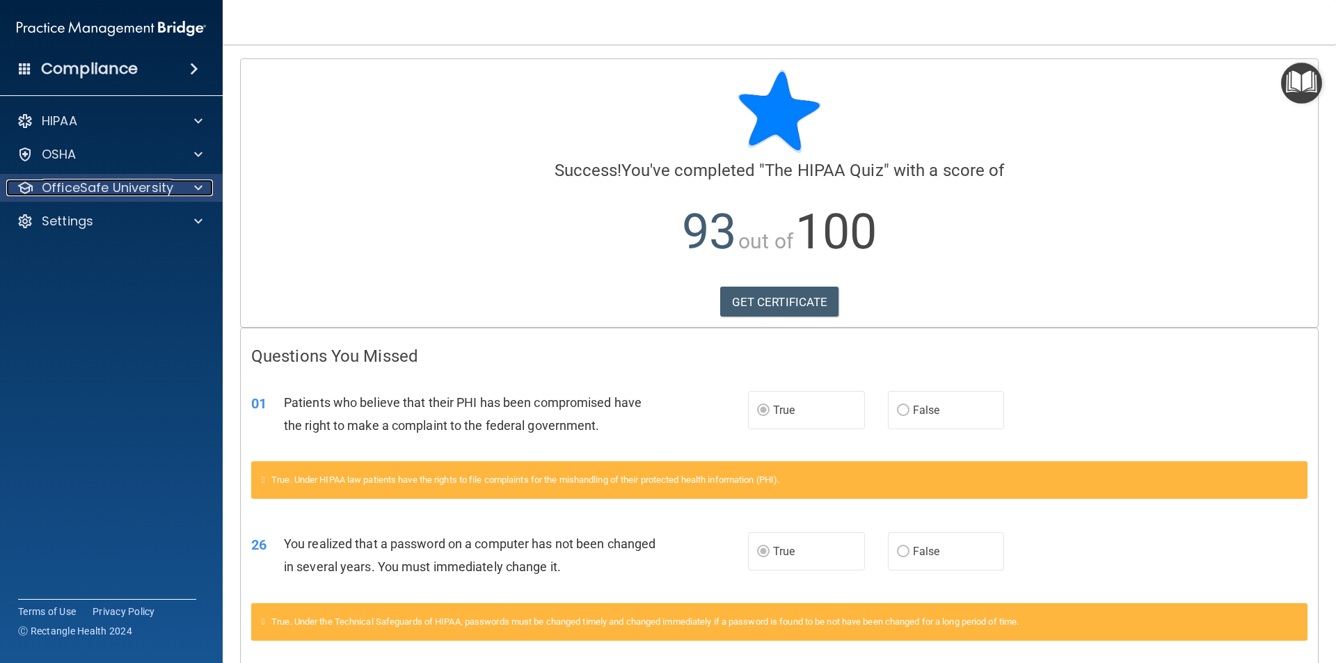
click at [95, 182] on p "OfficeSafe University" at bounding box center [107, 187] width 131 height 17
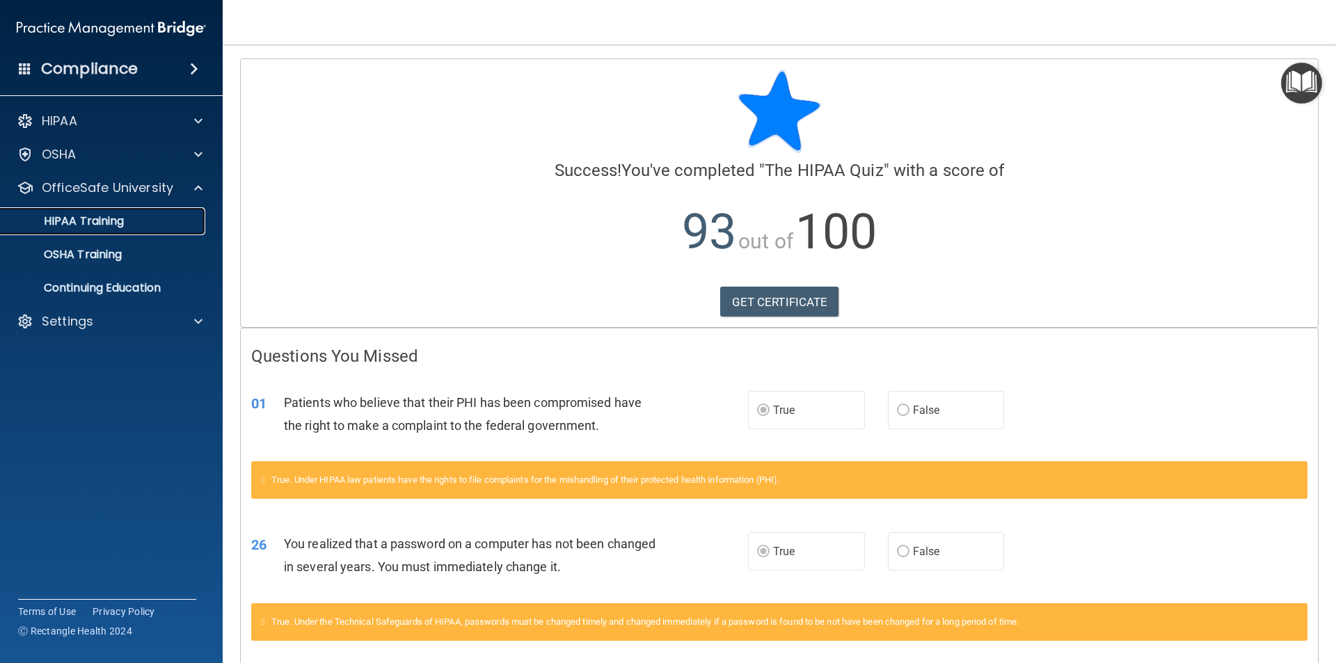
click at [88, 217] on p "HIPAA Training" at bounding box center [66, 221] width 115 height 14
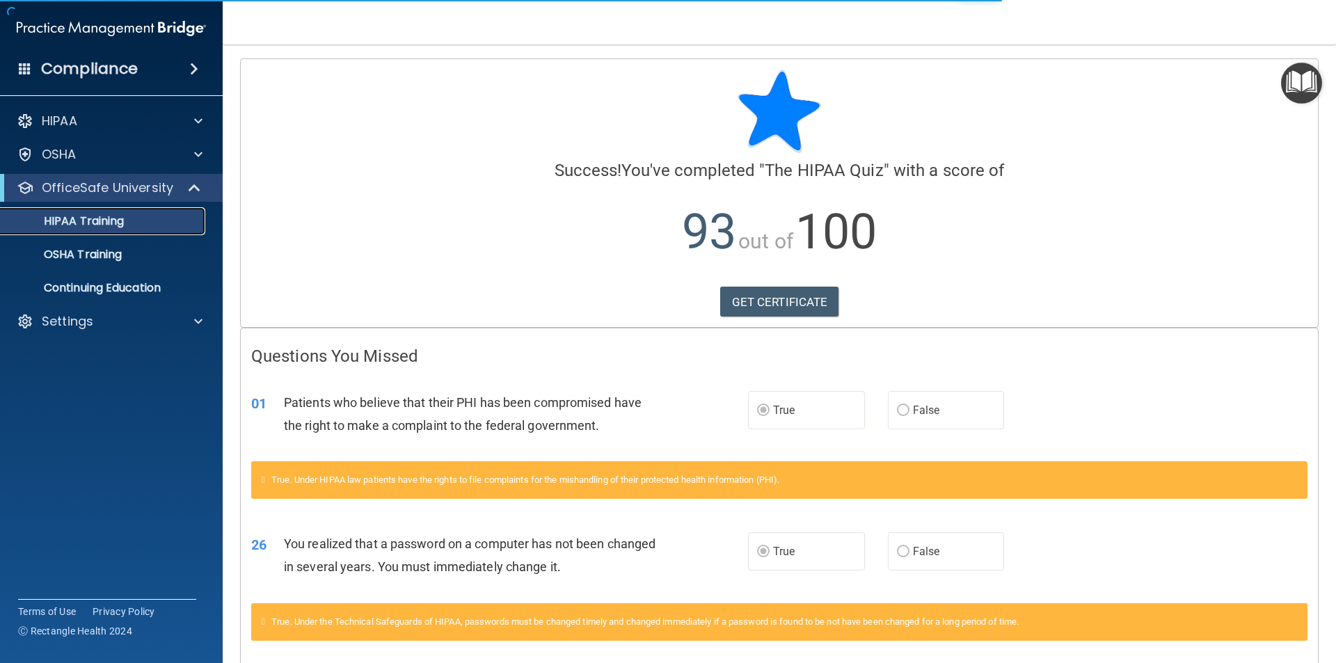
click at [88, 223] on p "HIPAA Training" at bounding box center [66, 221] width 115 height 14
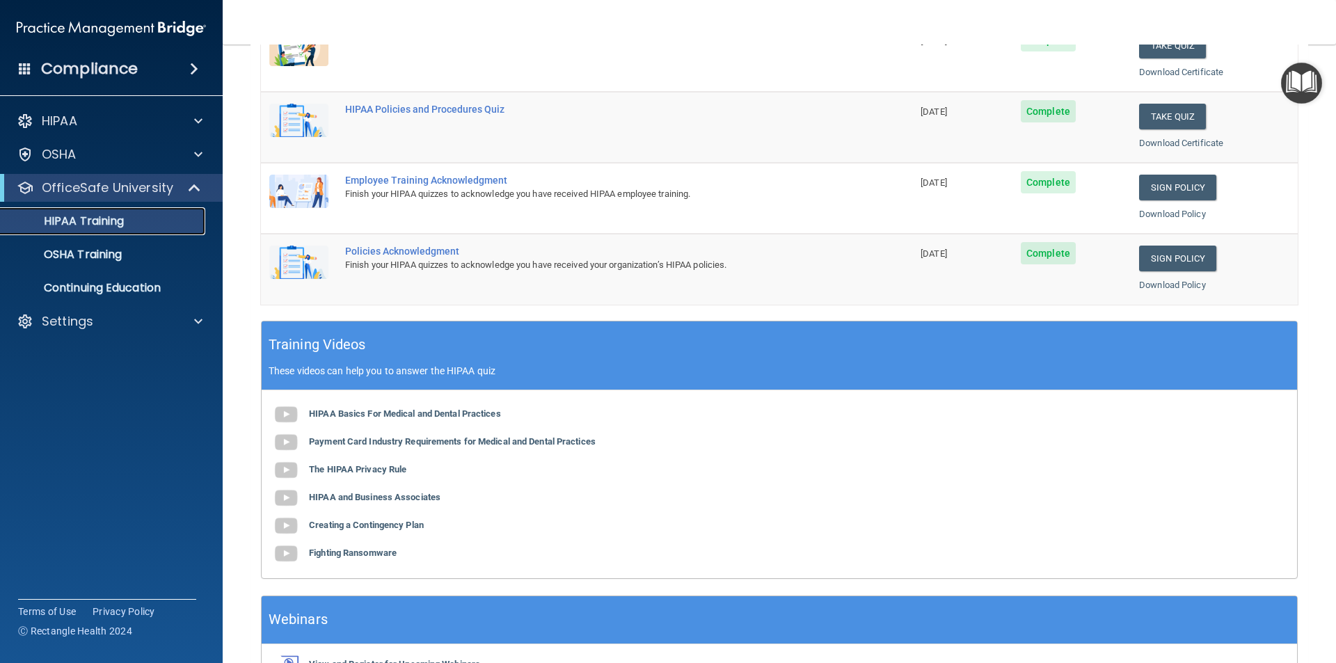
scroll to position [139, 0]
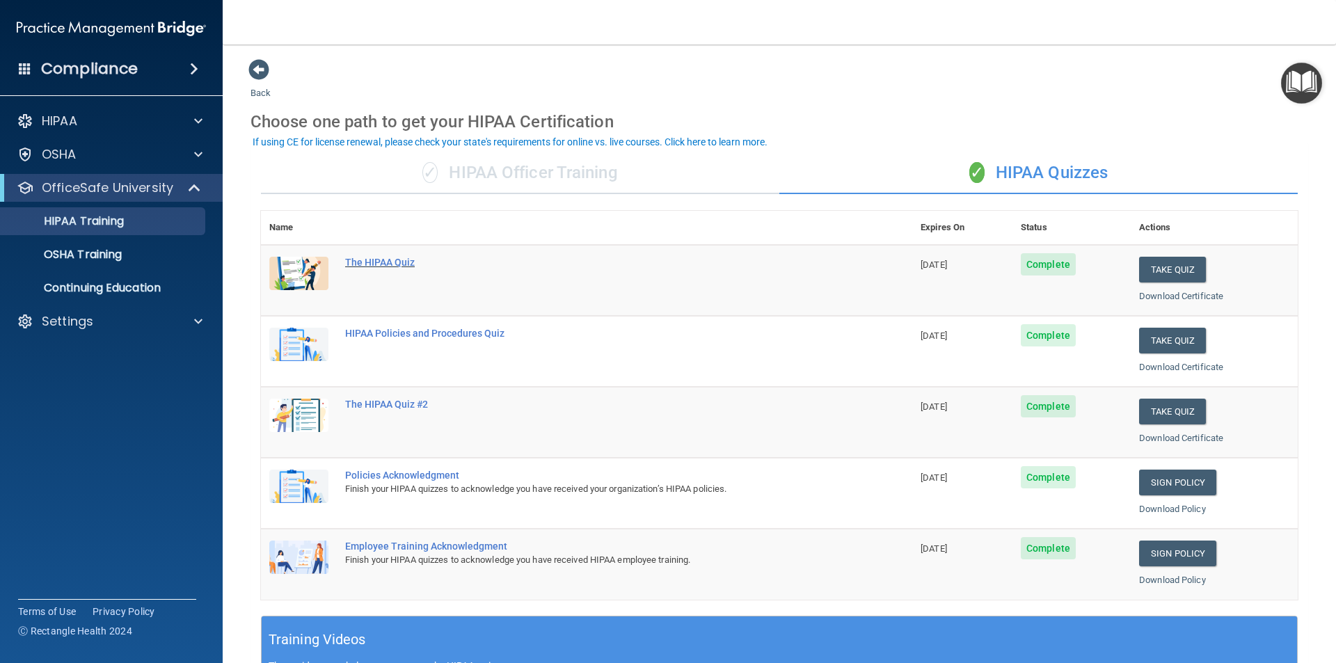
click at [394, 267] on div "The HIPAA Quiz" at bounding box center [593, 262] width 497 height 11
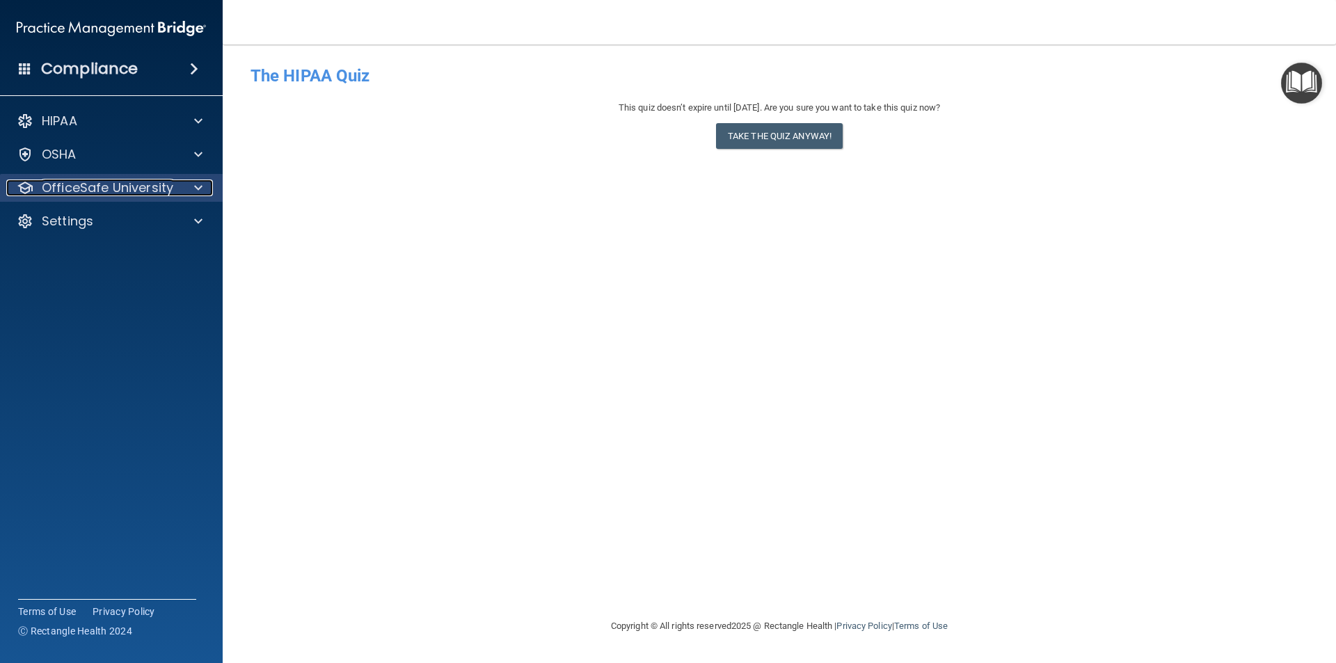
click at [110, 184] on p "OfficeSafe University" at bounding box center [107, 187] width 131 height 17
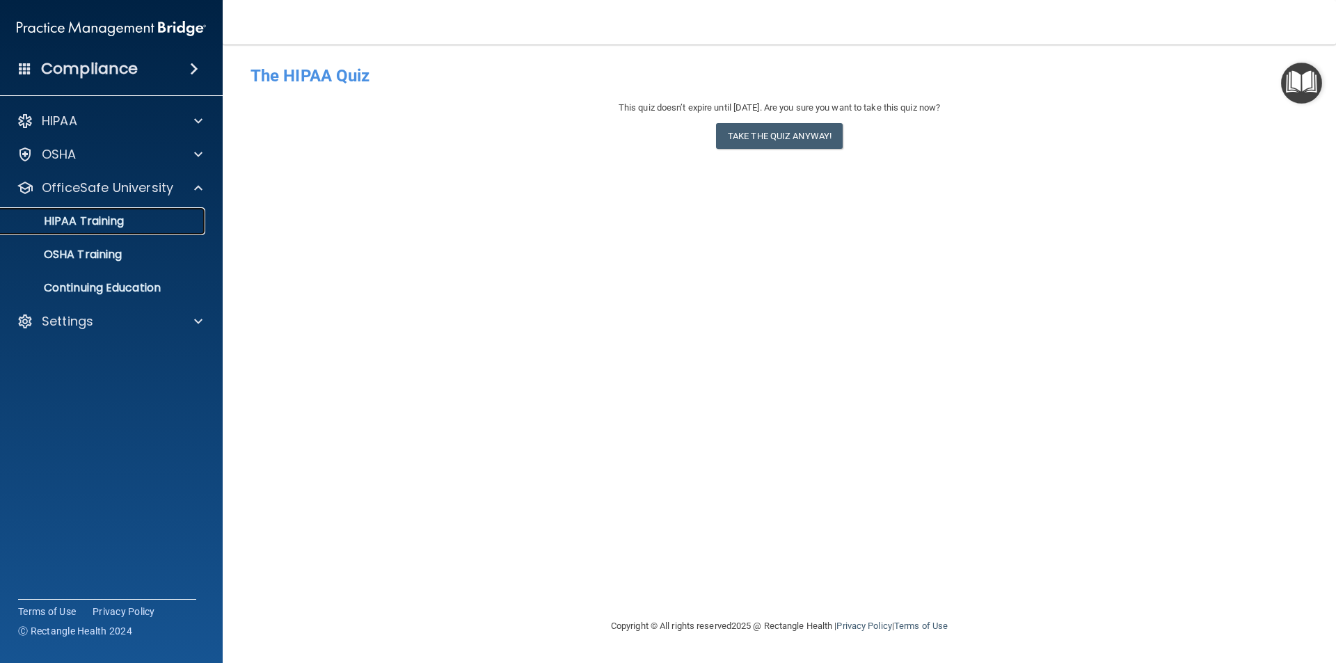
click at [110, 216] on p "HIPAA Training" at bounding box center [66, 221] width 115 height 14
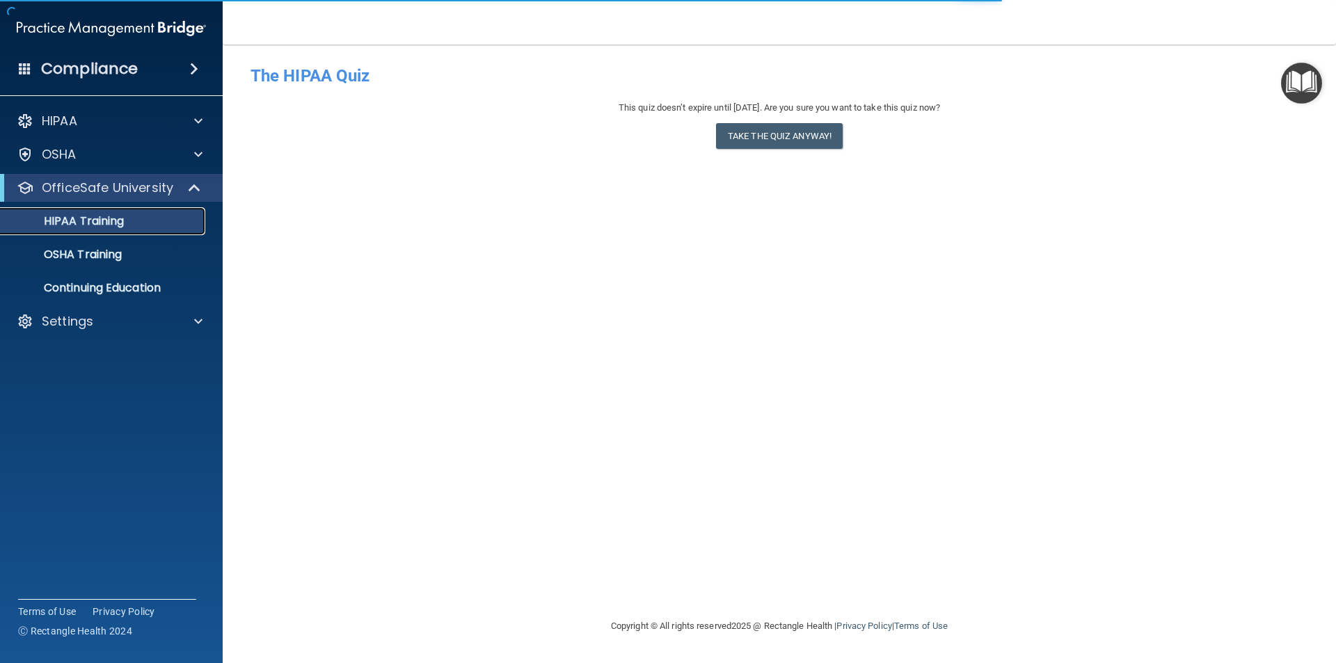
click at [101, 227] on p "HIPAA Training" at bounding box center [66, 221] width 115 height 14
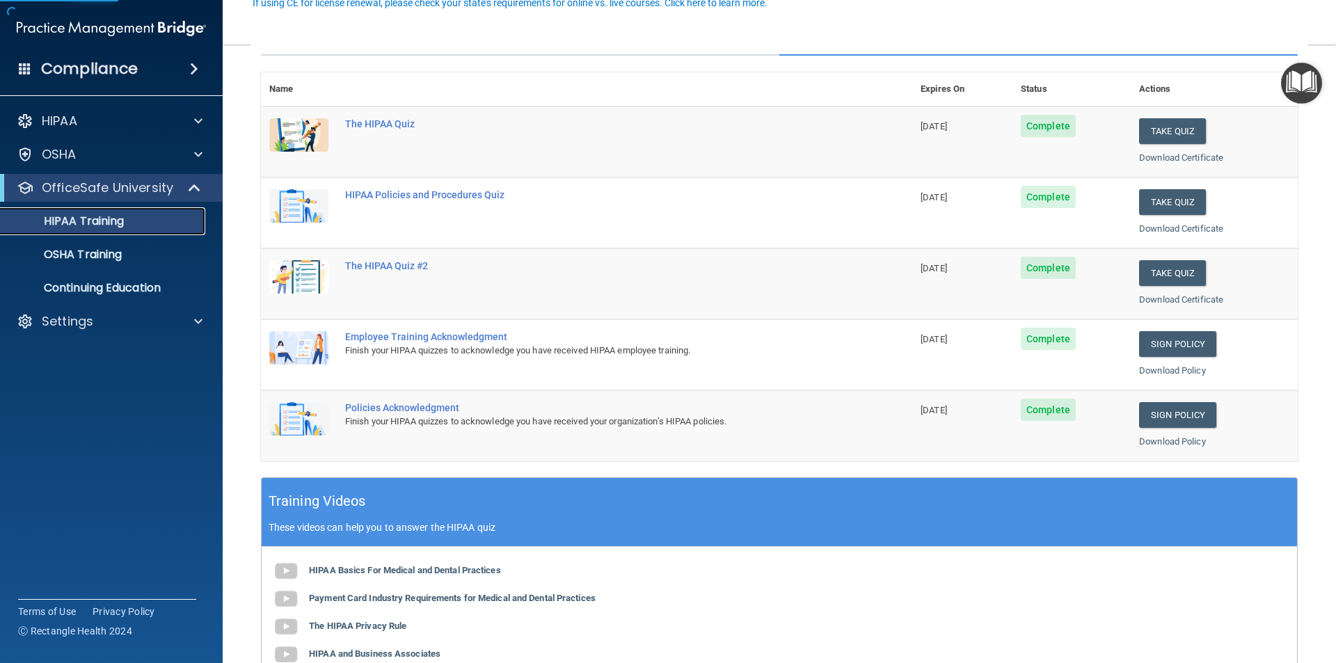
scroll to position [139, 0]
click at [1151, 282] on button "Take Quiz" at bounding box center [1172, 272] width 67 height 26
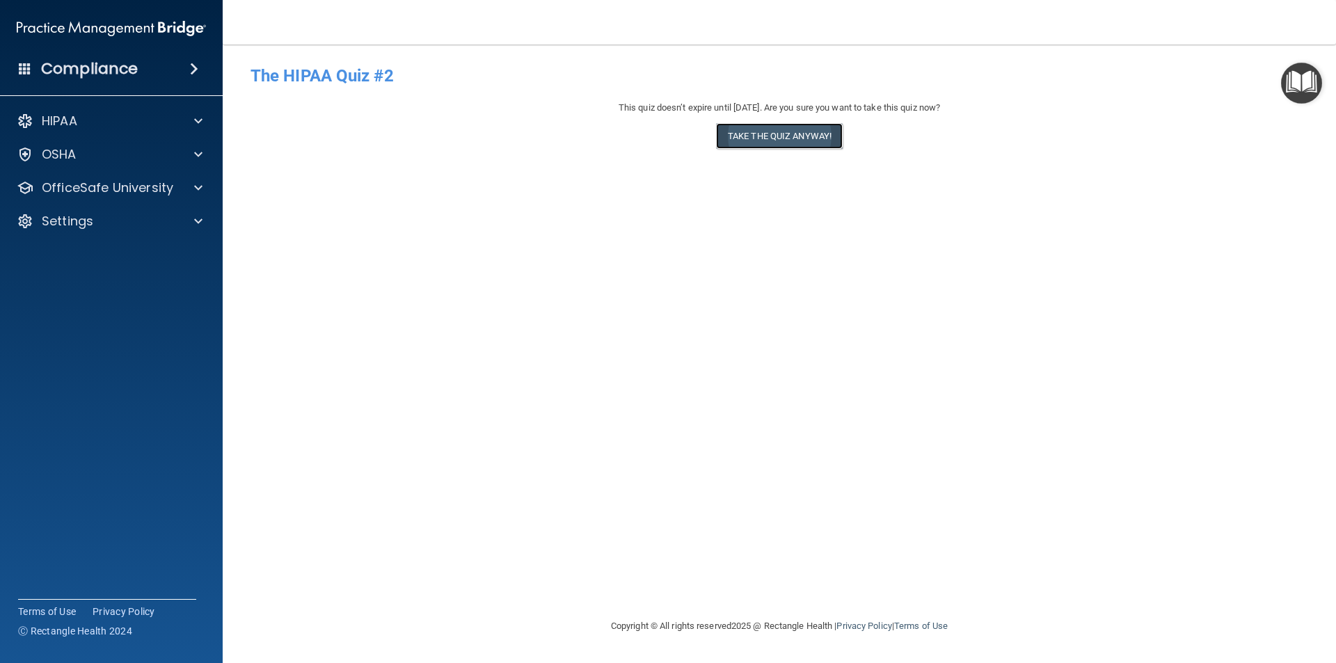
drag, startPoint x: 805, startPoint y: 143, endPoint x: 799, endPoint y: 140, distance: 7.2
click at [804, 143] on button "Take the quiz anyway!" at bounding box center [779, 136] width 127 height 26
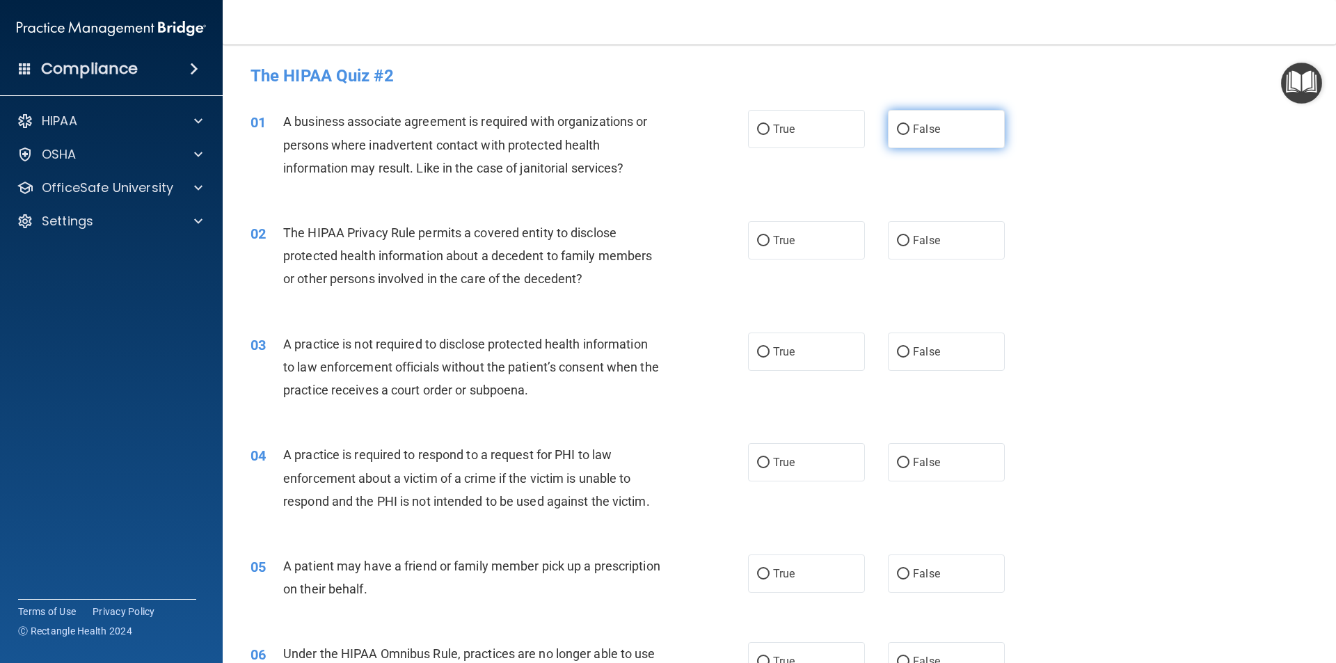
click at [897, 131] on input "False" at bounding box center [903, 130] width 13 height 10
radio input "true"
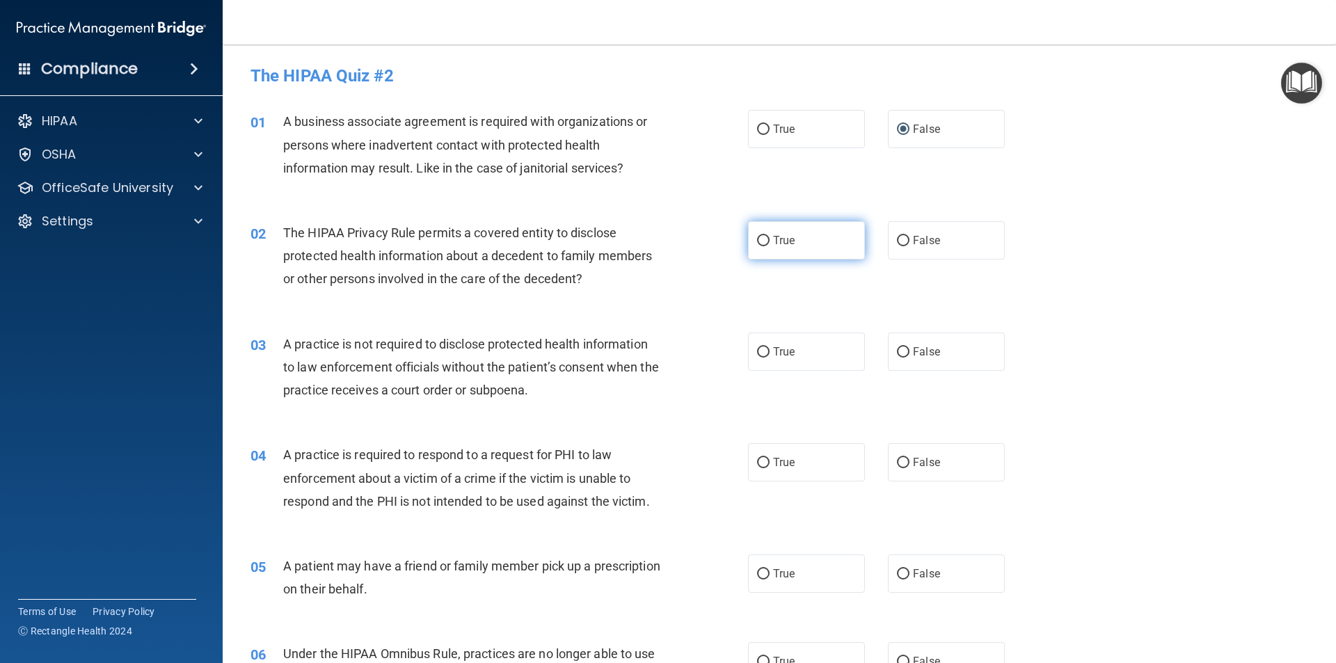
click at [757, 241] on input "True" at bounding box center [763, 241] width 13 height 10
radio input "true"
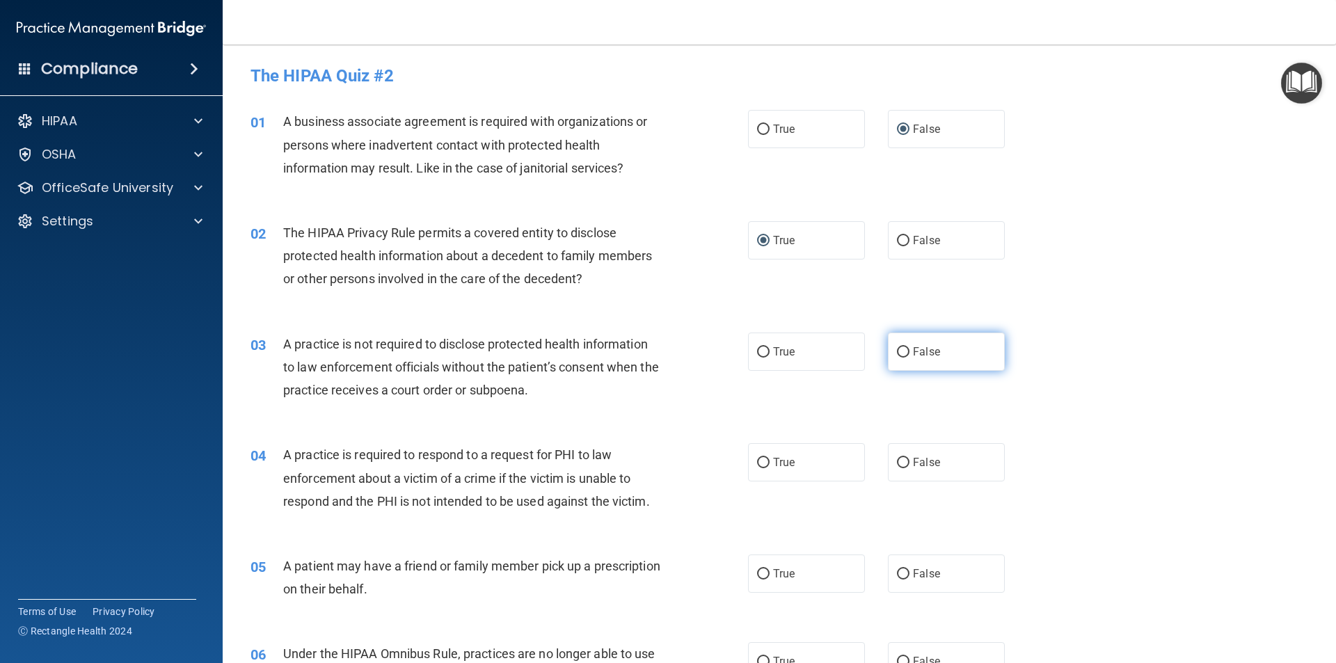
click at [899, 355] on input "False" at bounding box center [903, 352] width 13 height 10
radio input "true"
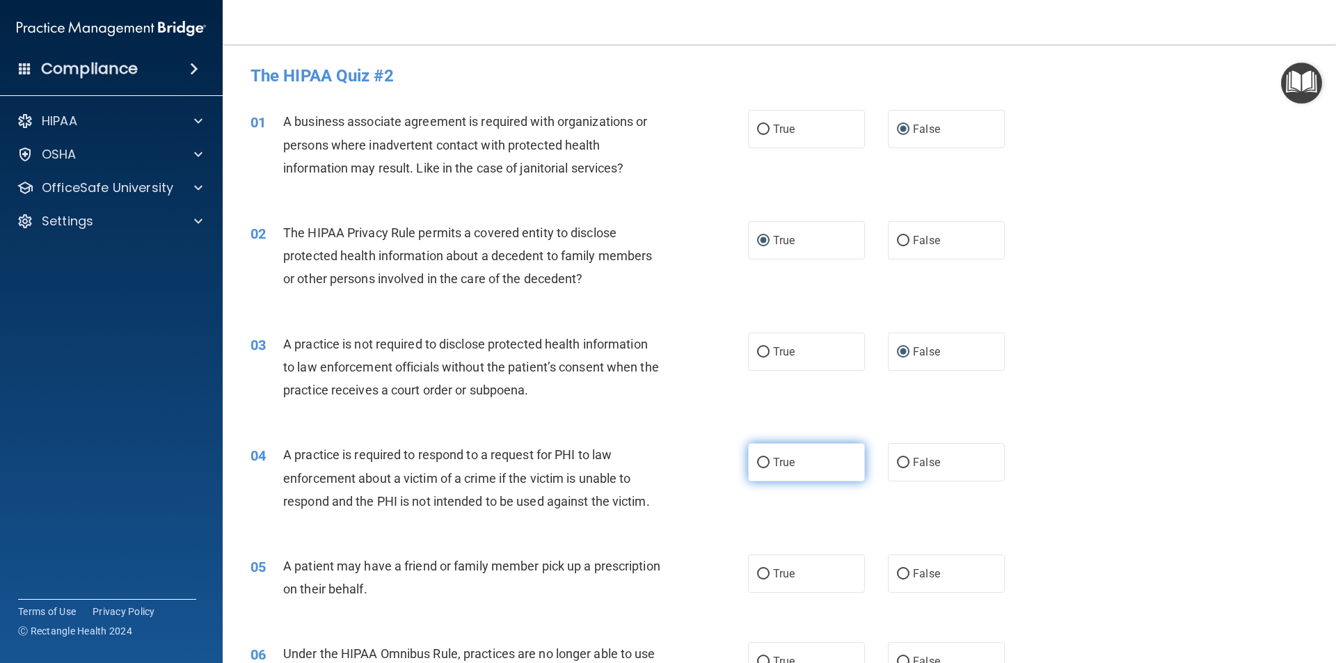
click at [759, 463] on input "True" at bounding box center [763, 463] width 13 height 10
radio input "true"
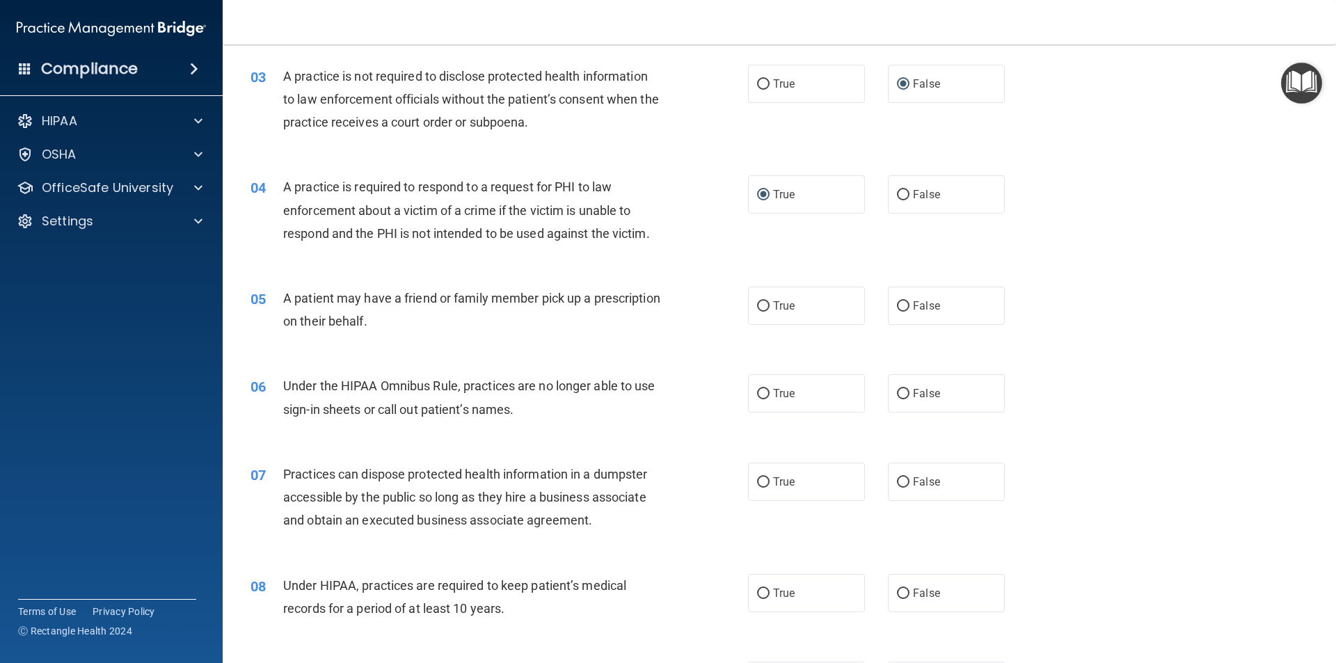
scroll to position [278, 0]
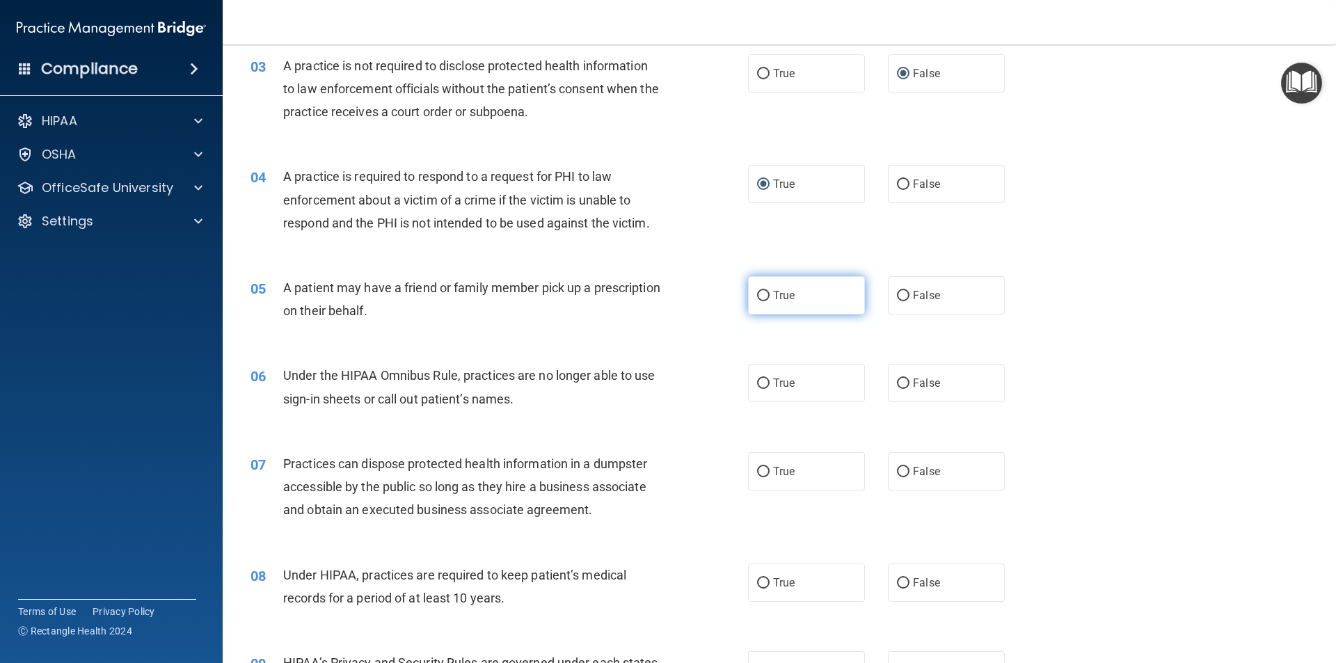
click at [758, 295] on input "True" at bounding box center [763, 296] width 13 height 10
radio input "true"
click at [898, 384] on input "False" at bounding box center [903, 383] width 13 height 10
radio input "true"
click at [898, 470] on input "False" at bounding box center [903, 472] width 13 height 10
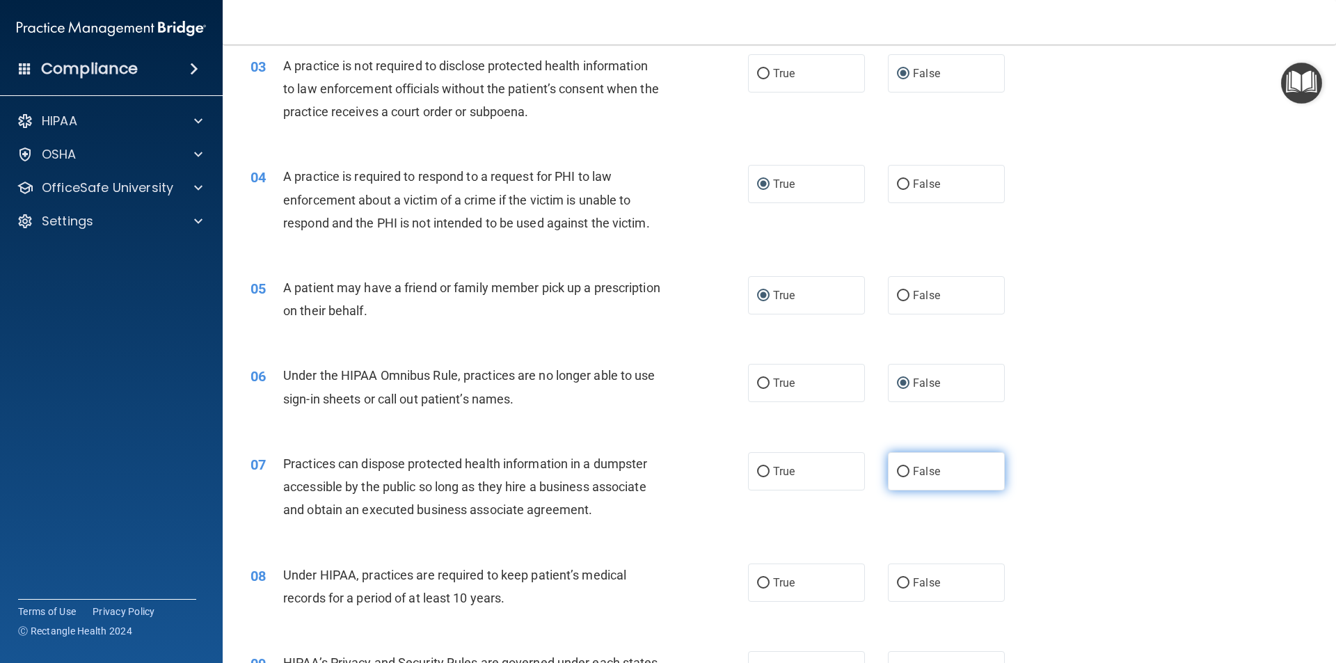
radio input "true"
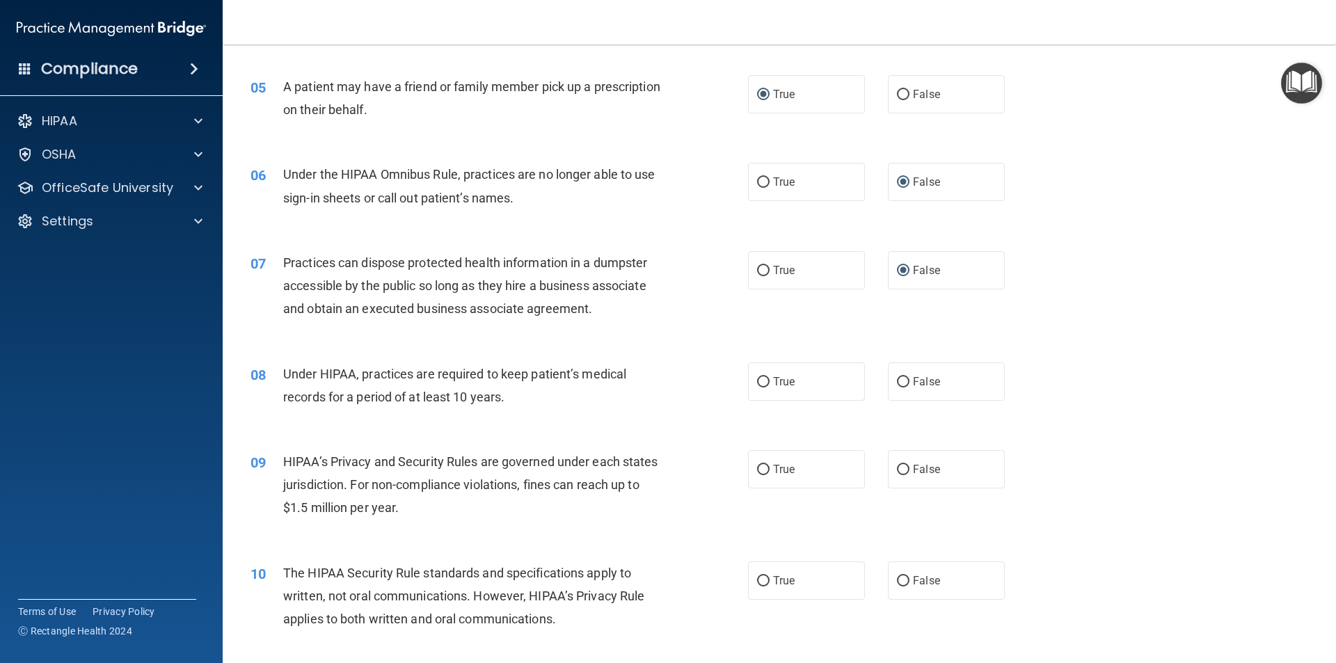
scroll to position [626, 0]
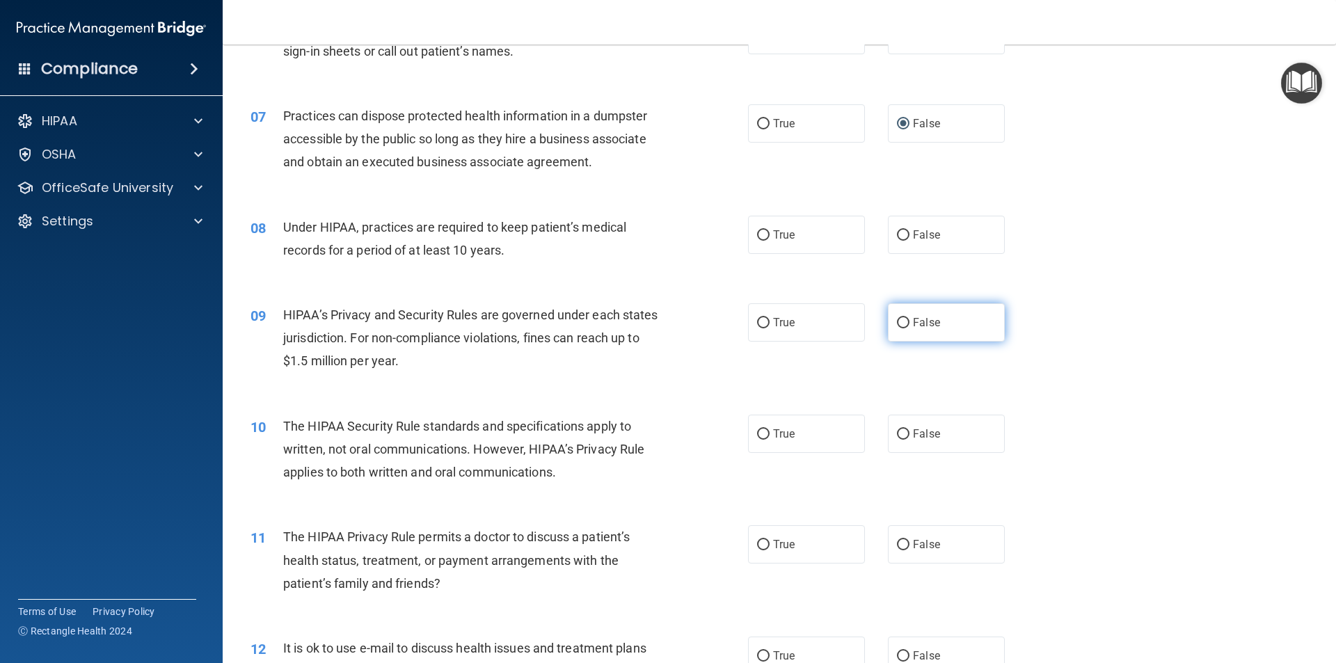
click at [901, 321] on input "False" at bounding box center [903, 323] width 13 height 10
radio input "true"
click at [897, 237] on input "False" at bounding box center [903, 235] width 13 height 10
radio input "true"
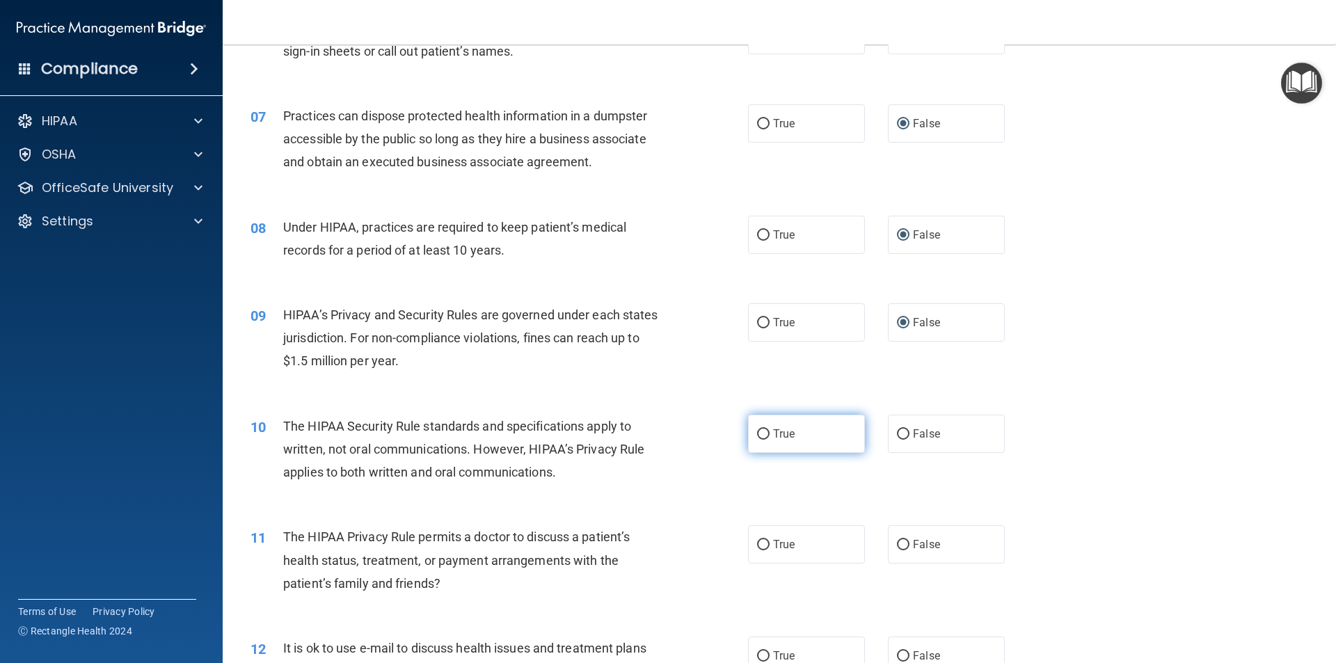
click at [757, 430] on input "True" at bounding box center [763, 434] width 13 height 10
radio input "true"
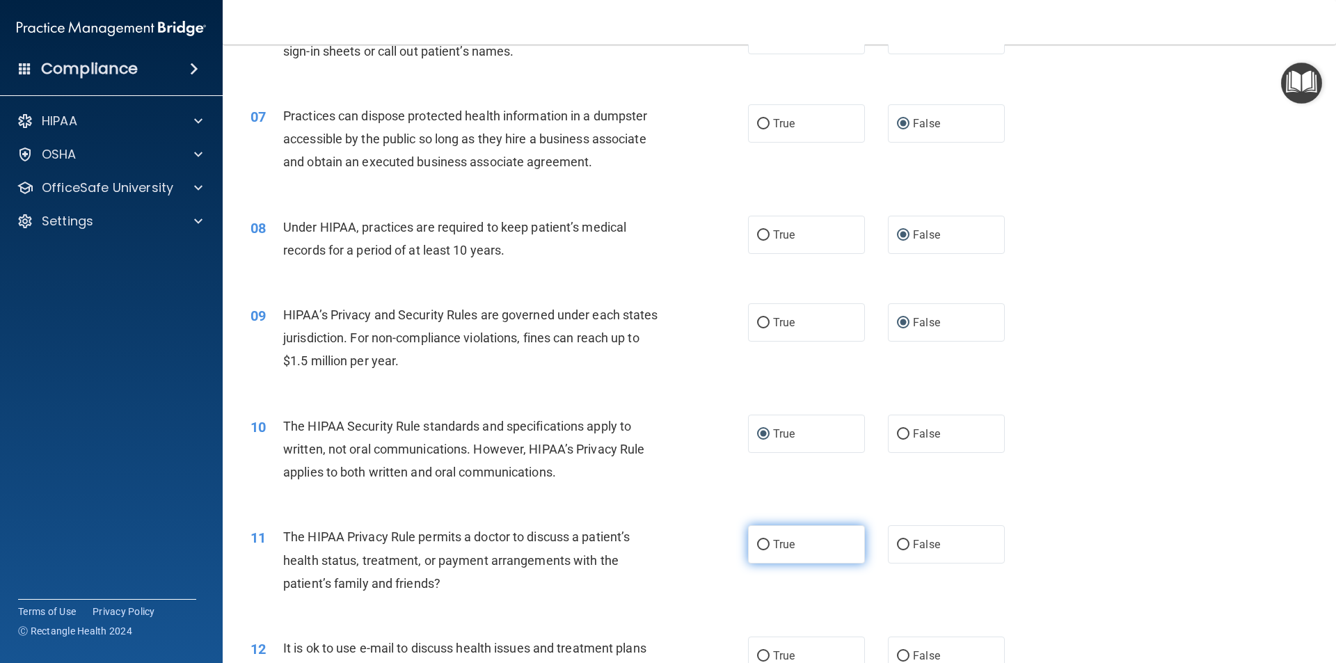
click at [759, 543] on input "True" at bounding box center [763, 545] width 13 height 10
radio input "true"
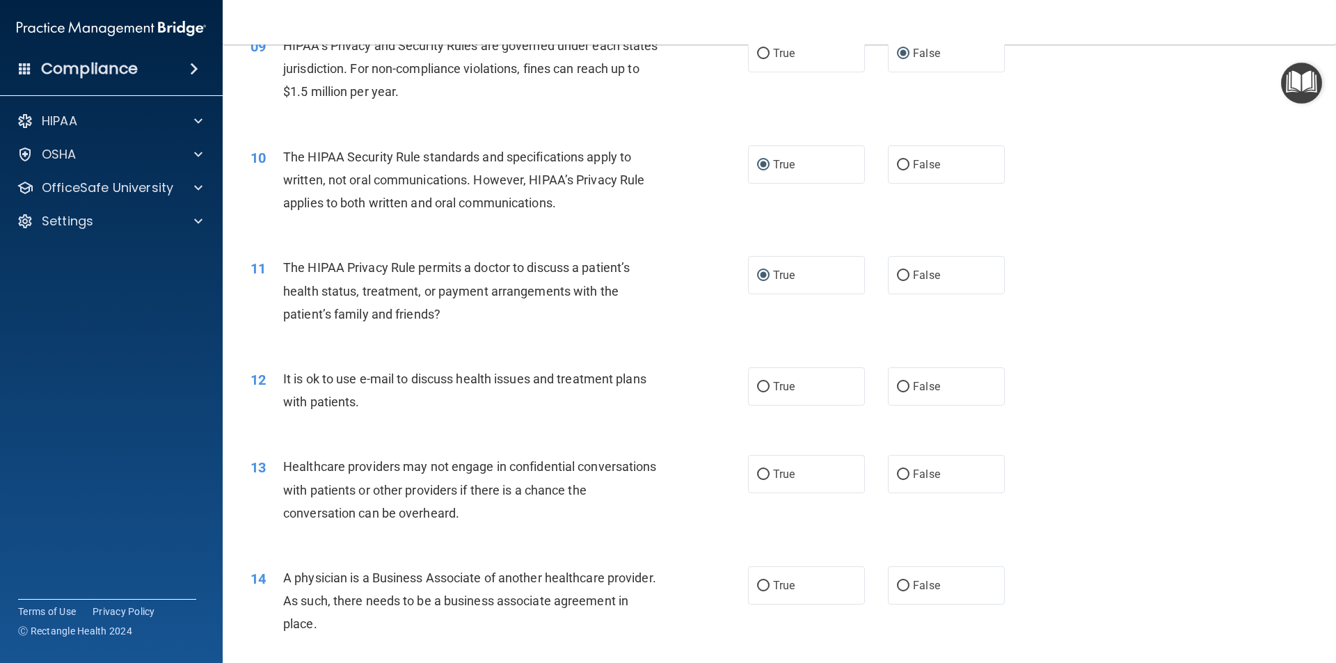
scroll to position [904, 0]
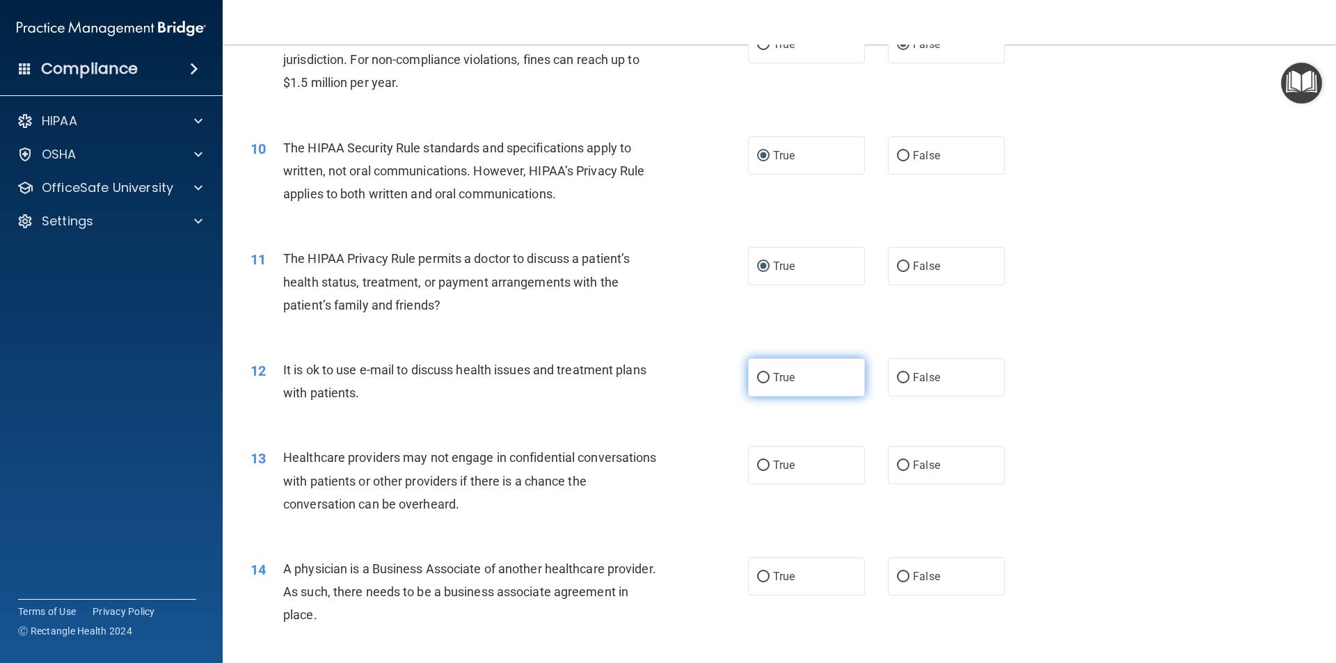
click at [757, 373] on input "True" at bounding box center [763, 378] width 13 height 10
radio input "true"
click at [897, 465] on input "False" at bounding box center [903, 466] width 13 height 10
radio input "true"
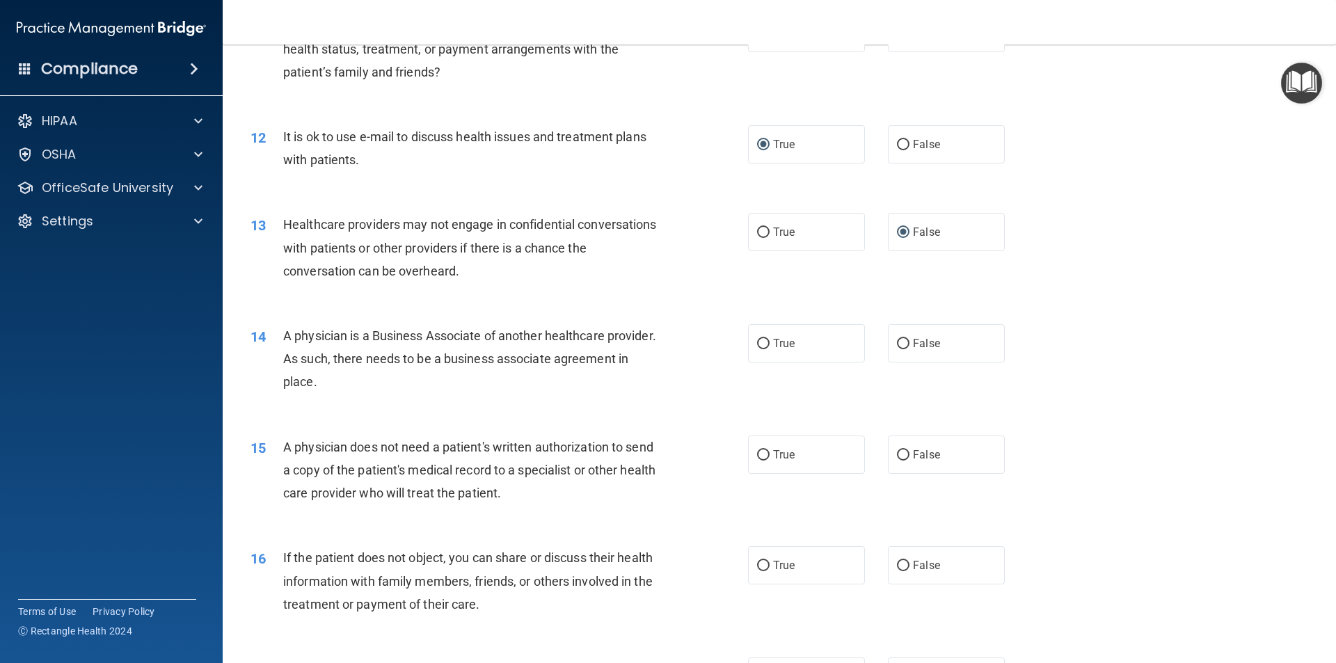
scroll to position [1183, 0]
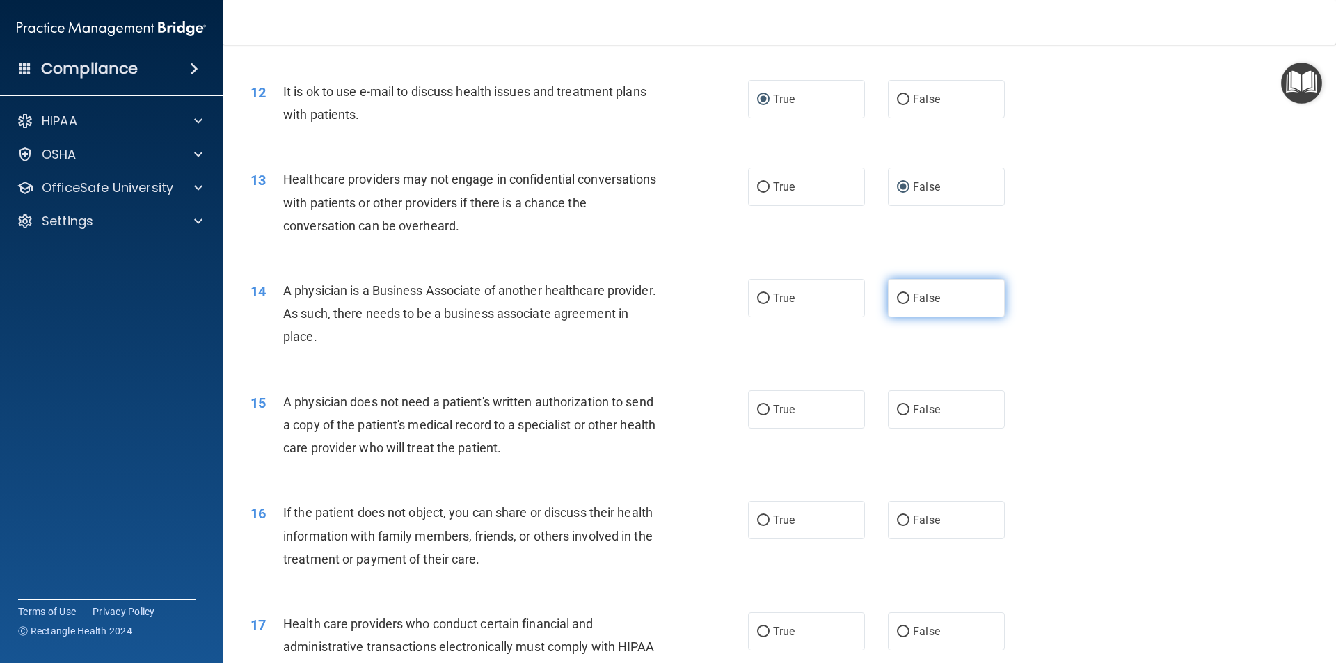
click at [897, 298] on input "False" at bounding box center [903, 299] width 13 height 10
radio input "true"
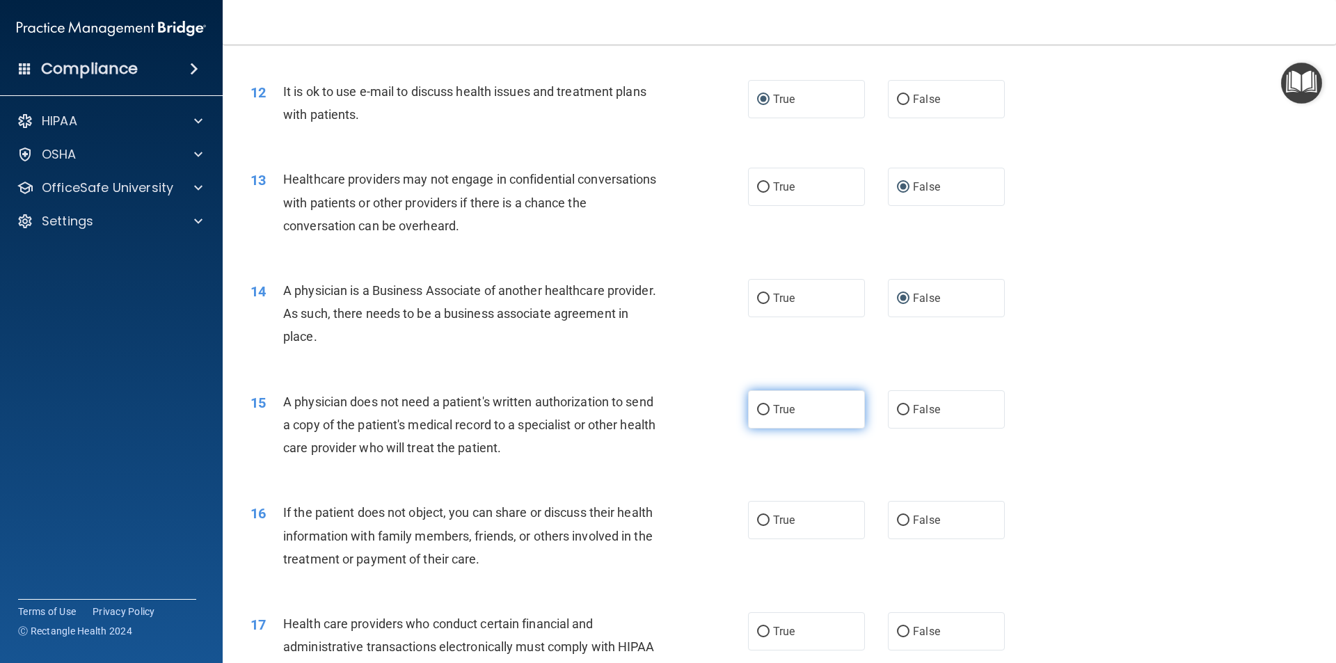
click at [760, 406] on input "True" at bounding box center [763, 410] width 13 height 10
radio input "true"
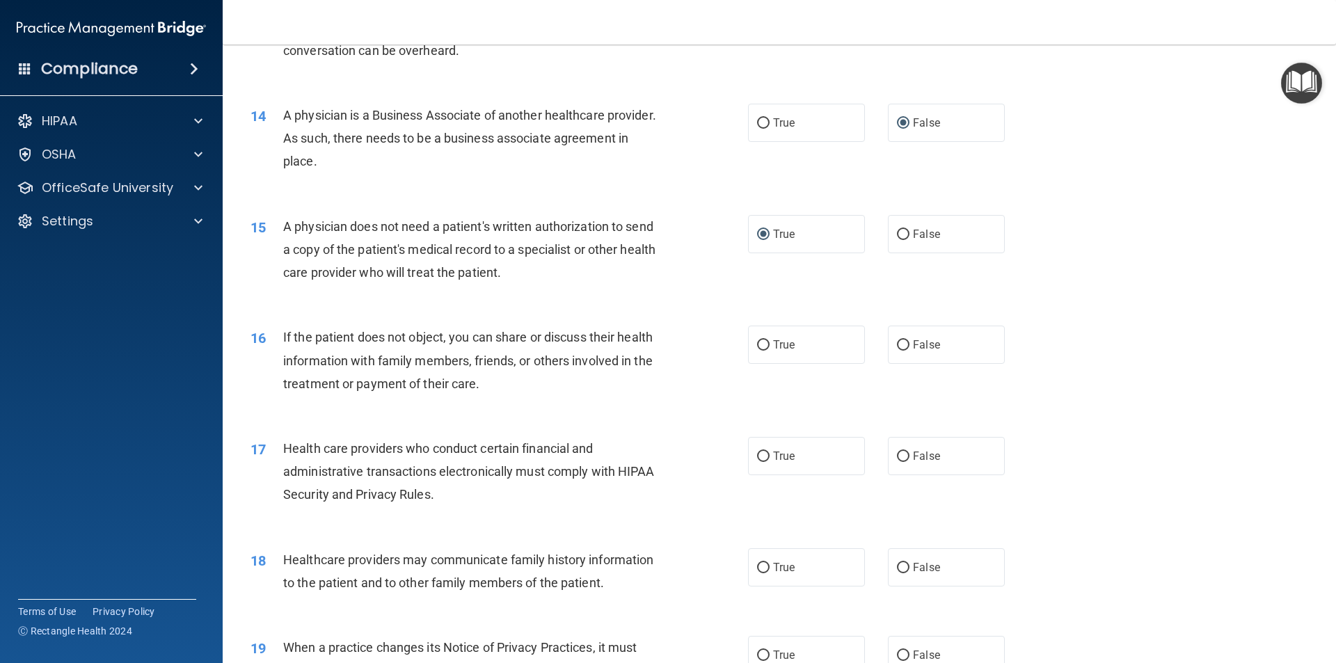
scroll to position [1391, 0]
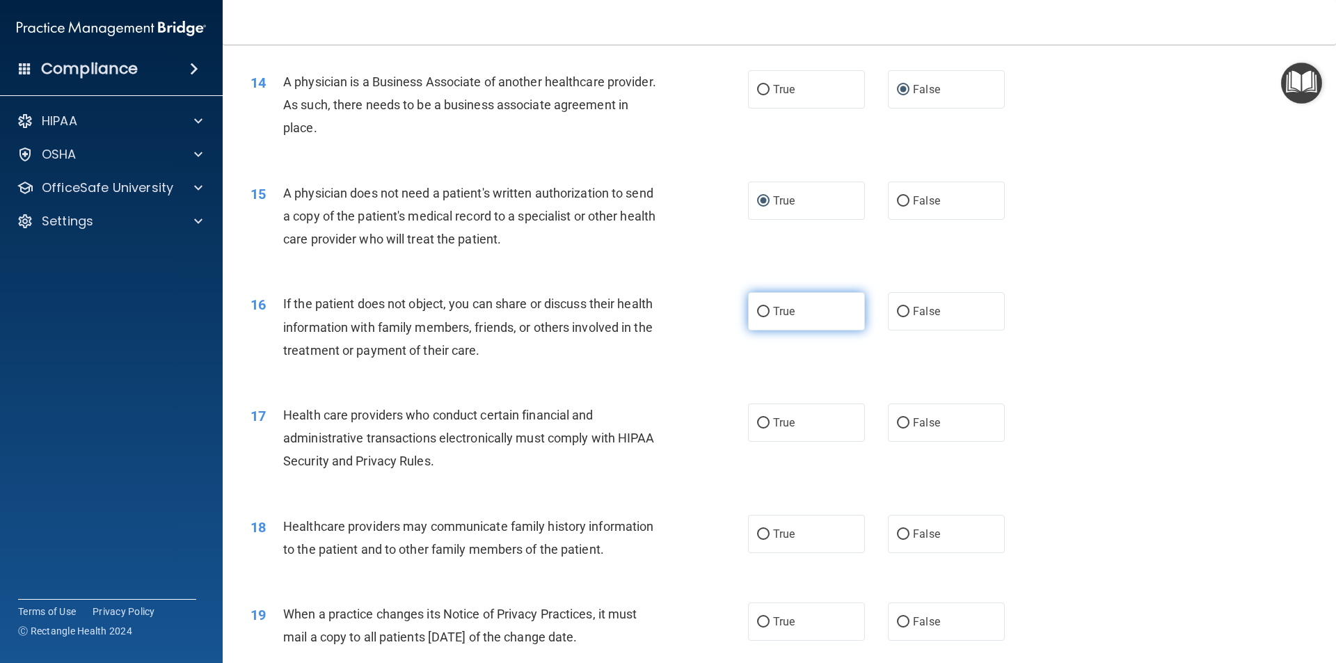
click at [758, 312] on input "True" at bounding box center [763, 312] width 13 height 10
radio input "true"
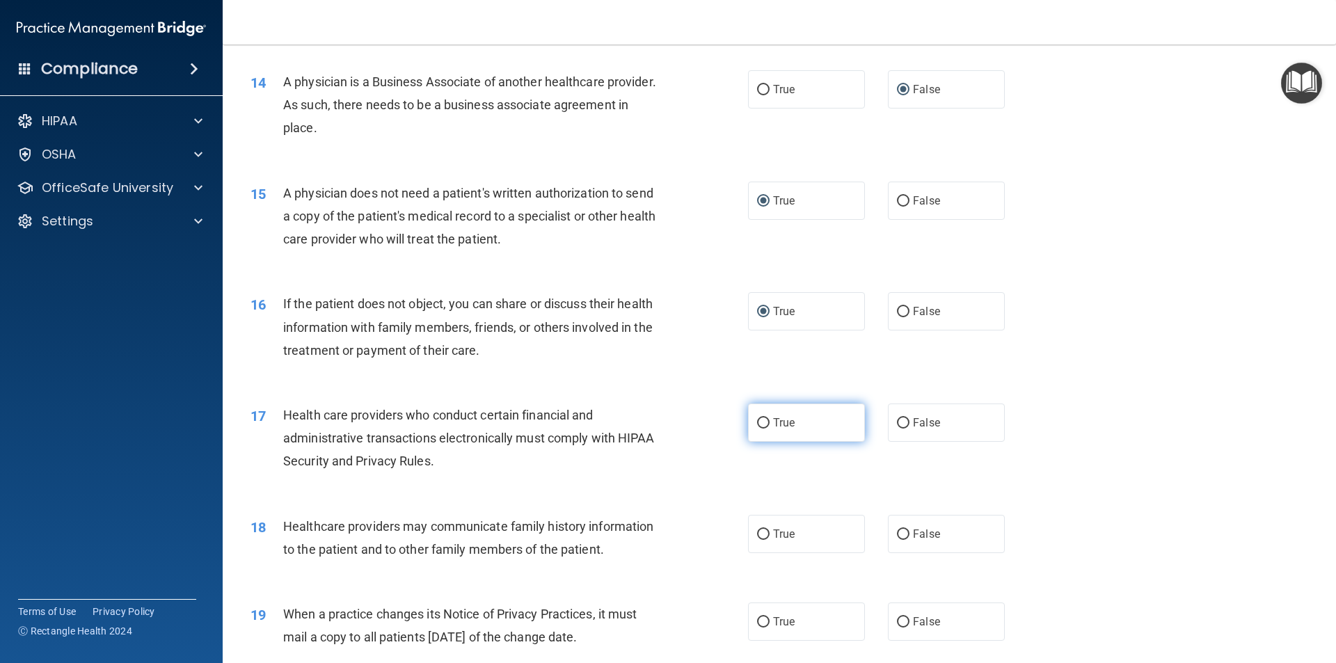
click at [762, 422] on input "True" at bounding box center [763, 423] width 13 height 10
radio input "true"
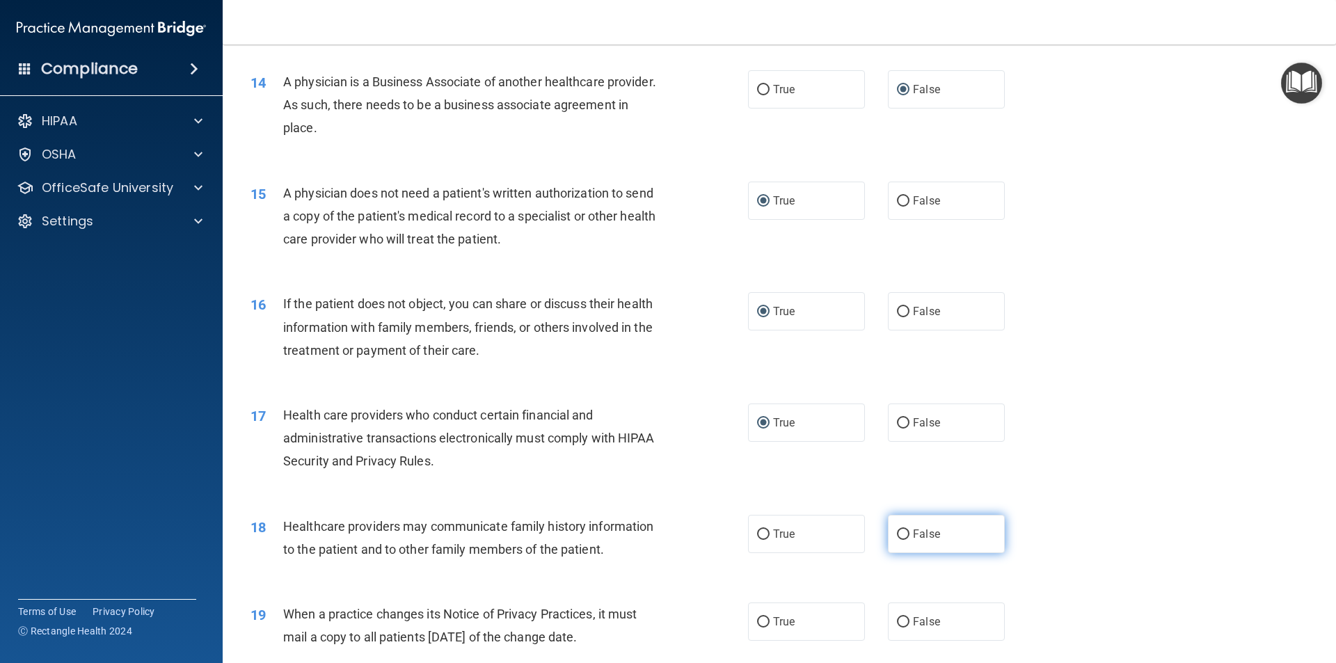
click at [901, 531] on input "False" at bounding box center [903, 534] width 13 height 10
radio input "true"
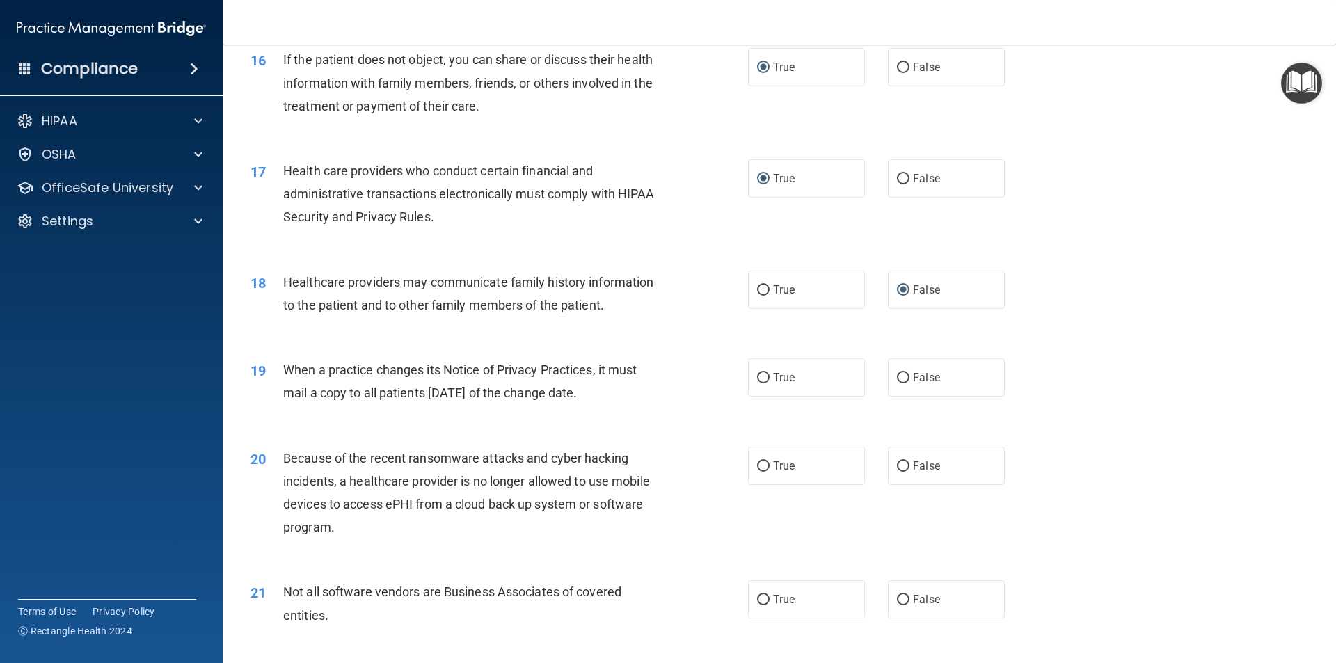
scroll to position [1670, 0]
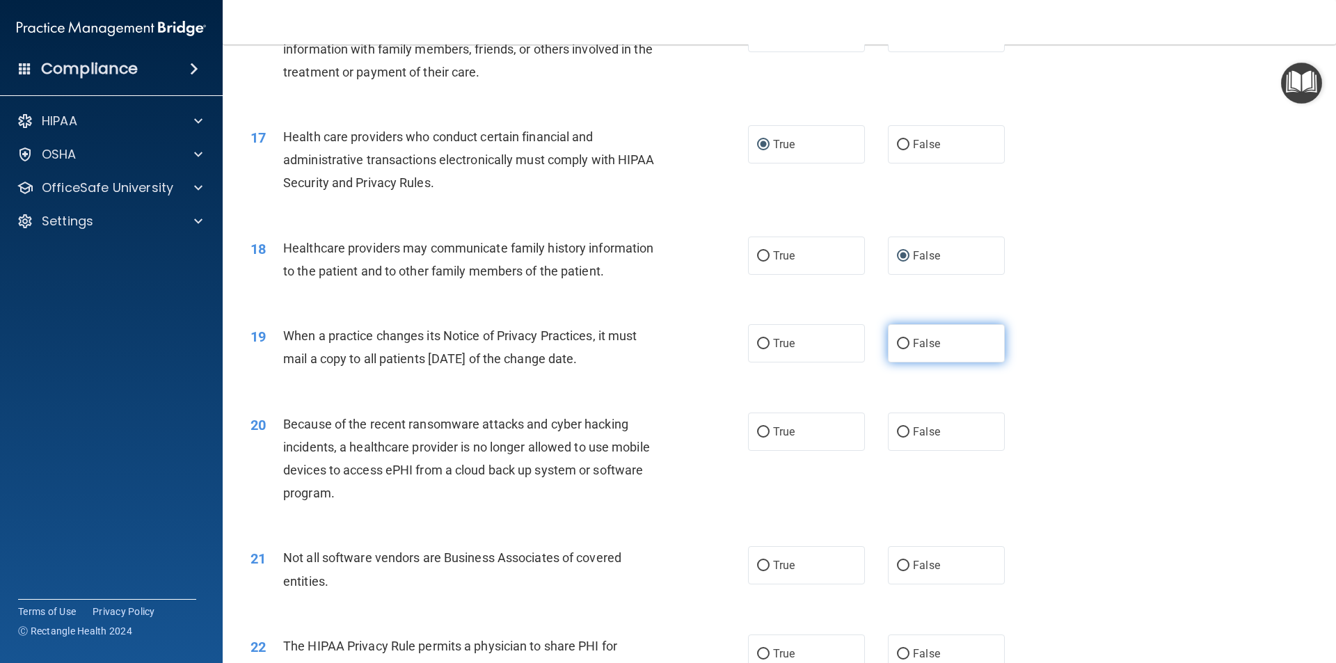
click at [897, 349] on input "False" at bounding box center [903, 344] width 13 height 10
radio input "true"
click at [900, 425] on label "False" at bounding box center [946, 432] width 117 height 38
click at [757, 561] on input "True" at bounding box center [763, 566] width 13 height 10
radio input "true"
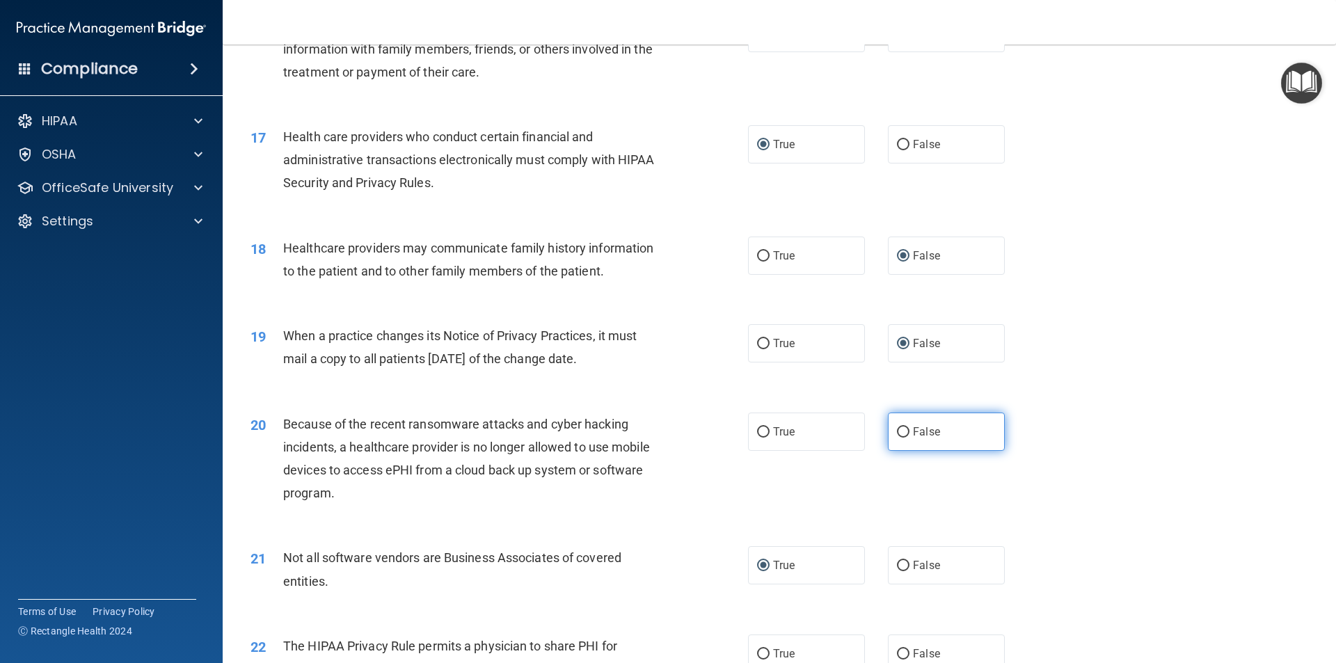
click at [897, 431] on input "False" at bounding box center [903, 432] width 13 height 10
radio input "true"
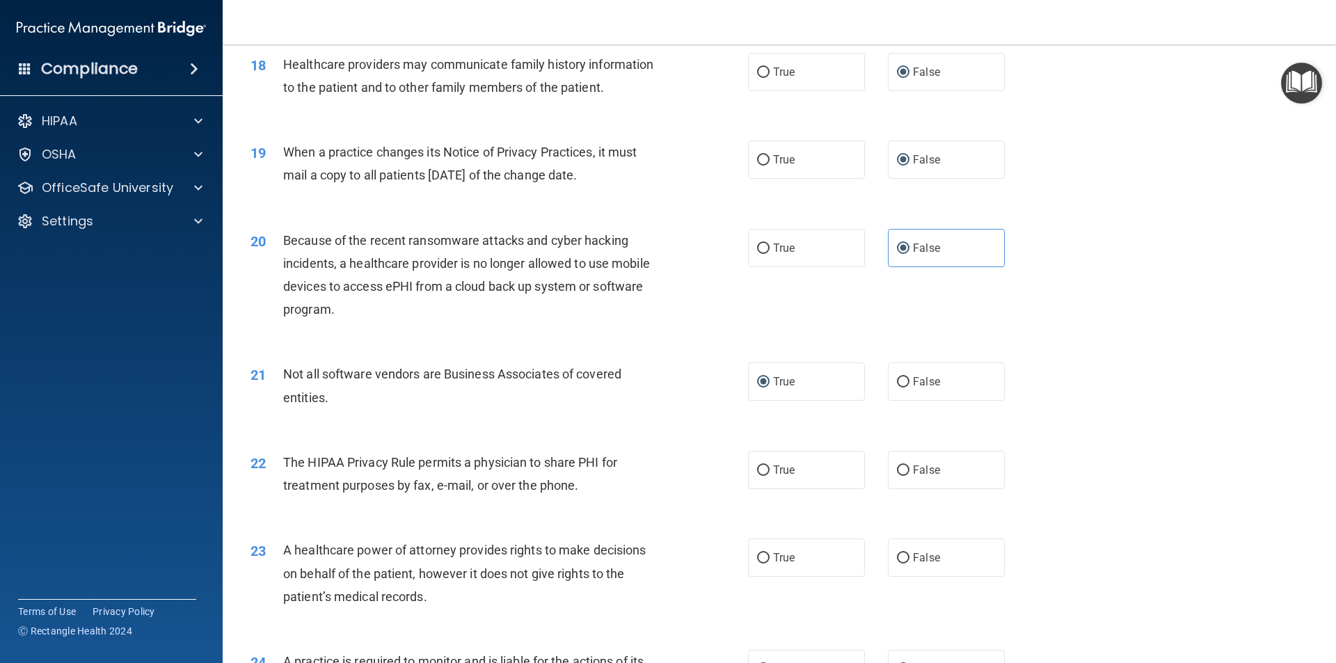
scroll to position [1878, 0]
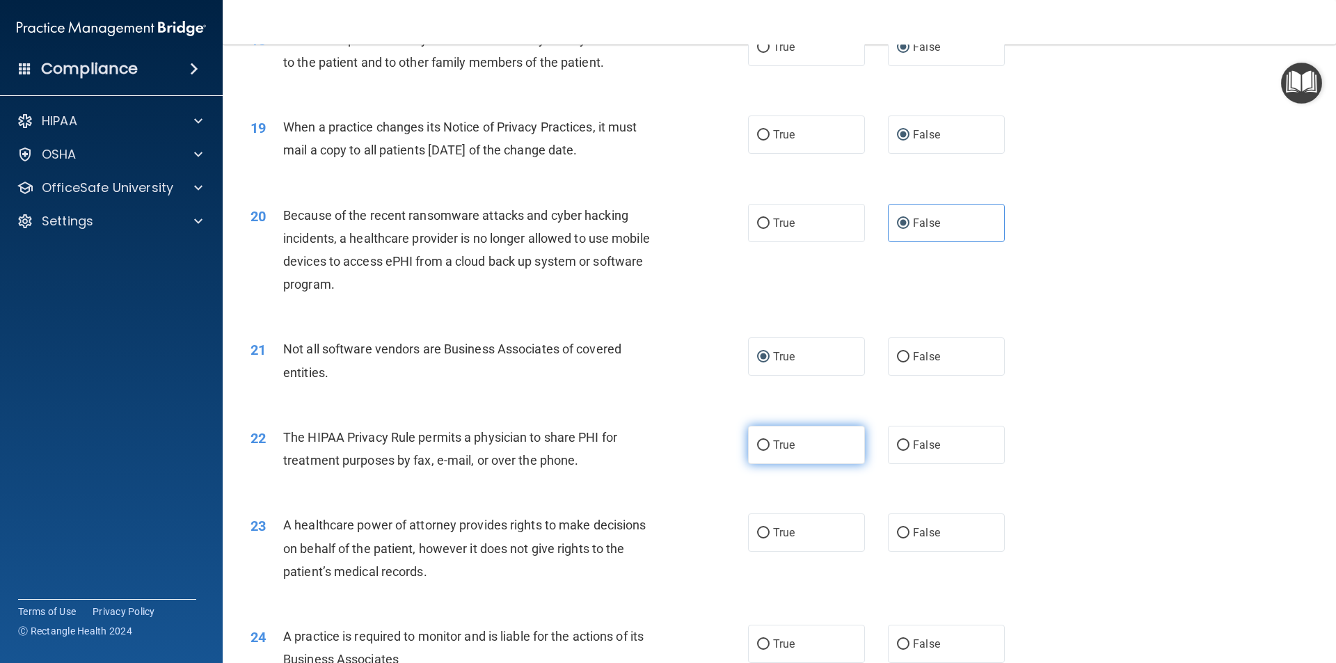
click at [757, 443] on input "True" at bounding box center [763, 445] width 13 height 10
radio input "true"
click at [897, 531] on input "False" at bounding box center [903, 533] width 13 height 10
radio input "true"
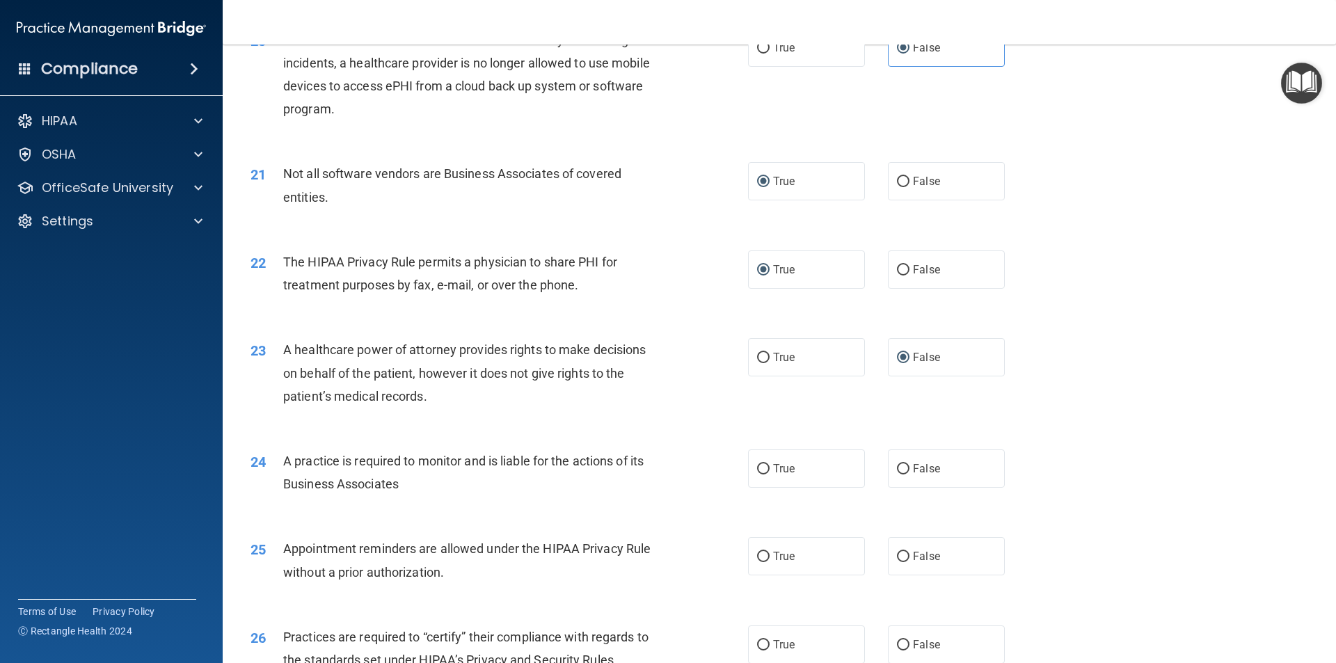
scroll to position [2087, 0]
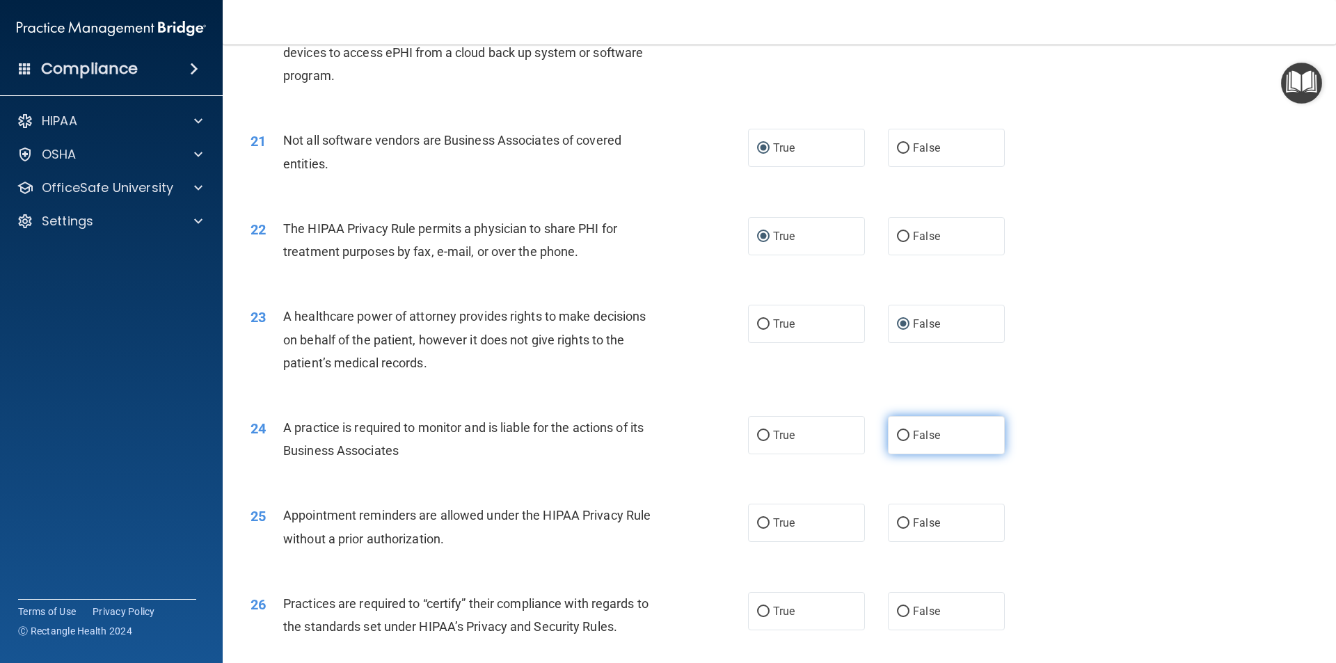
click at [897, 433] on input "False" at bounding box center [903, 436] width 13 height 10
radio input "true"
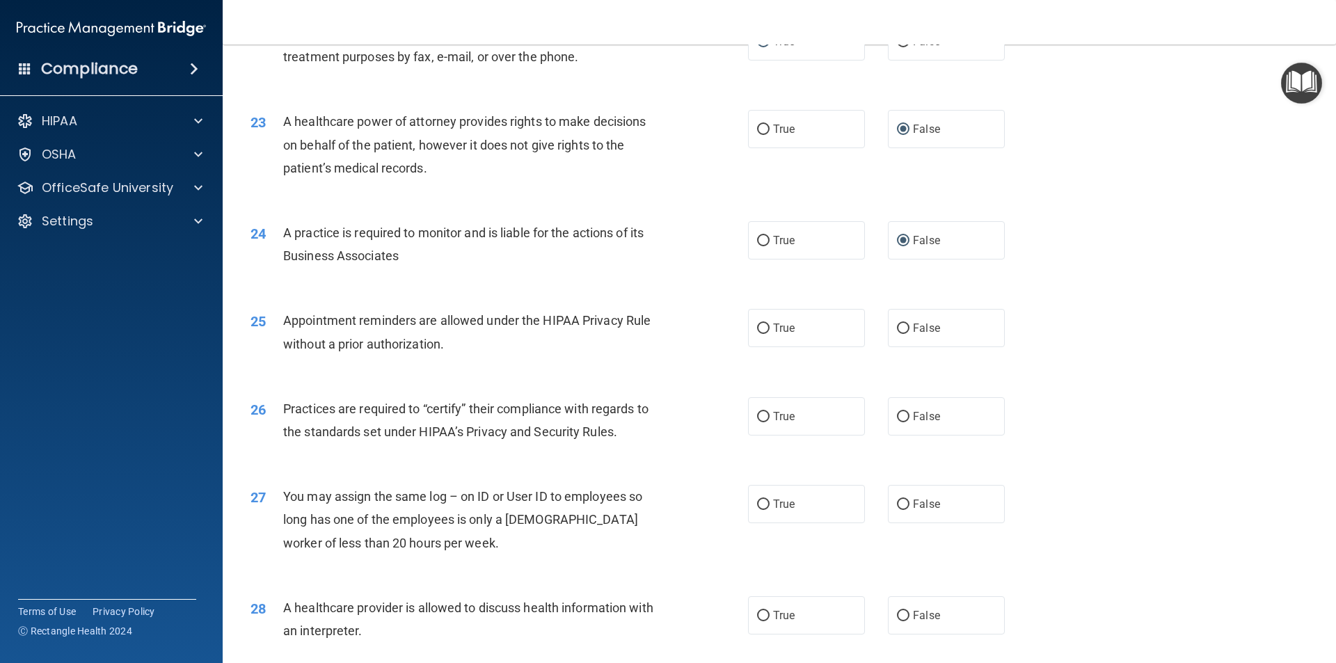
scroll to position [2296, 0]
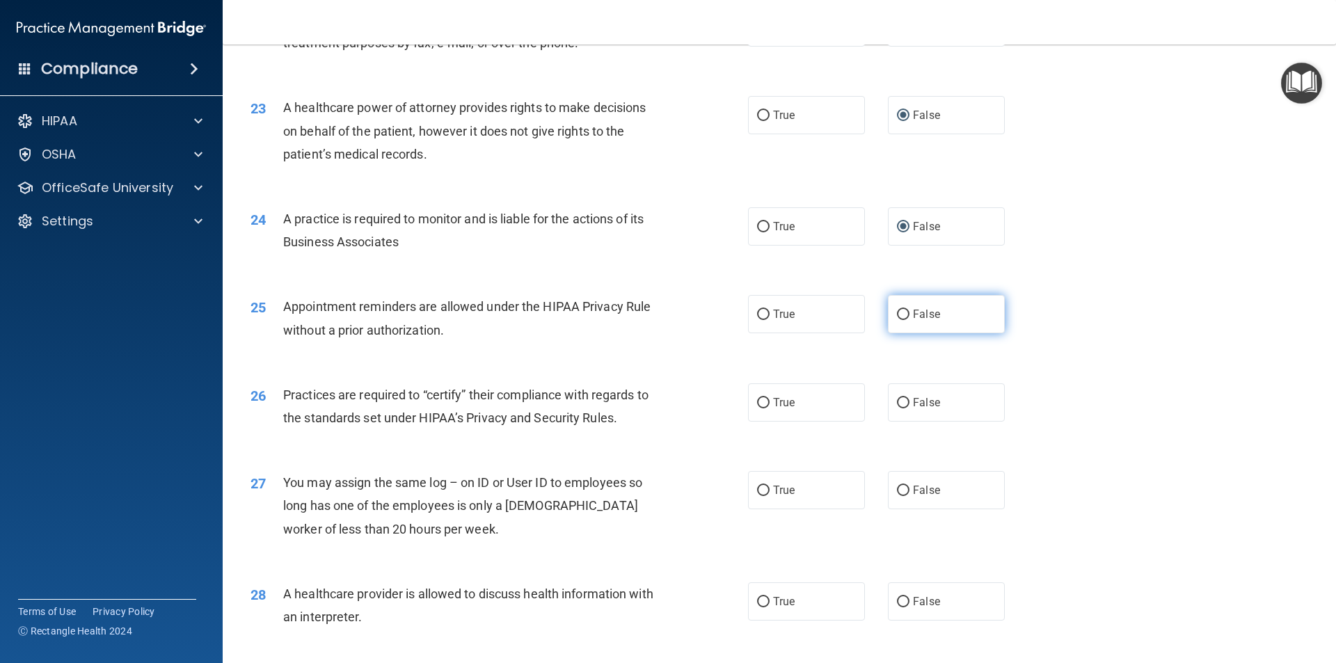
click at [898, 314] on input "False" at bounding box center [903, 315] width 13 height 10
radio input "true"
click at [897, 398] on input "False" at bounding box center [903, 403] width 13 height 10
radio input "true"
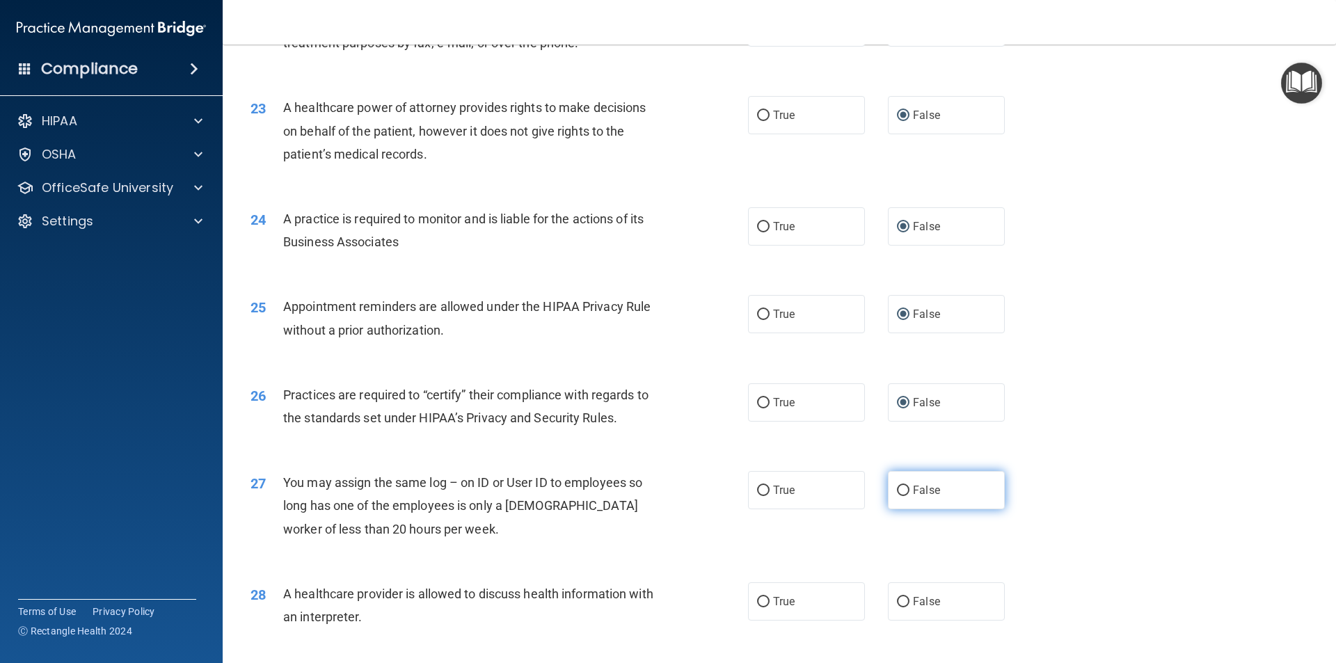
click at [897, 489] on input "False" at bounding box center [903, 491] width 13 height 10
radio input "true"
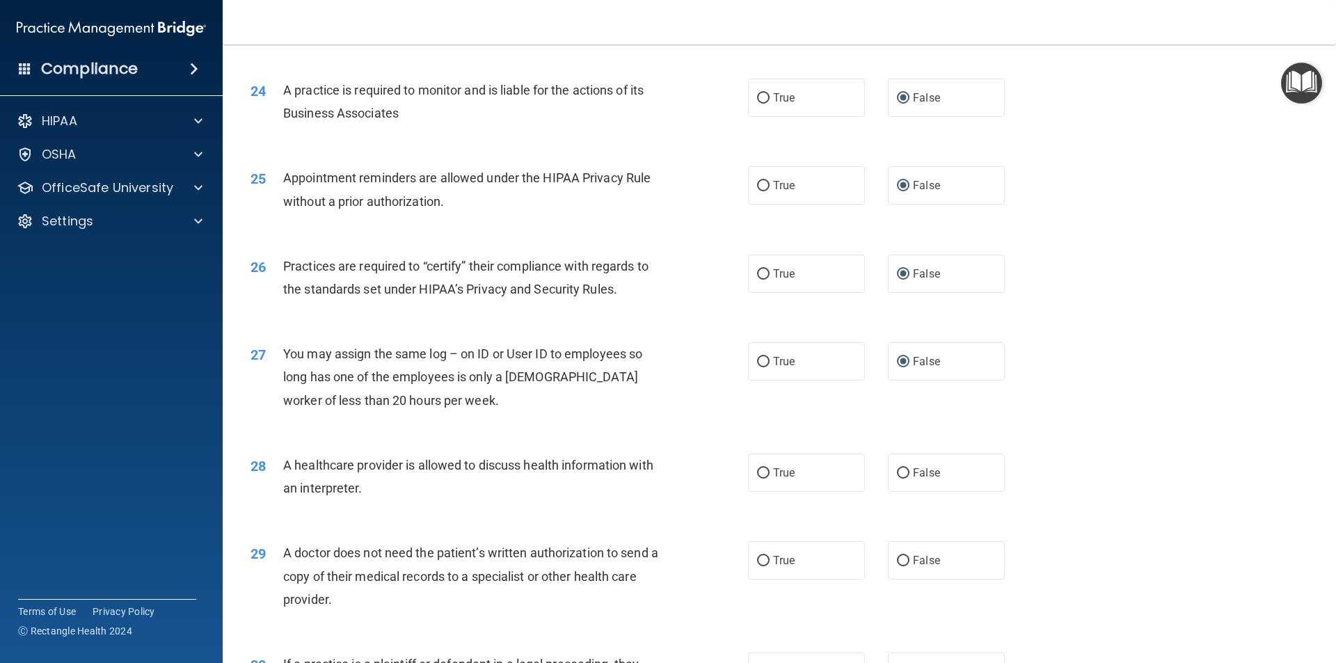
scroll to position [2435, 0]
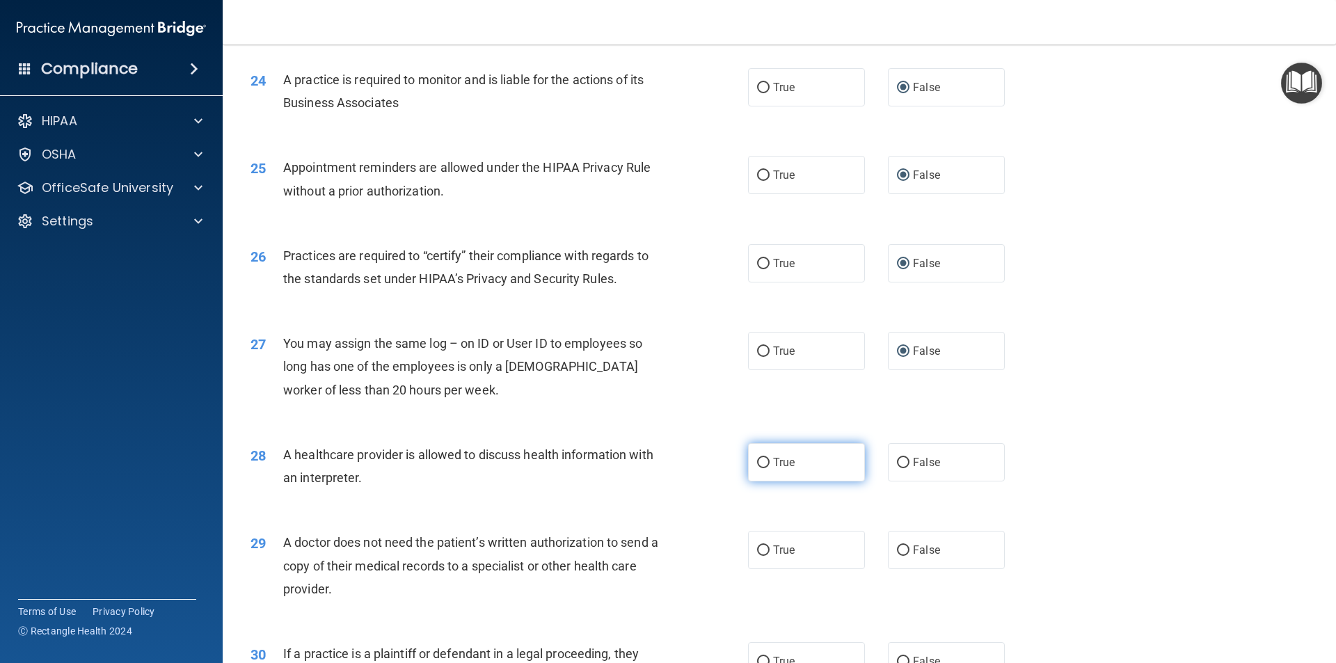
click at [757, 458] on input "True" at bounding box center [763, 463] width 13 height 10
radio input "true"
click at [757, 550] on input "True" at bounding box center [763, 550] width 13 height 10
radio input "true"
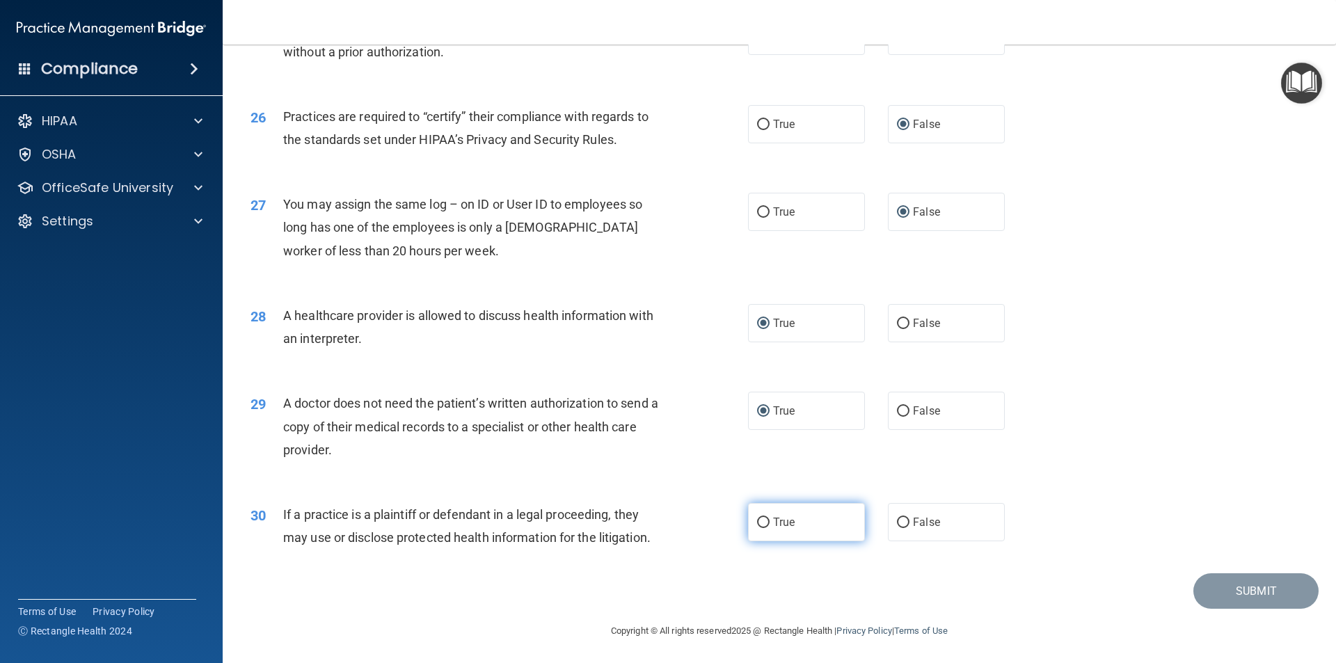
scroll to position [2575, 0]
click at [757, 518] on input "True" at bounding box center [763, 521] width 13 height 10
radio input "true"
click at [1238, 589] on button "Submit" at bounding box center [1255, 589] width 125 height 35
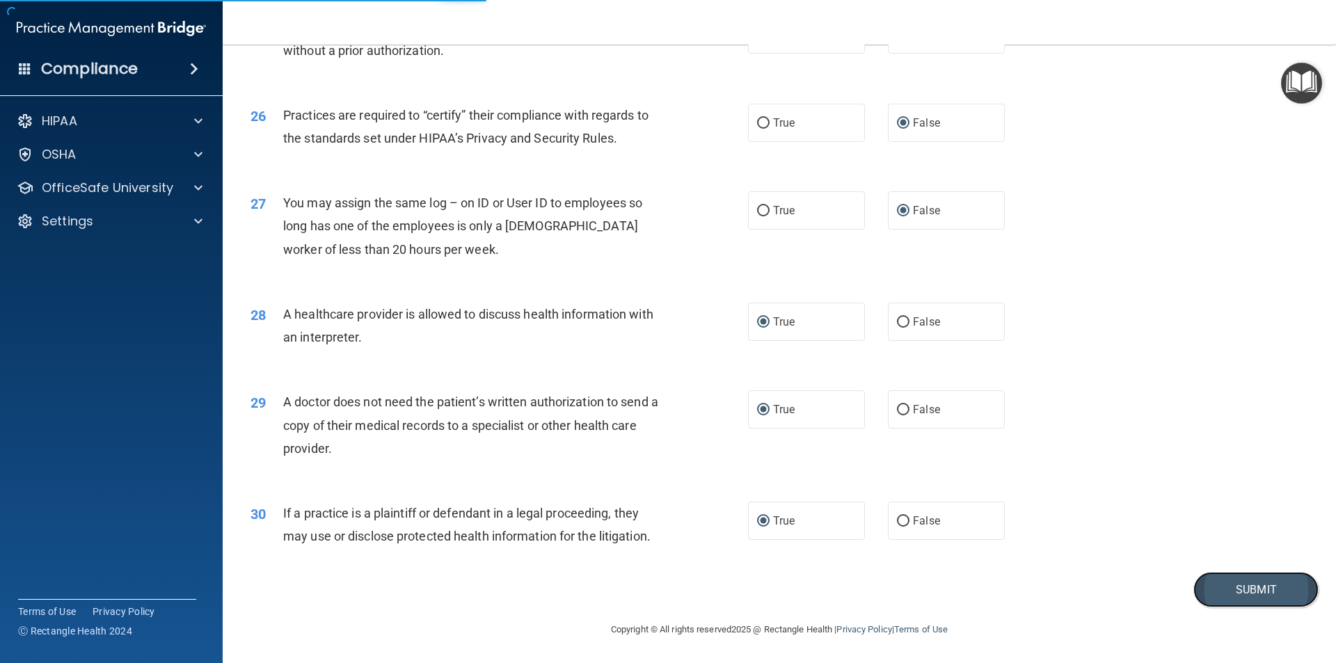
click at [1231, 589] on button "Submit" at bounding box center [1255, 589] width 125 height 35
click at [1243, 586] on button "Submit" at bounding box center [1255, 589] width 125 height 35
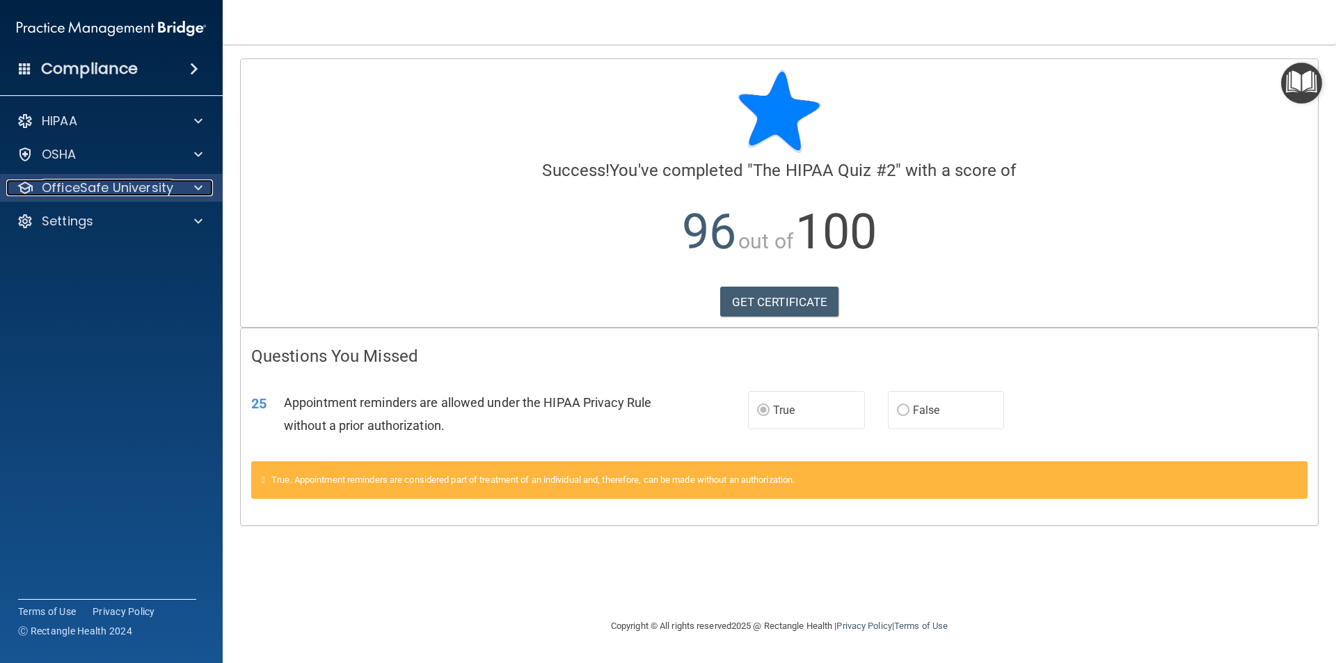
click at [176, 184] on div "OfficeSafe University" at bounding box center [92, 187] width 173 height 17
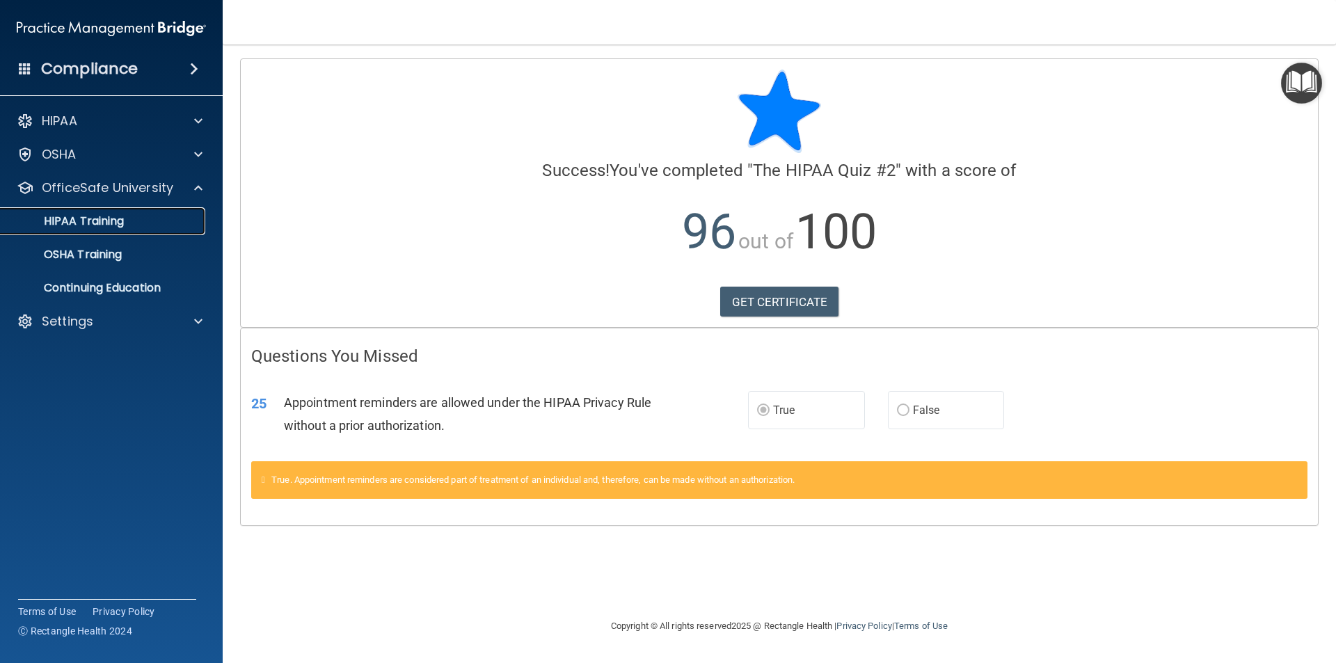
click at [135, 216] on div "HIPAA Training" at bounding box center [104, 221] width 190 height 14
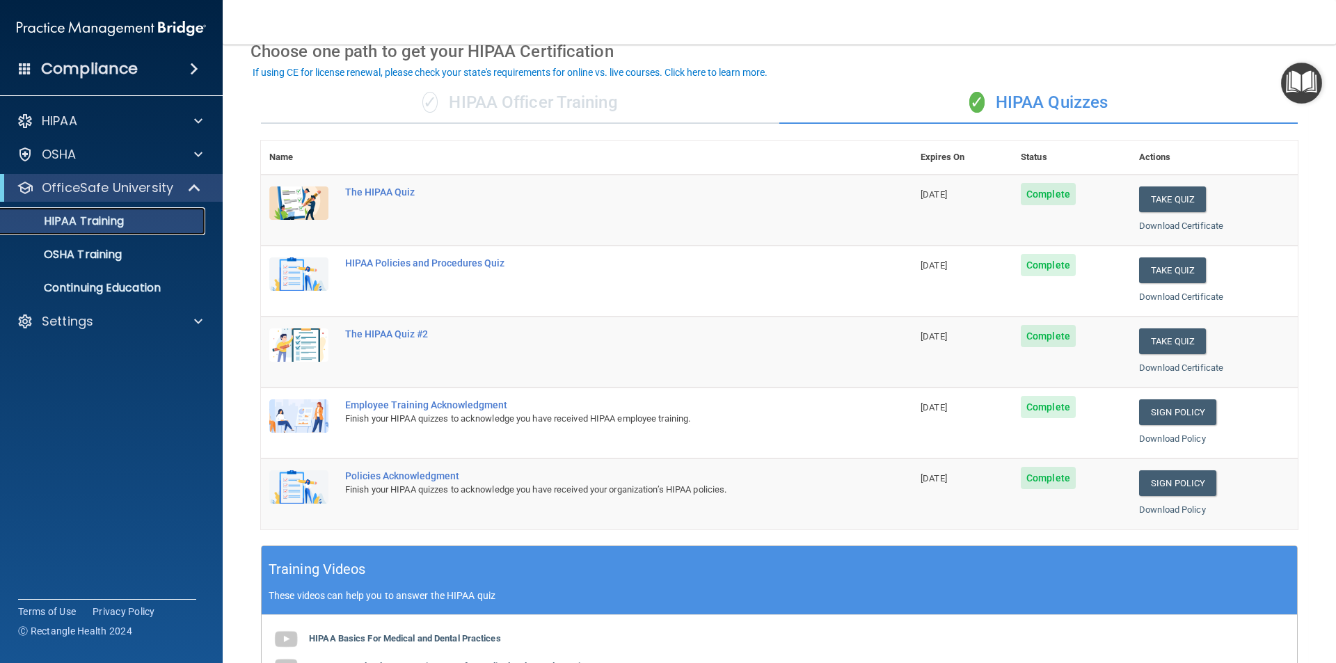
scroll to position [70, 0]
click at [1160, 482] on link "Sign Policy" at bounding box center [1177, 484] width 77 height 26
click at [1159, 272] on button "Take Quiz" at bounding box center [1172, 271] width 67 height 26
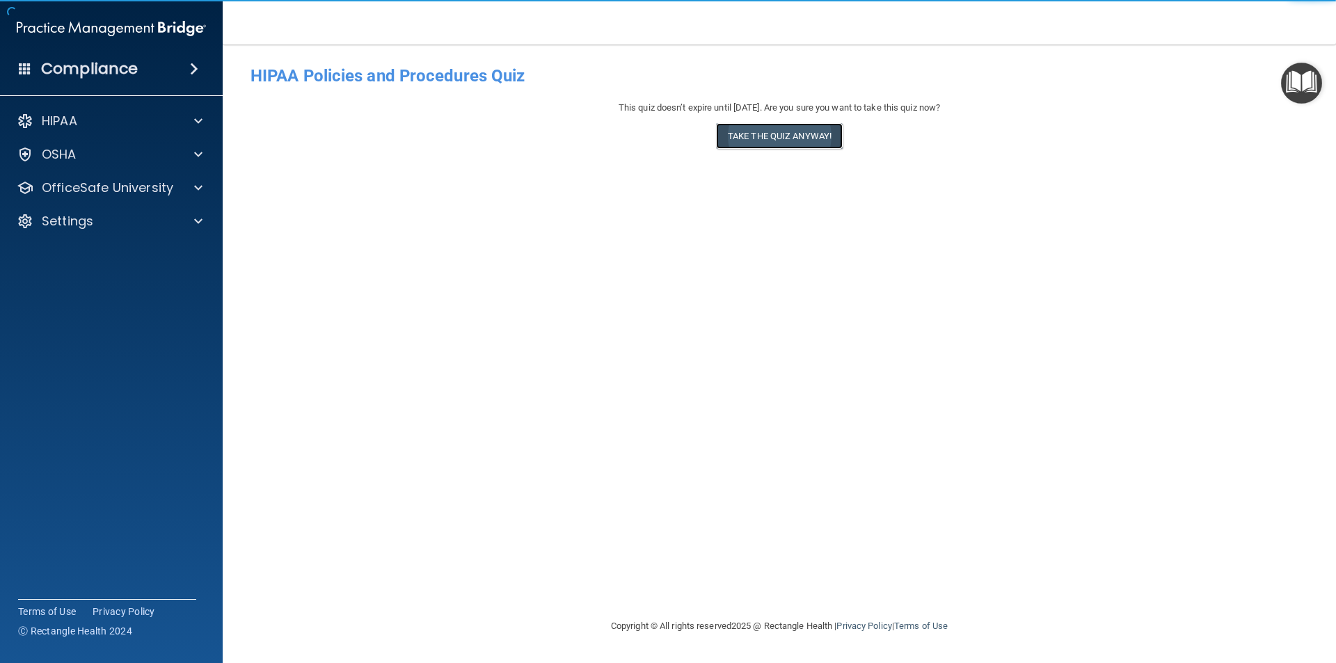
click at [784, 136] on button "Take the quiz anyway!" at bounding box center [779, 136] width 127 height 26
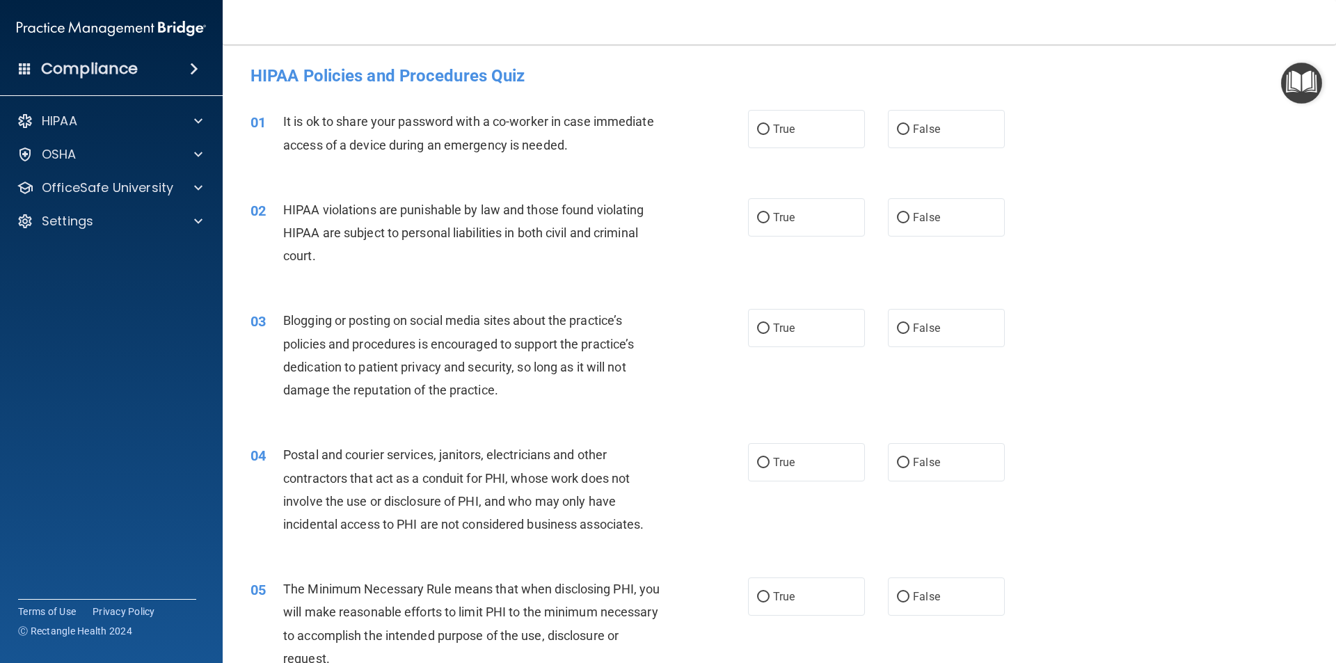
click at [147, 170] on div "HIPAA Documents and Policies Report an Incident Business Associates Emergency P…" at bounding box center [111, 174] width 223 height 145
click at [143, 185] on p "OfficeSafe University" at bounding box center [107, 187] width 131 height 17
click at [133, 218] on div "HIPAA Training" at bounding box center [104, 221] width 190 height 14
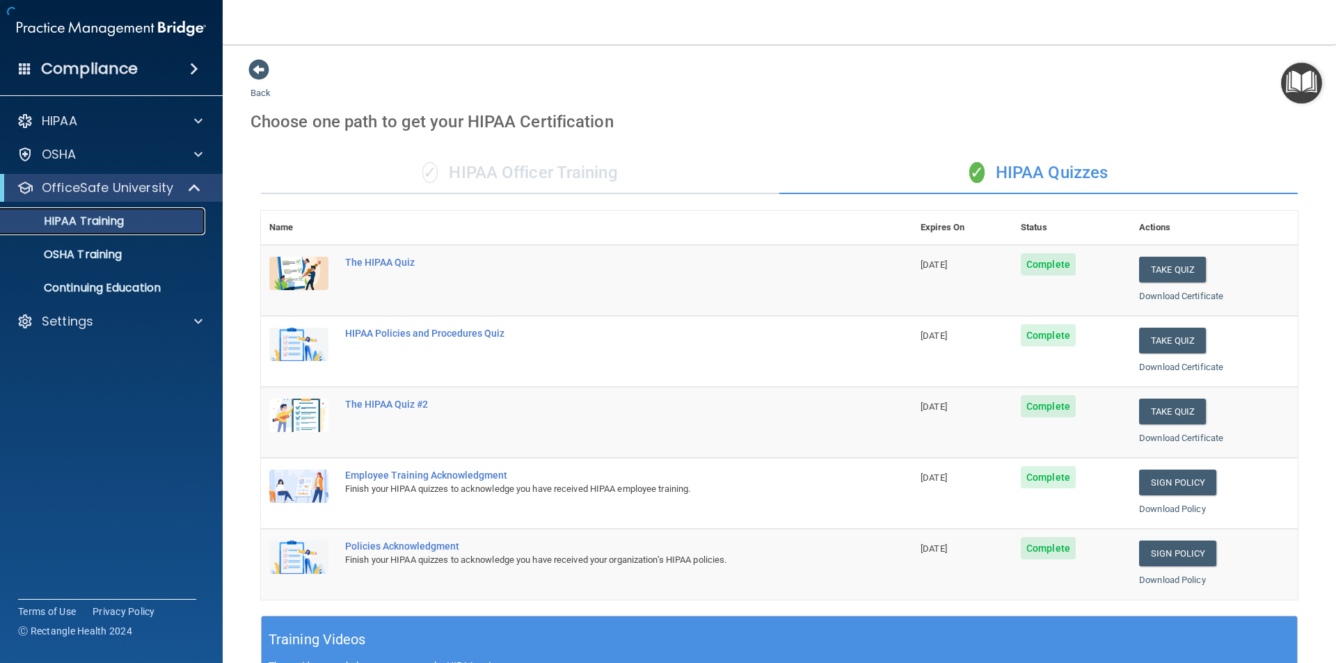
click at [138, 215] on div "HIPAA Training" at bounding box center [104, 221] width 190 height 14
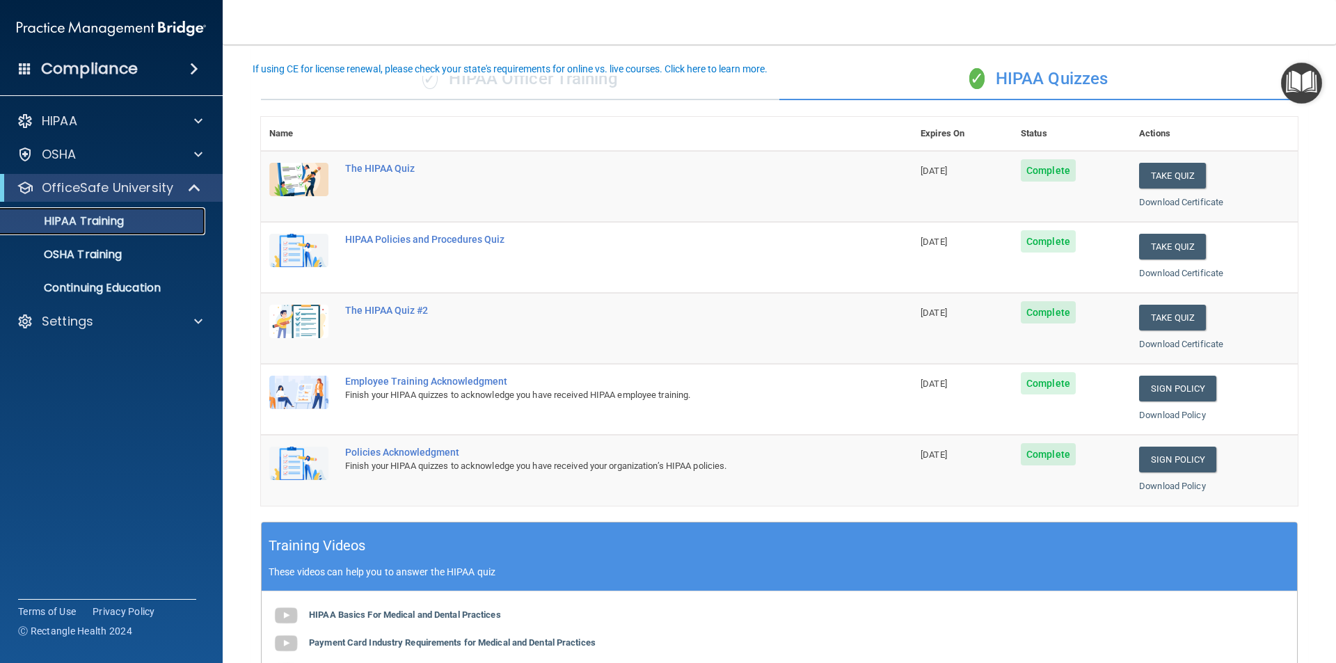
scroll to position [70, 0]
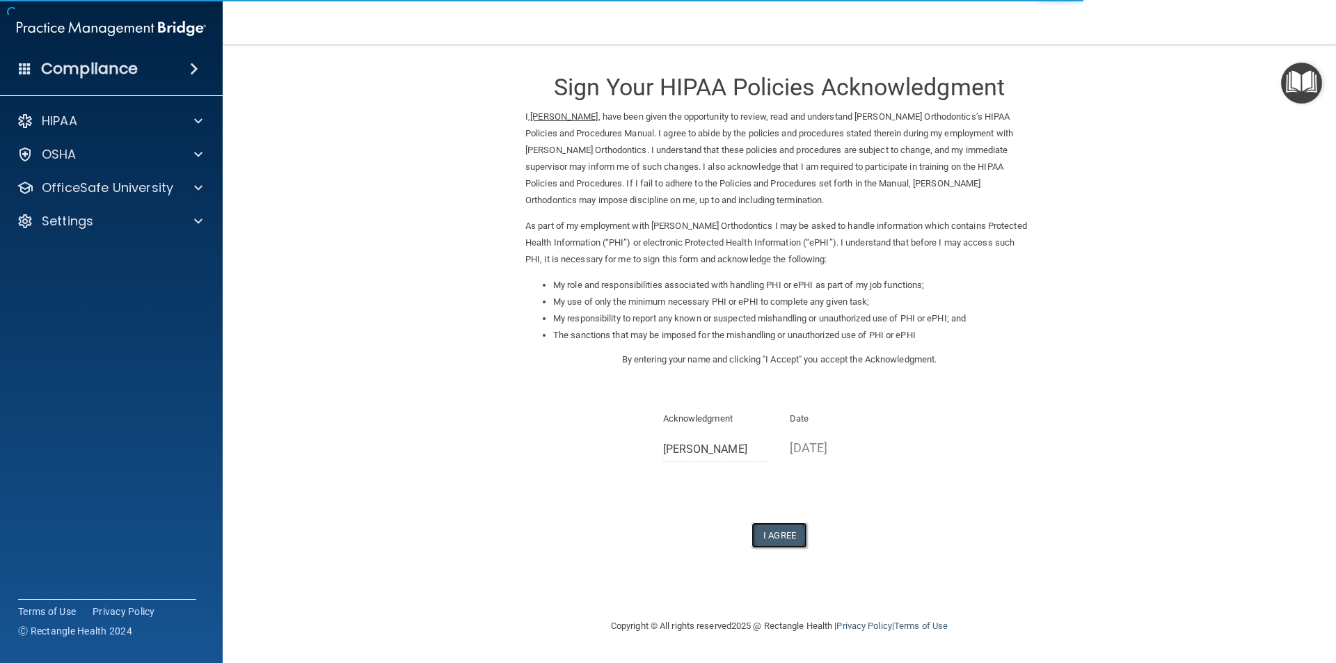
click at [778, 533] on button "I Agree" at bounding box center [779, 535] width 56 height 26
click at [779, 534] on button "I Agree" at bounding box center [779, 535] width 56 height 26
click at [780, 534] on button "I Agree" at bounding box center [779, 535] width 56 height 26
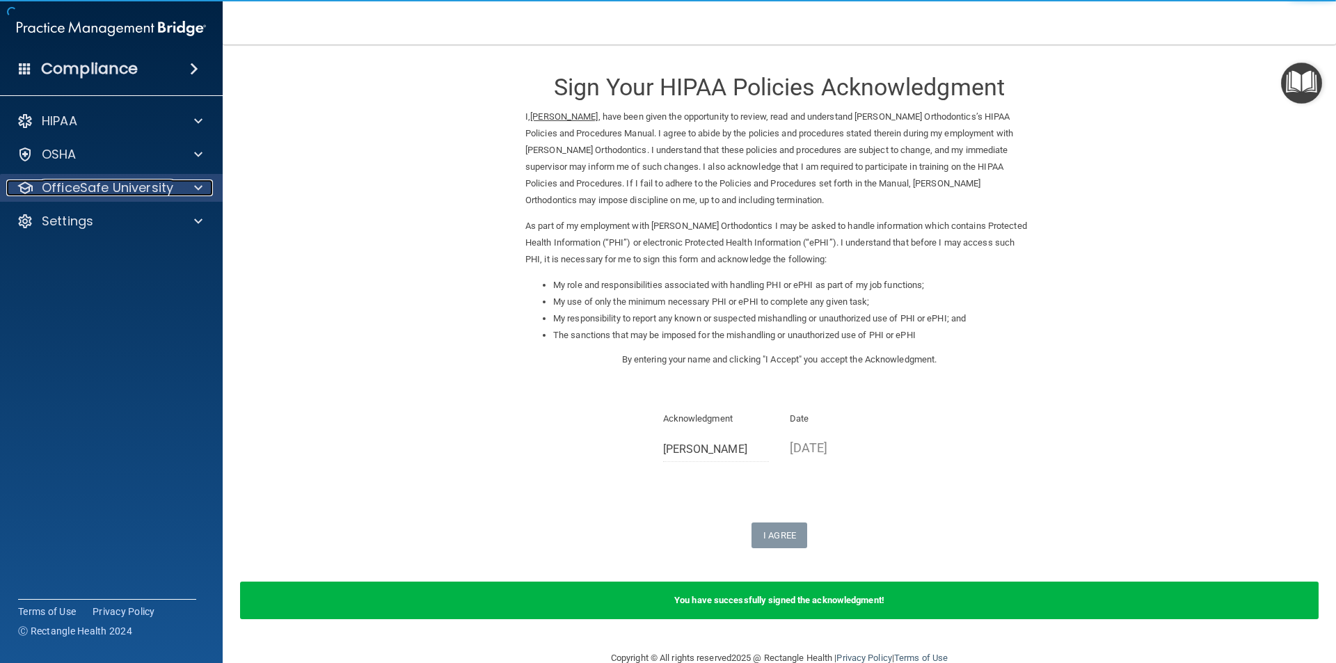
click at [93, 183] on p "OfficeSafe University" at bounding box center [107, 187] width 131 height 17
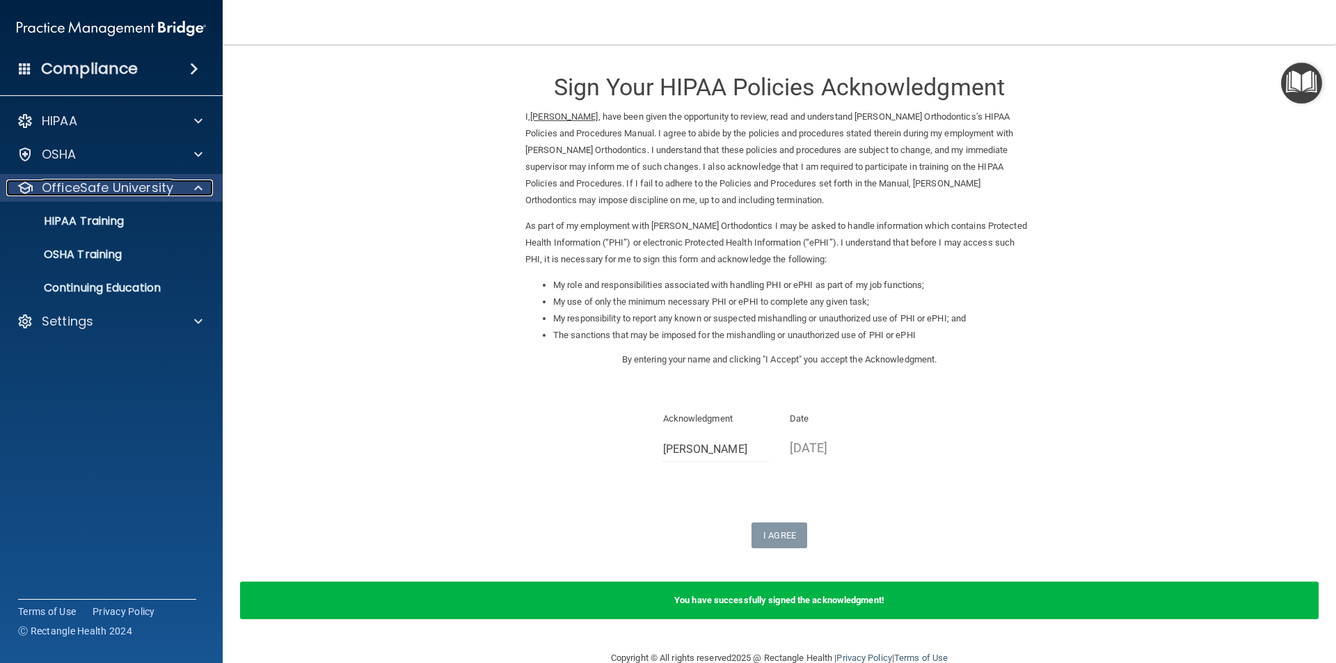
click at [150, 188] on p "OfficeSafe University" at bounding box center [107, 187] width 131 height 17
click at [151, 182] on p "OfficeSafe University" at bounding box center [107, 187] width 131 height 17
click at [112, 218] on p "HIPAA Training" at bounding box center [66, 221] width 115 height 14
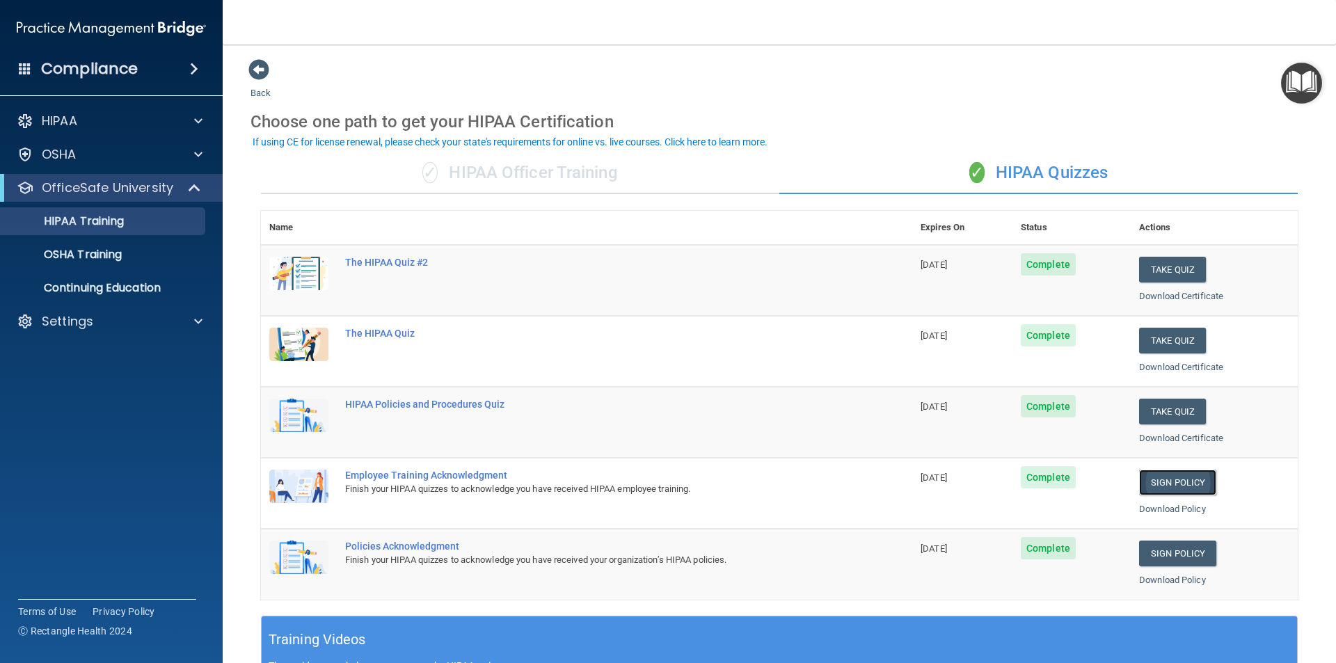
click at [1171, 478] on link "Sign Policy" at bounding box center [1177, 483] width 77 height 26
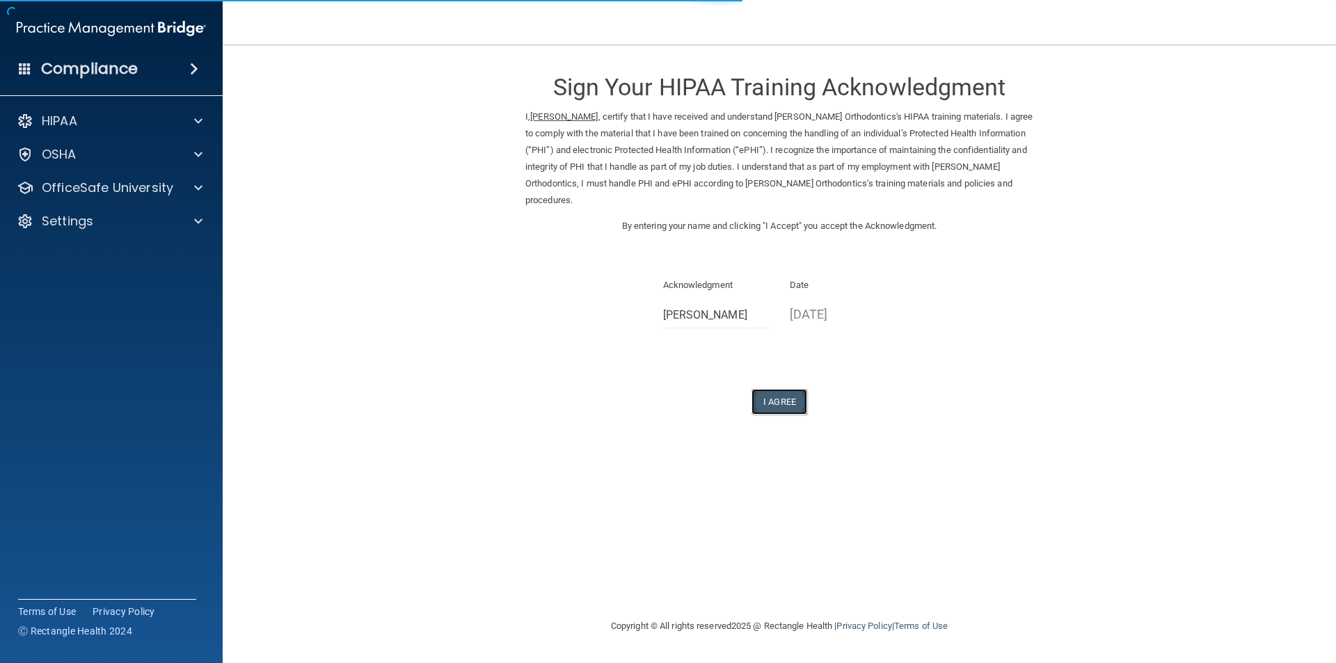
click at [781, 399] on button "I Agree" at bounding box center [779, 402] width 56 height 26
click at [778, 399] on button "I Agree" at bounding box center [779, 402] width 56 height 26
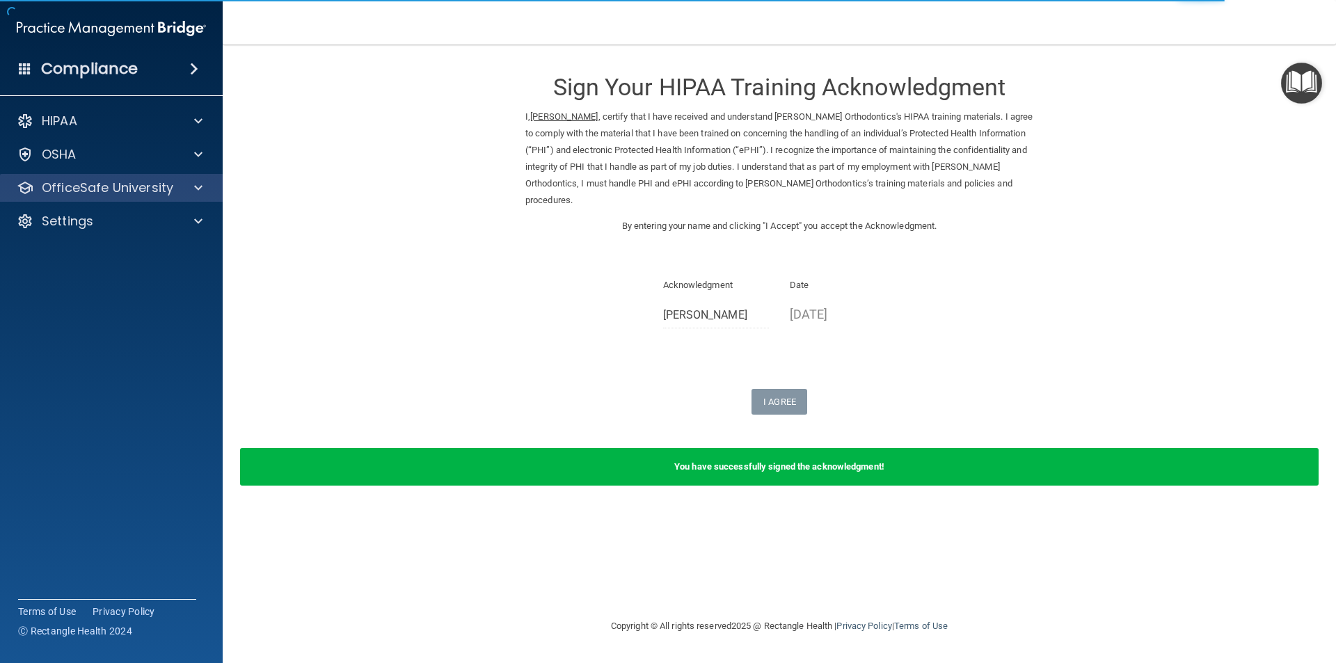
click at [161, 177] on div "OfficeSafe University" at bounding box center [111, 188] width 223 height 28
click at [158, 182] on p "OfficeSafe University" at bounding box center [107, 187] width 131 height 17
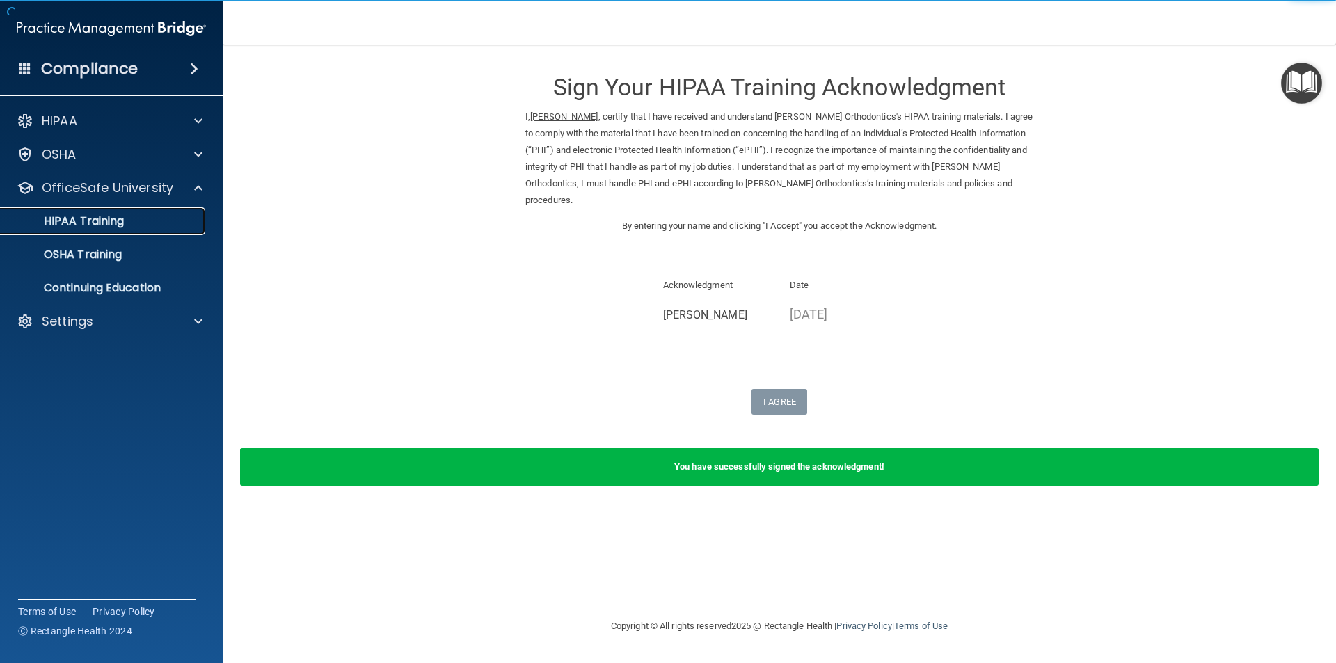
click at [143, 220] on div "HIPAA Training" at bounding box center [104, 221] width 190 height 14
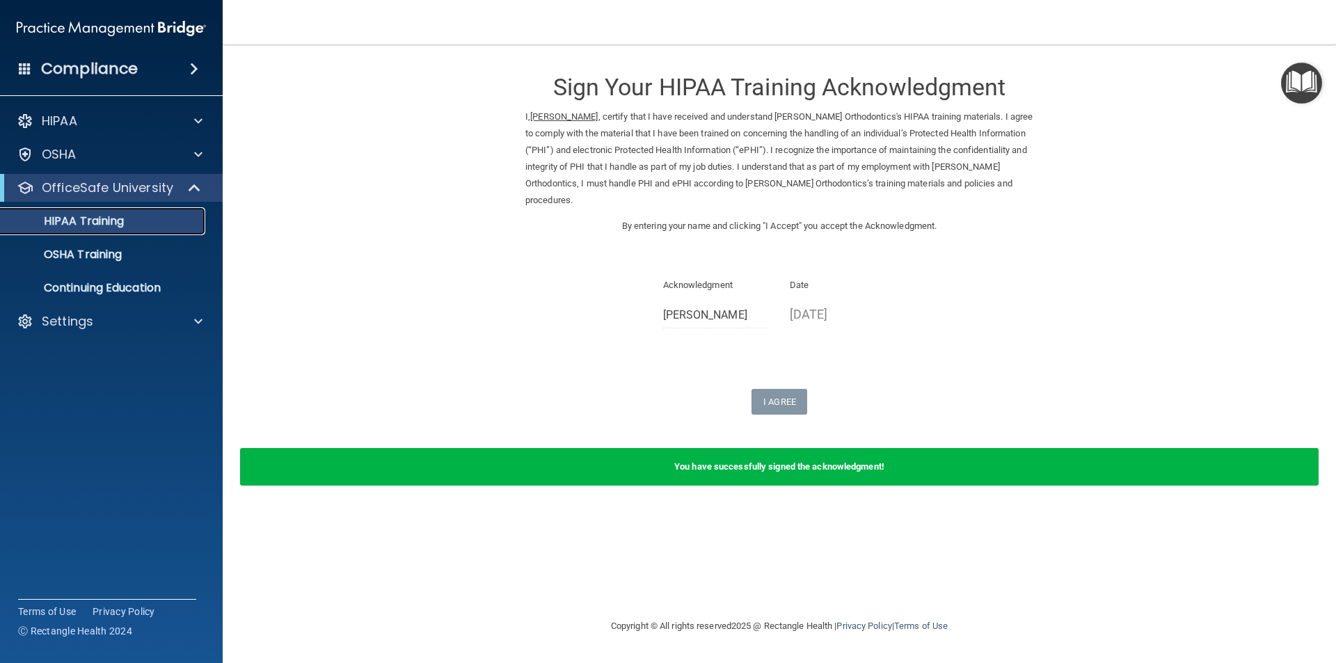
click at [141, 219] on div "HIPAA Training" at bounding box center [104, 221] width 190 height 14
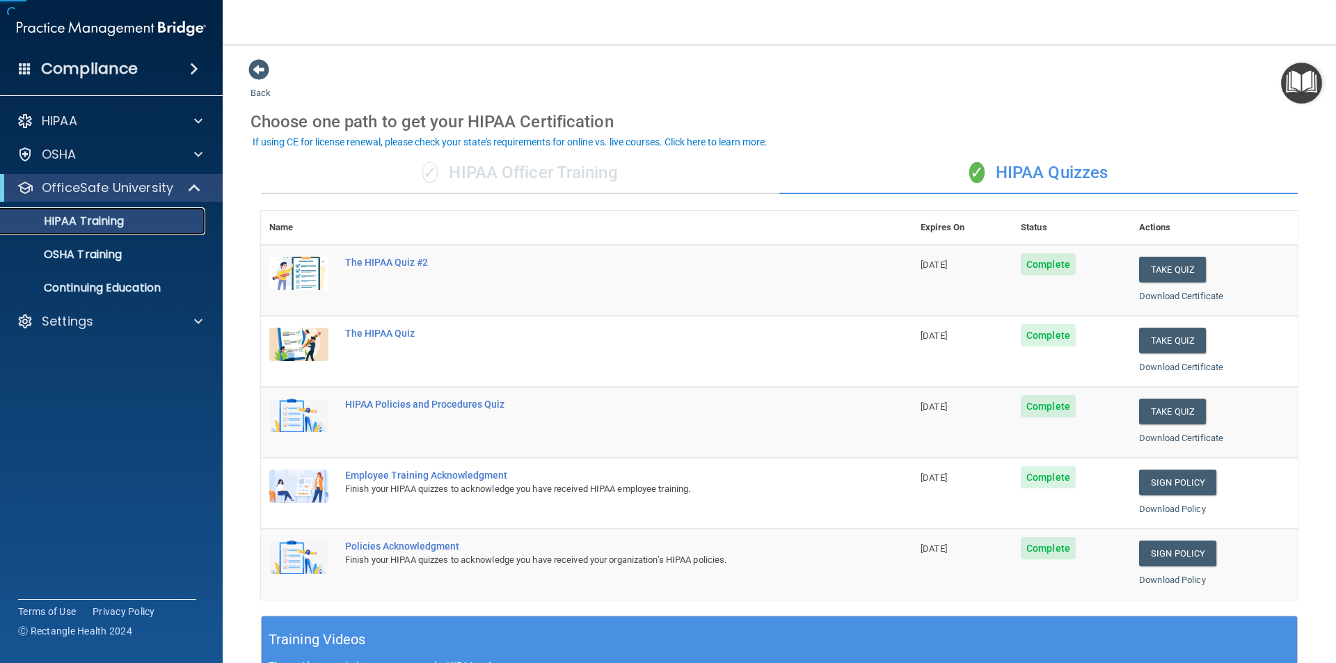
click at [141, 219] on div "HIPAA Training" at bounding box center [104, 221] width 190 height 14
click at [1153, 411] on button "Take Quiz" at bounding box center [1172, 412] width 67 height 26
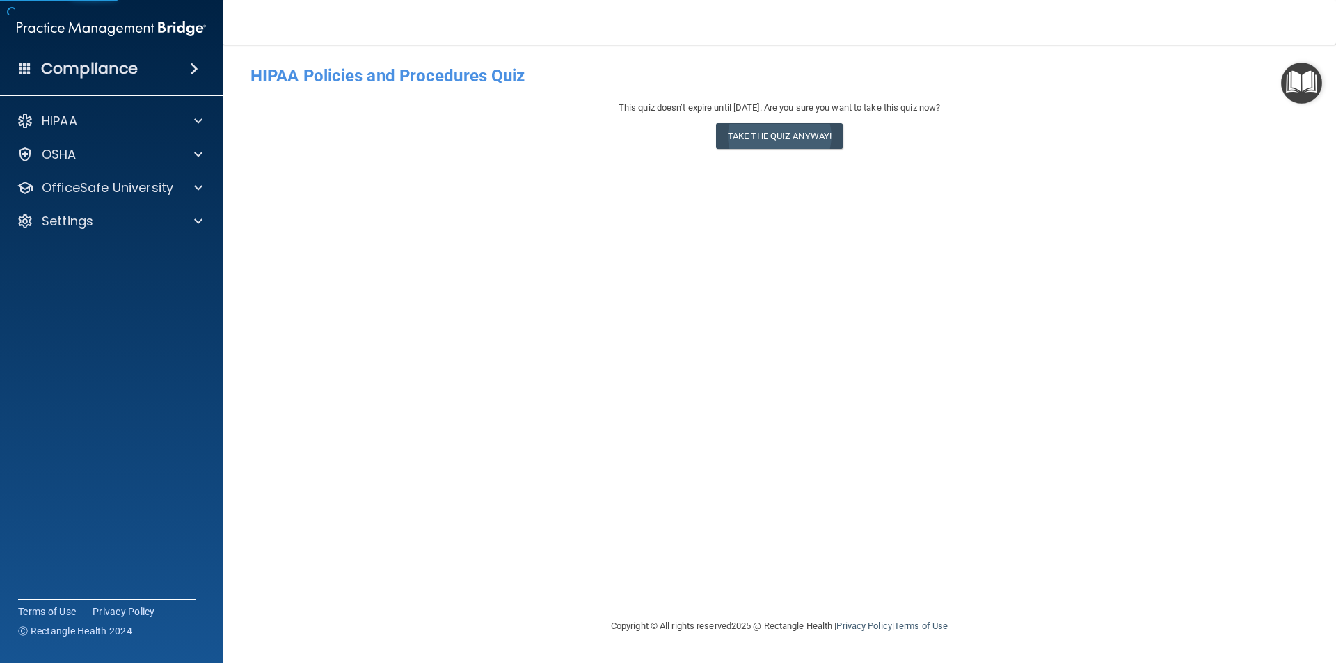
click at [763, 123] on div "This quiz doesn’t expire until [DATE]. Are you sure you want to take this quiz …" at bounding box center [778, 127] width 1057 height 56
click at [767, 131] on button "Take the quiz anyway!" at bounding box center [779, 136] width 127 height 26
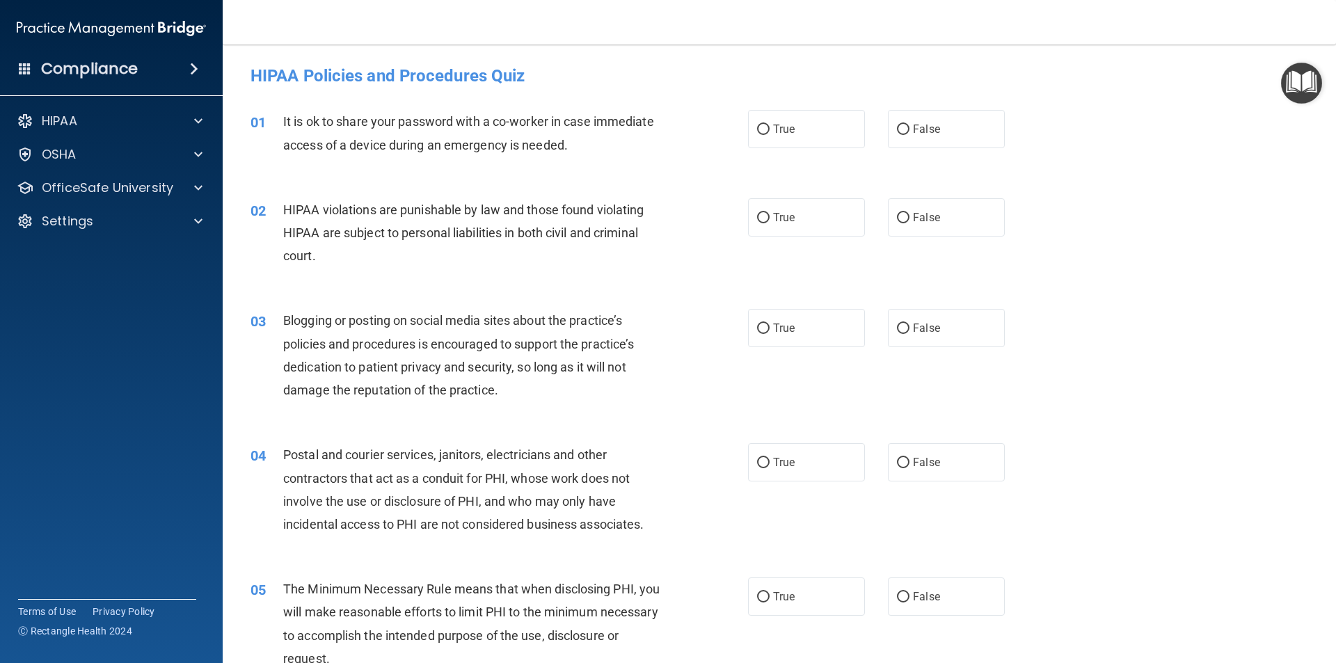
drag, startPoint x: 963, startPoint y: 358, endPoint x: 963, endPoint y: 367, distance: 8.3
click at [897, 129] on input "False" at bounding box center [903, 130] width 13 height 10
radio input "true"
click at [760, 213] on input "True" at bounding box center [763, 218] width 13 height 10
radio input "true"
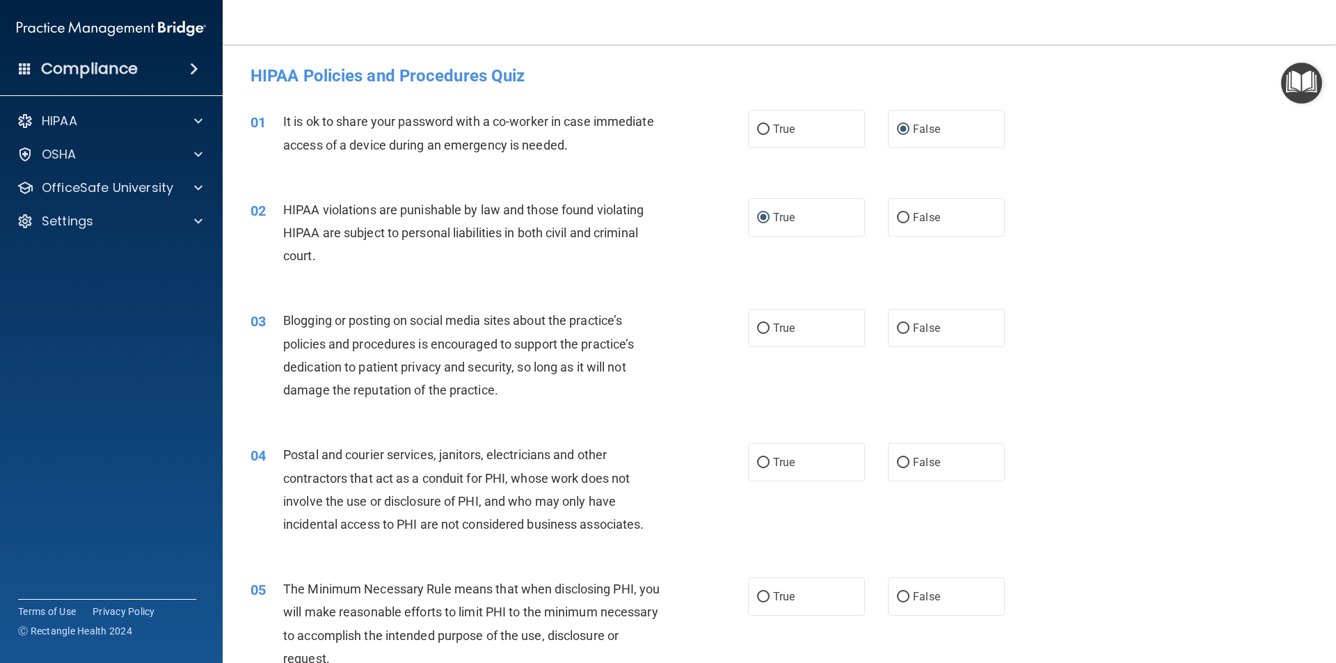
scroll to position [70, 0]
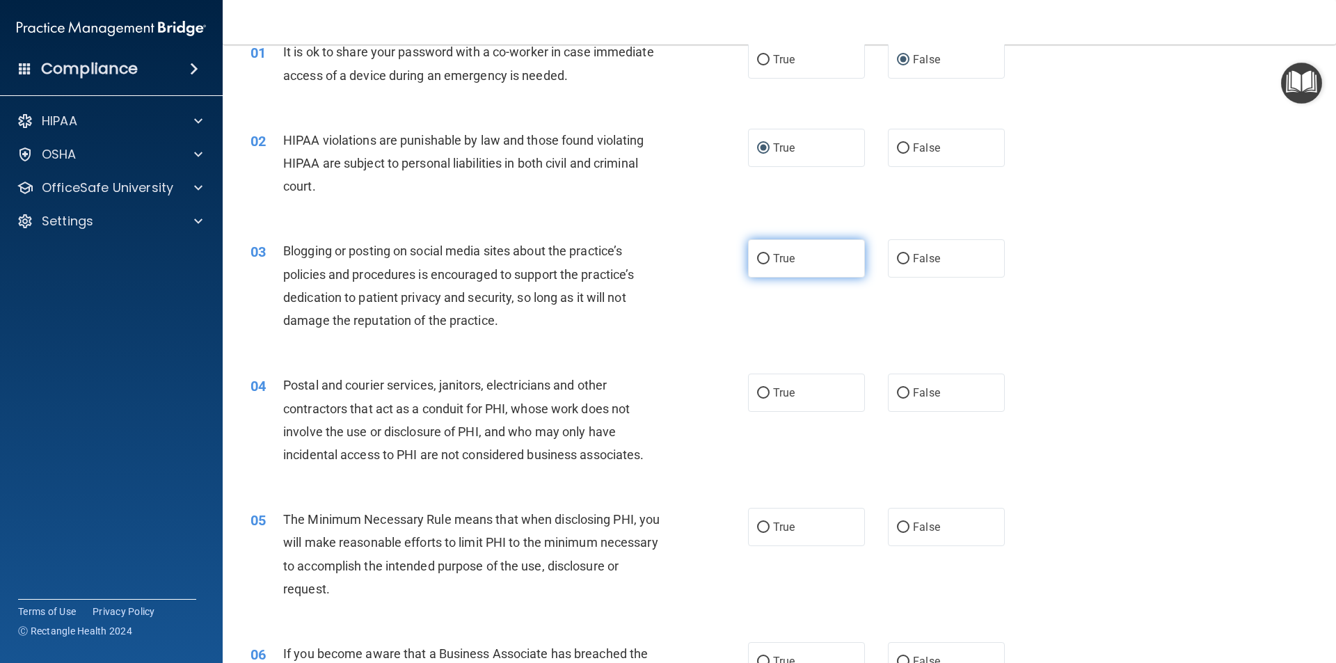
click at [757, 257] on input "True" at bounding box center [763, 259] width 13 height 10
radio input "true"
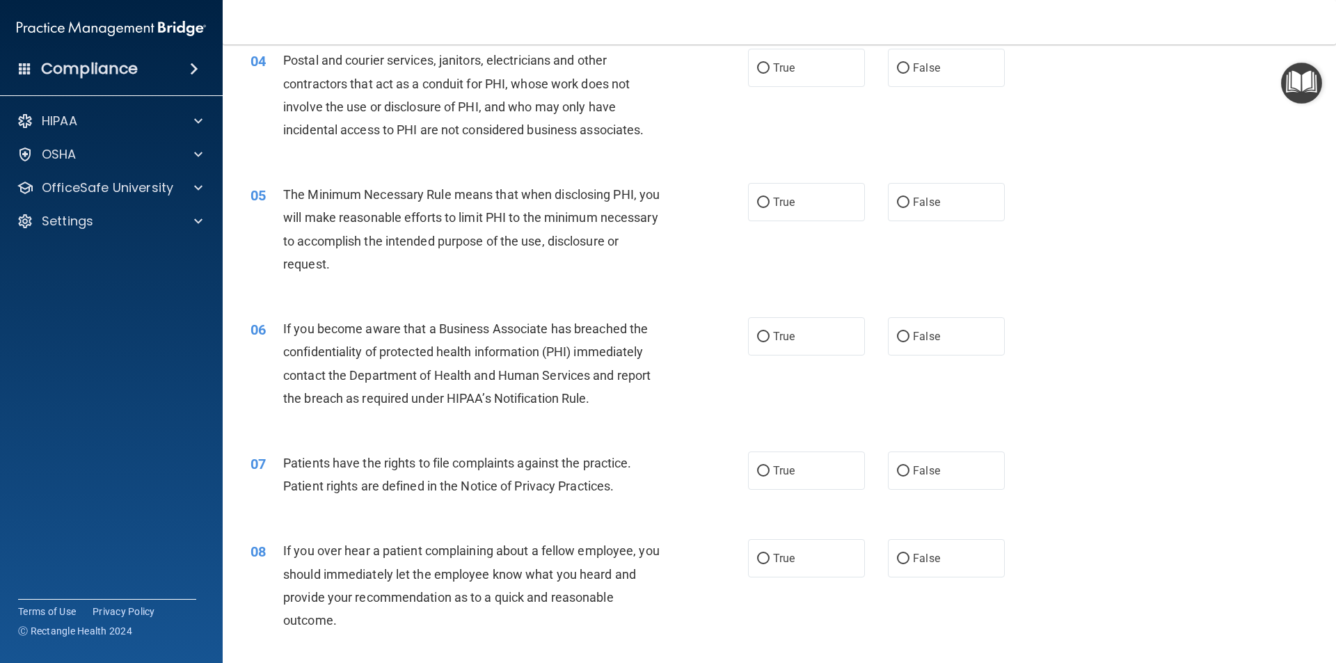
scroll to position [0, 0]
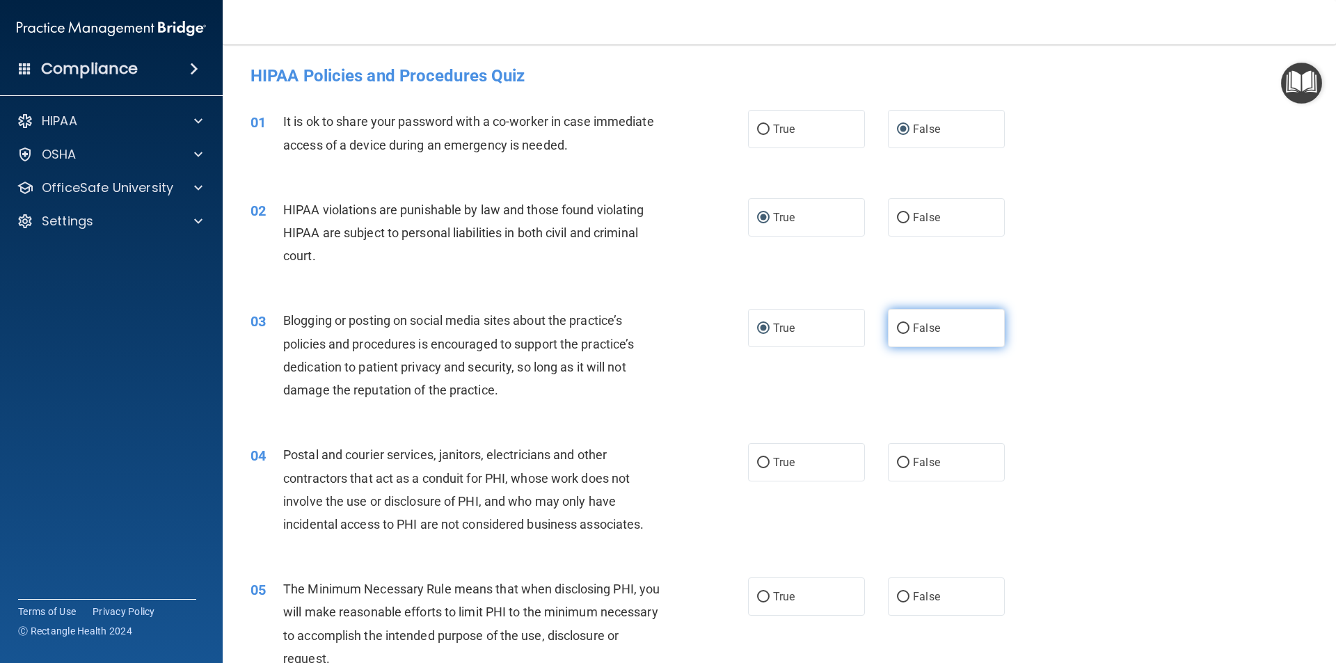
click at [897, 327] on input "False" at bounding box center [903, 328] width 13 height 10
radio input "true"
radio input "false"
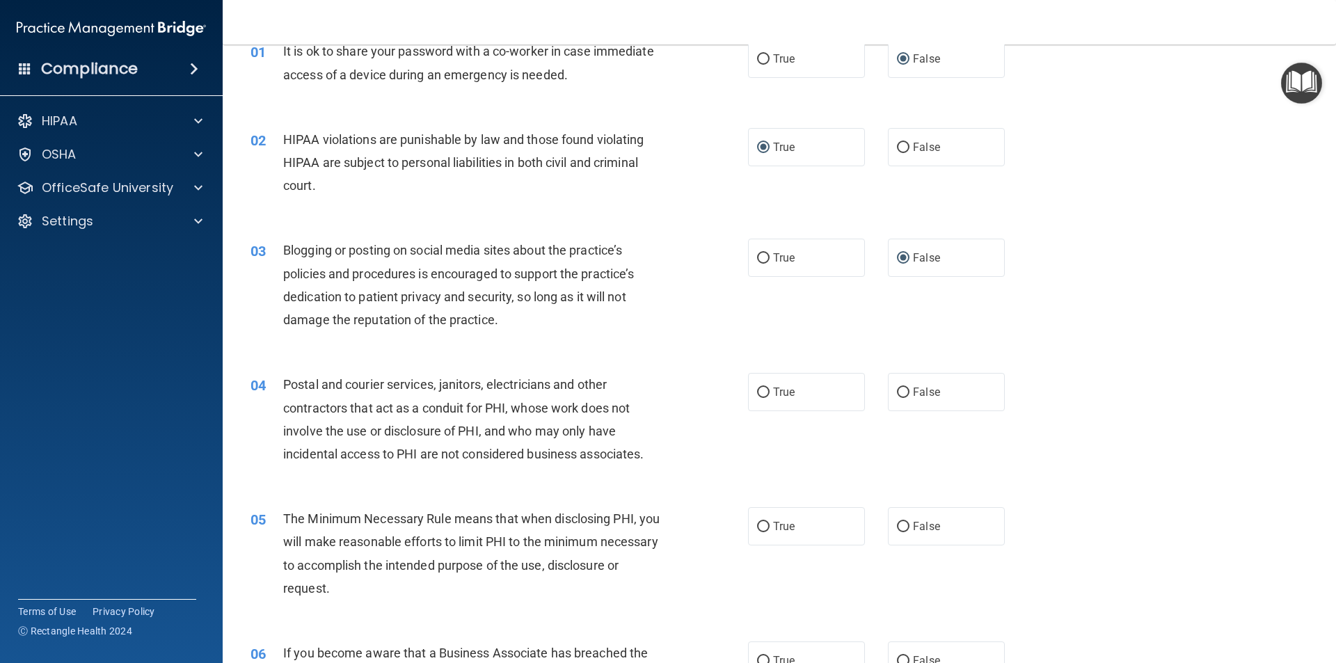
scroll to position [209, 0]
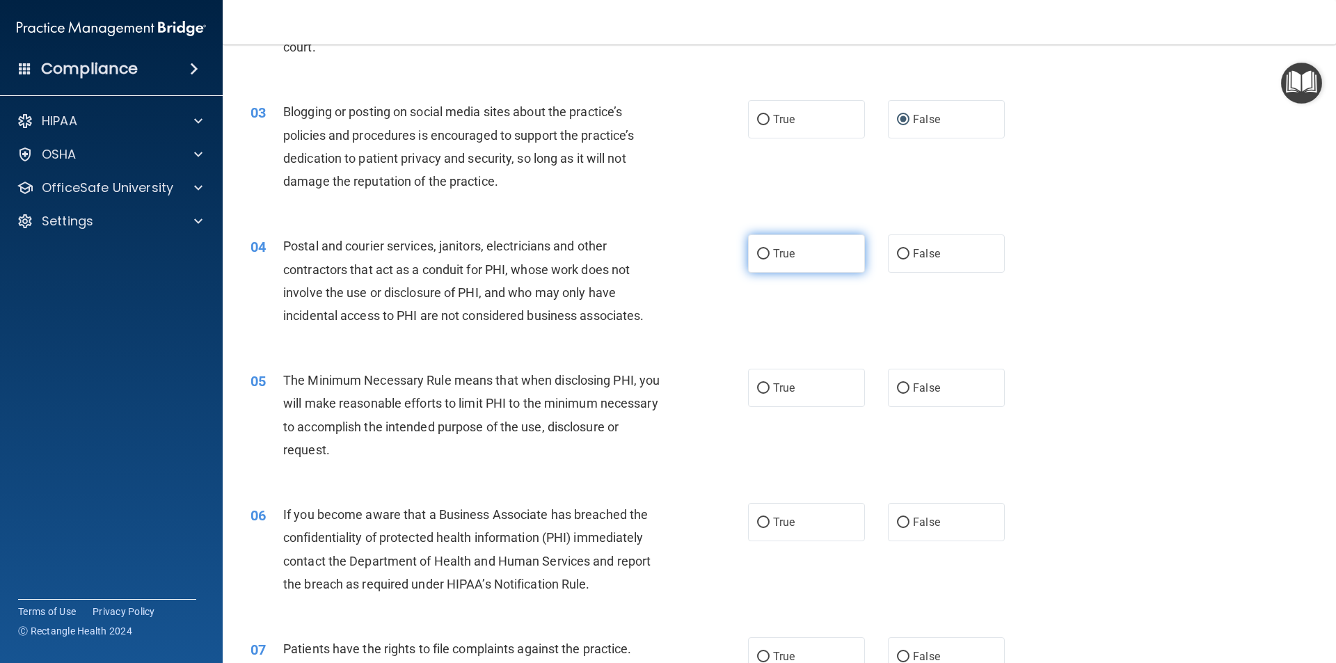
click at [759, 249] on input "True" at bounding box center [763, 254] width 13 height 10
radio input "true"
click at [758, 385] on input "True" at bounding box center [763, 388] width 13 height 10
radio input "true"
click at [913, 522] on span "False" at bounding box center [926, 521] width 27 height 13
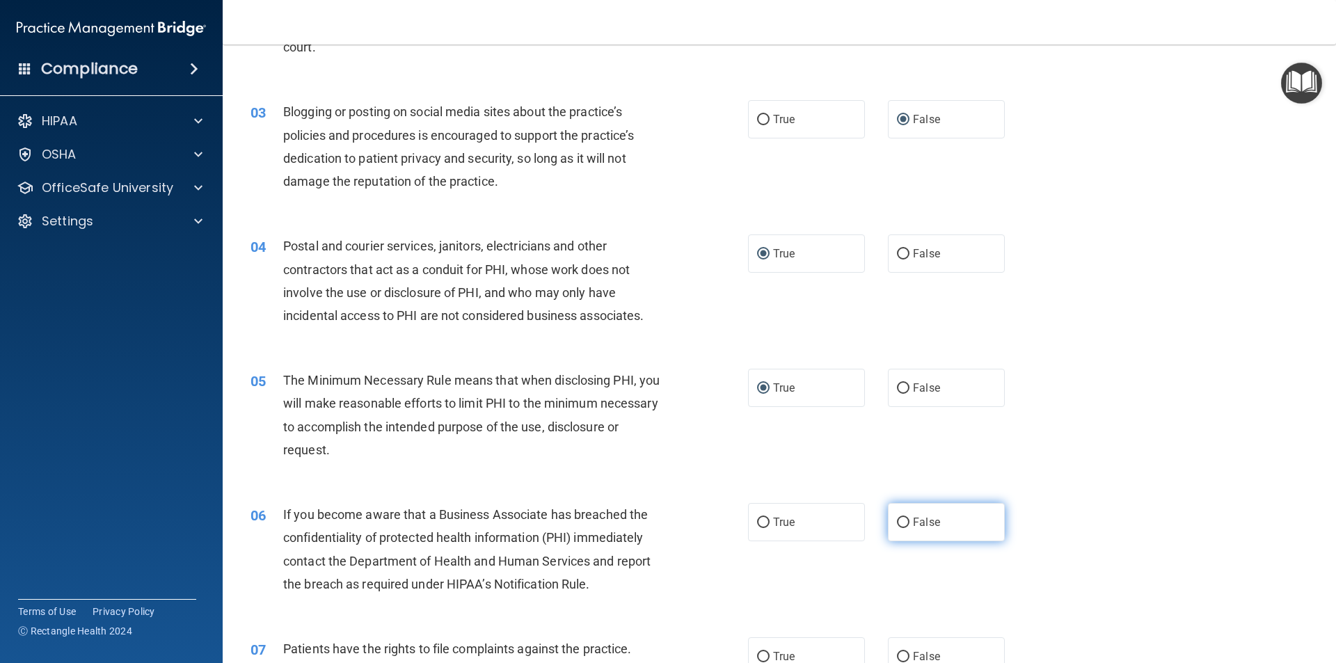
click at [906, 522] on input "False" at bounding box center [903, 523] width 13 height 10
radio input "true"
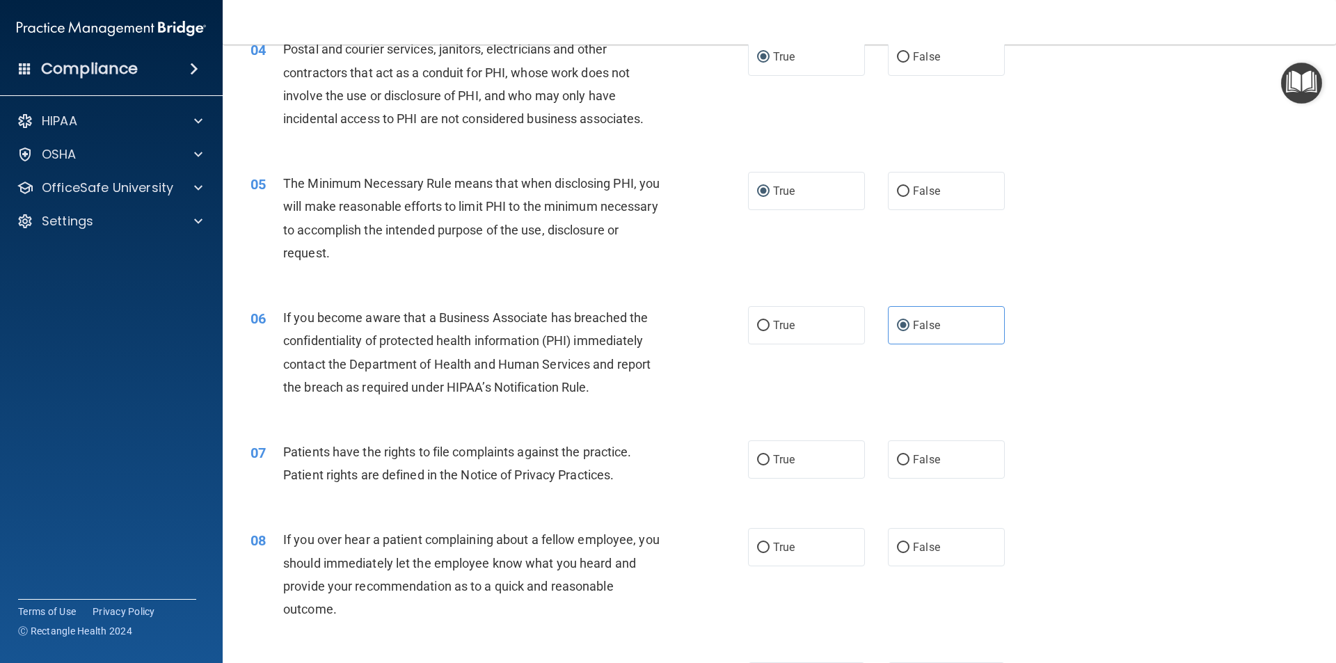
scroll to position [417, 0]
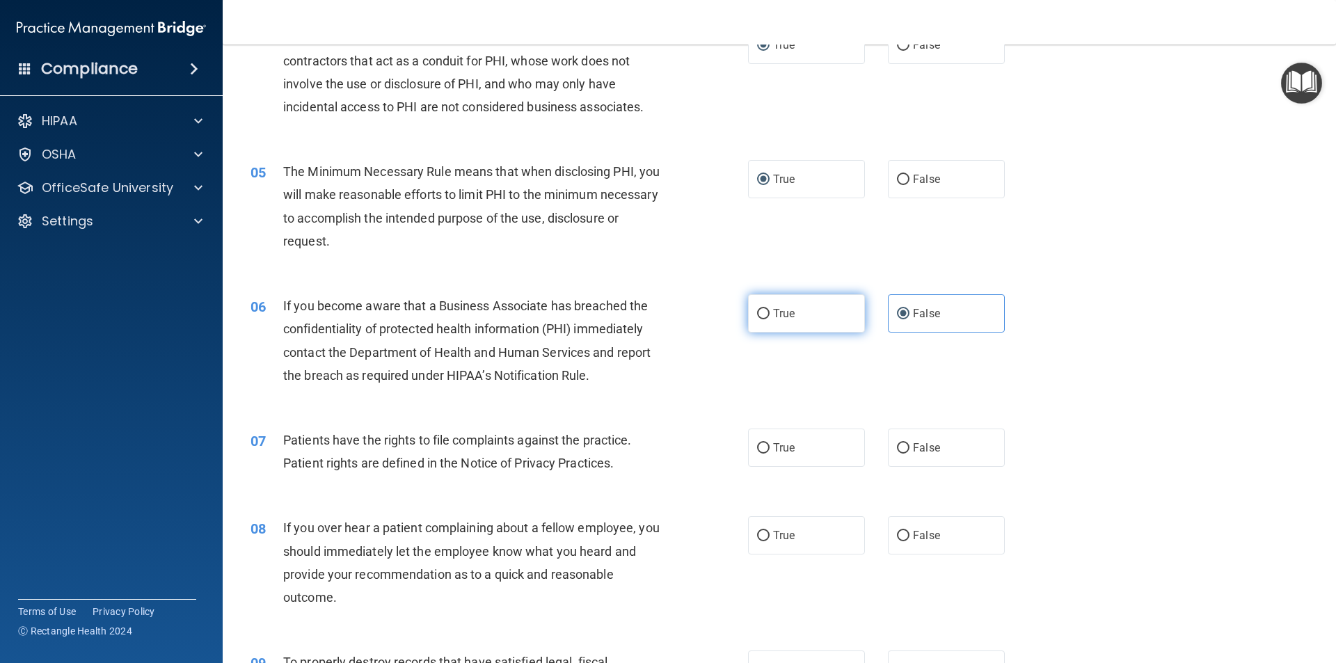
drag, startPoint x: 751, startPoint y: 303, endPoint x: 826, endPoint y: 392, distance: 116.4
click at [753, 305] on label "True" at bounding box center [806, 313] width 117 height 38
click at [757, 309] on input "True" at bounding box center [763, 314] width 13 height 10
radio input "true"
radio input "false"
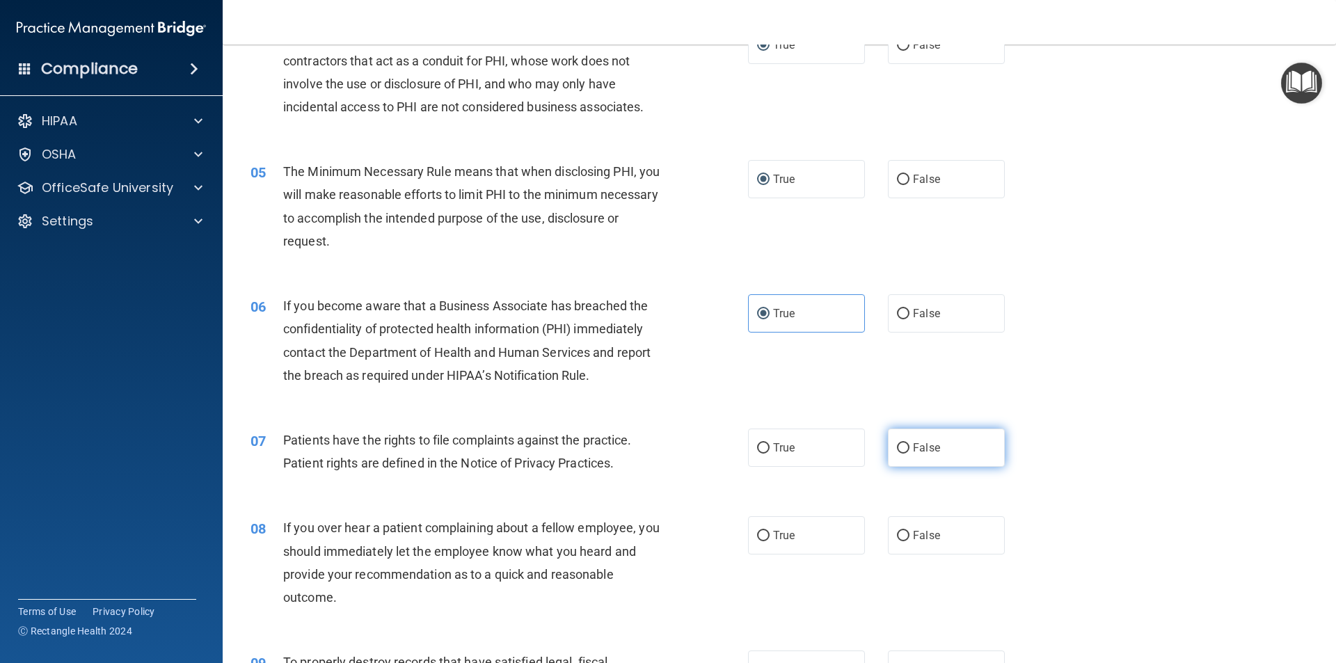
click at [898, 446] on input "False" at bounding box center [903, 448] width 13 height 10
radio input "true"
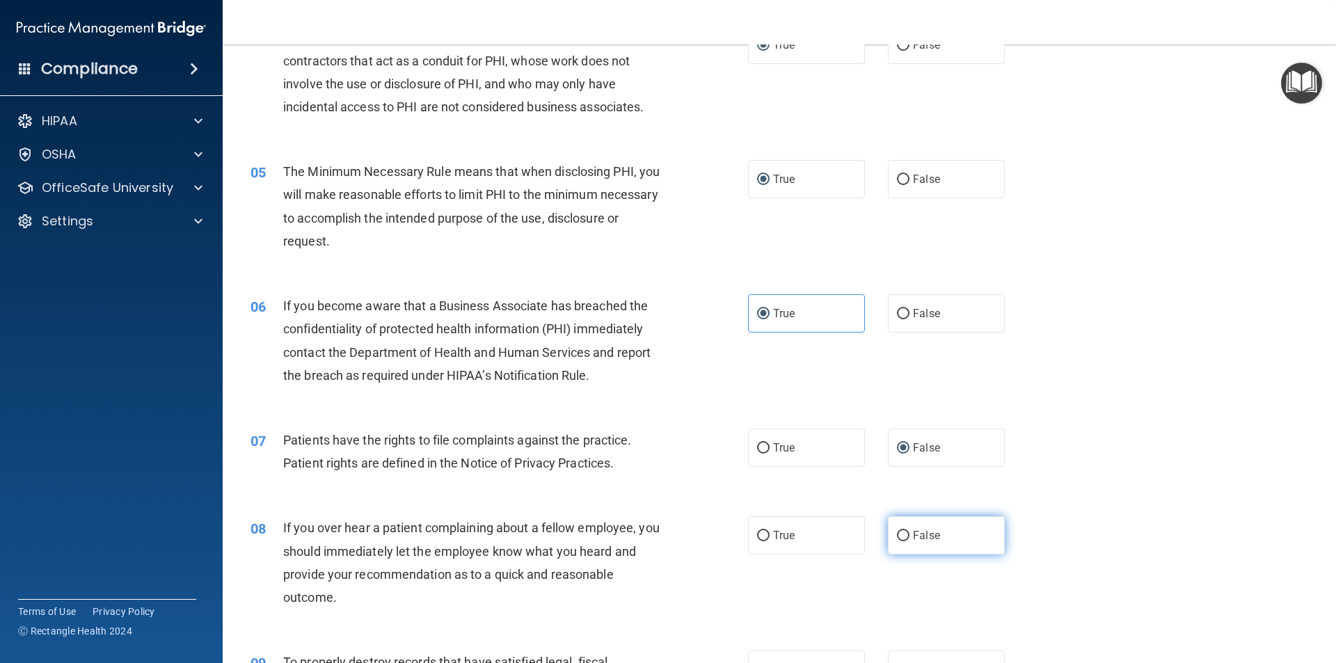
drag, startPoint x: 895, startPoint y: 536, endPoint x: 913, endPoint y: 520, distance: 25.1
click at [897, 536] on input "False" at bounding box center [903, 536] width 13 height 10
radio input "true"
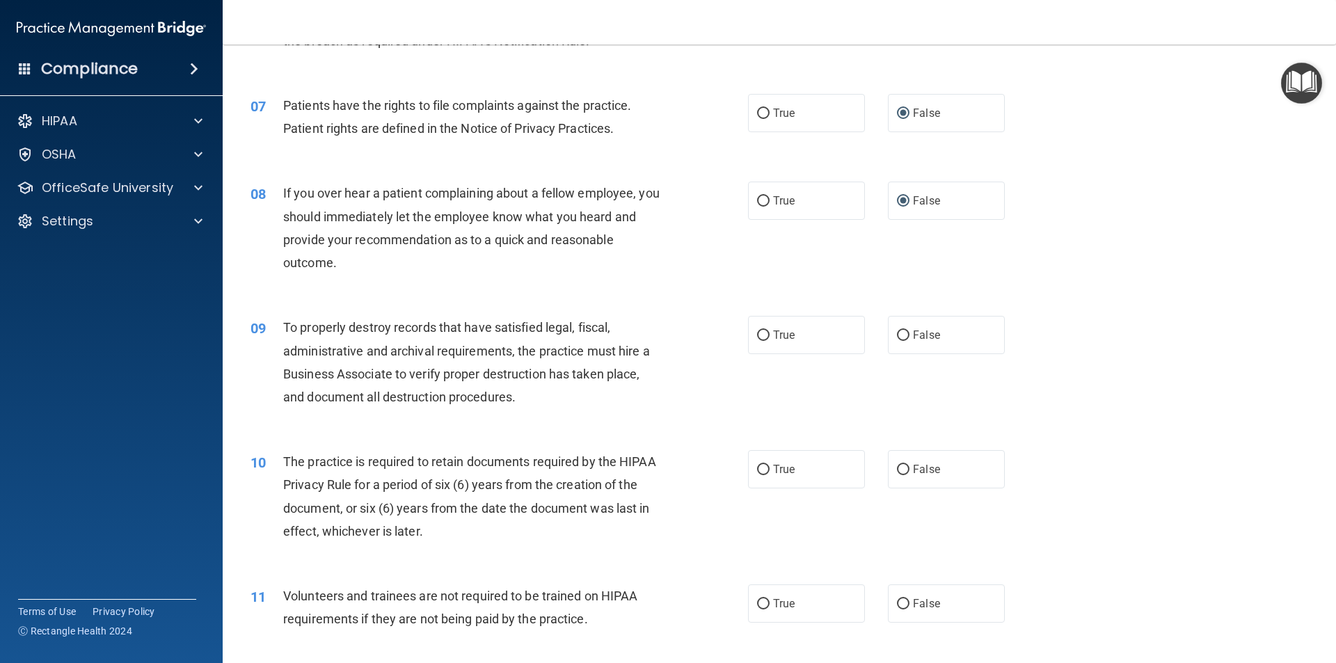
scroll to position [765, 0]
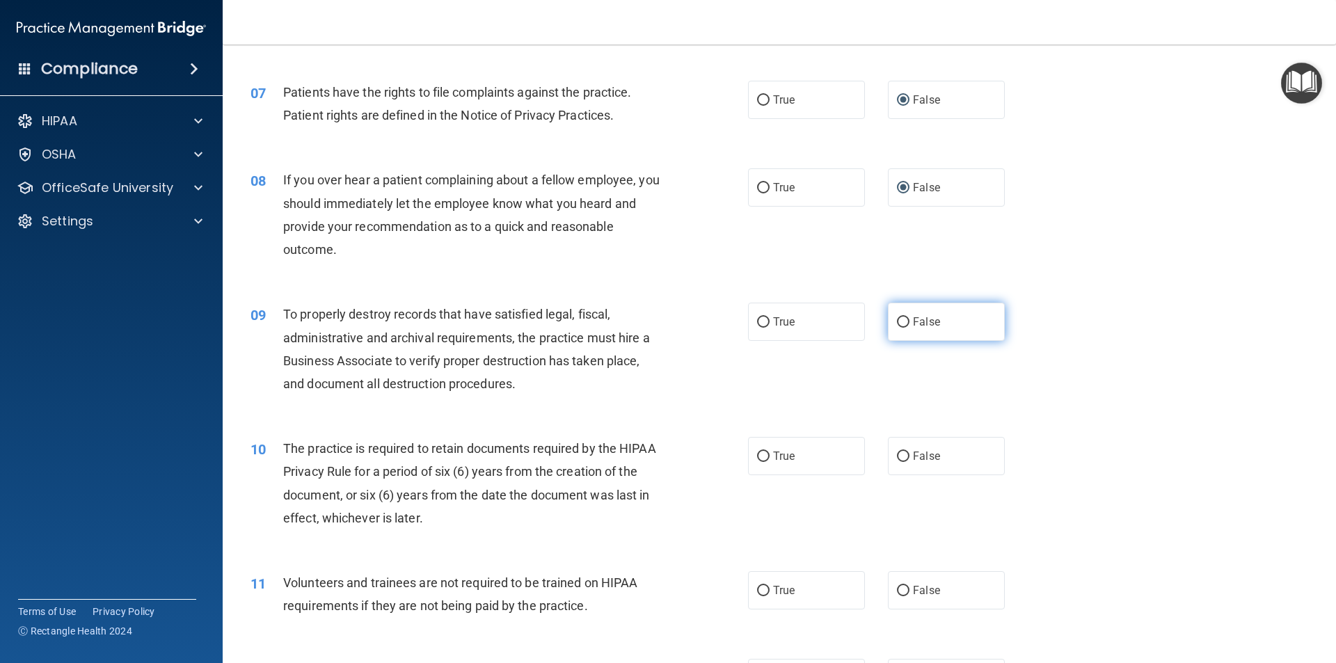
click at [900, 314] on label "False" at bounding box center [946, 322] width 117 height 38
click at [900, 317] on input "False" at bounding box center [903, 322] width 13 height 10
radio input "true"
click at [758, 453] on input "True" at bounding box center [763, 456] width 13 height 10
radio input "true"
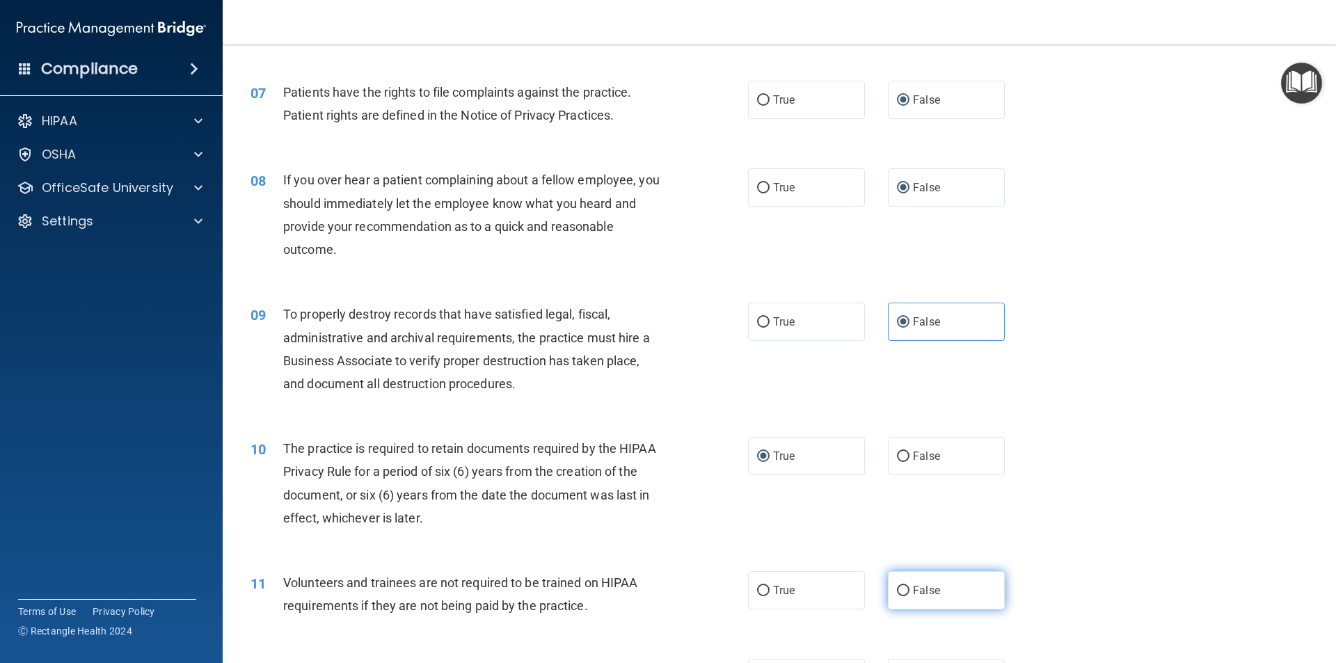
drag, startPoint x: 900, startPoint y: 589, endPoint x: 900, endPoint y: 582, distance: 7.0
click at [900, 589] on input "False" at bounding box center [903, 591] width 13 height 10
radio input "true"
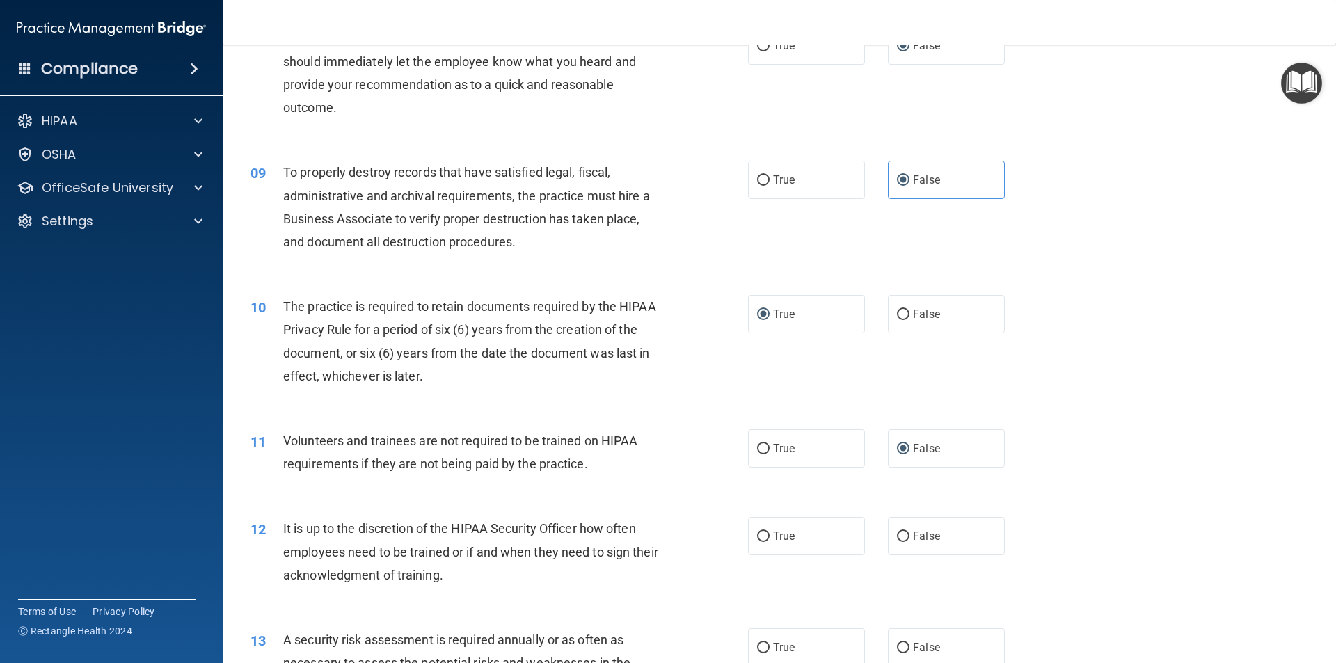
scroll to position [1044, 0]
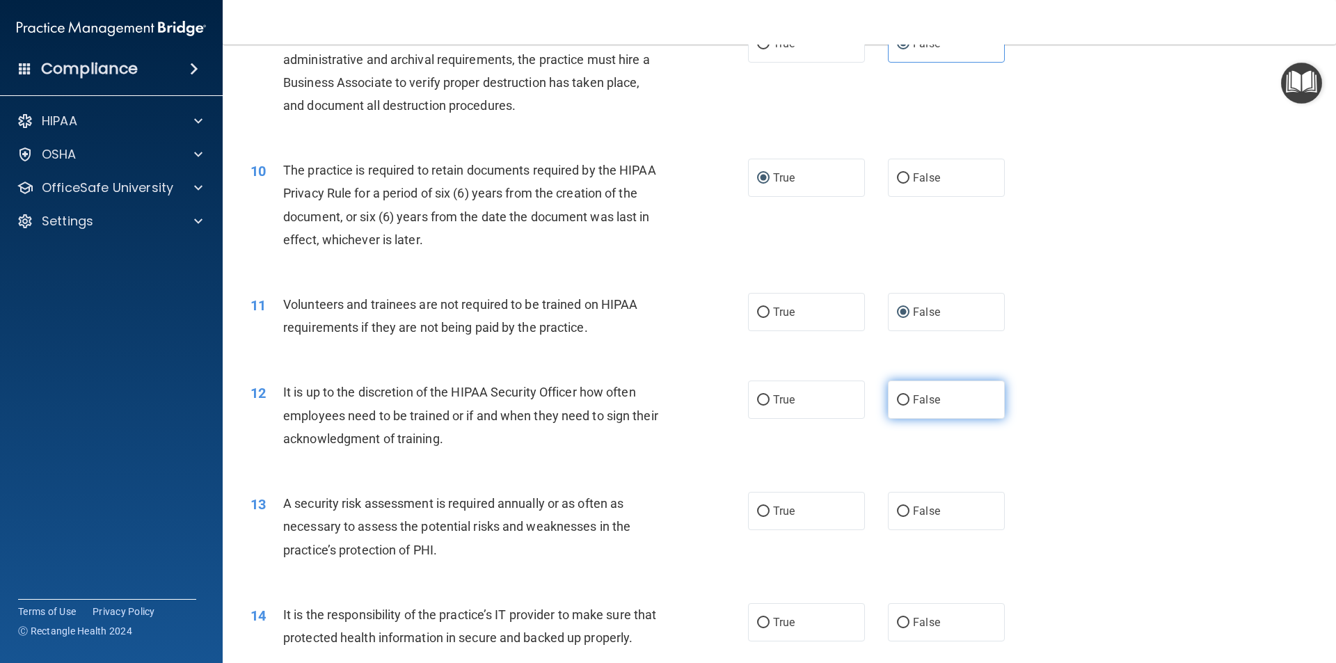
click at [900, 392] on label "False" at bounding box center [946, 400] width 117 height 38
click at [900, 395] on input "False" at bounding box center [903, 400] width 13 height 10
radio input "true"
drag, startPoint x: 760, startPoint y: 507, endPoint x: 797, endPoint y: 527, distance: 42.3
click at [762, 507] on input "True" at bounding box center [763, 511] width 13 height 10
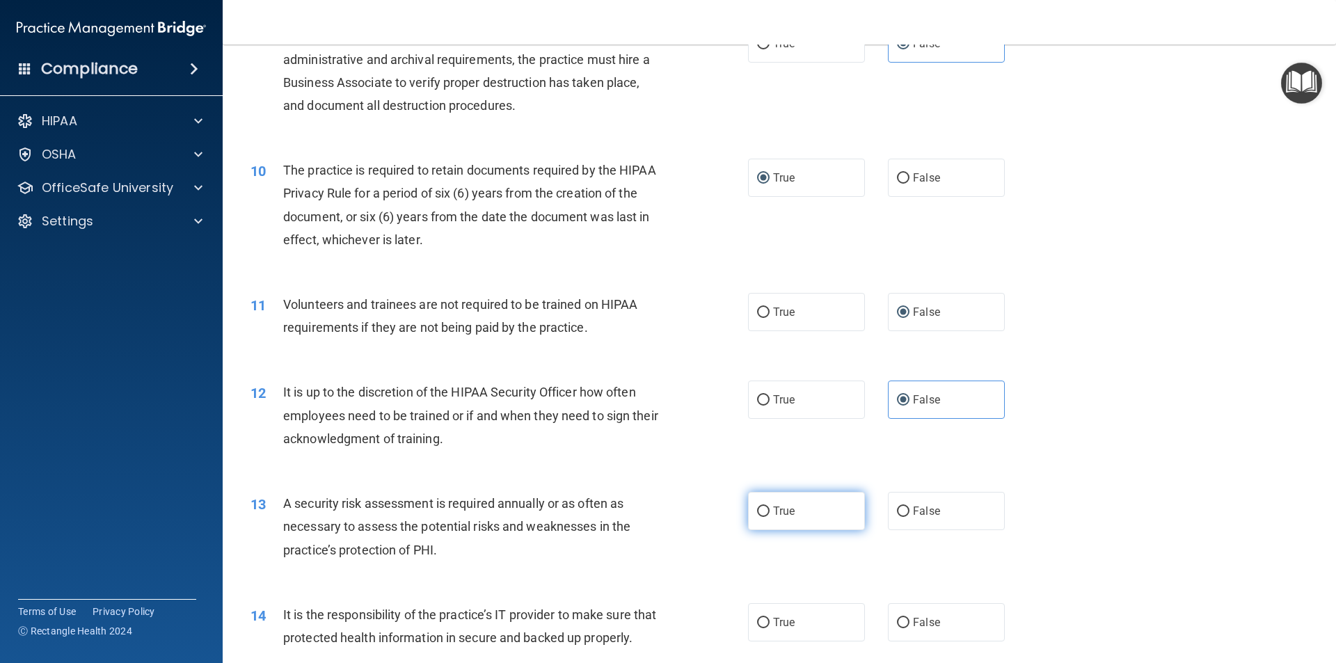
radio input "true"
click at [900, 620] on input "False" at bounding box center [903, 623] width 13 height 10
radio input "true"
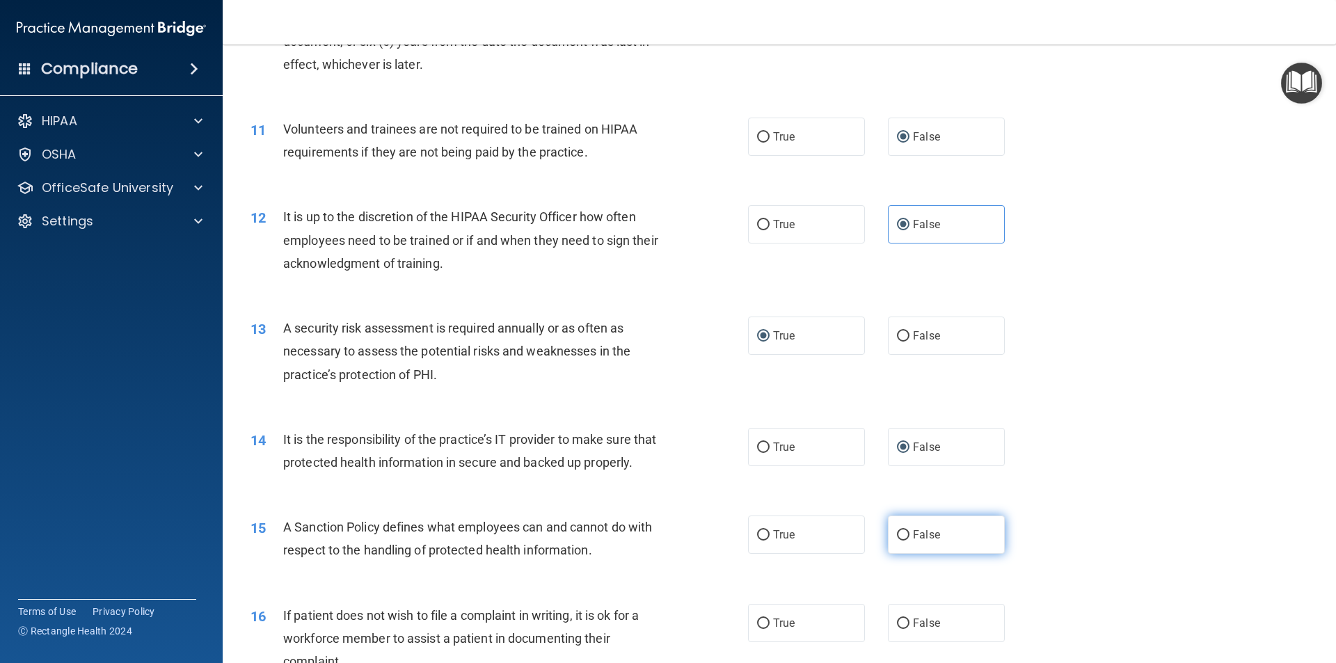
scroll to position [1252, 0]
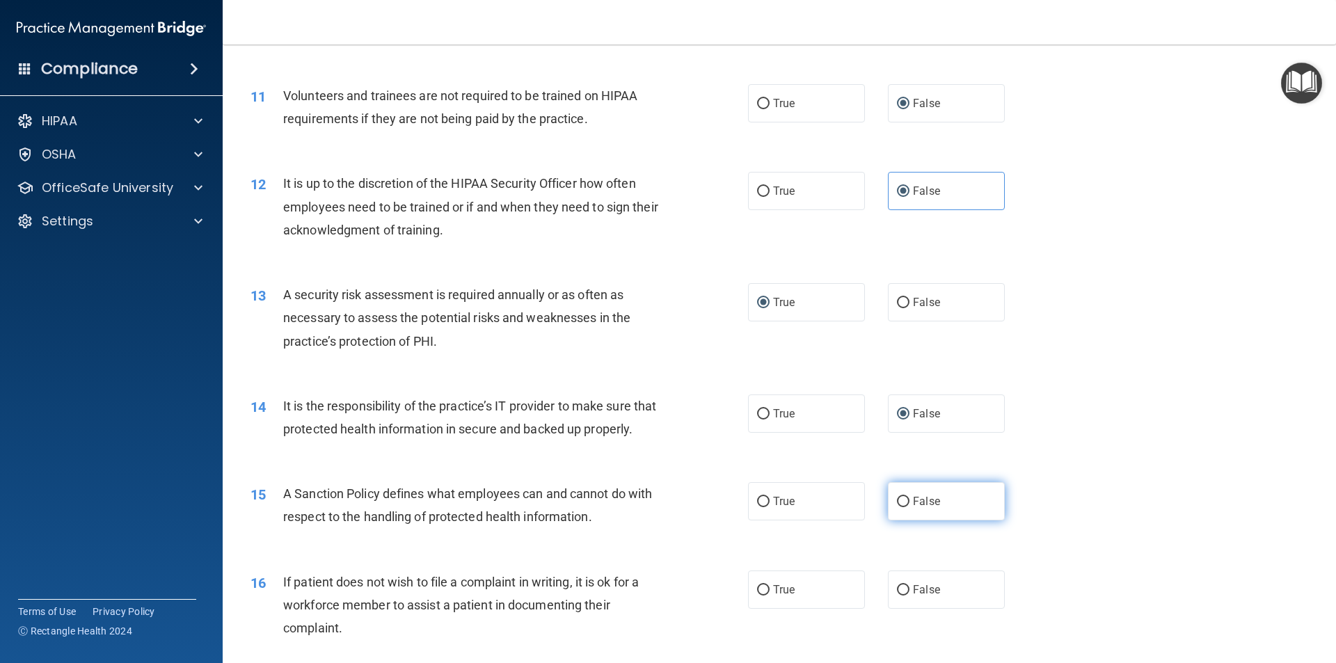
click at [902, 518] on label "False" at bounding box center [946, 501] width 117 height 38
click at [902, 507] on input "False" at bounding box center [903, 502] width 13 height 10
radio input "true"
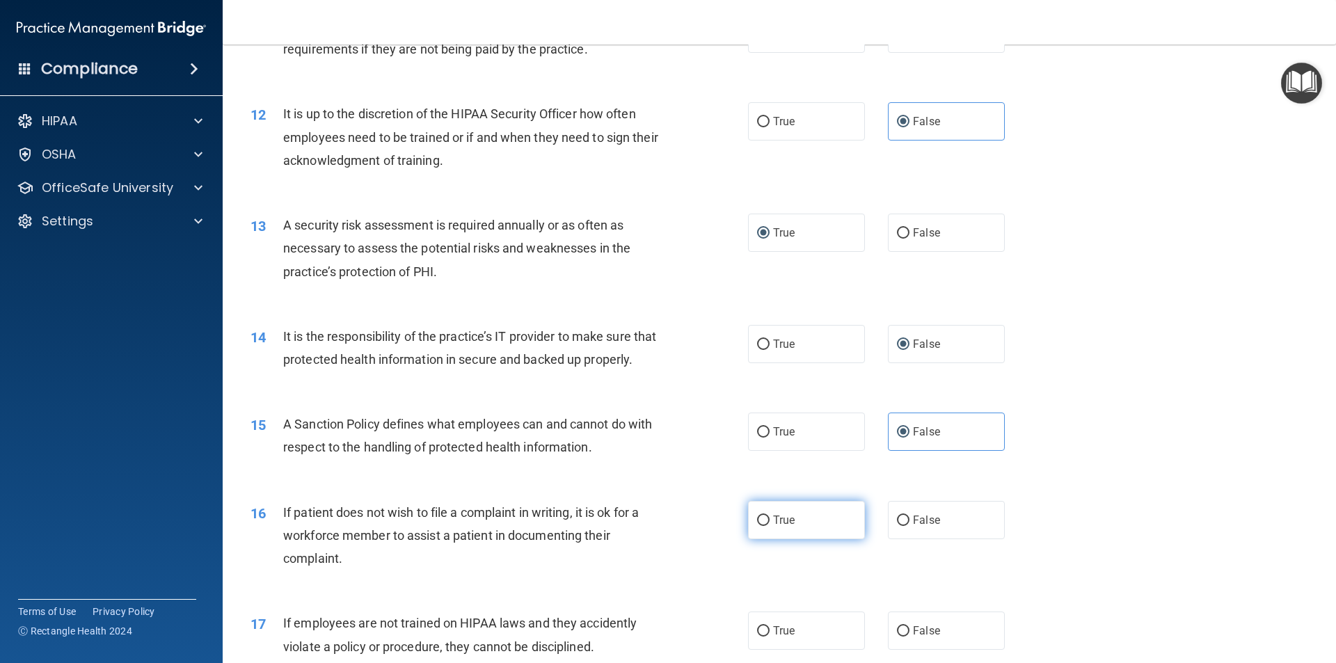
click at [759, 535] on label "True" at bounding box center [806, 520] width 117 height 38
click at [759, 526] on input "True" at bounding box center [763, 520] width 13 height 10
radio input "true"
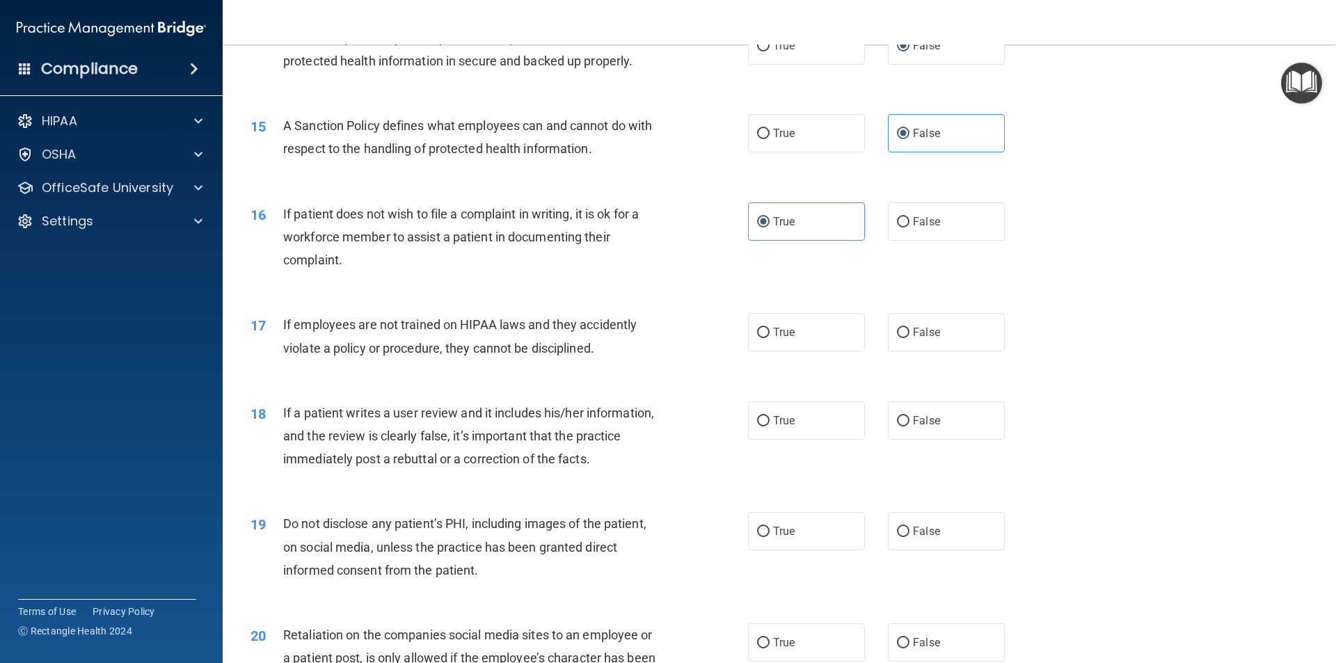
scroll to position [1670, 0]
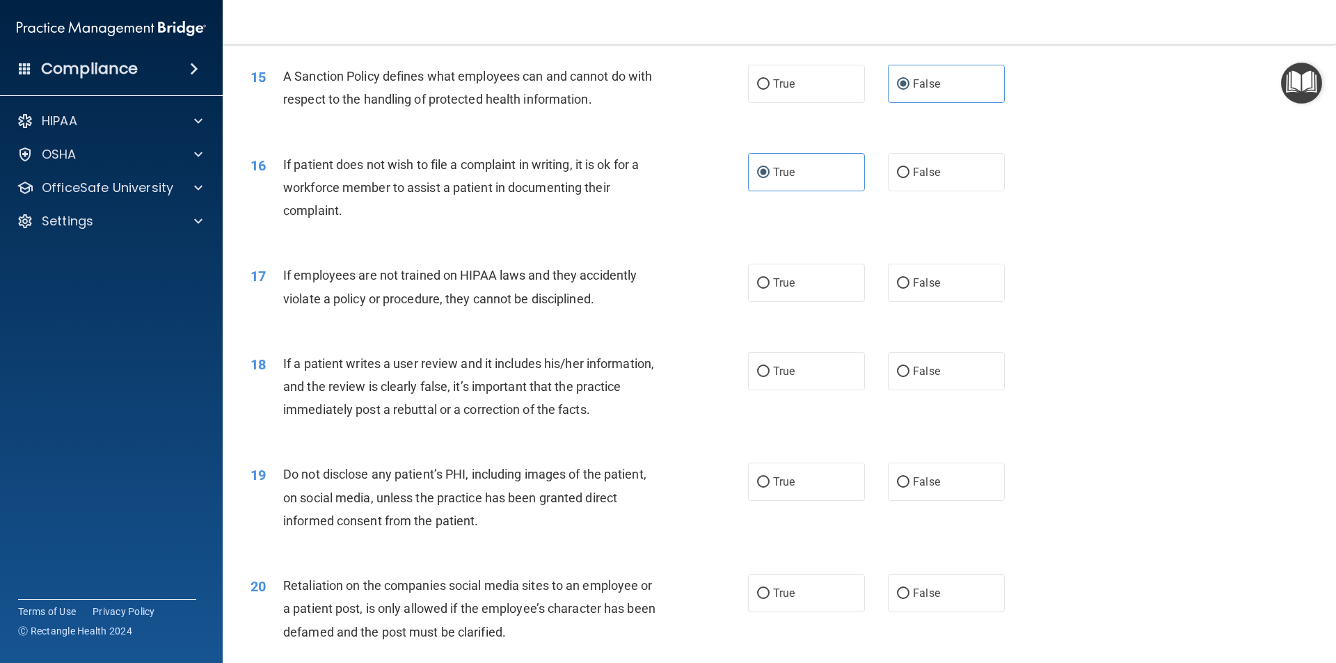
drag, startPoint x: 900, startPoint y: 300, endPoint x: 896, endPoint y: 355, distance: 55.8
click at [900, 301] on label "False" at bounding box center [946, 283] width 117 height 38
click at [897, 377] on input "False" at bounding box center [903, 372] width 13 height 10
radio input "true"
click at [758, 488] on input "True" at bounding box center [763, 482] width 13 height 10
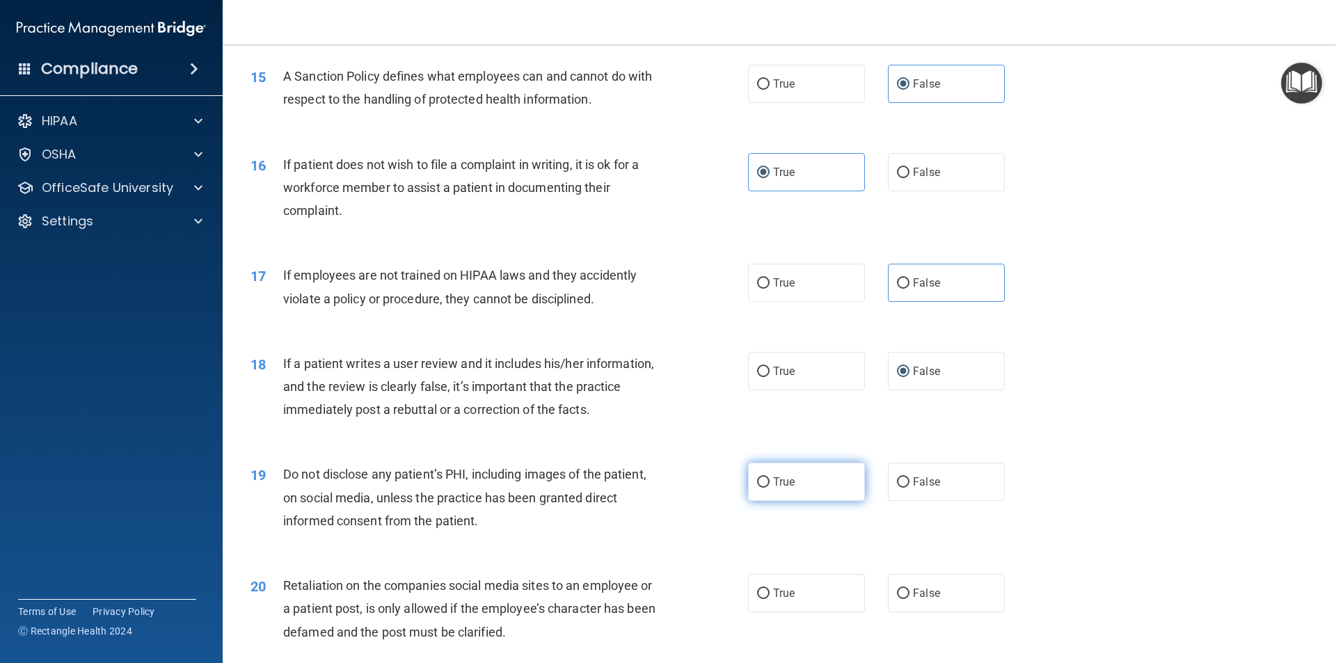
radio input "true"
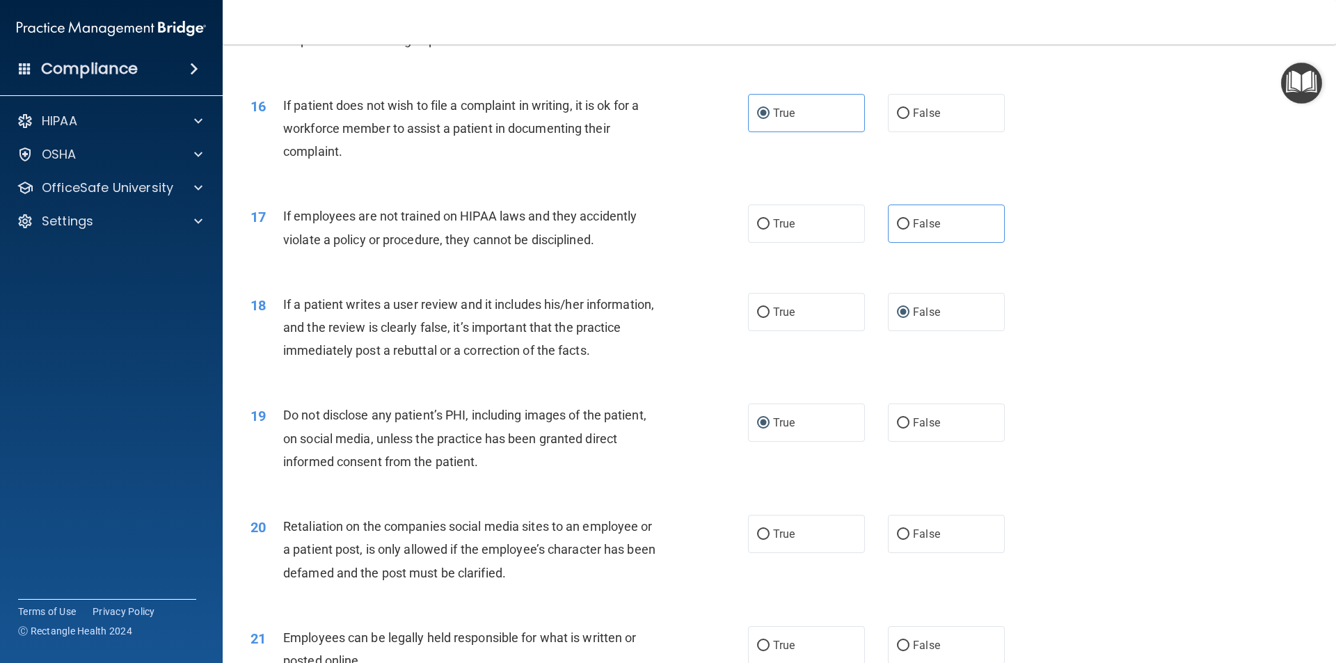
scroll to position [1809, 0]
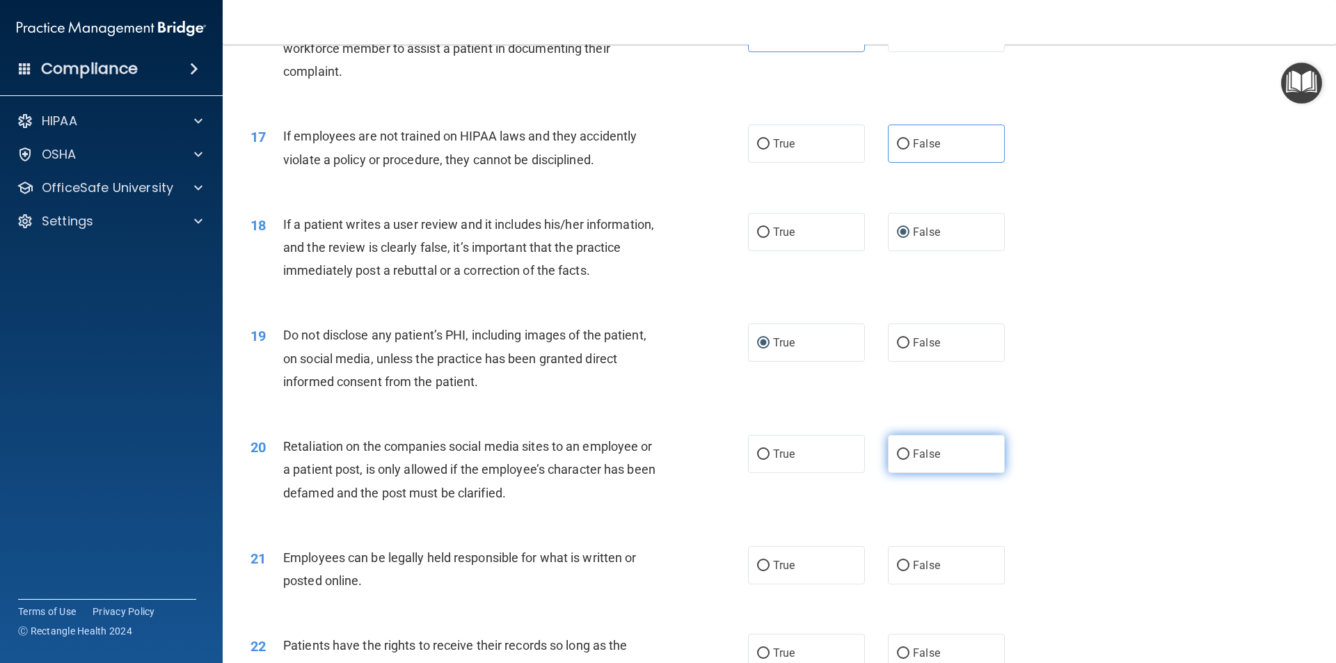
click at [894, 469] on label "False" at bounding box center [946, 454] width 117 height 38
click at [897, 460] on input "False" at bounding box center [903, 454] width 13 height 10
radio input "true"
click at [760, 571] on input "True" at bounding box center [763, 566] width 13 height 10
radio input "true"
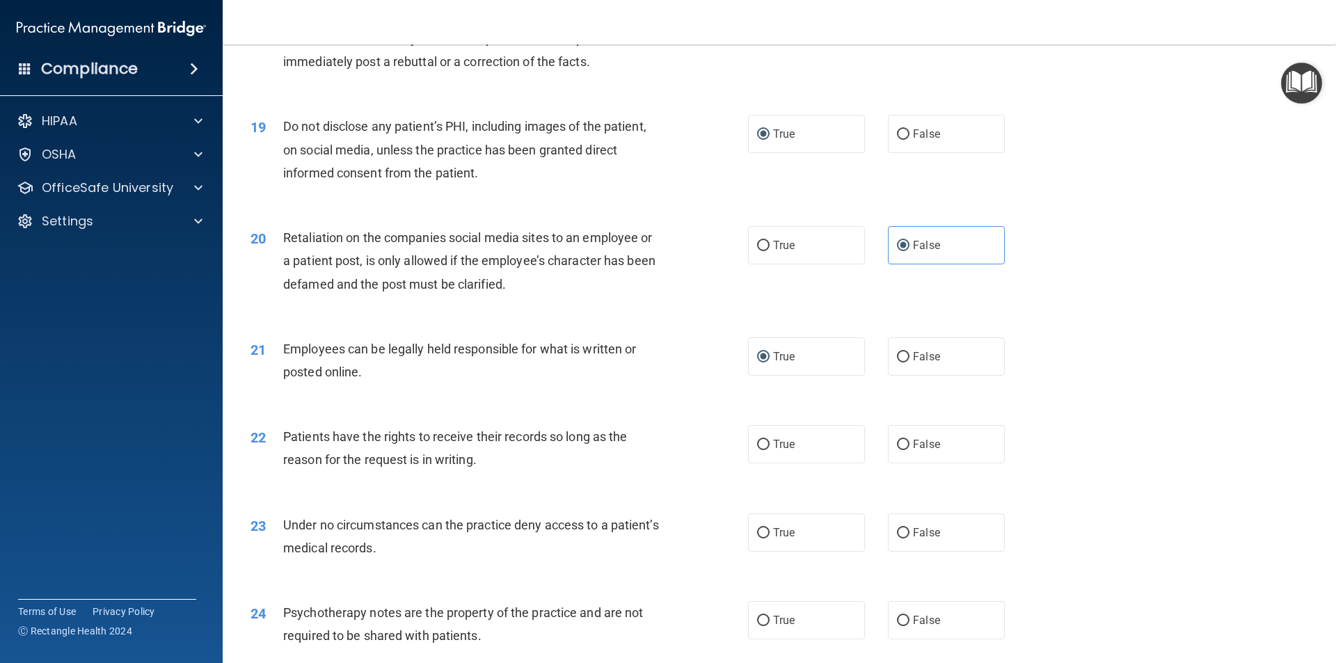
scroll to position [2087, 0]
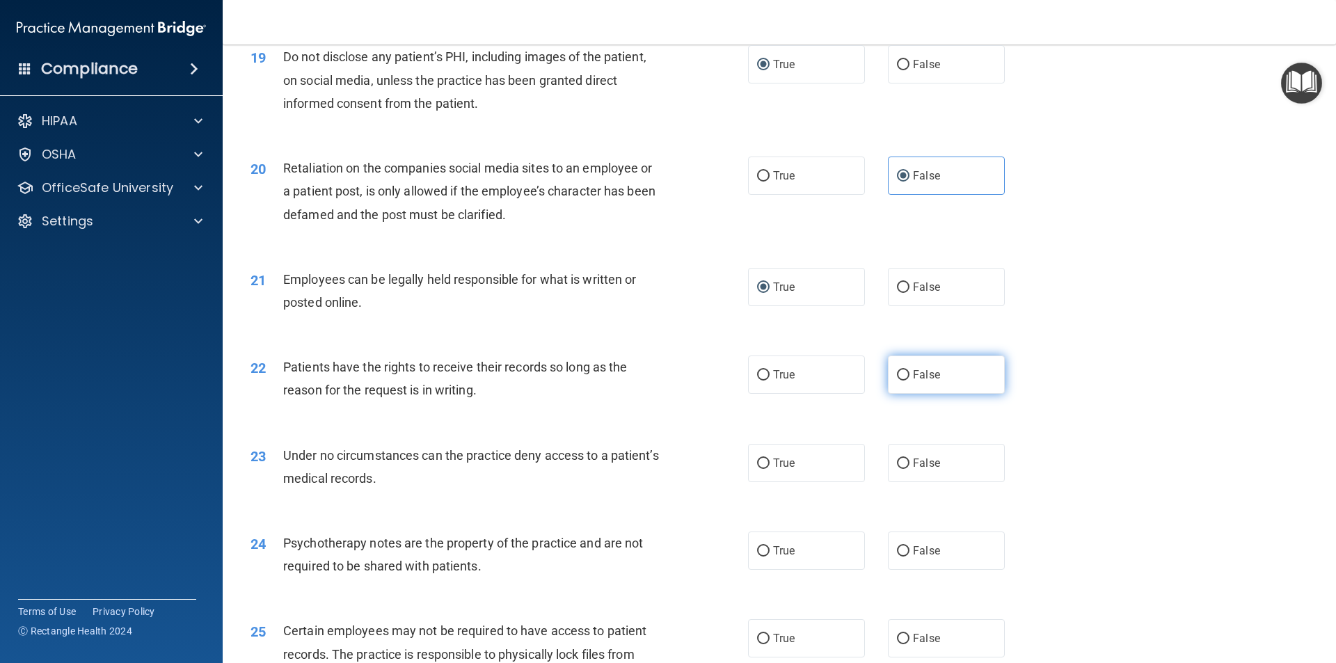
click at [897, 381] on input "False" at bounding box center [903, 375] width 13 height 10
radio input "true"
click at [899, 469] on input "False" at bounding box center [903, 463] width 13 height 10
radio input "true"
click at [757, 557] on input "True" at bounding box center [763, 551] width 13 height 10
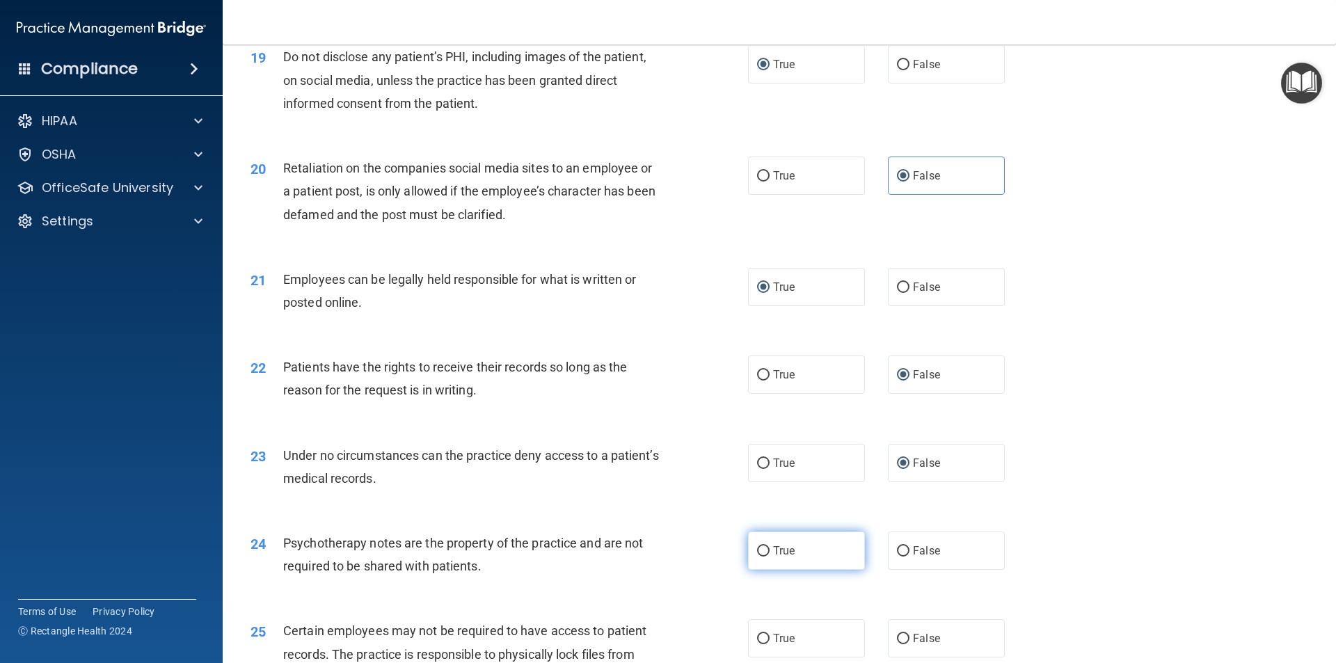
radio input "true"
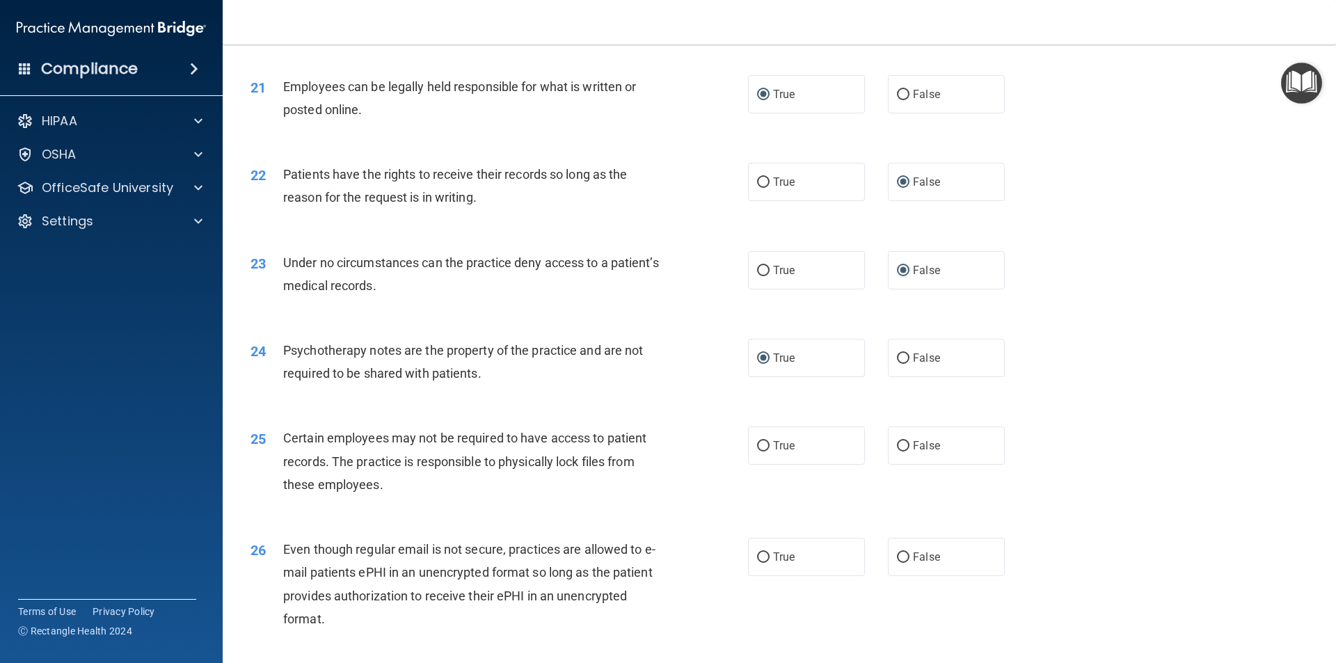
scroll to position [2296, 0]
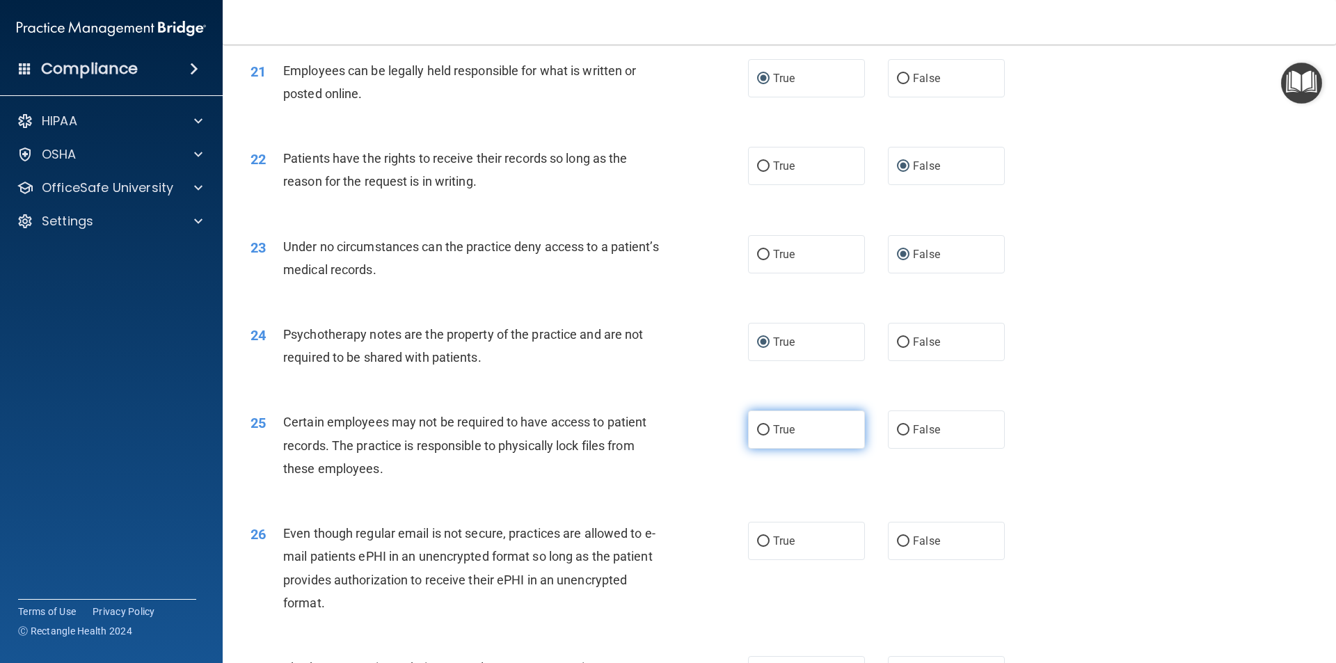
click at [761, 435] on input "True" at bounding box center [763, 430] width 13 height 10
radio input "true"
click at [758, 547] on input "True" at bounding box center [763, 541] width 13 height 10
radio input "true"
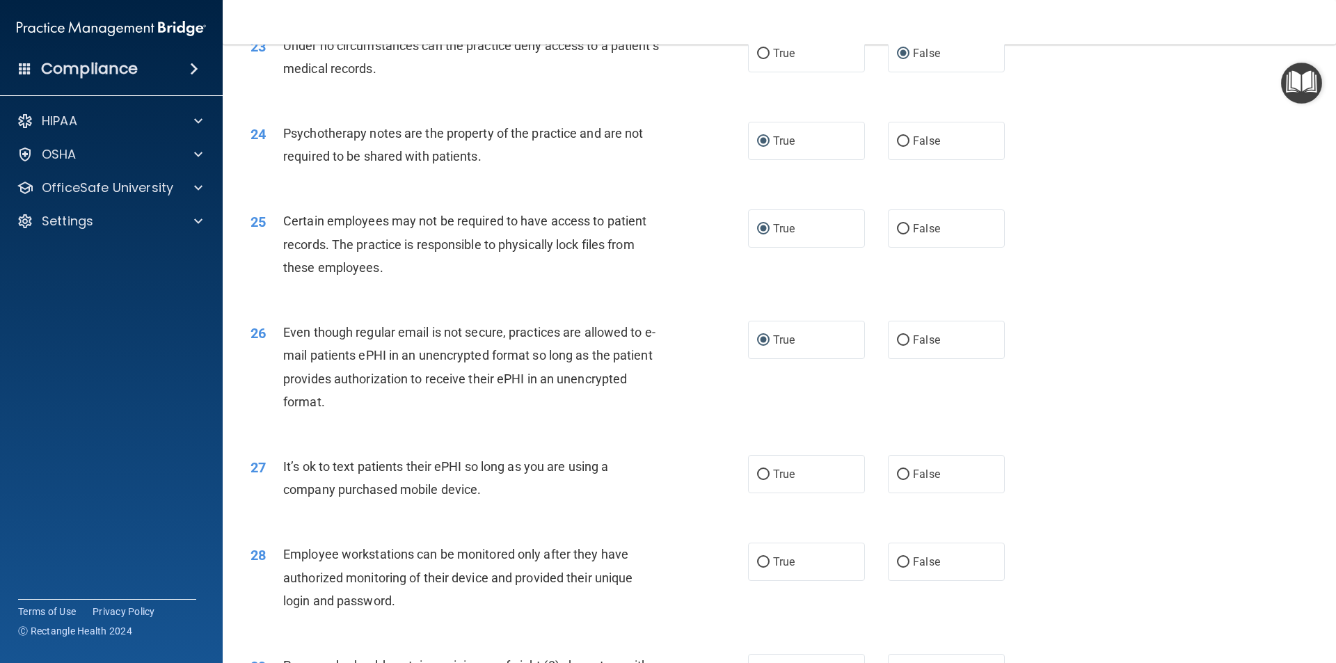
scroll to position [2504, 0]
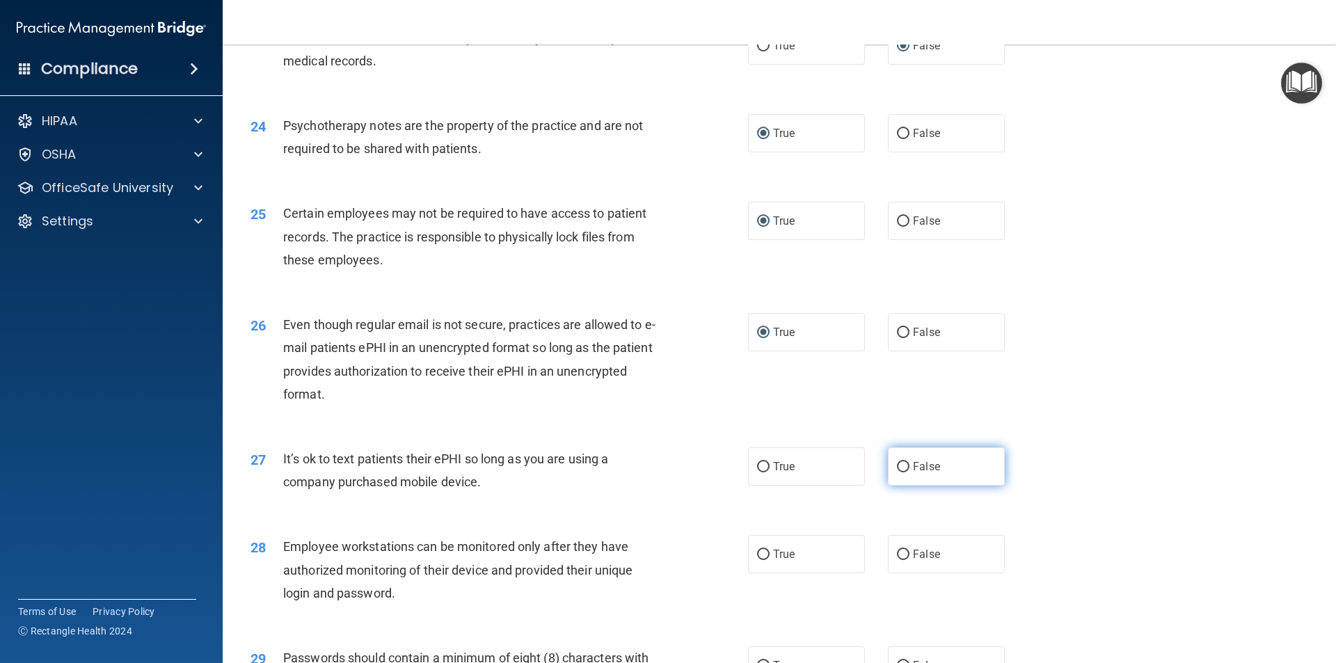
click at [897, 472] on input "False" at bounding box center [903, 467] width 13 height 10
radio input "true"
click at [900, 560] on input "False" at bounding box center [903, 555] width 13 height 10
radio input "true"
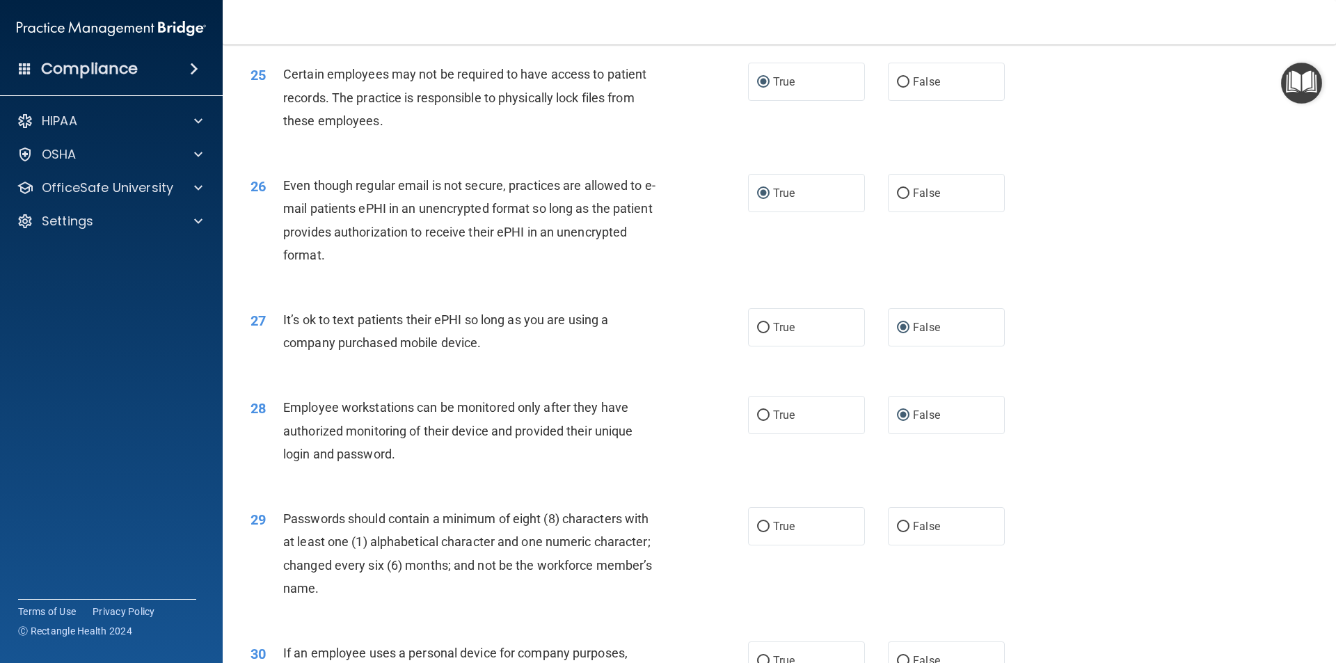
scroll to position [2713, 0]
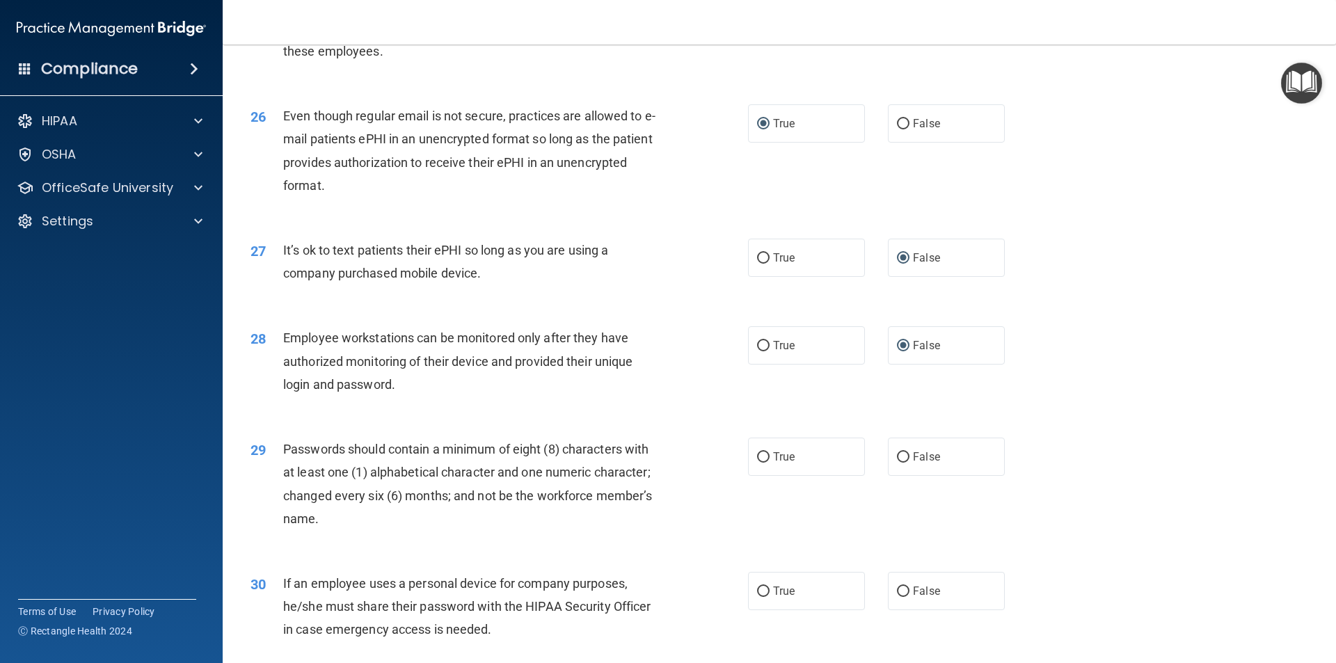
drag, startPoint x: 759, startPoint y: 478, endPoint x: 808, endPoint y: 553, distance: 89.9
click at [760, 463] on input "True" at bounding box center [763, 457] width 13 height 10
radio input "true"
click at [897, 597] on input "False" at bounding box center [903, 591] width 13 height 10
radio input "true"
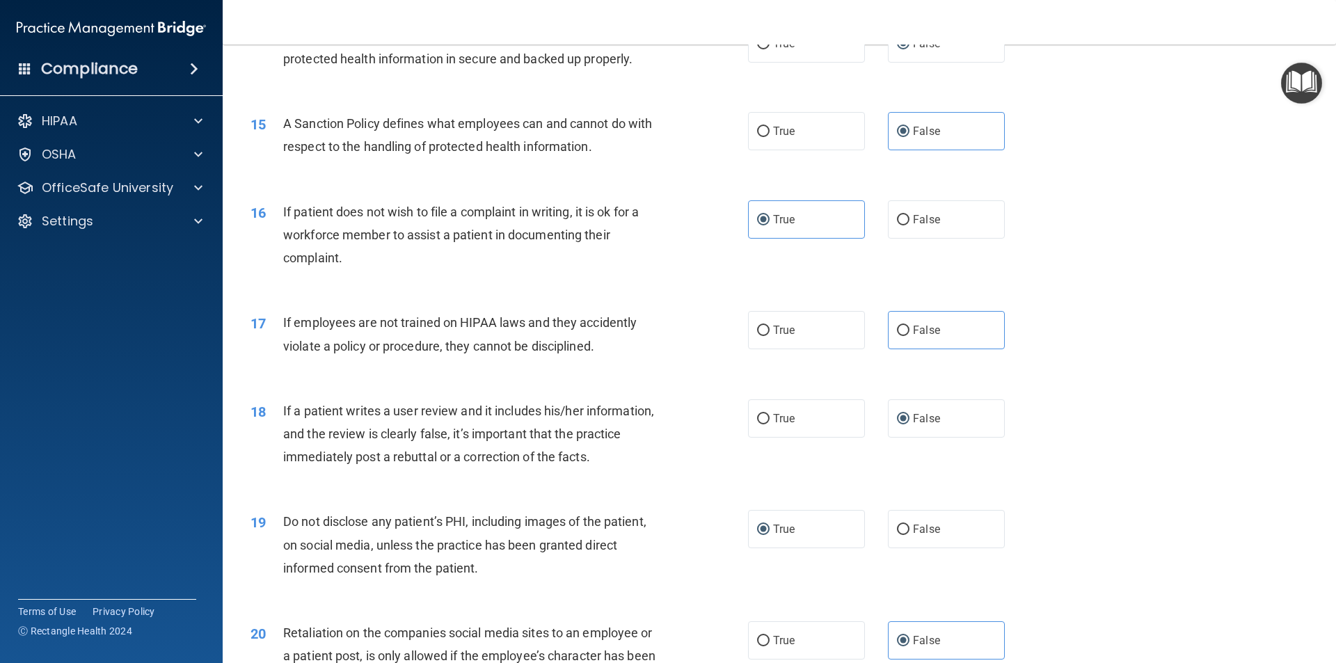
scroll to position [1577, 0]
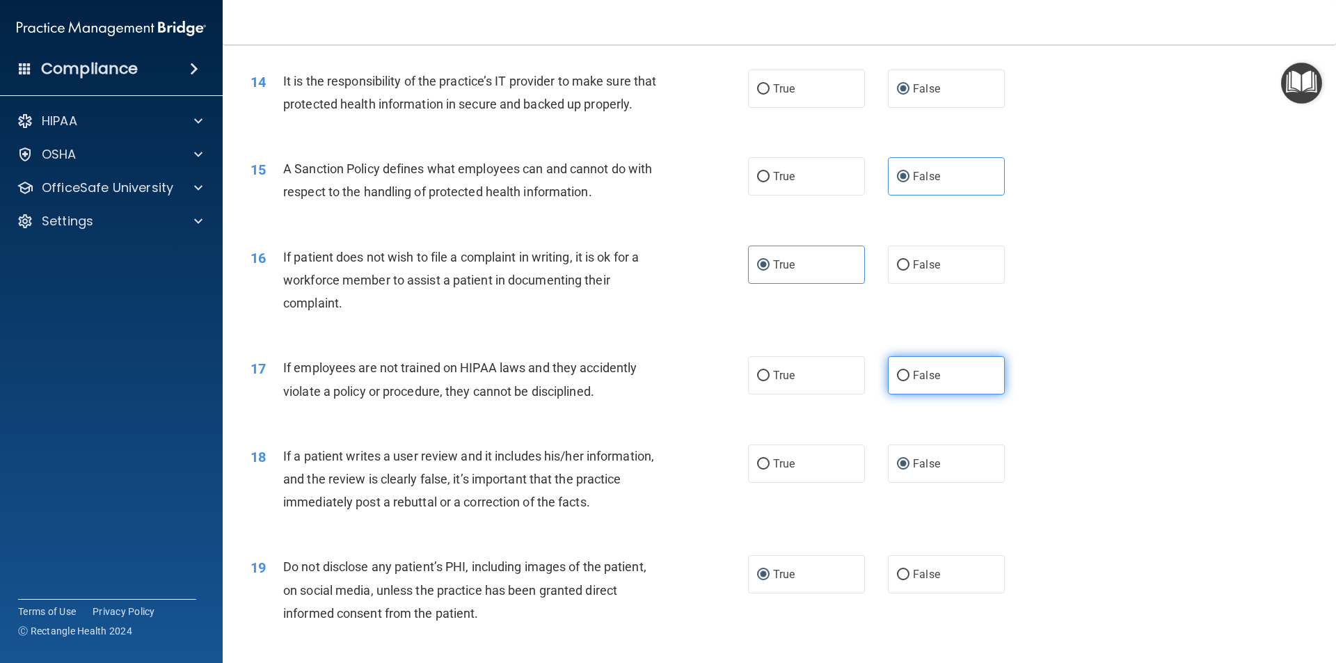
click at [900, 381] on input "False" at bounding box center [903, 376] width 13 height 10
radio input "true"
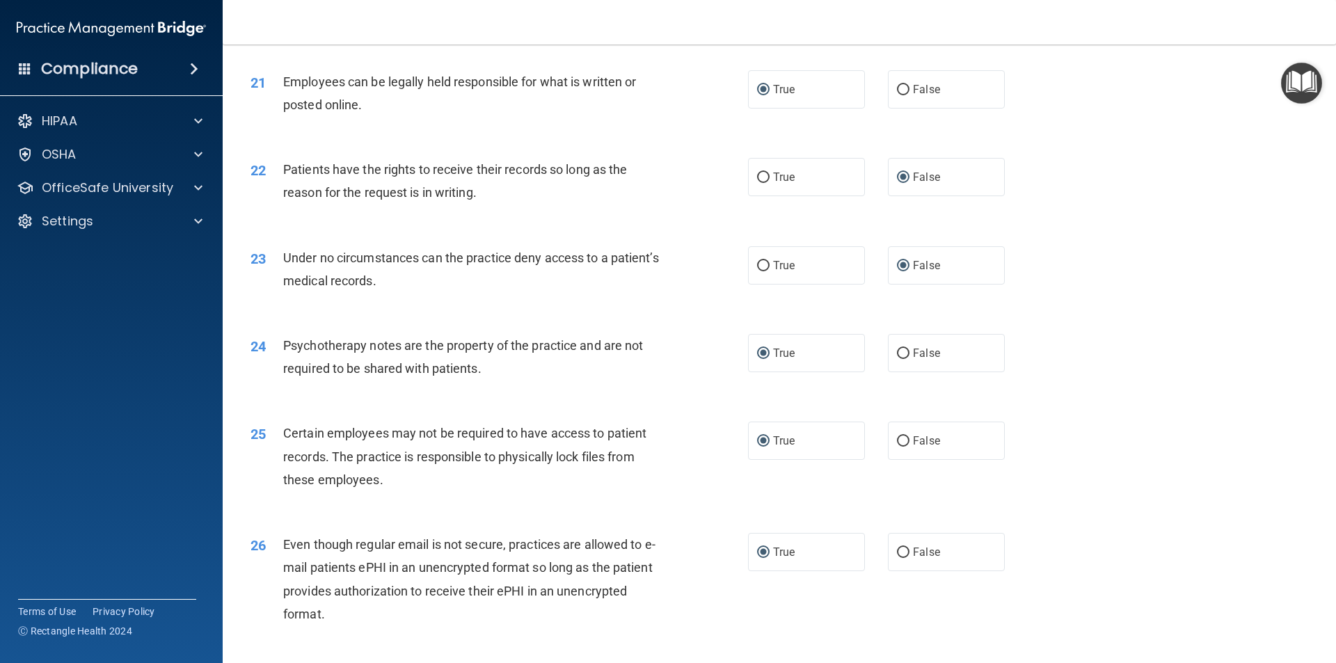
scroll to position [2829, 0]
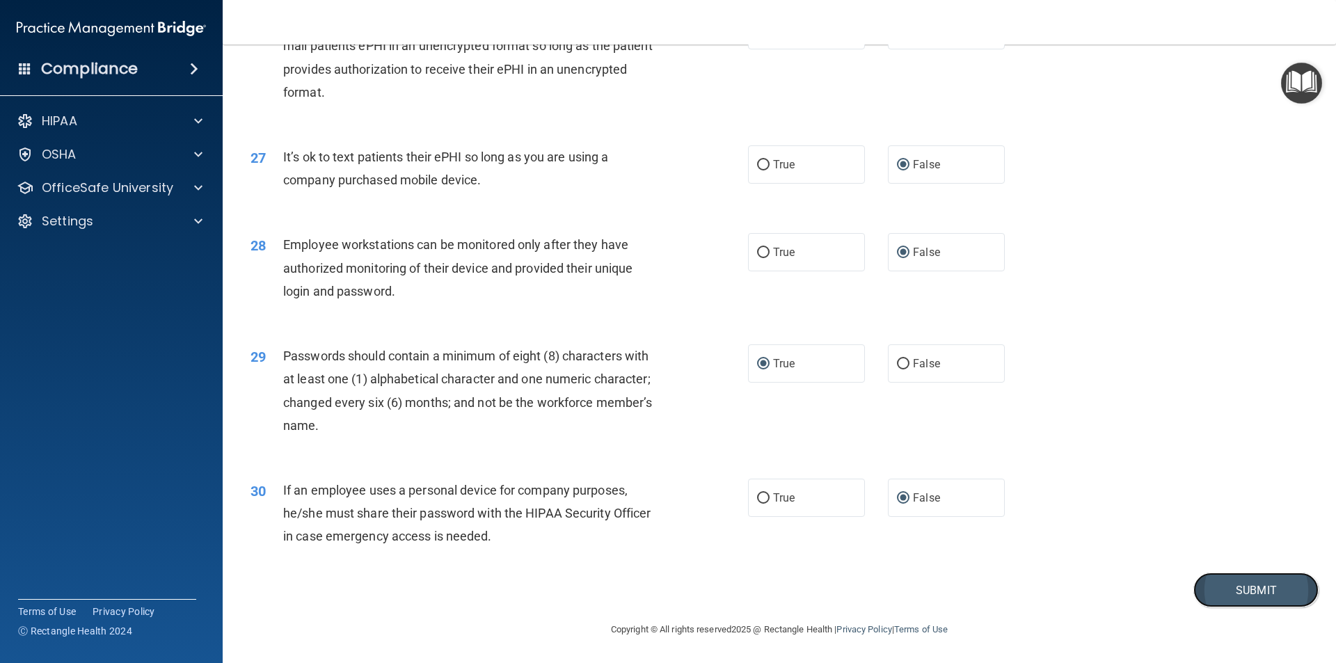
click at [1228, 593] on button "Submit" at bounding box center [1255, 590] width 125 height 35
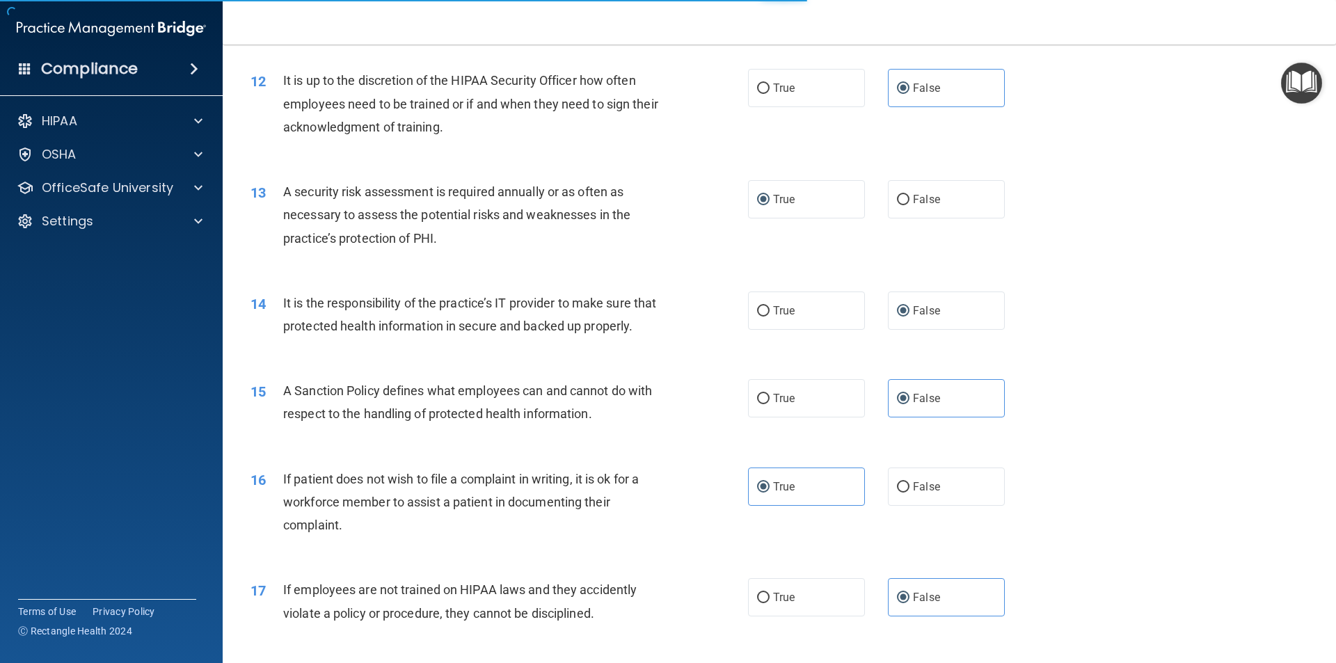
scroll to position [1090, 0]
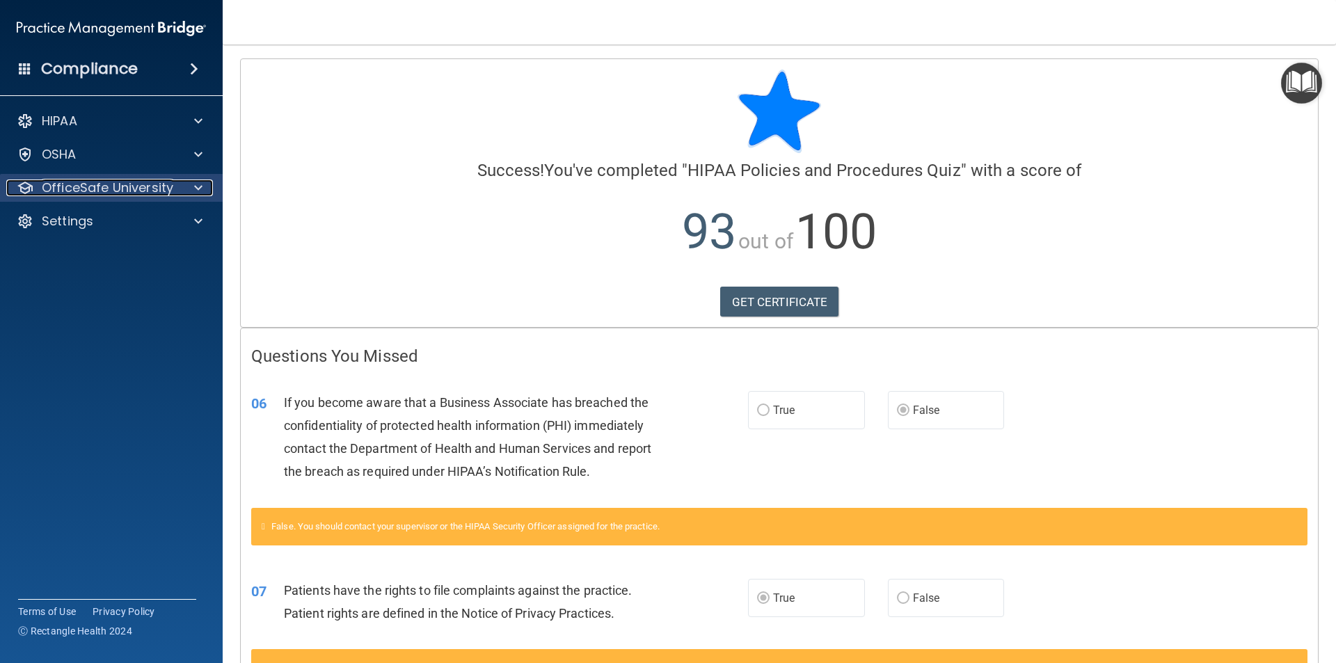
click at [123, 183] on p "OfficeSafe University" at bounding box center [107, 187] width 131 height 17
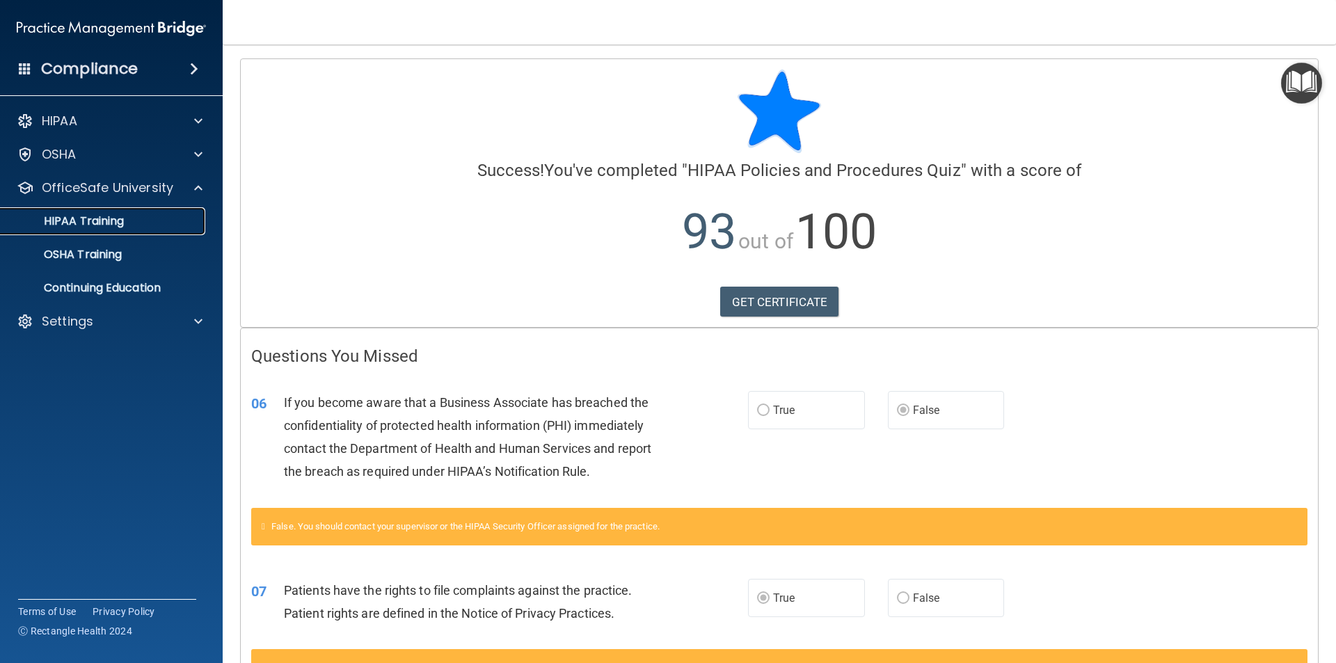
click at [124, 209] on link "HIPAA Training" at bounding box center [95, 221] width 219 height 28
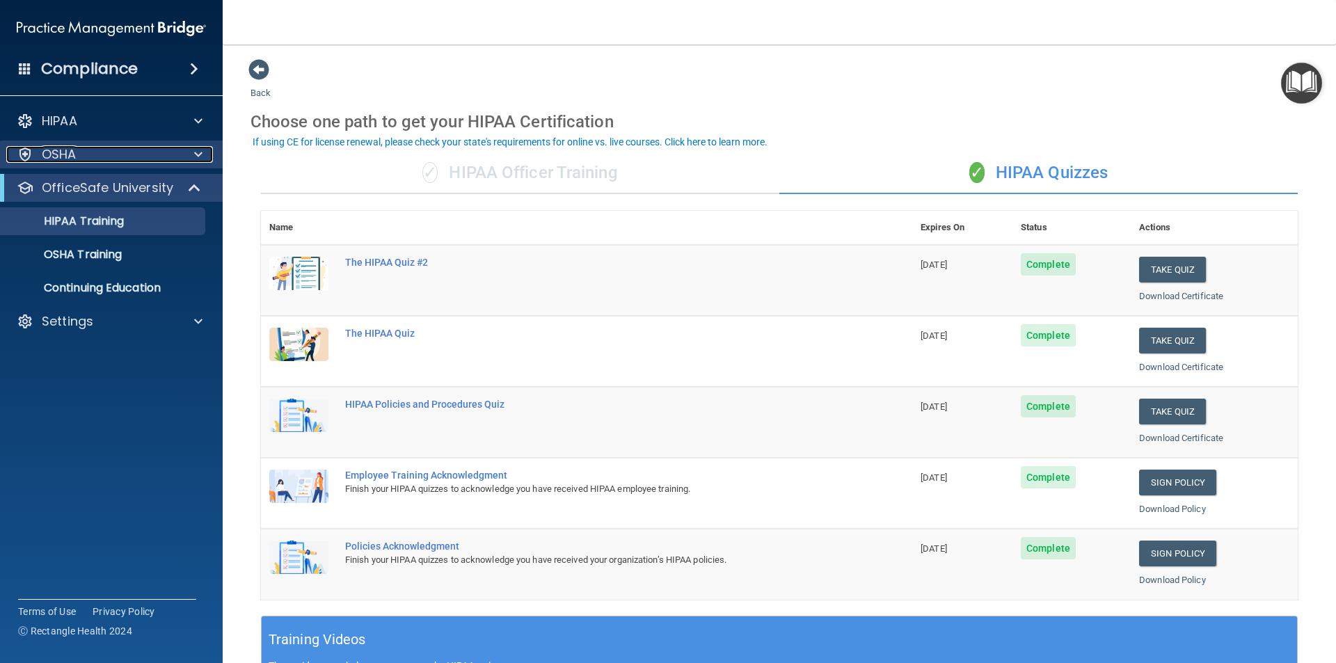
click at [158, 147] on div "OSHA" at bounding box center [92, 154] width 173 height 17
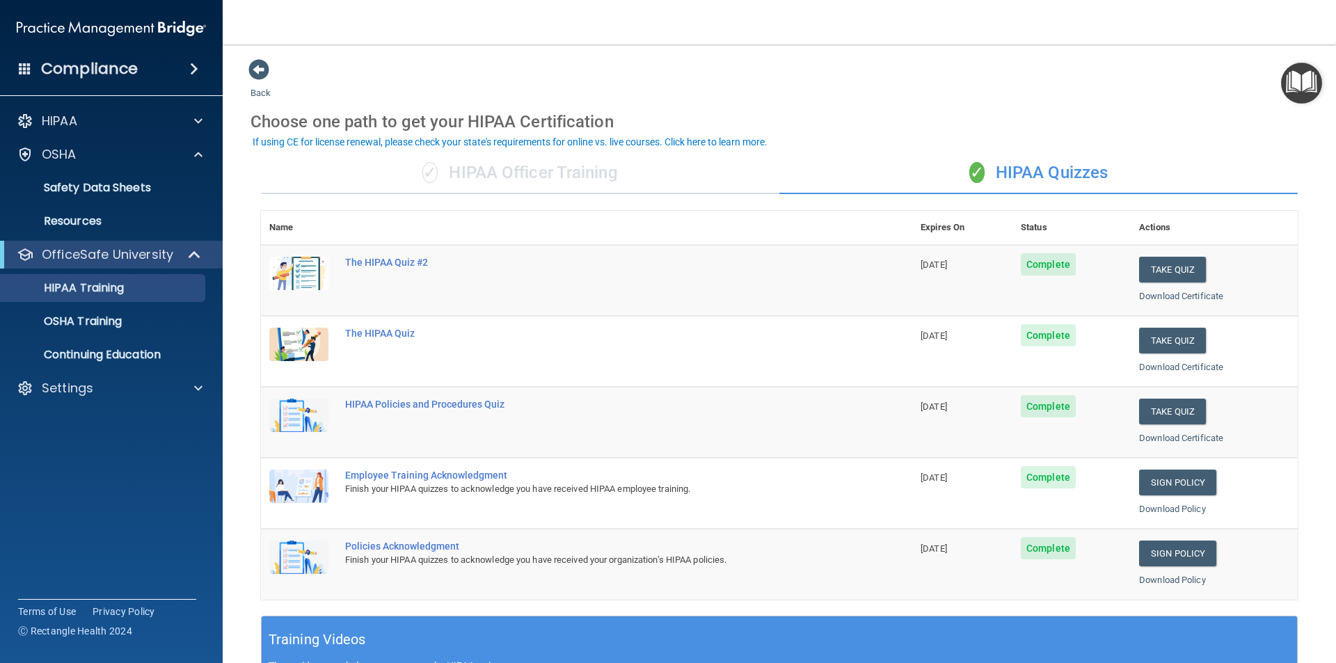
click at [157, 62] on div "Compliance" at bounding box center [111, 69] width 223 height 31
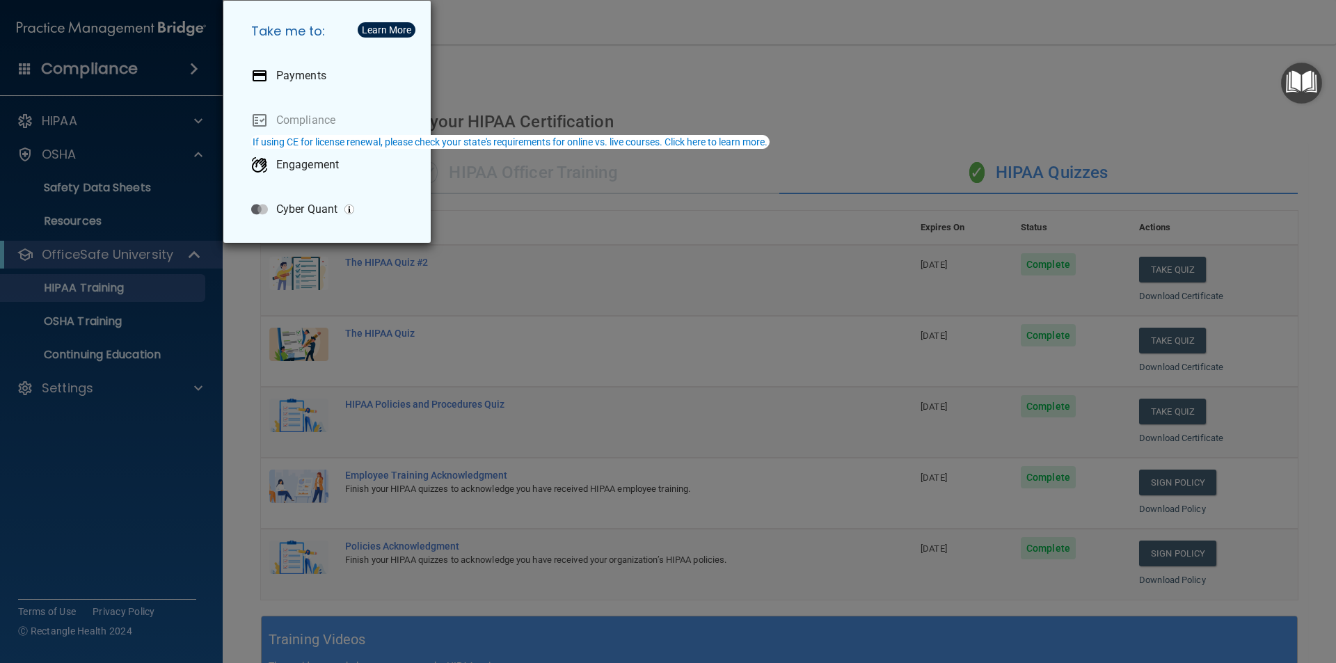
click at [609, 73] on div "Take me to: Payments Compliance Engagement Cyber Quant" at bounding box center [668, 331] width 1336 height 663
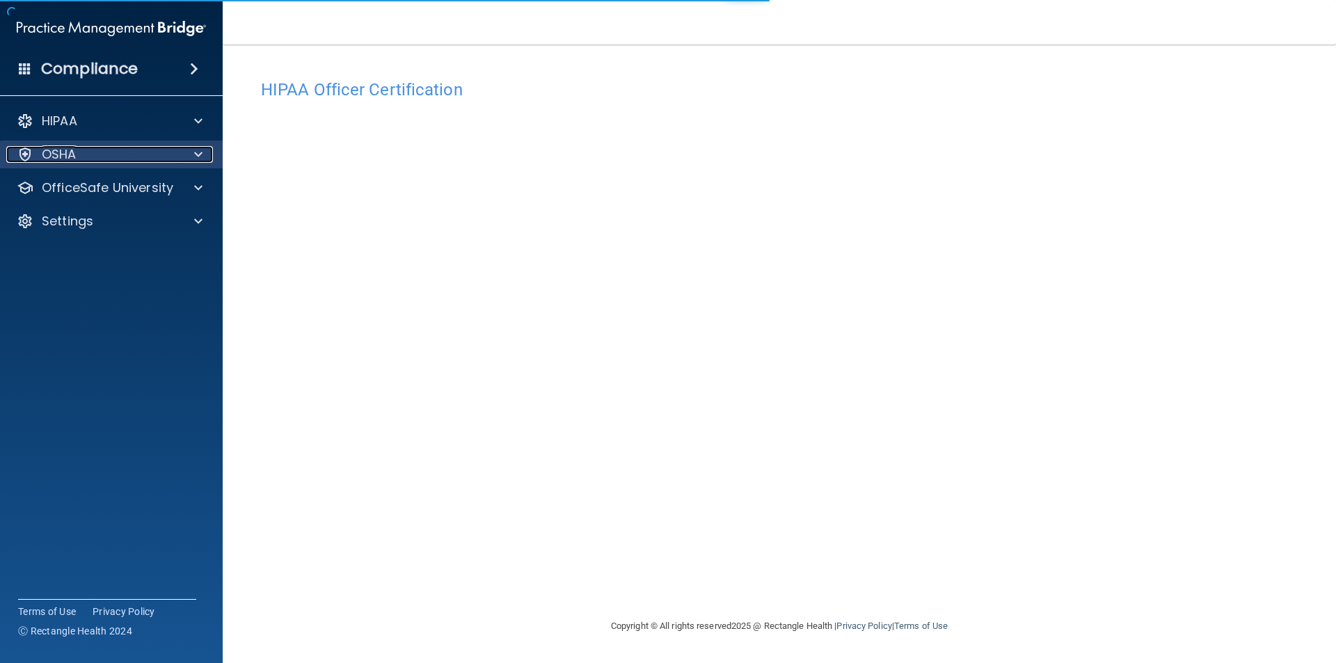
click at [112, 149] on div "OSHA" at bounding box center [92, 154] width 173 height 17
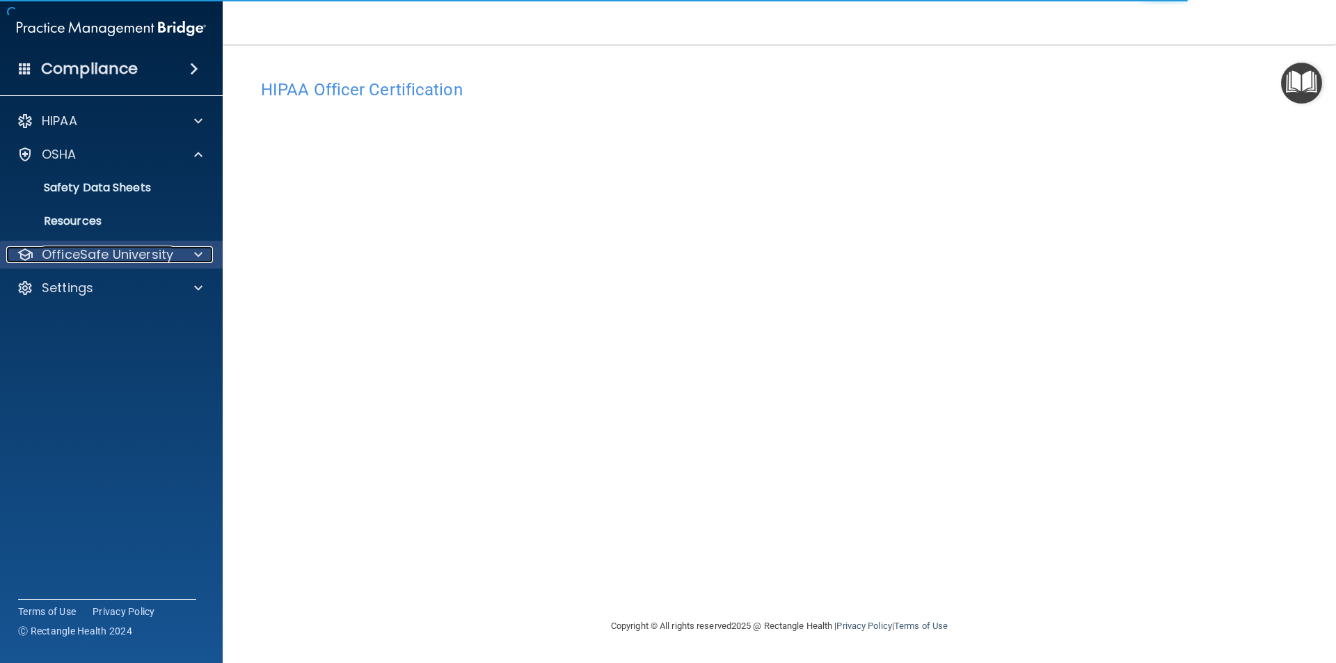
click at [89, 250] on p "OfficeSafe University" at bounding box center [107, 254] width 131 height 17
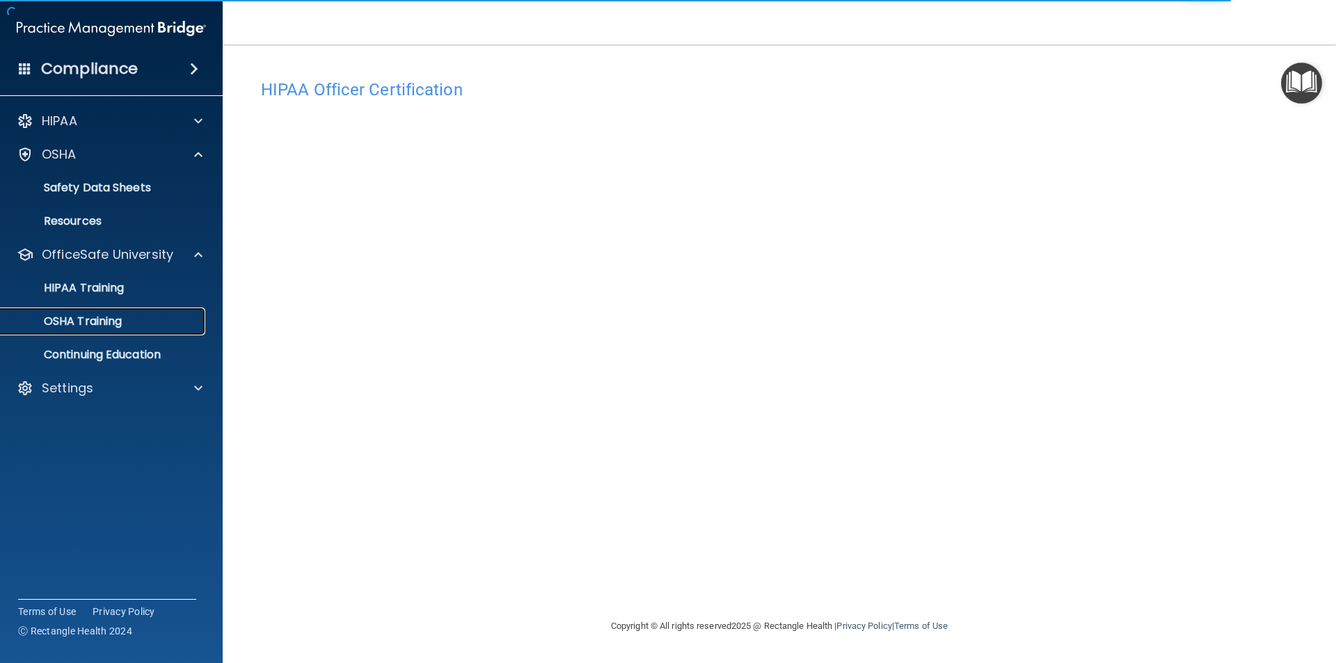
click at [78, 318] on p "OSHA Training" at bounding box center [65, 321] width 113 height 14
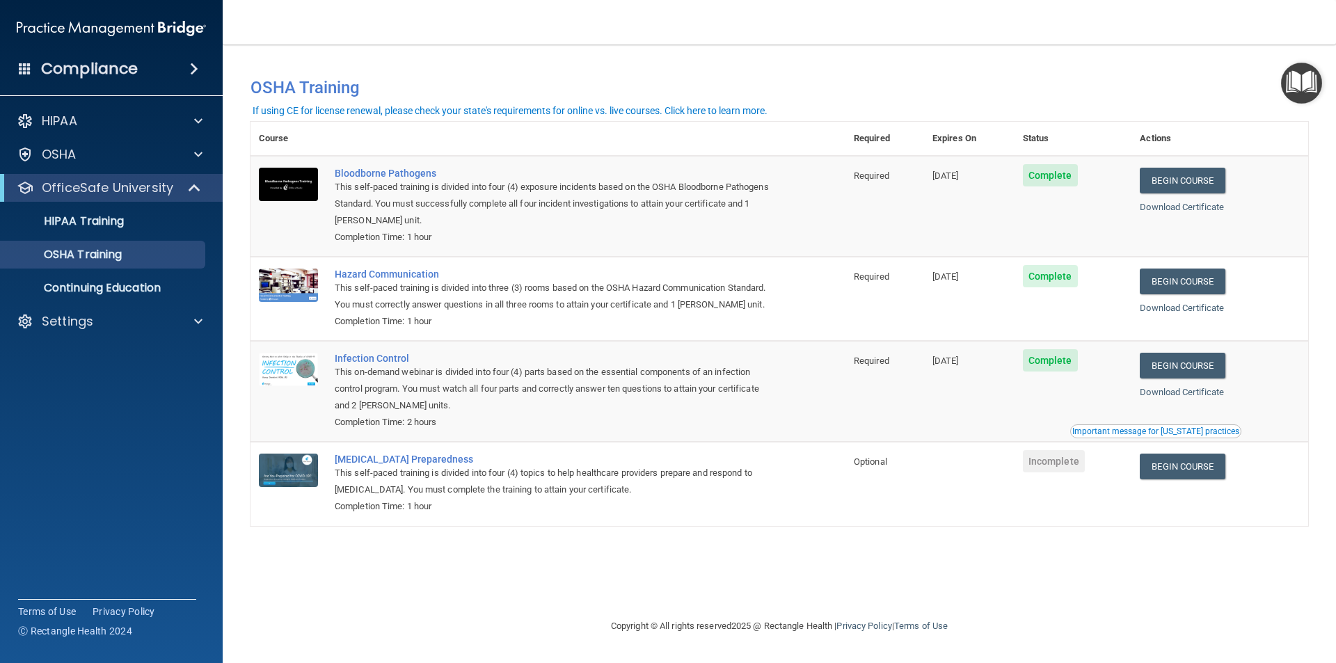
click at [1069, 361] on span "Complete" at bounding box center [1050, 360] width 55 height 22
click at [1194, 355] on link "Begin Course" at bounding box center [1182, 366] width 85 height 26
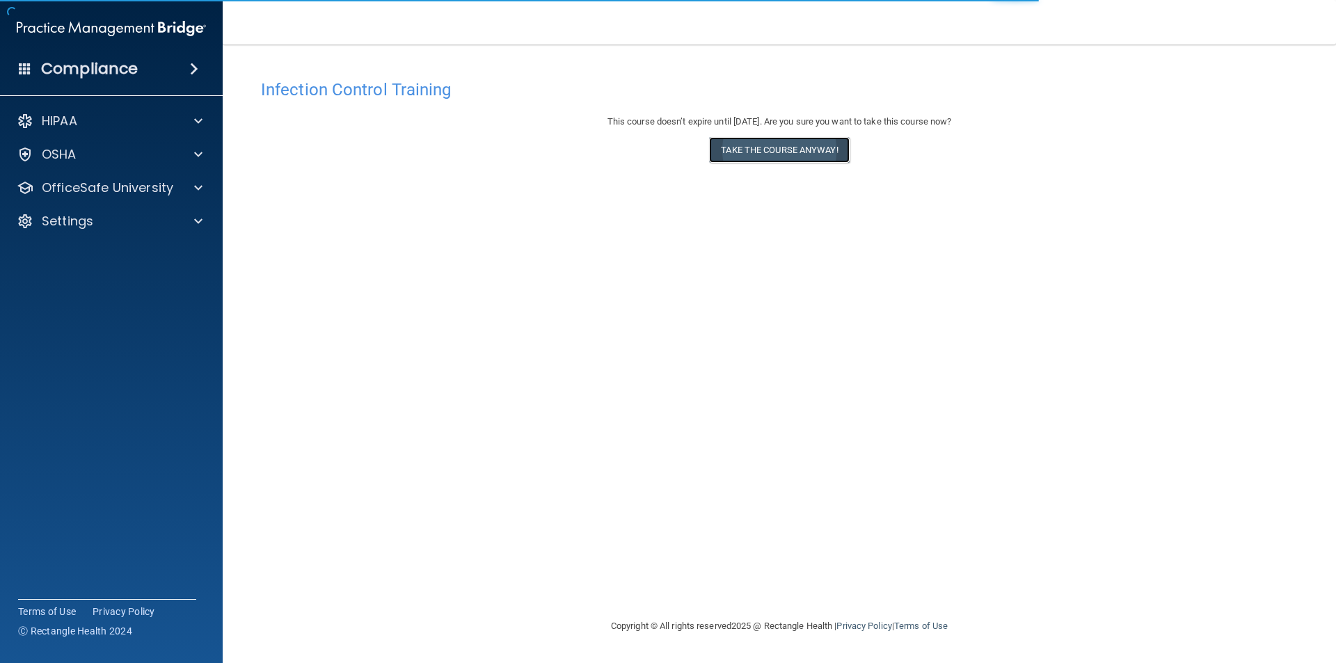
click at [726, 157] on button "Take the course anyway!" at bounding box center [779, 150] width 140 height 26
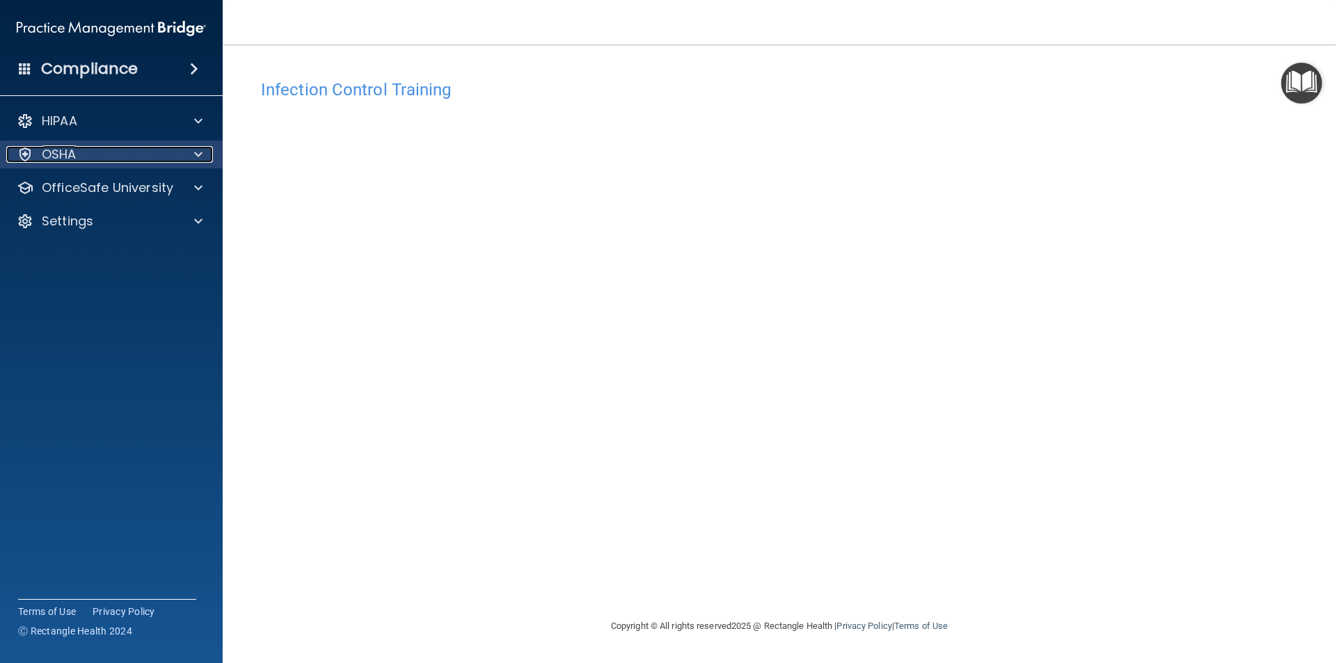
click at [116, 146] on div "OSHA" at bounding box center [92, 154] width 173 height 17
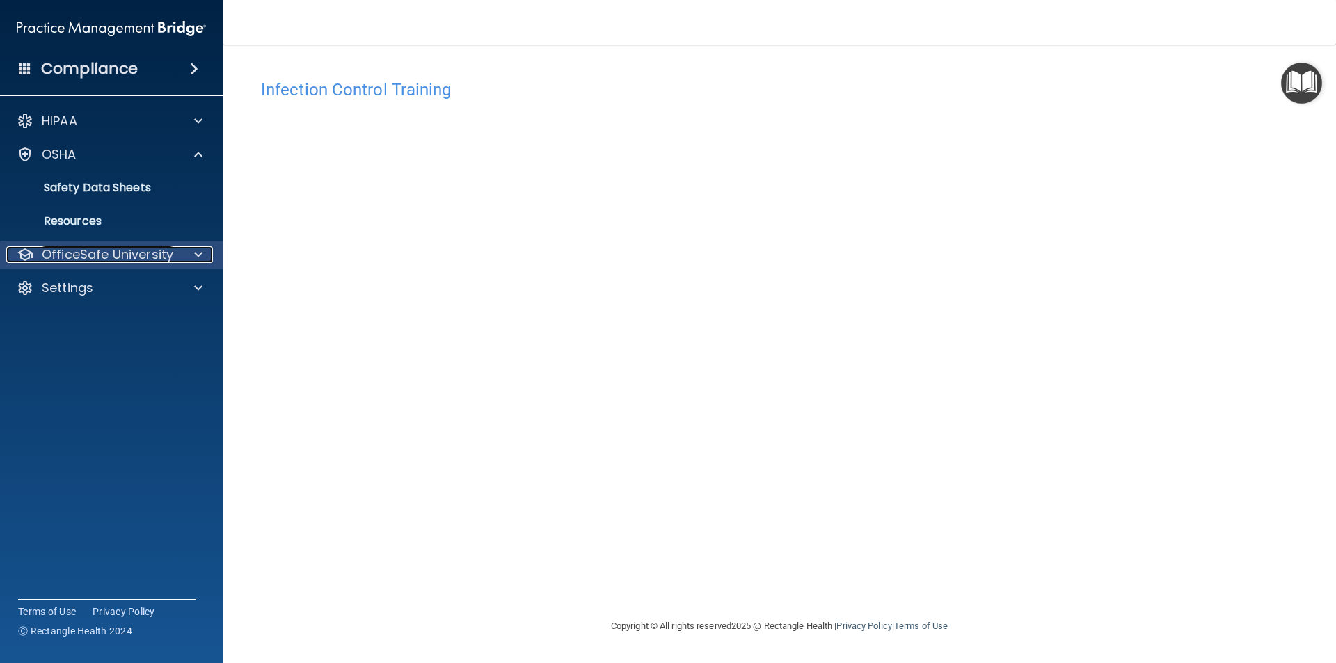
click at [116, 255] on p "OfficeSafe University" at bounding box center [107, 254] width 131 height 17
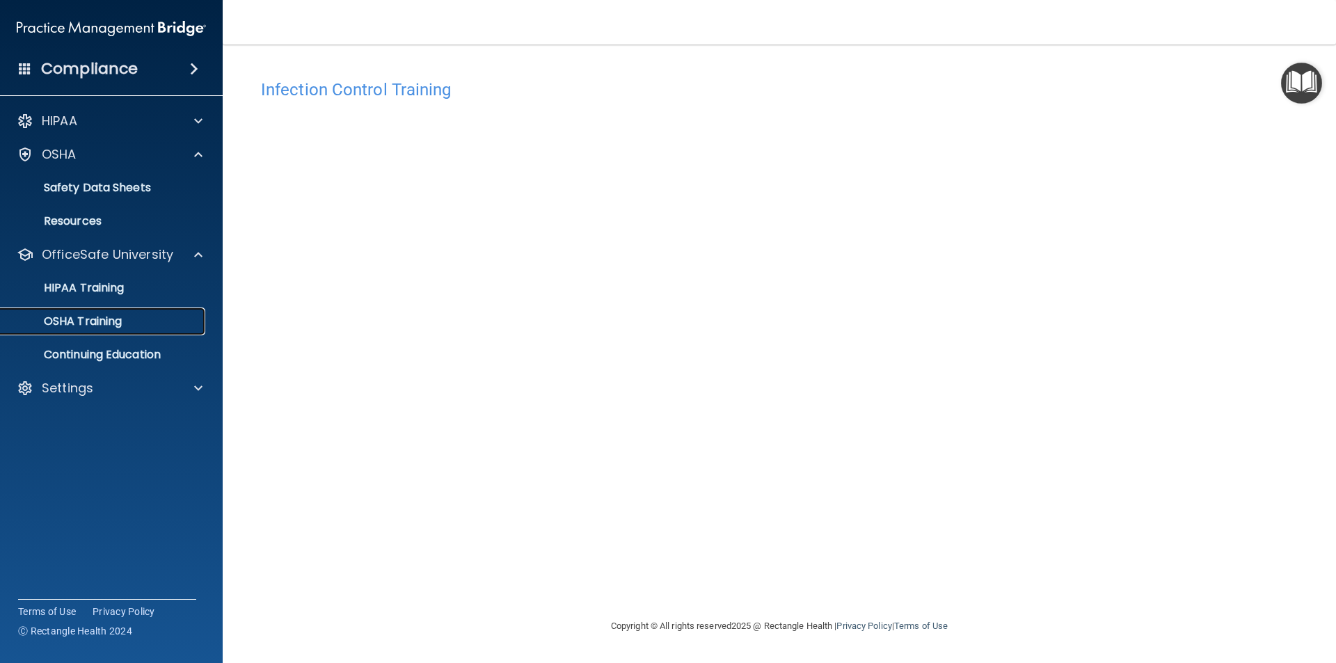
click at [107, 318] on p "OSHA Training" at bounding box center [65, 321] width 113 height 14
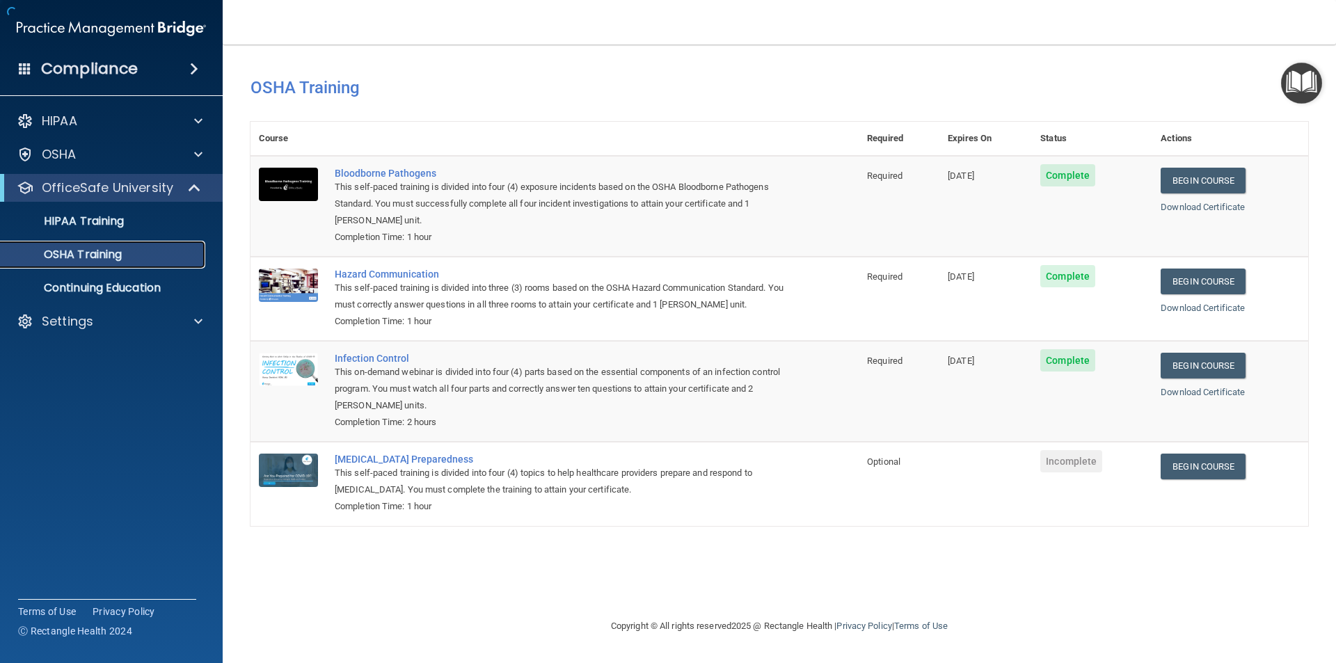
click at [127, 253] on div "OSHA Training" at bounding box center [104, 255] width 190 height 14
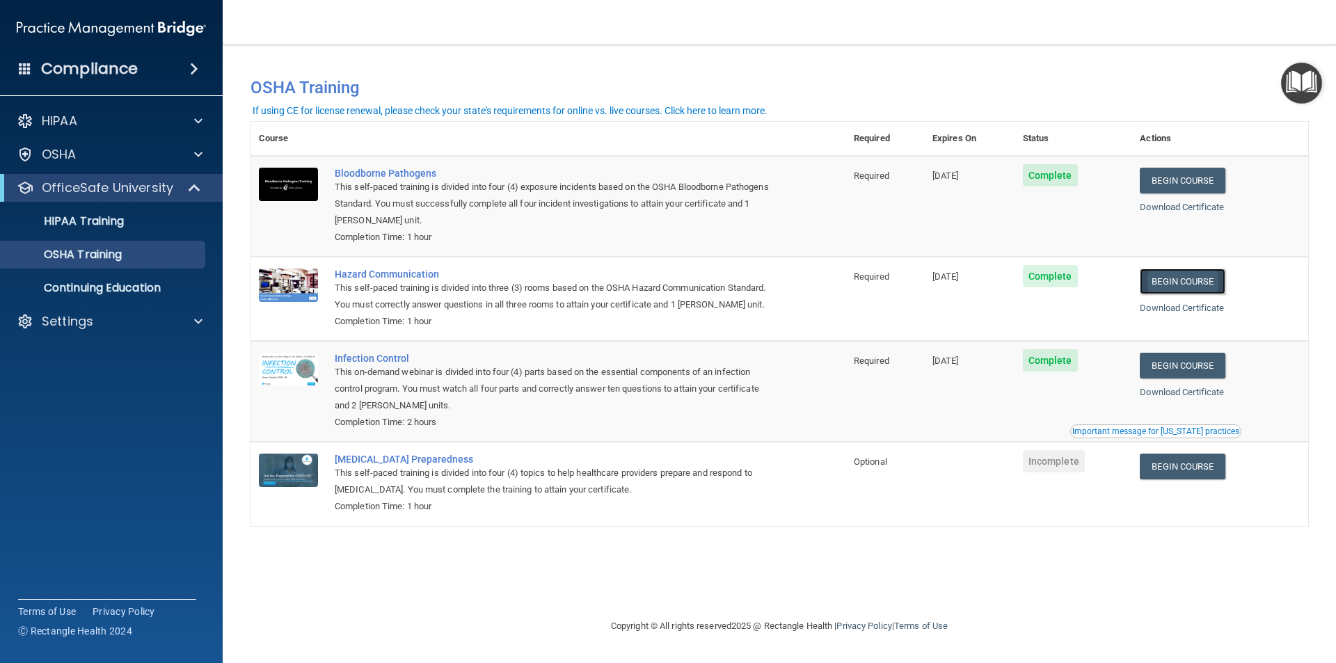
click at [1185, 284] on link "Begin Course" at bounding box center [1182, 282] width 85 height 26
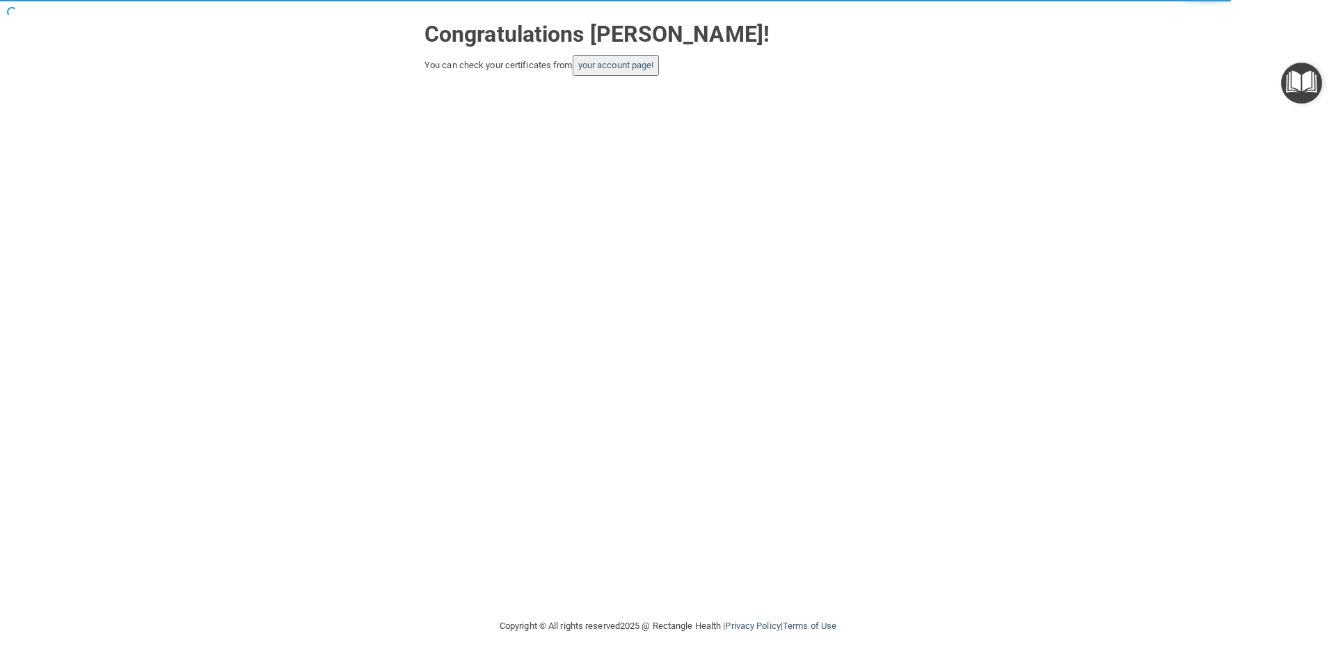
click at [511, 192] on div "Congratulations [PERSON_NAME]! You can check your certificates from your accoun…" at bounding box center [668, 309] width 1280 height 590
drag, startPoint x: 565, startPoint y: 406, endPoint x: 514, endPoint y: 285, distance: 130.6
click at [564, 402] on div "Congratulations [PERSON_NAME]! You can check your certificates from your accoun…" at bounding box center [668, 309] width 1280 height 590
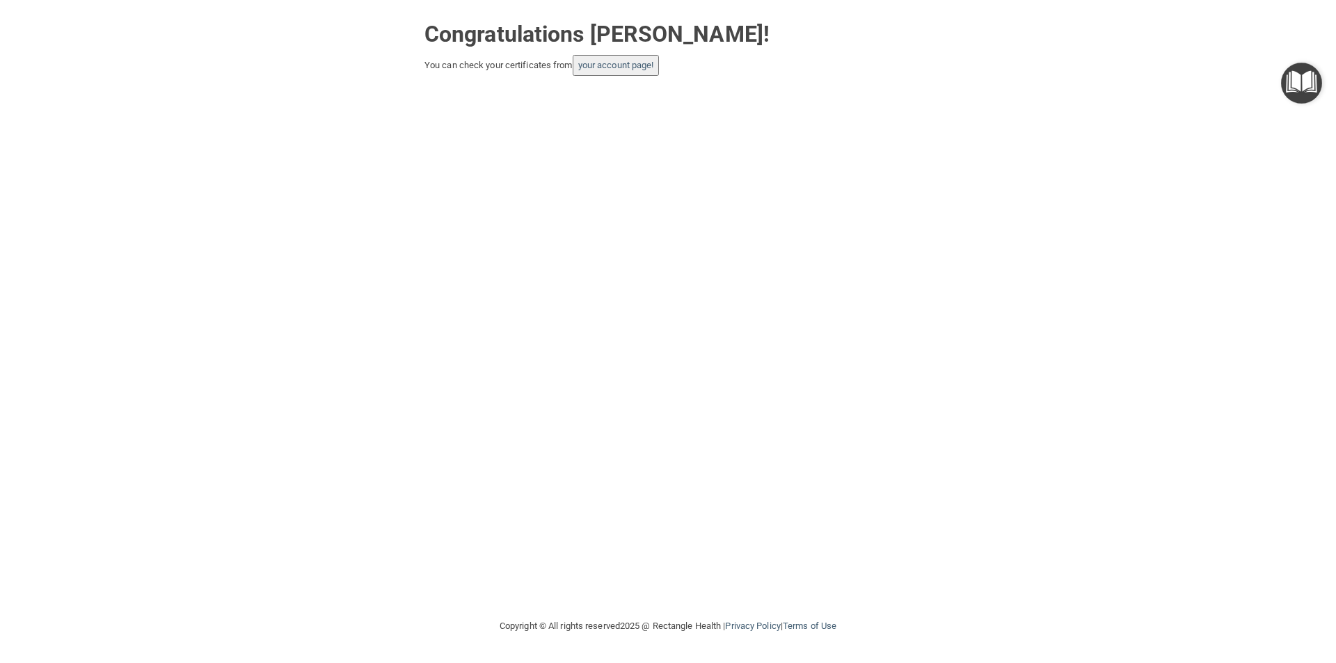
click at [330, 189] on div "Congratulations [PERSON_NAME]! You can check your certificates from your accoun…" at bounding box center [668, 309] width 1280 height 590
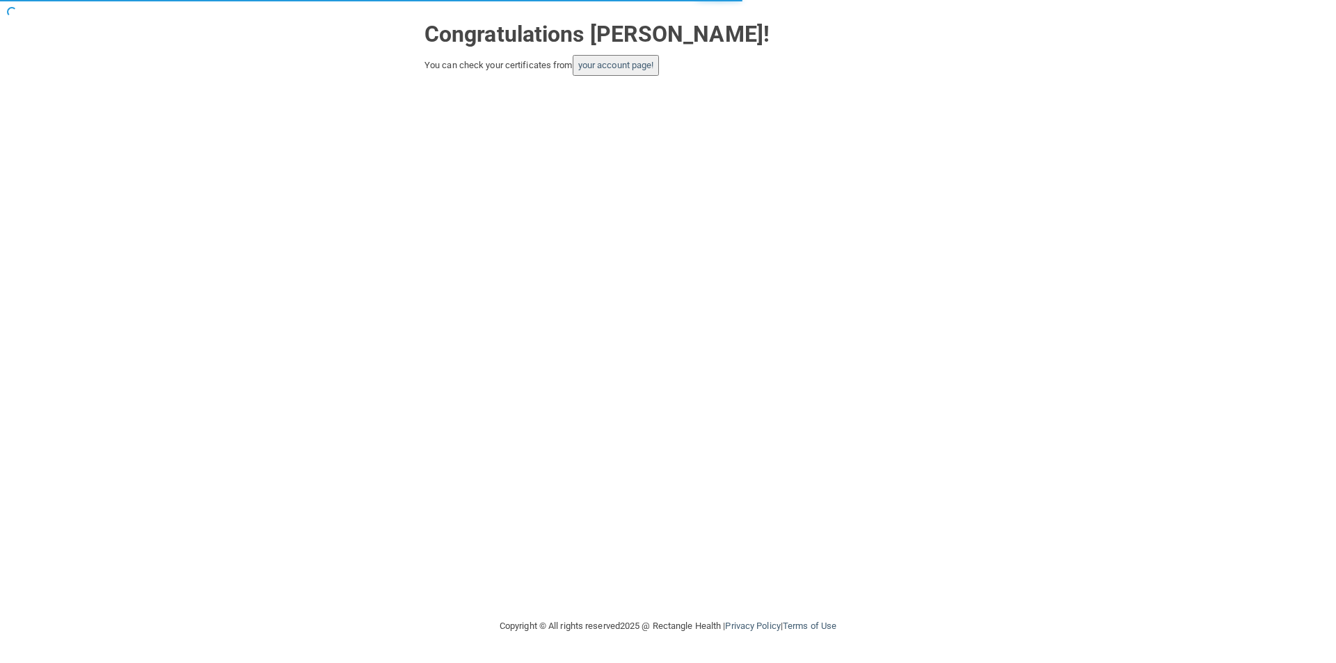
click at [614, 72] on button "your account page!" at bounding box center [616, 65] width 87 height 21
click at [613, 65] on link "your account page!" at bounding box center [616, 65] width 76 height 10
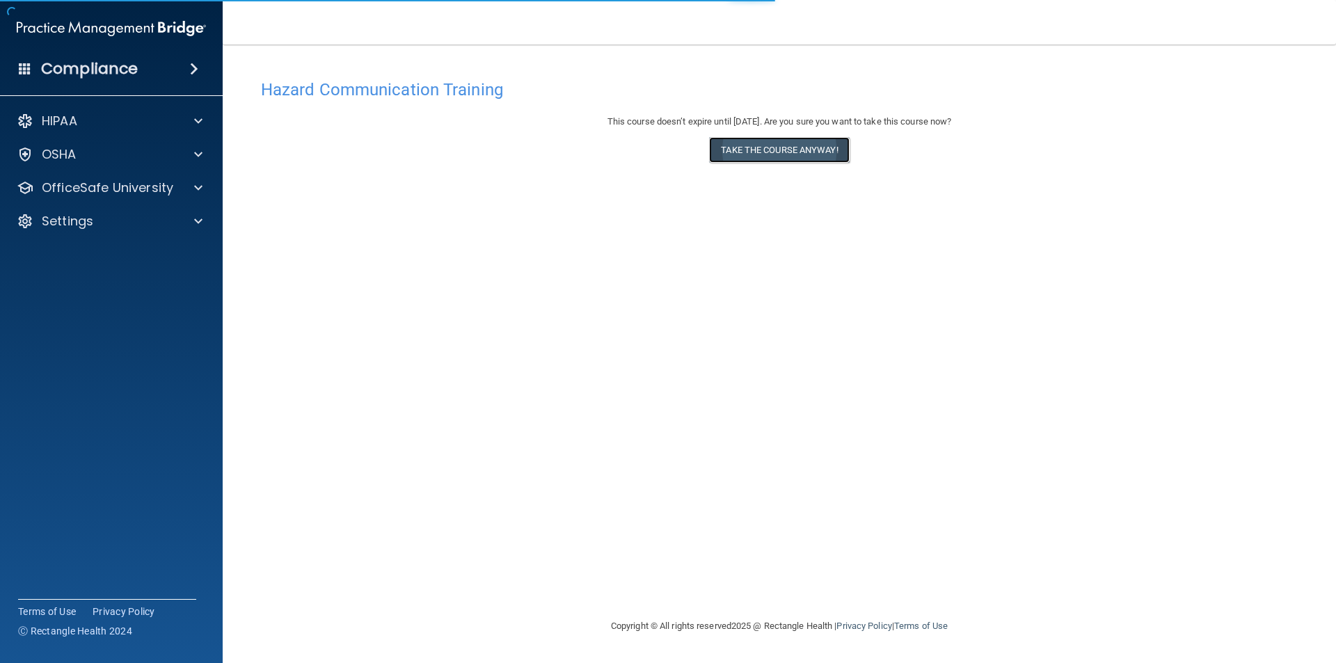
click at [767, 145] on button "Take the course anyway!" at bounding box center [779, 150] width 140 height 26
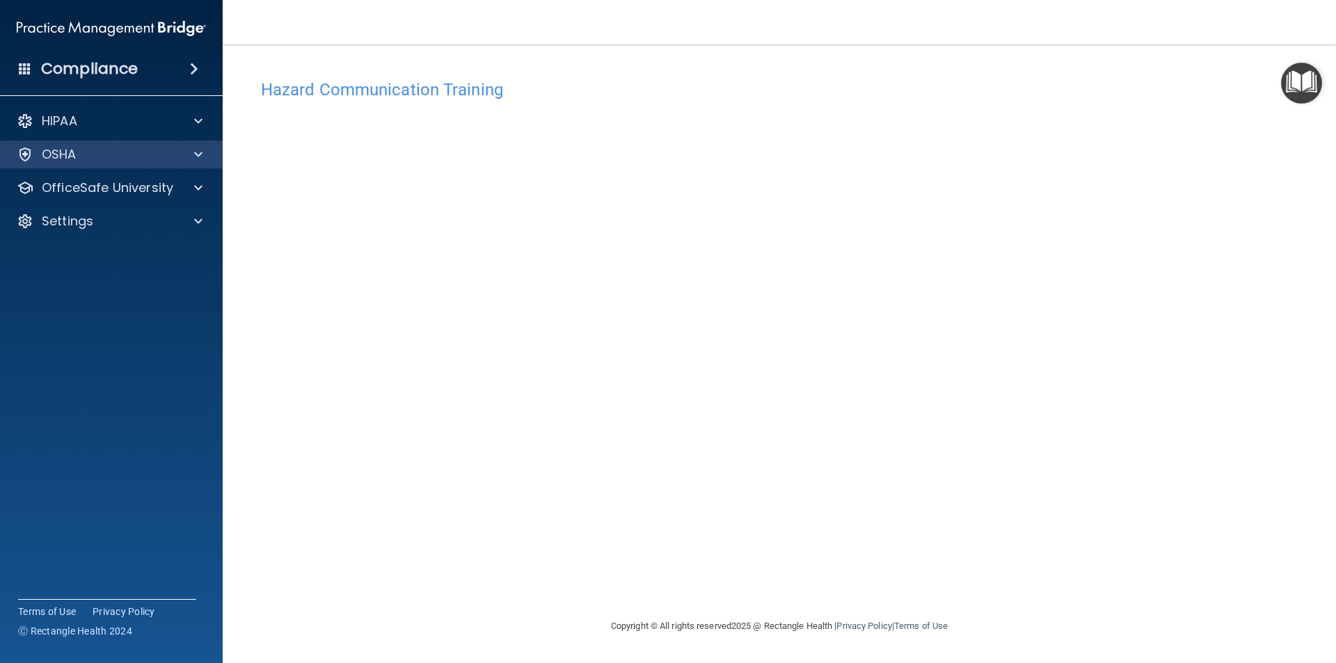
click at [71, 145] on div "OSHA" at bounding box center [111, 155] width 223 height 28
click at [81, 147] on div "OSHA" at bounding box center [92, 154] width 173 height 17
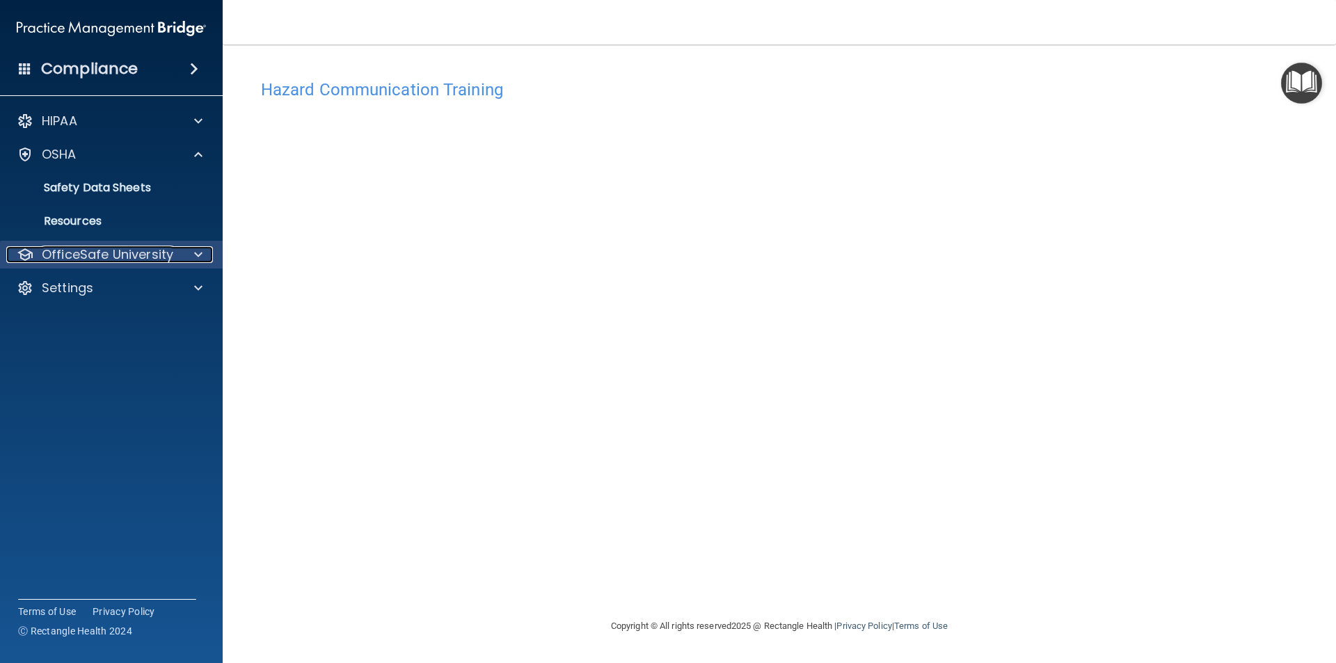
click at [73, 253] on p "OfficeSafe University" at bounding box center [107, 254] width 131 height 17
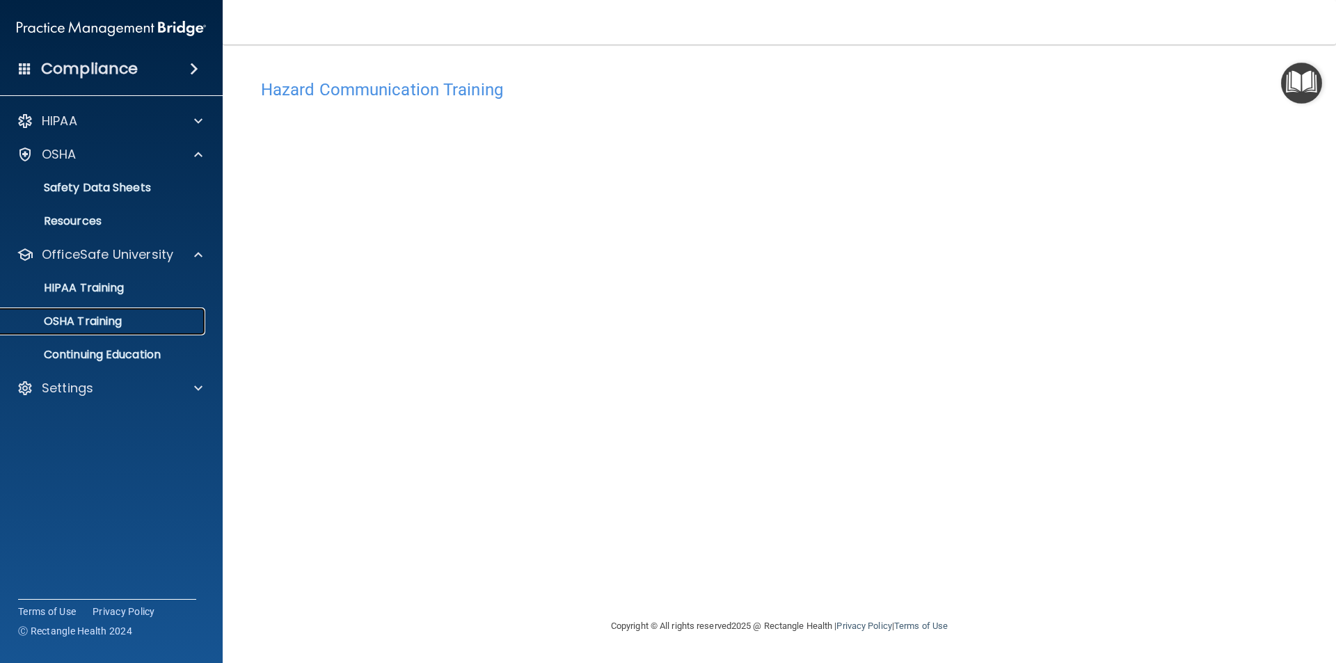
click at [86, 314] on p "OSHA Training" at bounding box center [65, 321] width 113 height 14
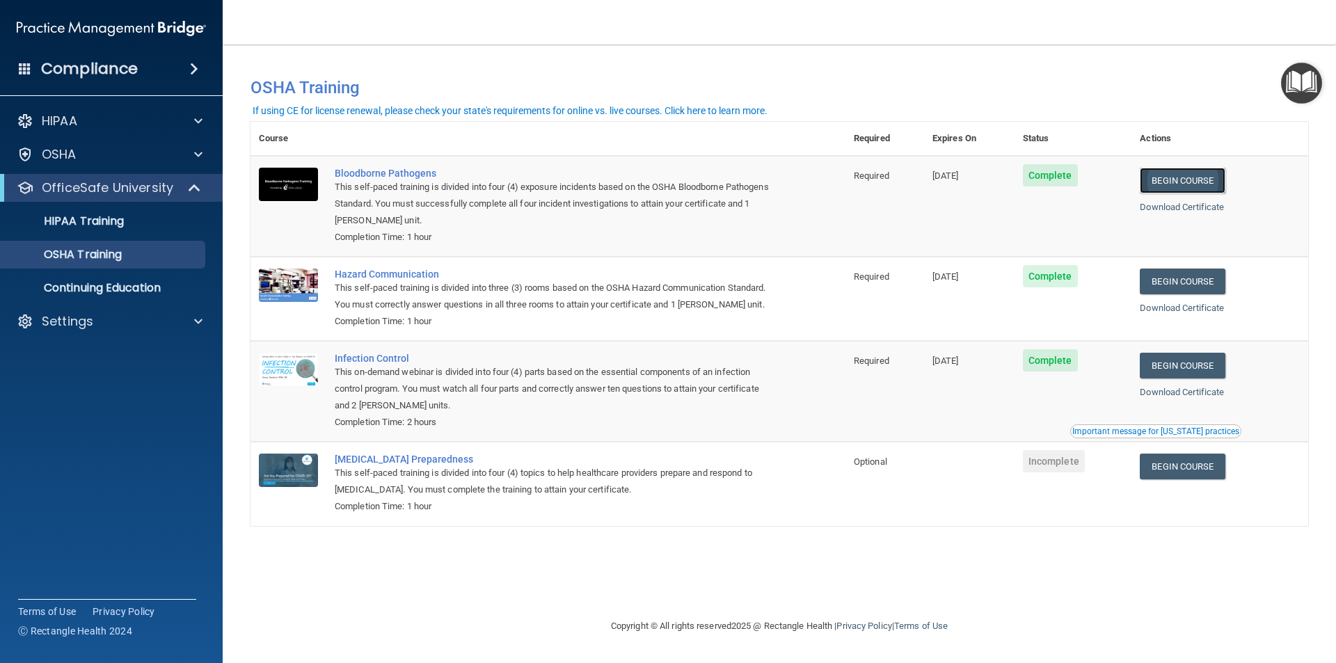
click at [1194, 174] on link "Begin Course" at bounding box center [1182, 181] width 85 height 26
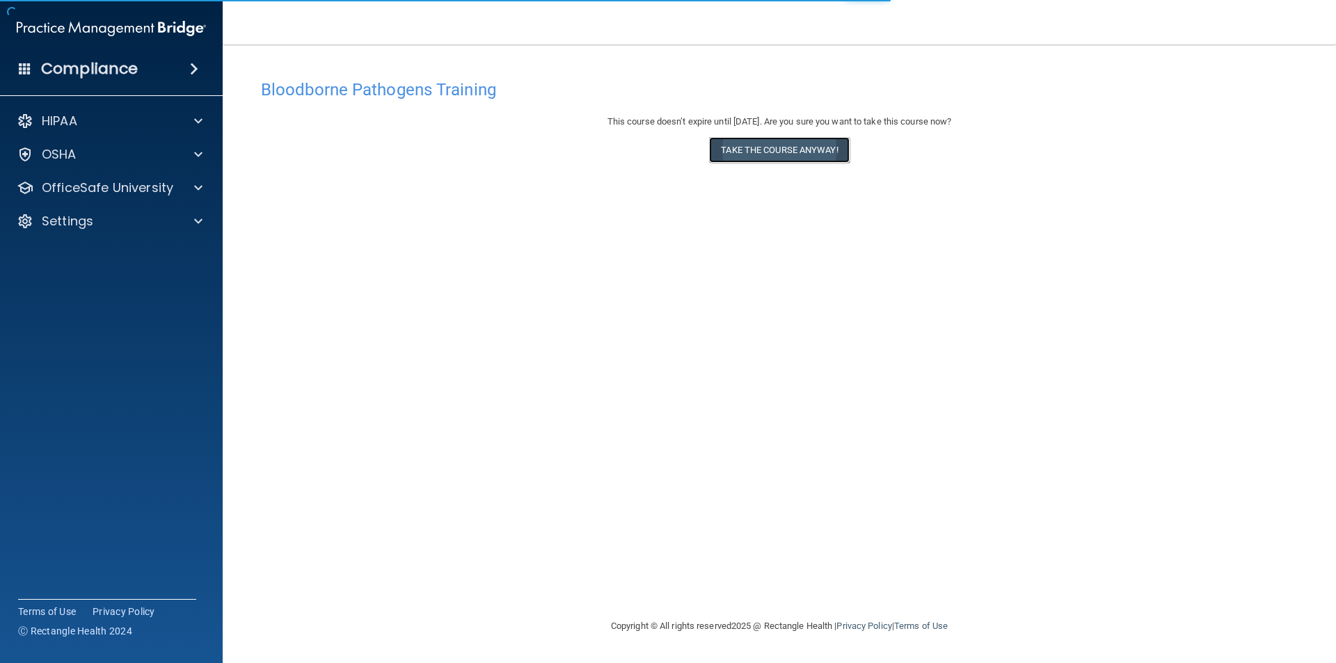
click at [768, 151] on button "Take the course anyway!" at bounding box center [779, 150] width 140 height 26
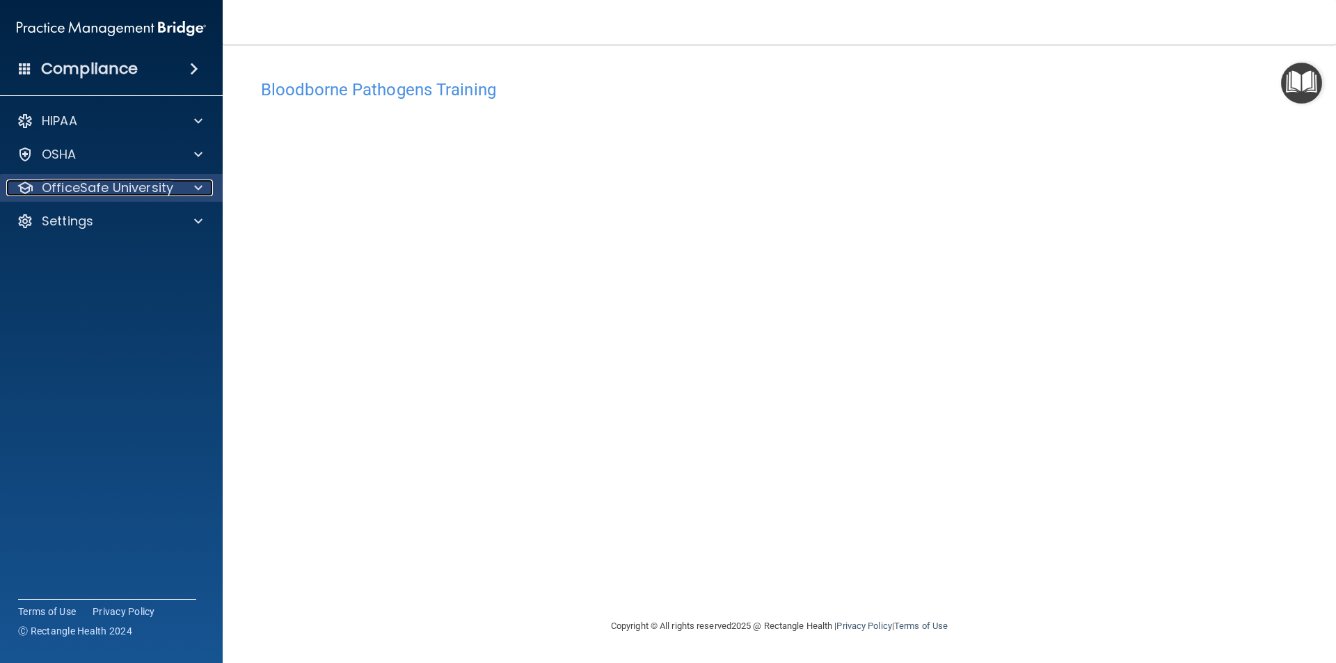
click at [128, 184] on p "OfficeSafe University" at bounding box center [107, 187] width 131 height 17
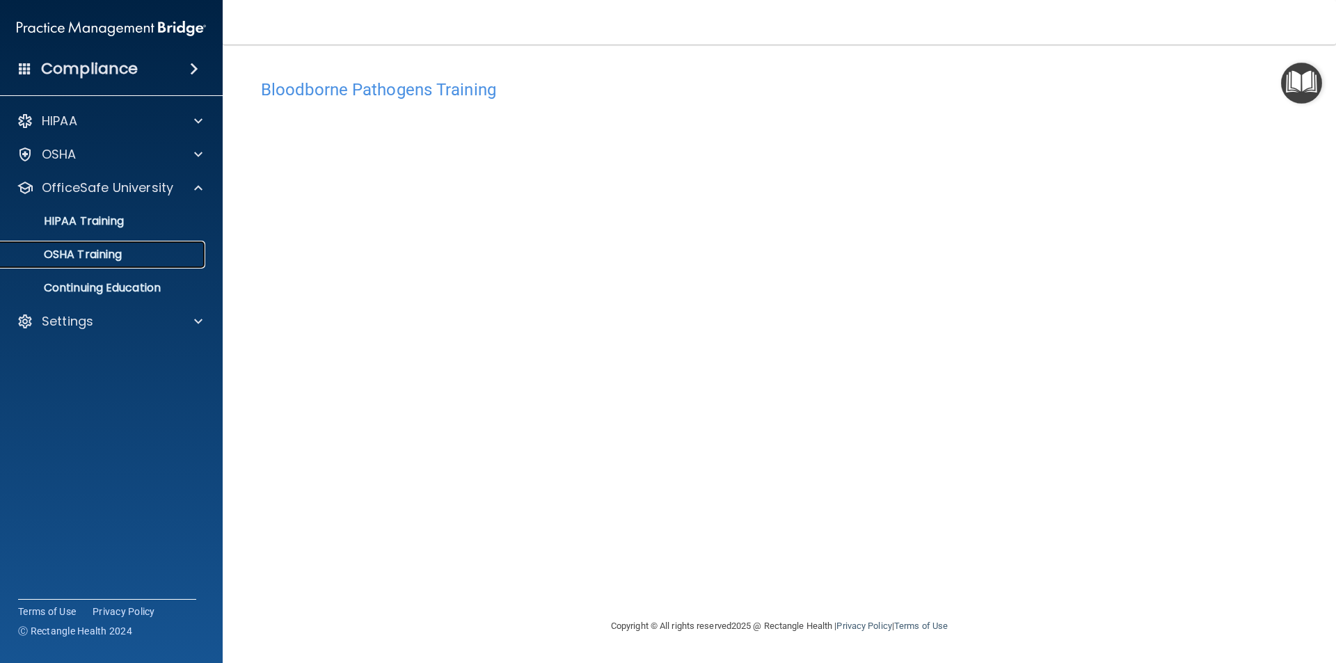
click at [110, 252] on p "OSHA Training" at bounding box center [65, 255] width 113 height 14
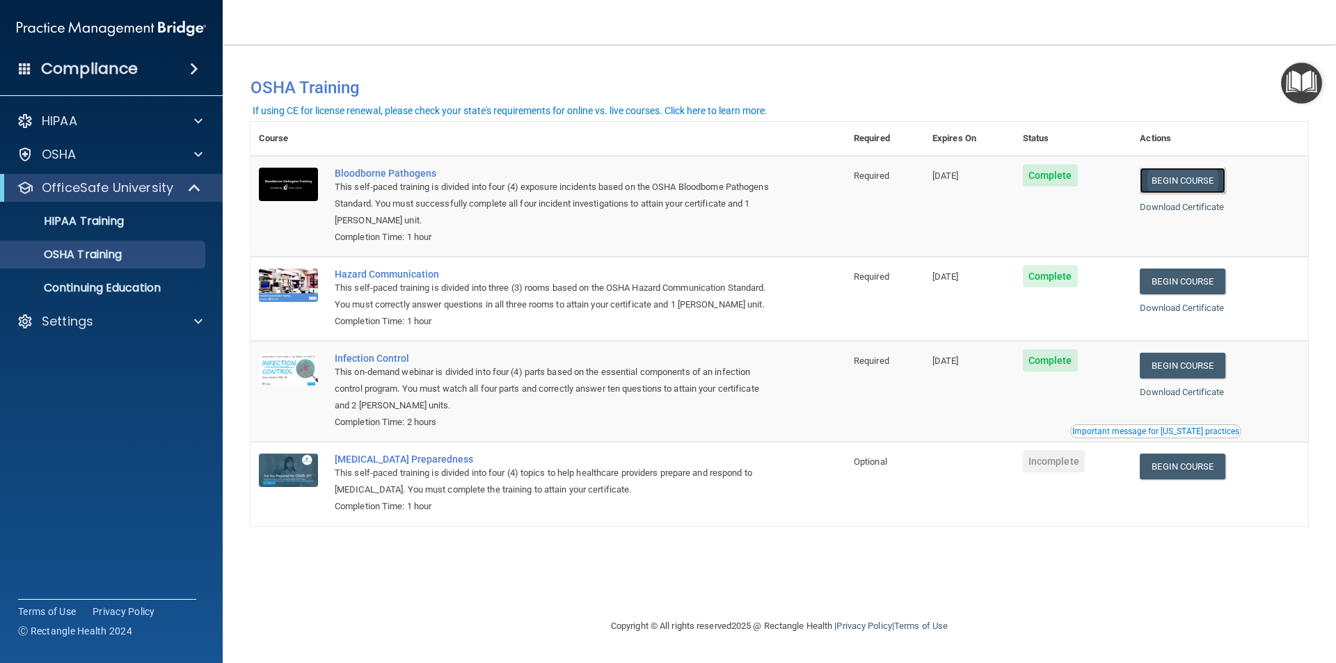
click at [1169, 170] on link "Begin Course" at bounding box center [1182, 181] width 85 height 26
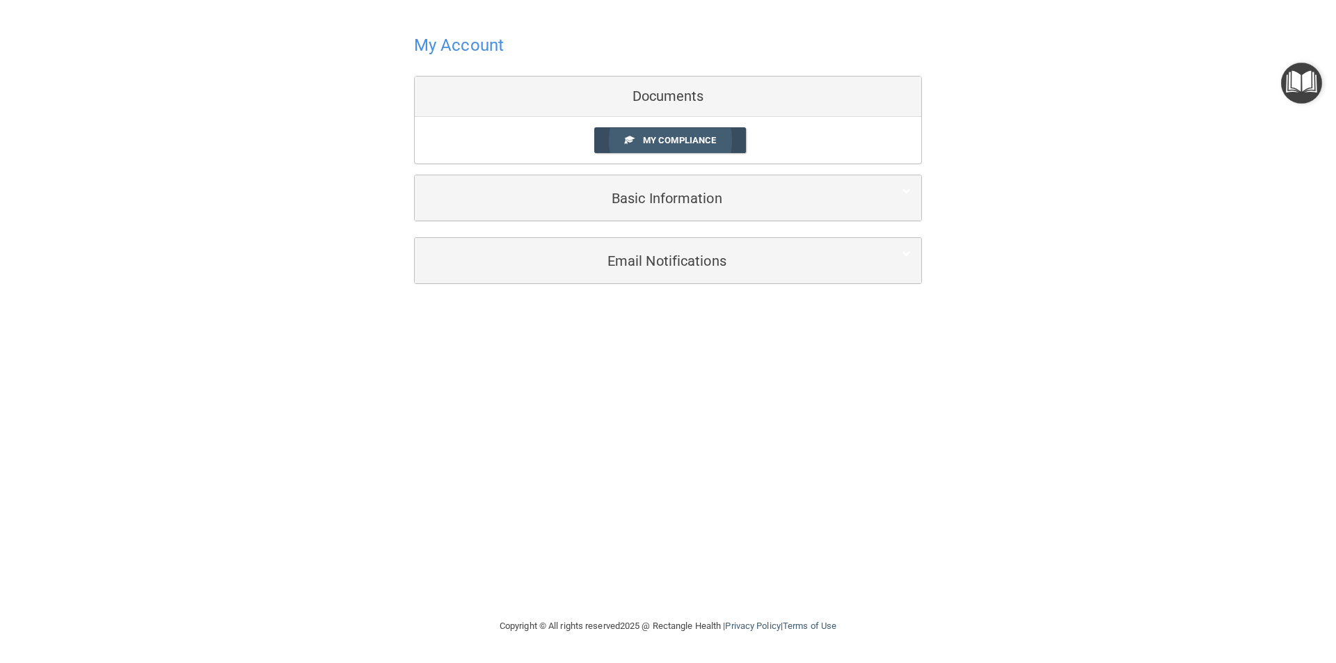
click at [685, 138] on span "My Compliance" at bounding box center [679, 140] width 73 height 10
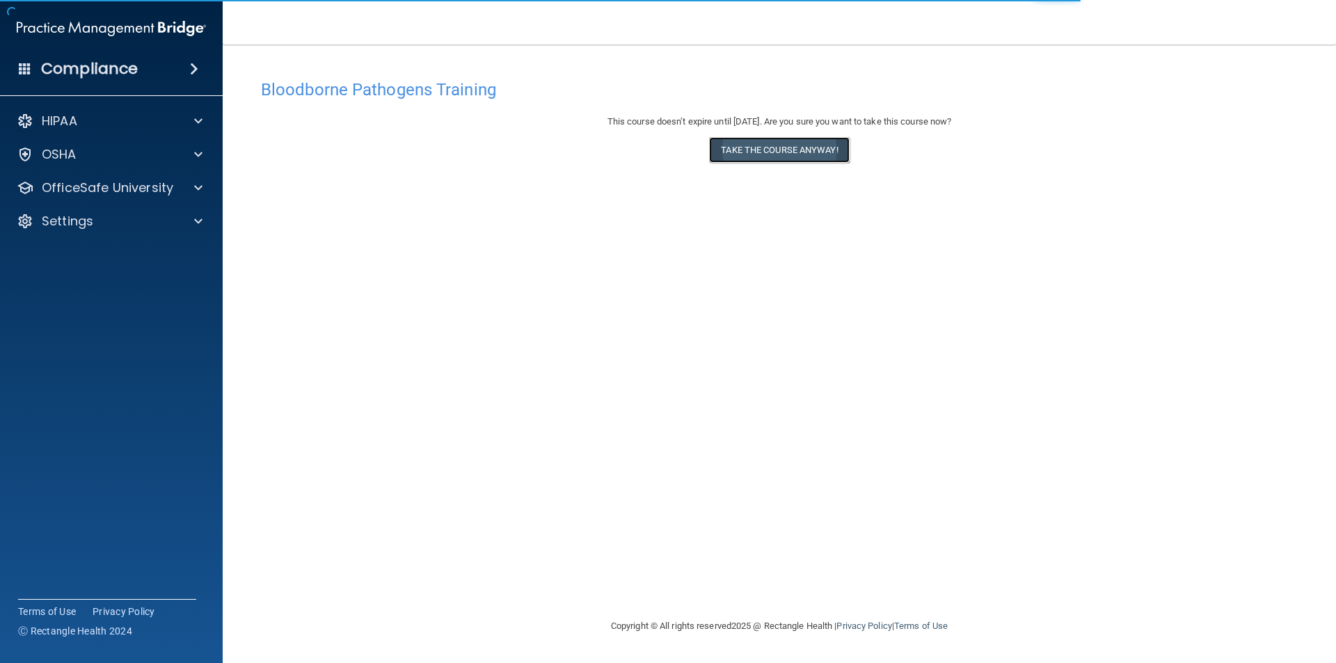
click at [746, 153] on button "Take the course anyway!" at bounding box center [779, 150] width 140 height 26
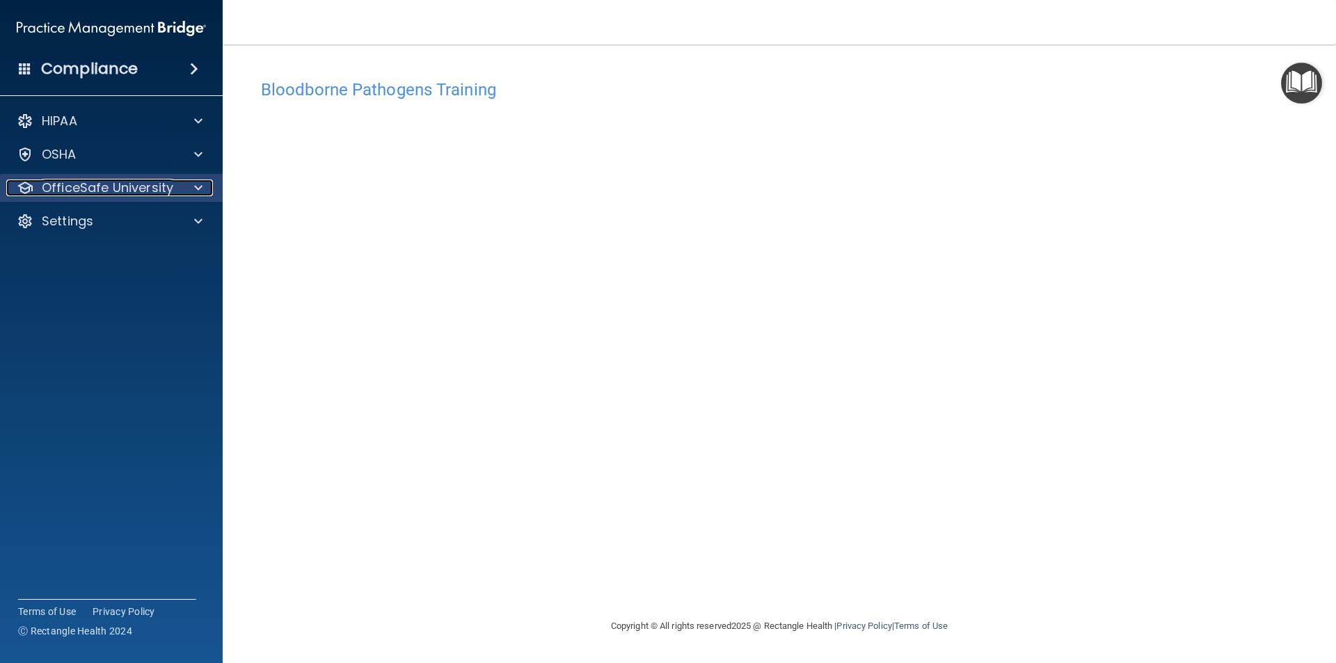
click at [88, 180] on p "OfficeSafe University" at bounding box center [107, 187] width 131 height 17
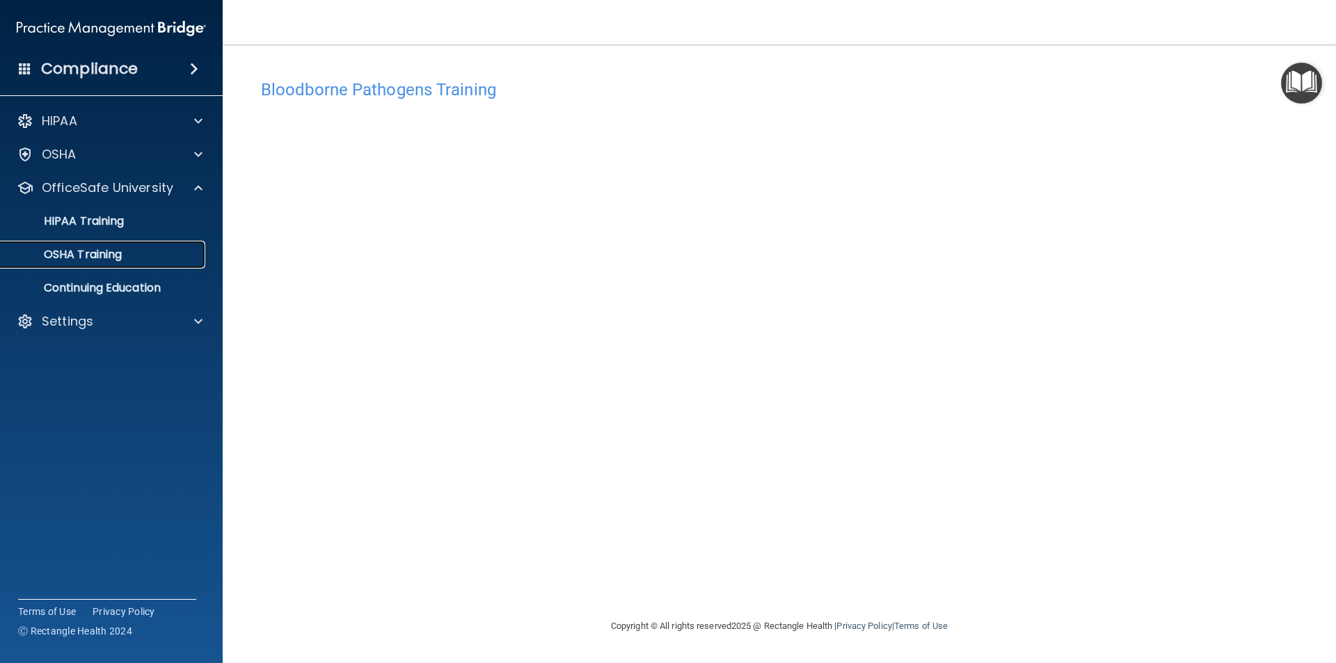
click at [95, 251] on p "OSHA Training" at bounding box center [65, 255] width 113 height 14
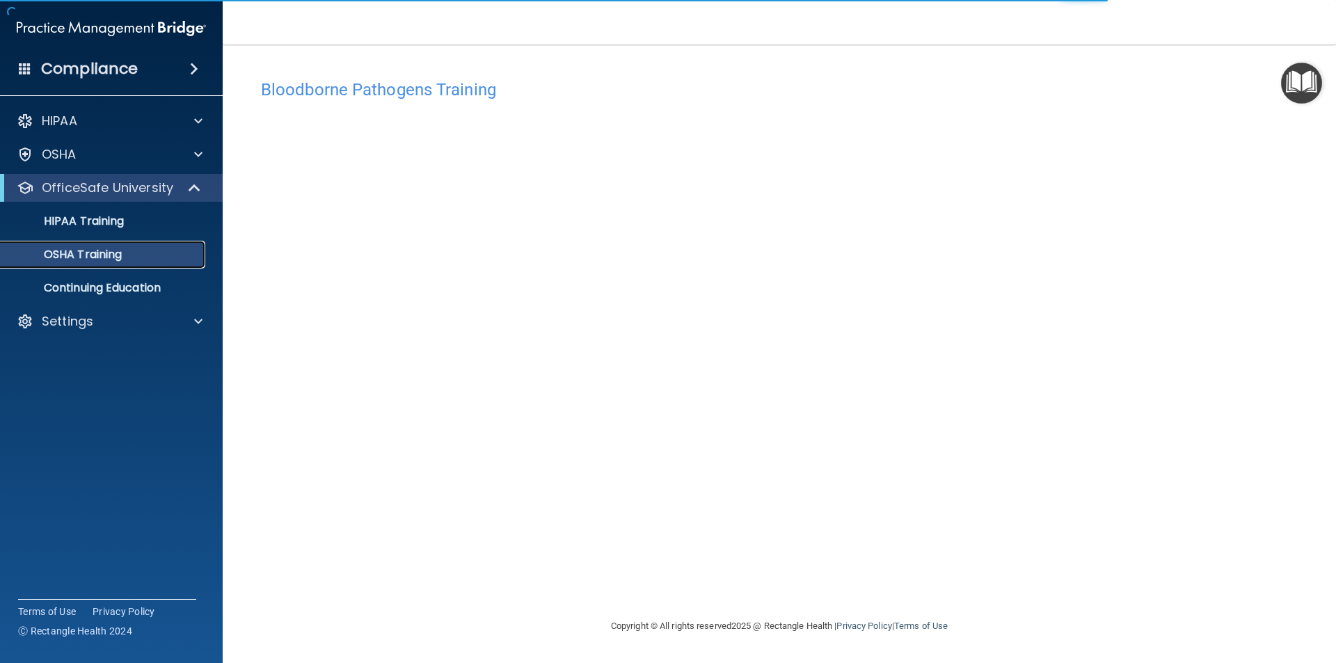
click at [112, 251] on p "OSHA Training" at bounding box center [65, 255] width 113 height 14
click at [105, 250] on p "OSHA Training" at bounding box center [65, 255] width 113 height 14
